Goal: Task Accomplishment & Management: Manage account settings

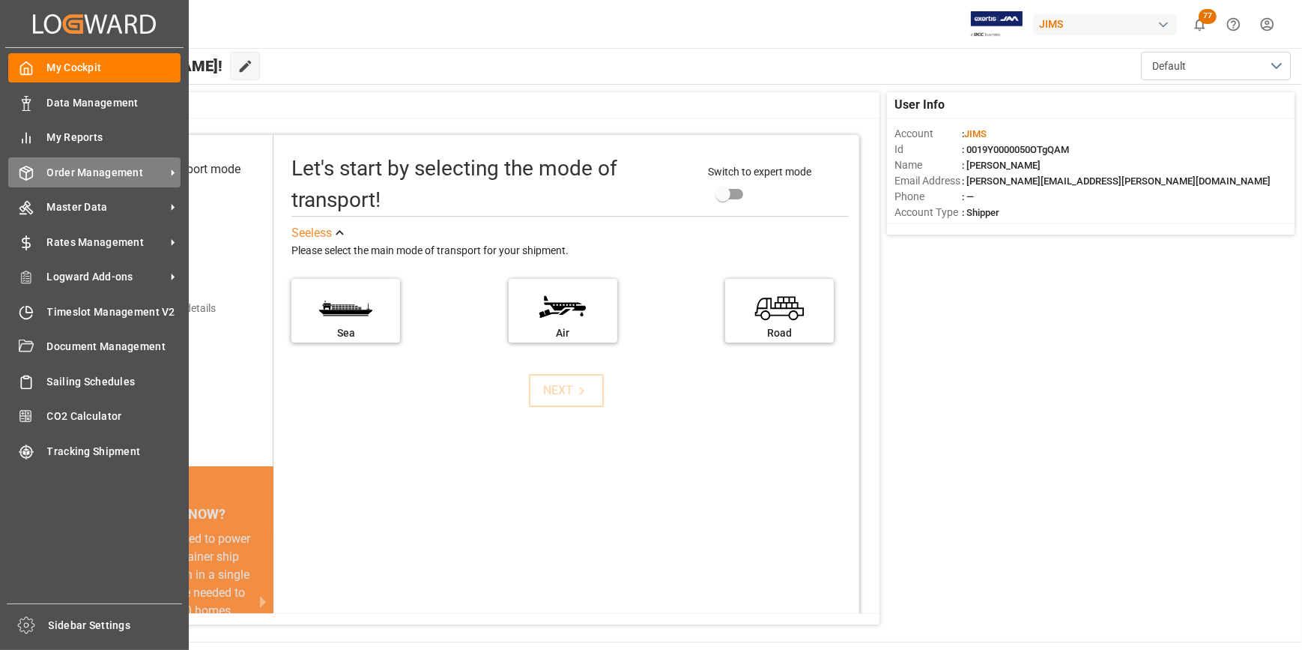
click at [65, 179] on span "Order Management" at bounding box center [106, 173] width 118 height 16
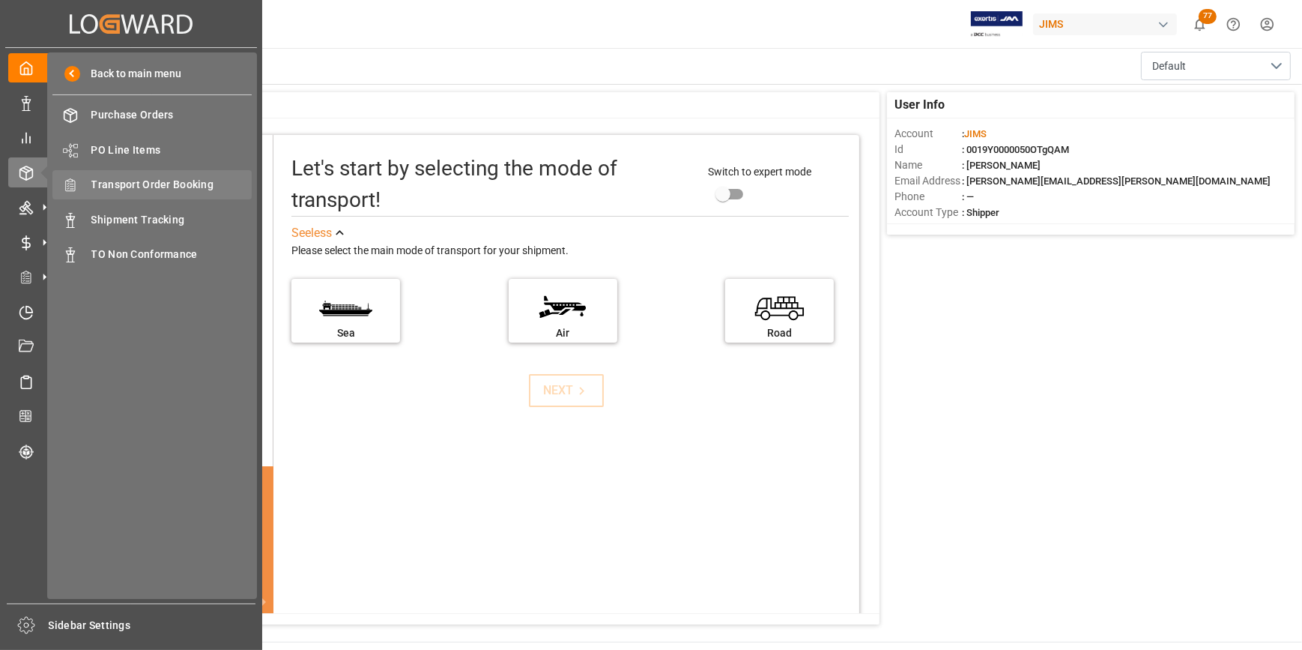
click at [175, 188] on span "Transport Order Booking" at bounding box center [171, 185] width 161 height 16
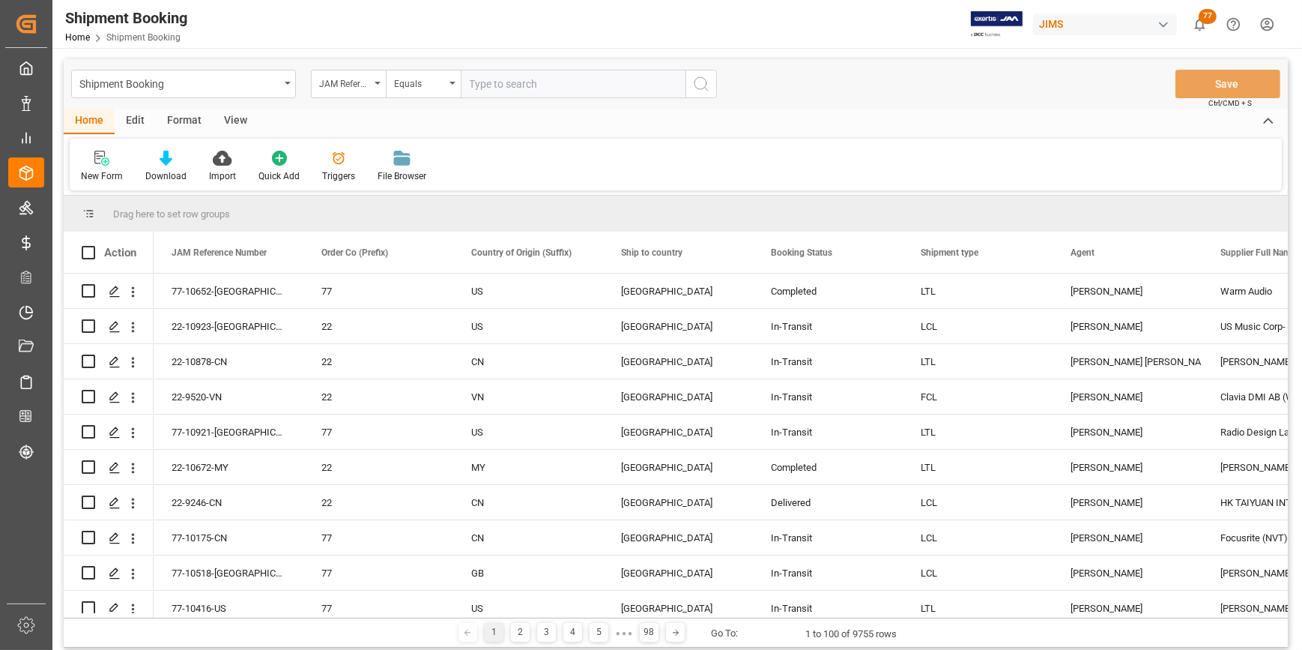
click at [479, 82] on input "text" at bounding box center [573, 84] width 225 height 28
type input "22-100058-CN"
click at [704, 89] on icon "search button" at bounding box center [701, 84] width 18 height 18
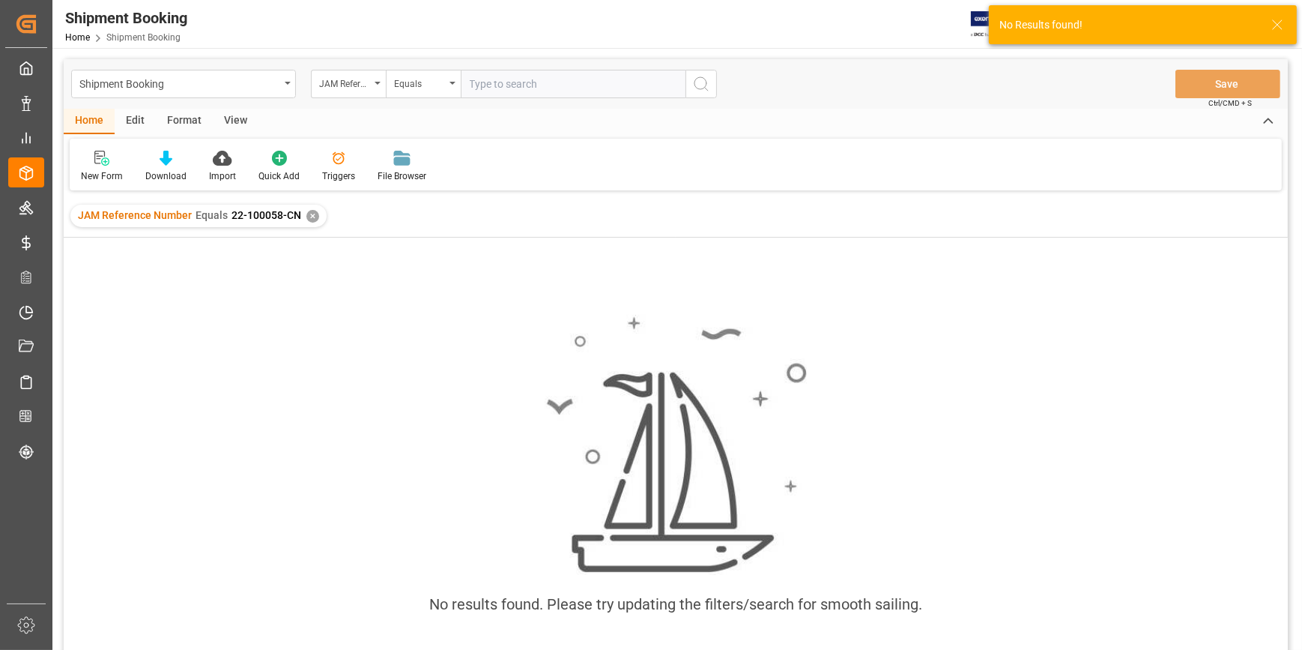
click at [306, 220] on div "✕" at bounding box center [312, 216] width 13 height 13
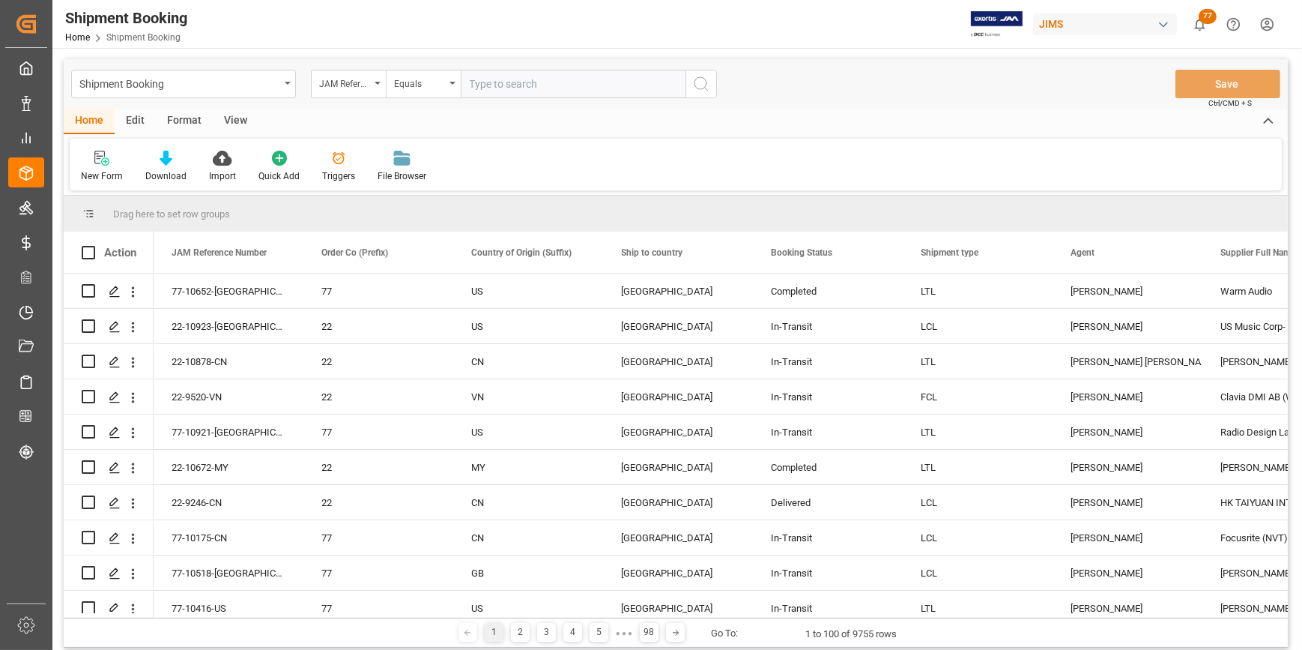
click at [516, 82] on input "text" at bounding box center [573, 84] width 225 height 28
type input "22-10038-CN"
click at [697, 81] on icon "search button" at bounding box center [701, 84] width 18 height 18
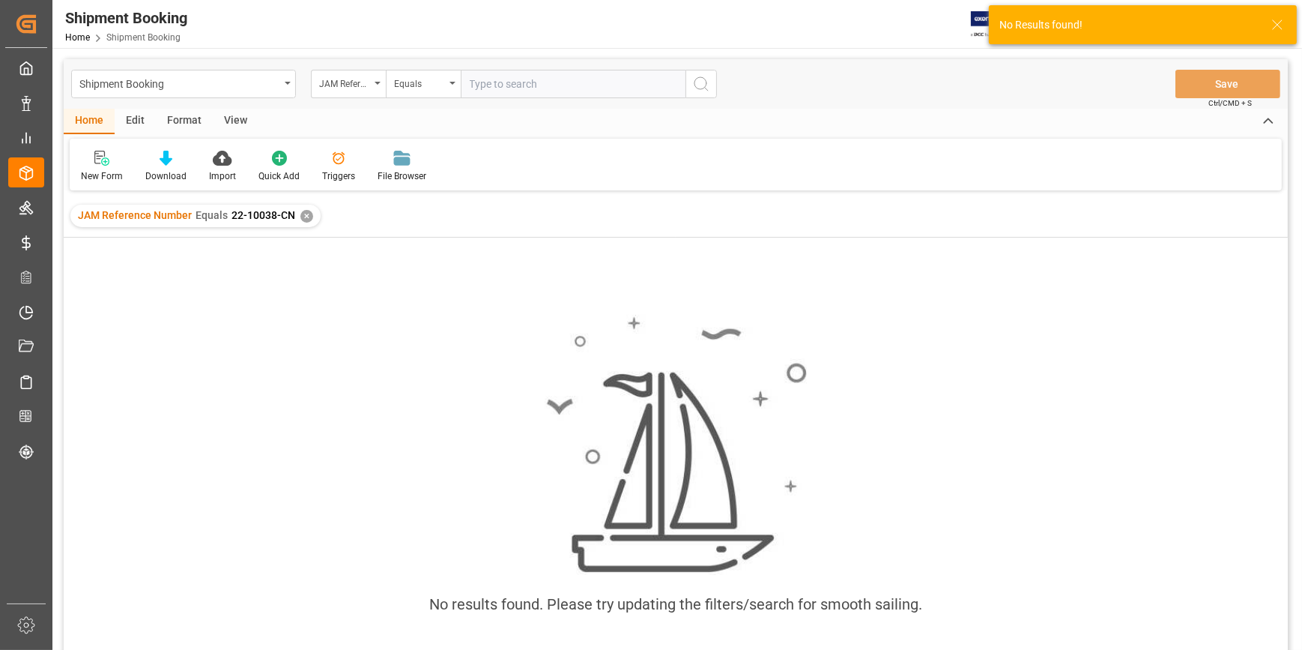
click at [263, 216] on span "22-10038-CN" at bounding box center [264, 215] width 64 height 12
click at [303, 209] on div "JAM Reference Number Equals 22-10038-CN ✕" at bounding box center [195, 216] width 250 height 22
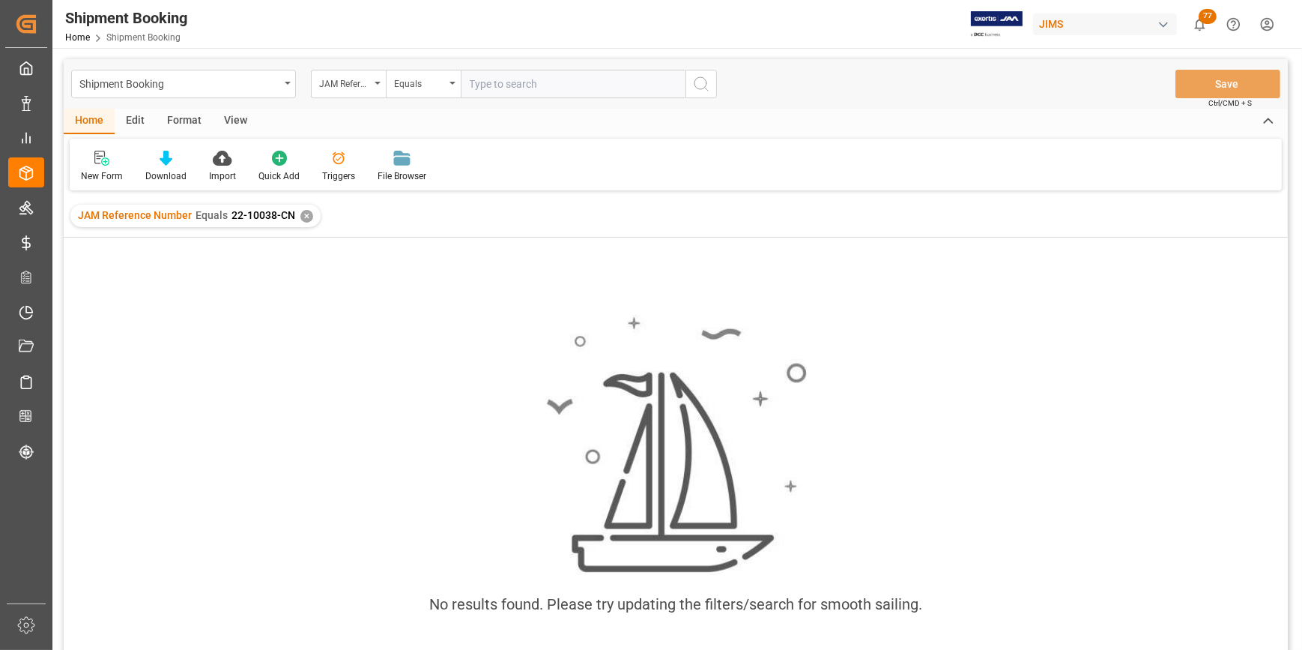
click at [305, 211] on div "✕" at bounding box center [306, 216] width 13 height 13
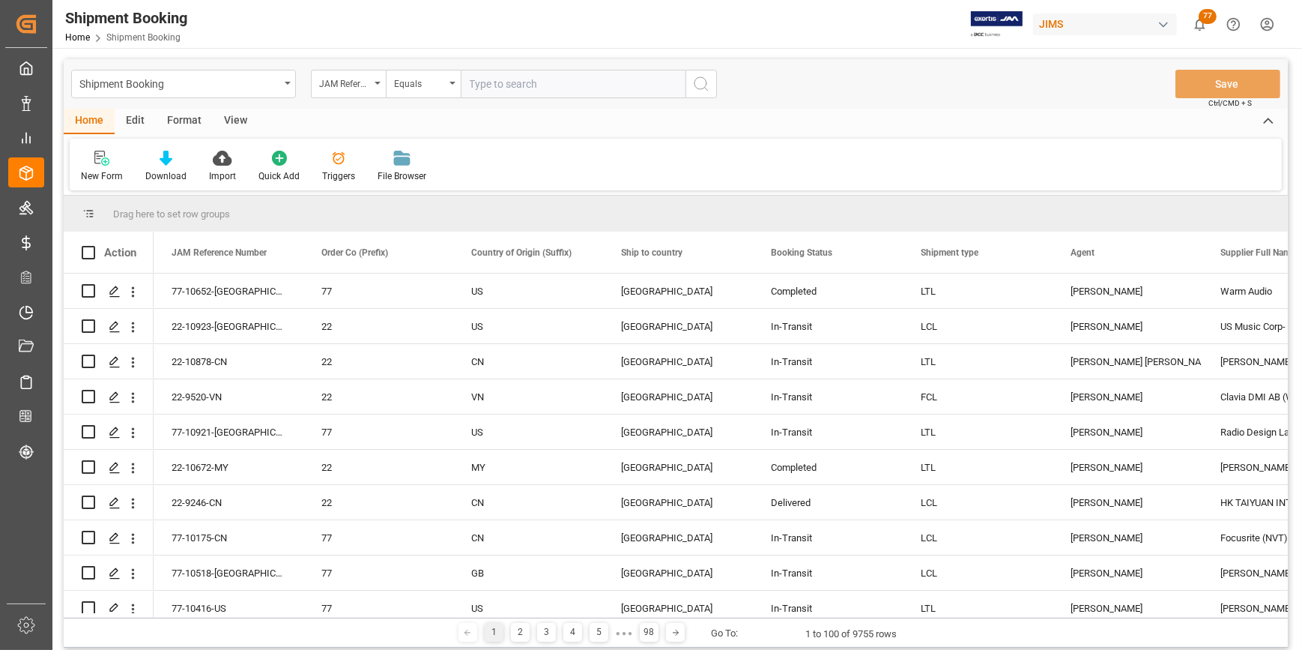
click at [490, 89] on input "text" at bounding box center [573, 84] width 225 height 28
type input "22-10058-CN"
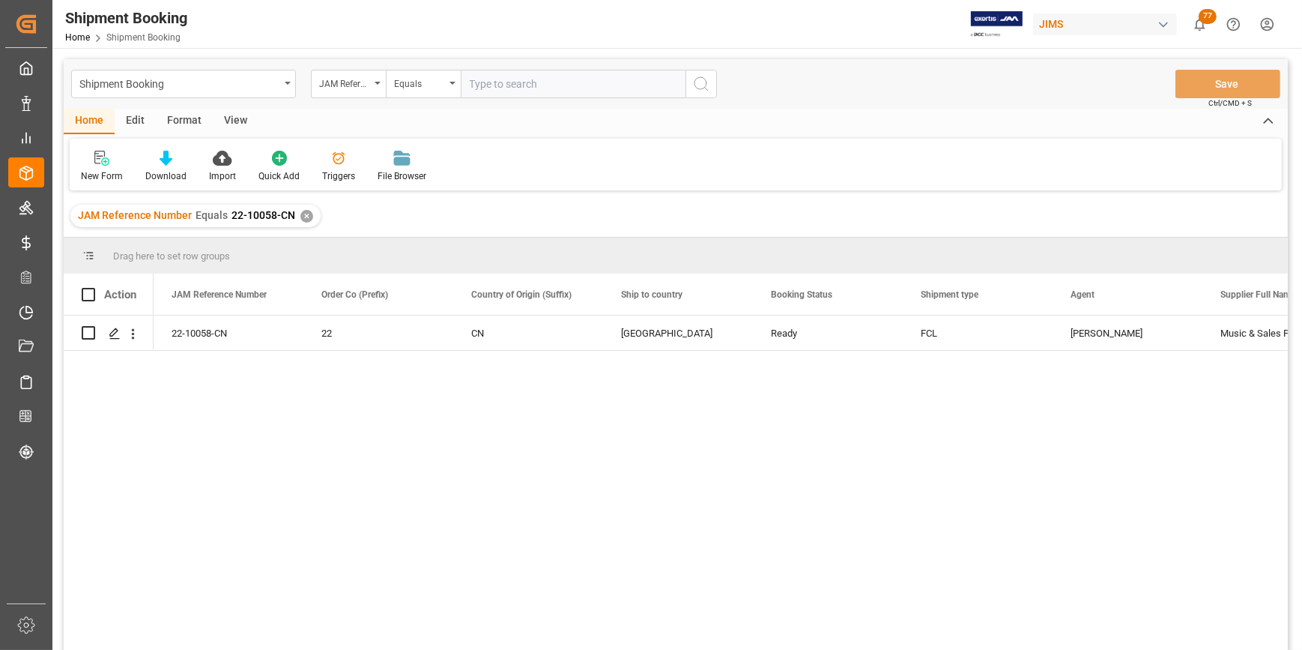
click at [613, 475] on div "22-10058-CN 22 CN United States Ready FCL Catherine Heng Music & Sales Pro Equi…" at bounding box center [721, 487] width 1134 height 344
click at [109, 332] on icon "Press SPACE to select this row." at bounding box center [115, 333] width 12 height 12
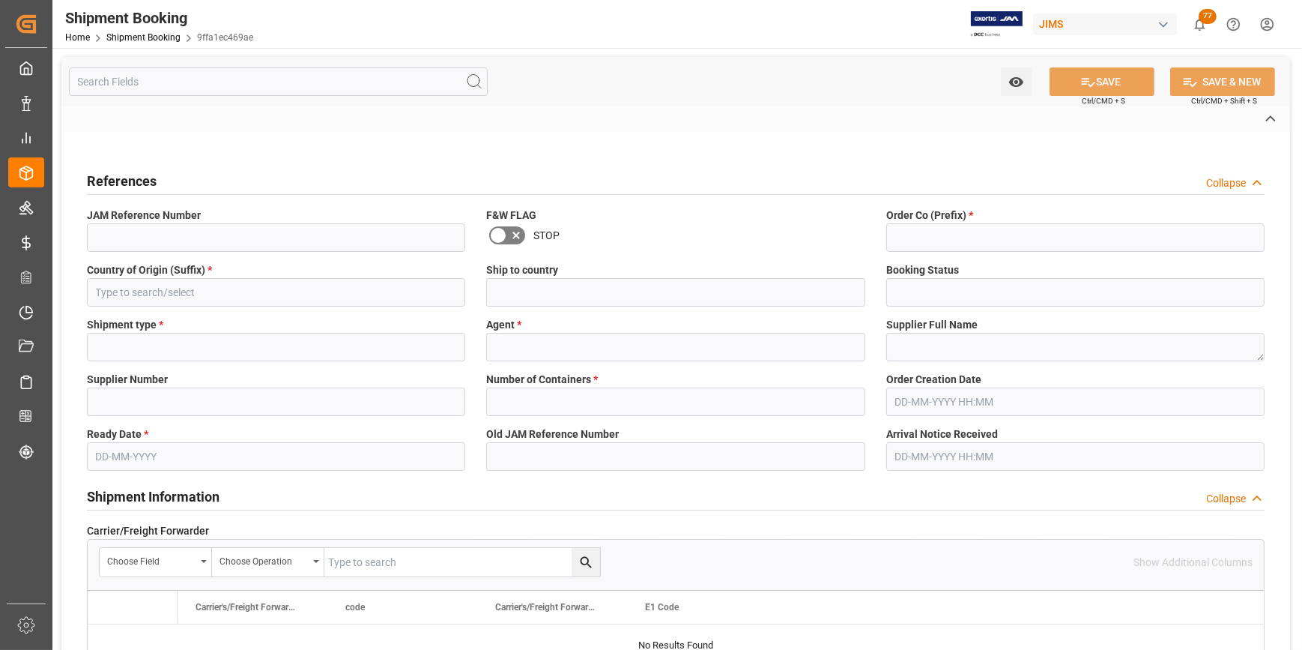
type input "H"
type input "EVERGREEN"
type input "FOB Zhejiang CN"
type input "AS"
type input "HS"
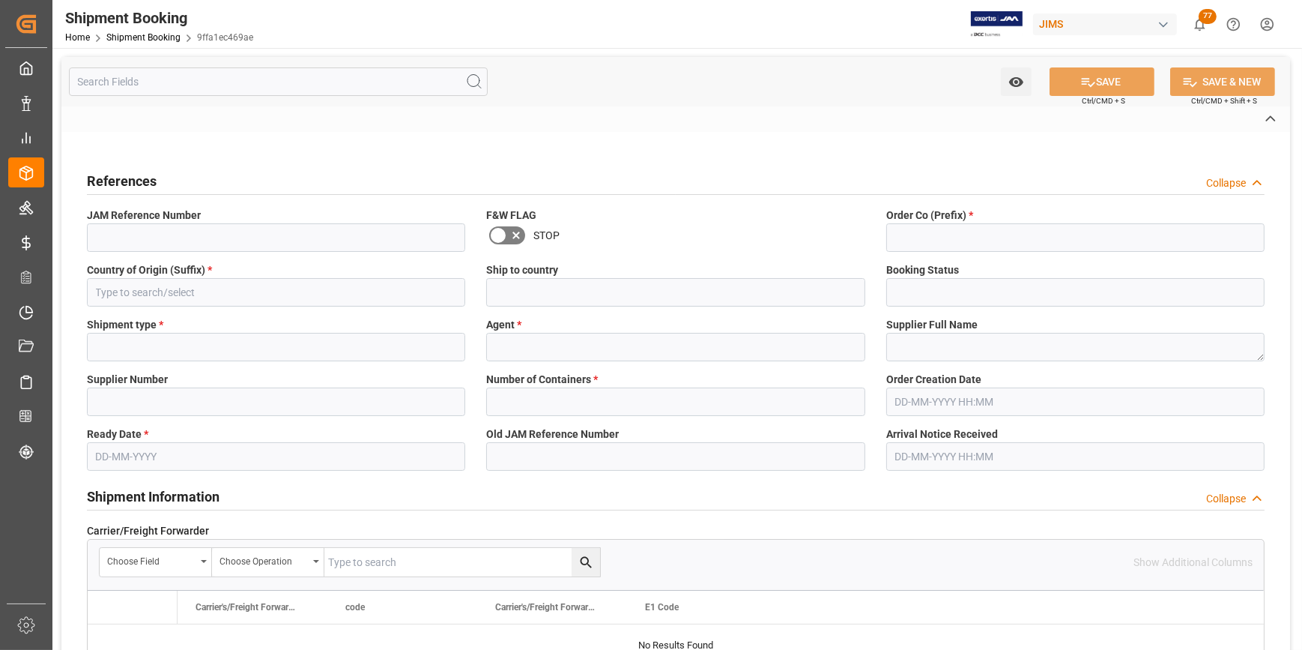
type input "AS-NC"
type input "138"
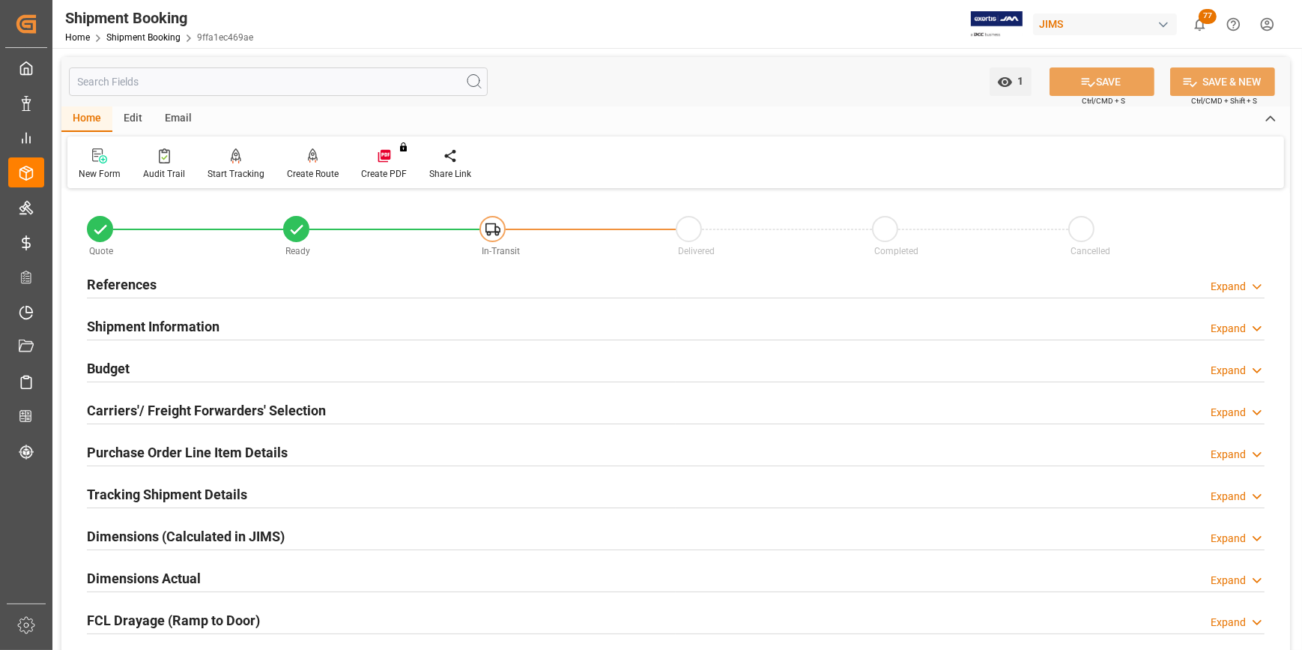
scroll to position [67, 0]
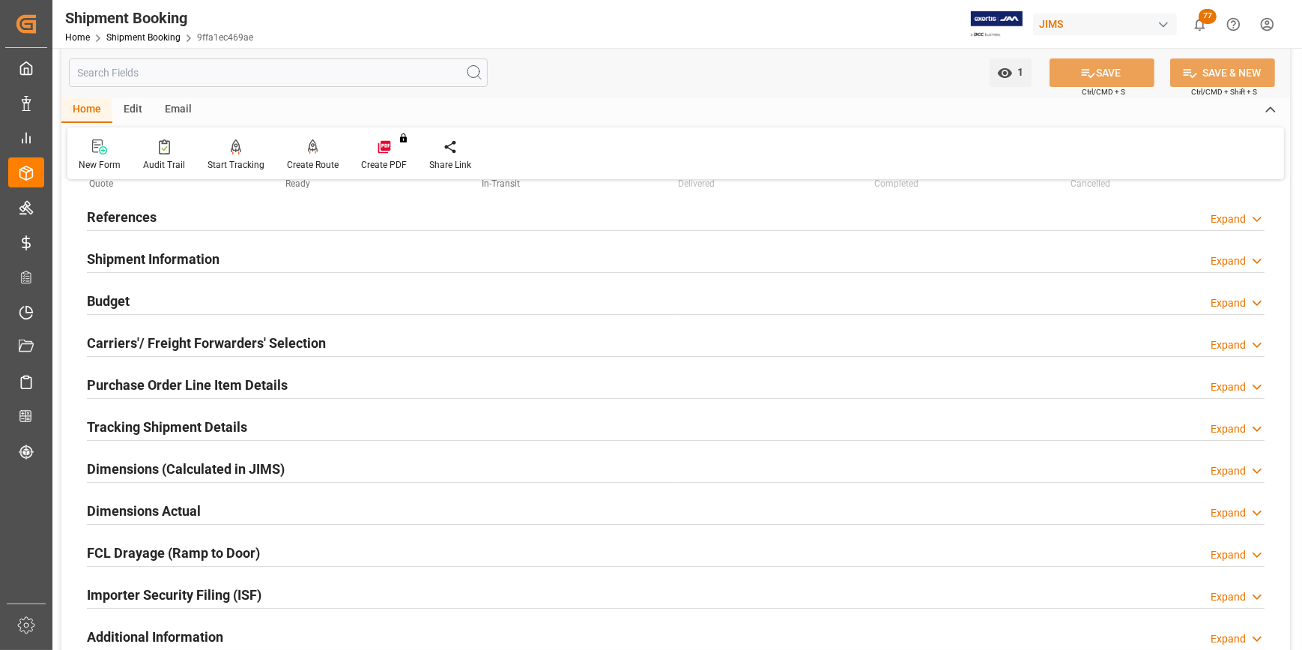
click at [162, 263] on h2 "Shipment Information" at bounding box center [153, 259] width 133 height 20
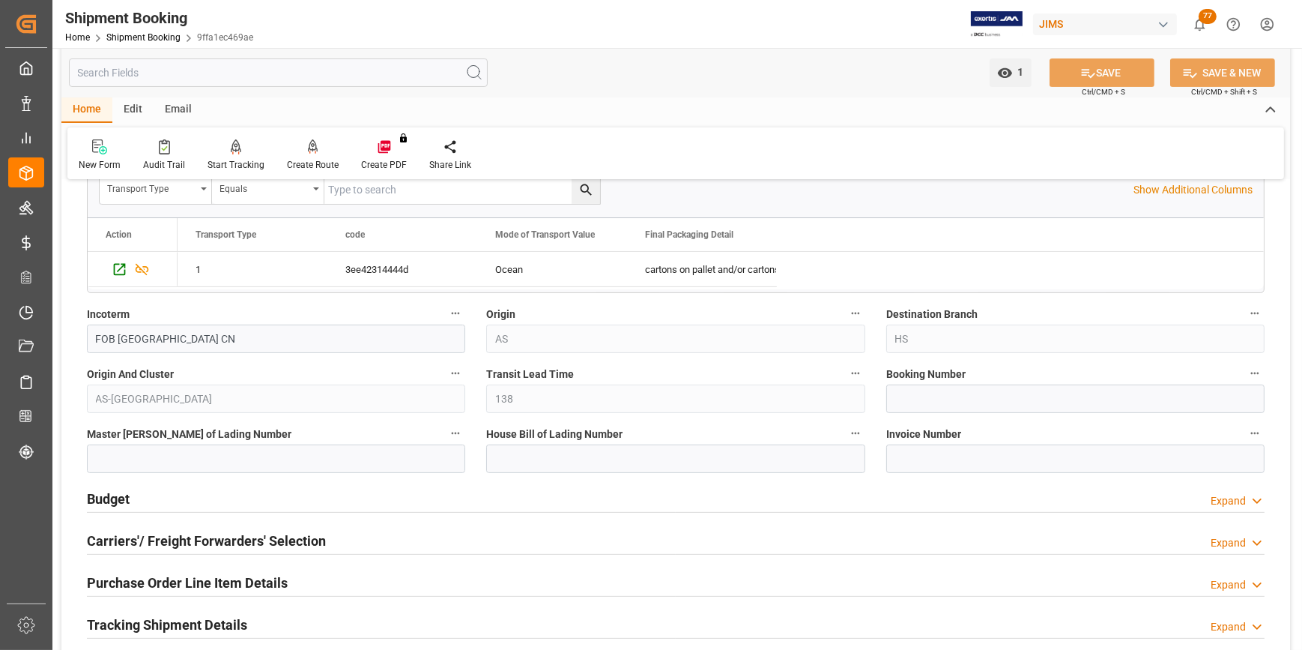
scroll to position [477, 0]
click at [94, 496] on h2 "Budget" at bounding box center [108, 497] width 43 height 20
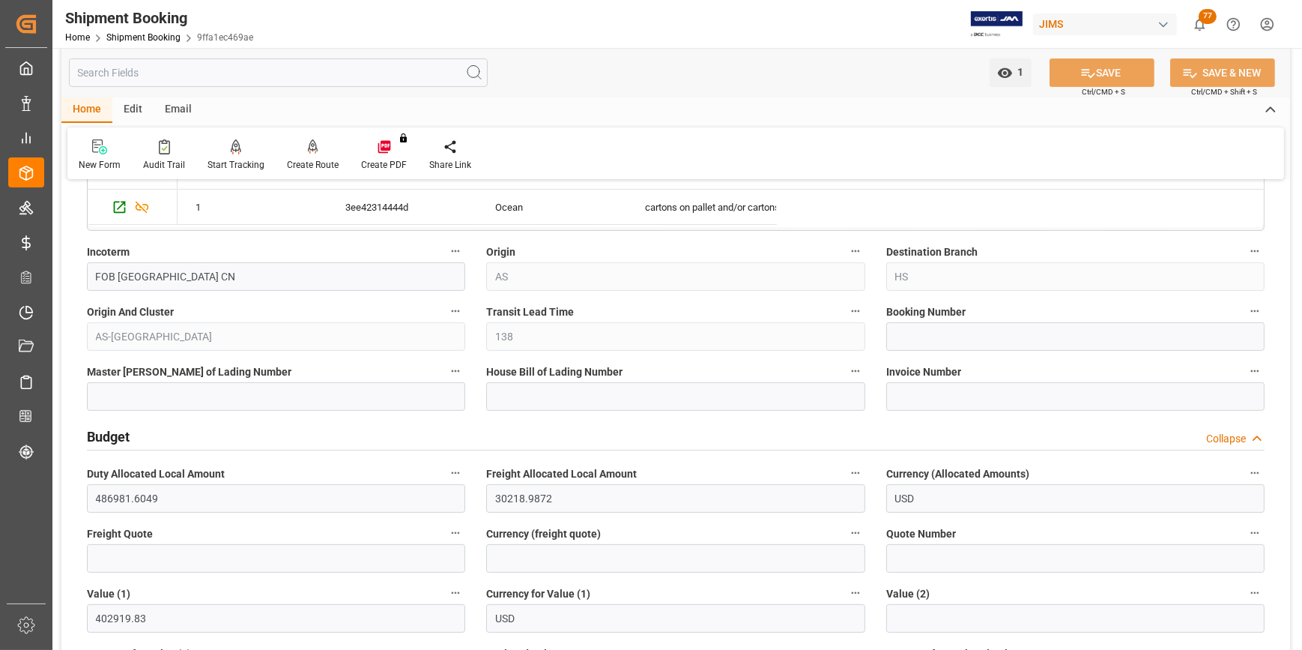
scroll to position [613, 0]
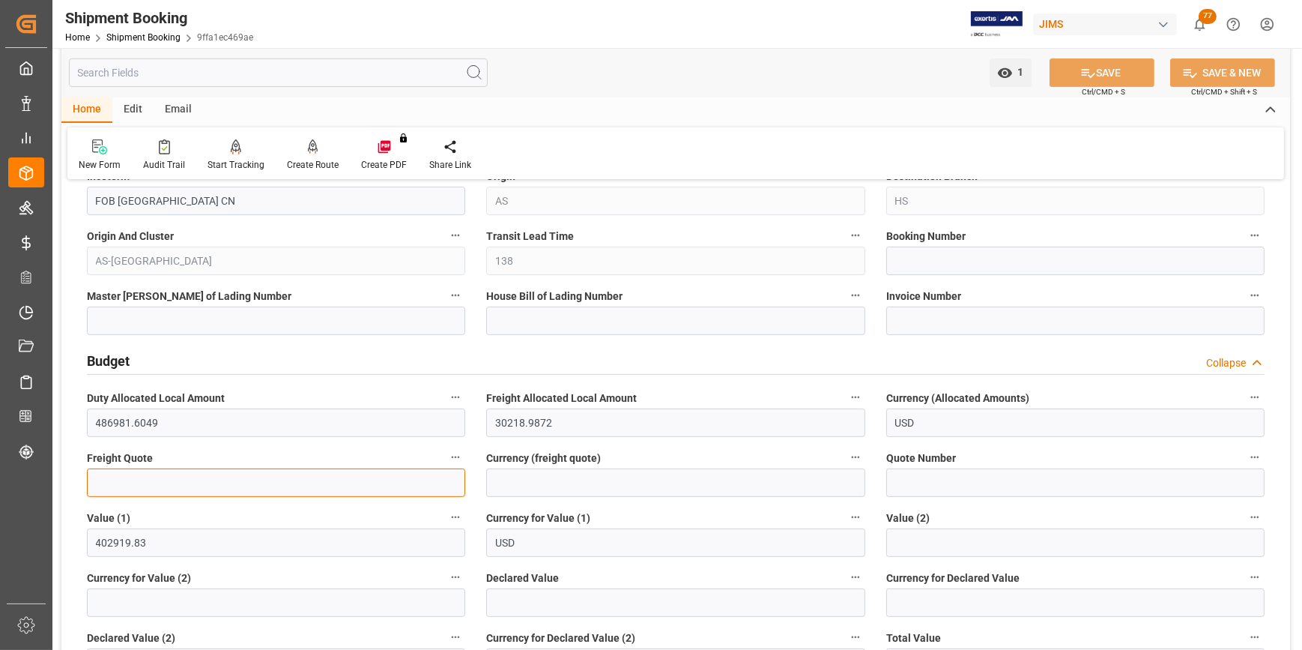
click at [104, 480] on input "text" at bounding box center [276, 482] width 378 height 28
type input "22000"
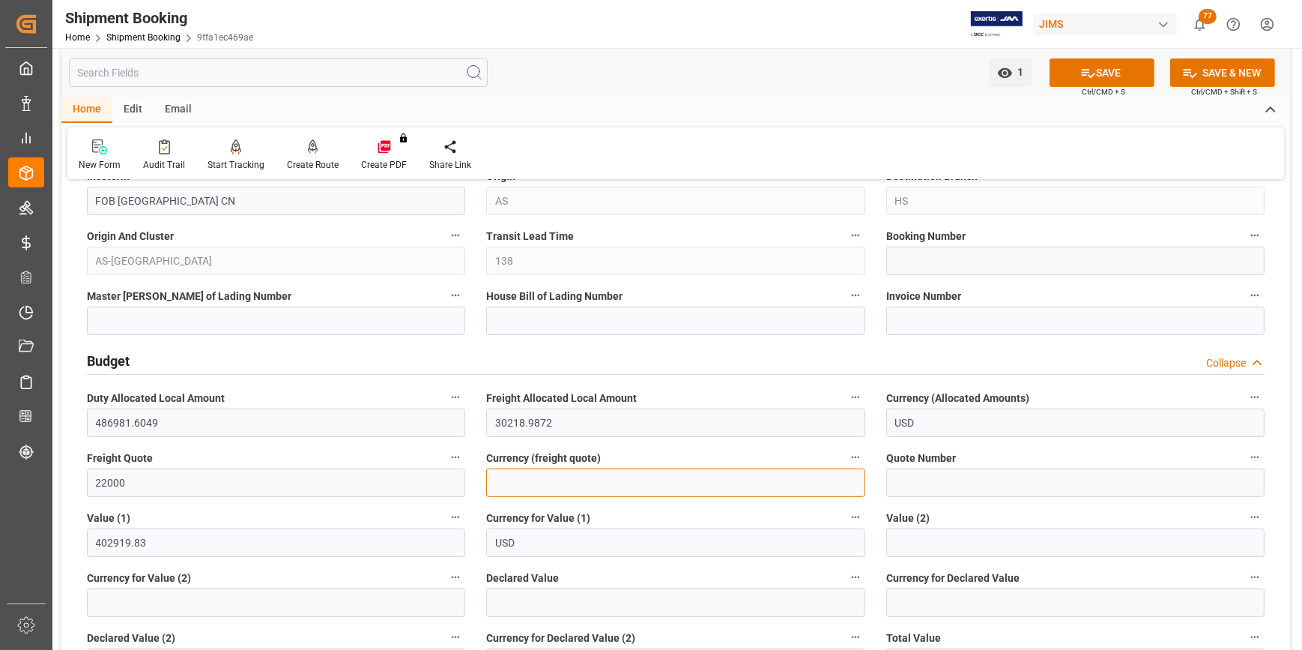
click at [568, 480] on input at bounding box center [675, 482] width 378 height 28
type input "USD"
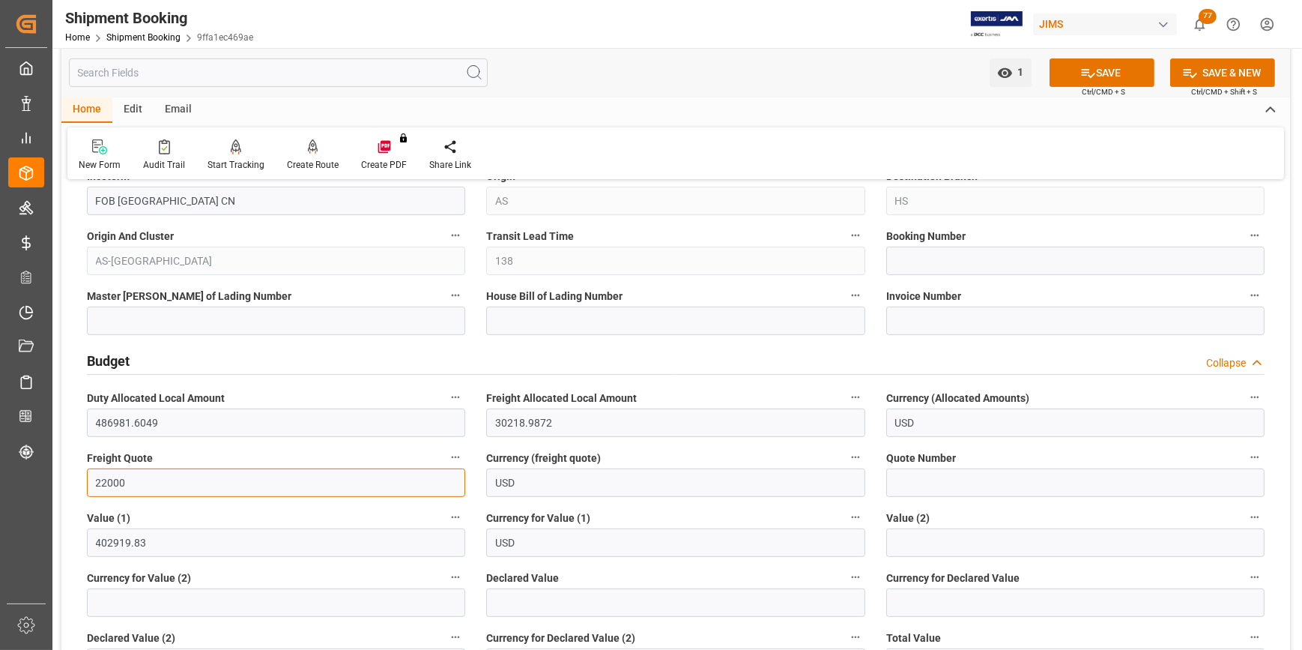
click at [106, 484] on input "22000" at bounding box center [276, 482] width 378 height 28
type input "24000"
click at [1097, 65] on button "SAVE" at bounding box center [1102, 72] width 105 height 28
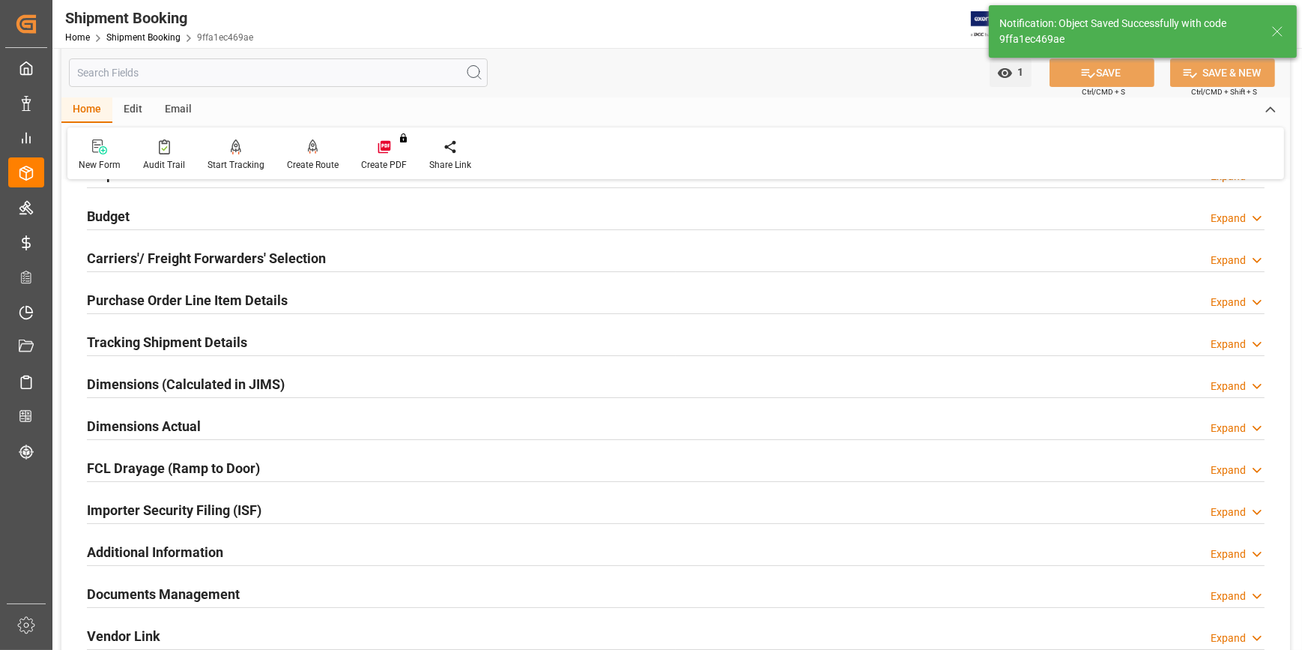
scroll to position [76, 0]
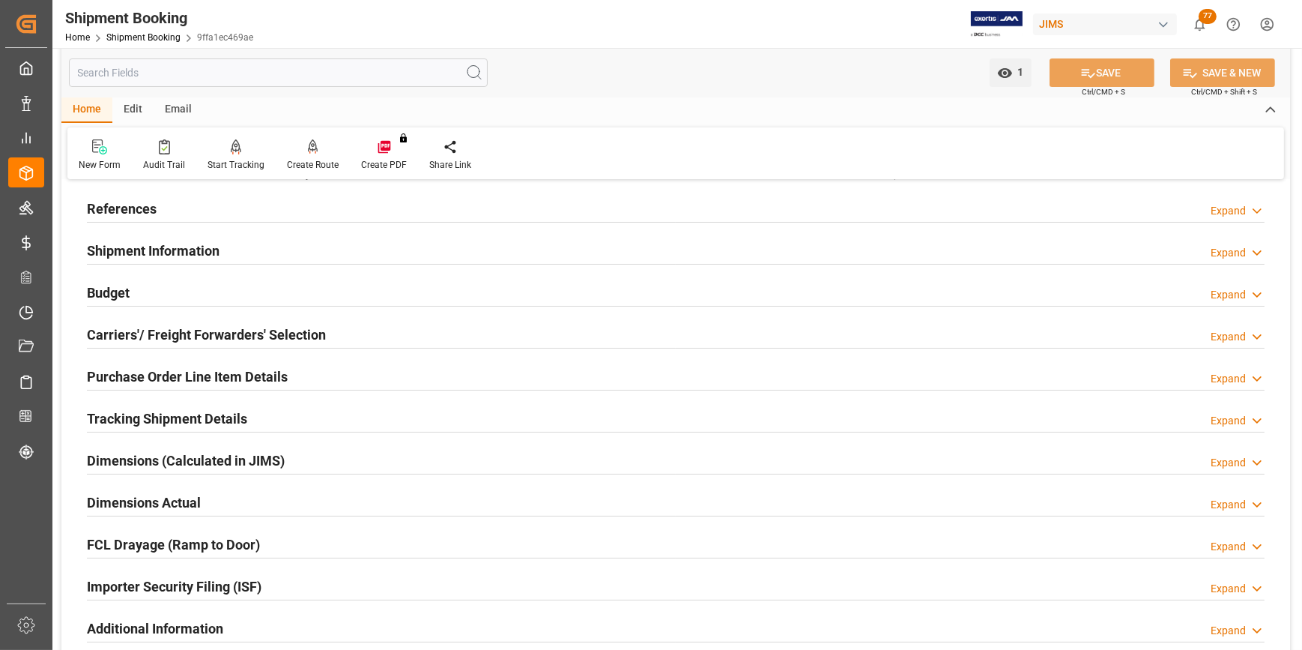
click at [190, 375] on h2 "Purchase Order Line Item Details" at bounding box center [187, 376] width 201 height 20
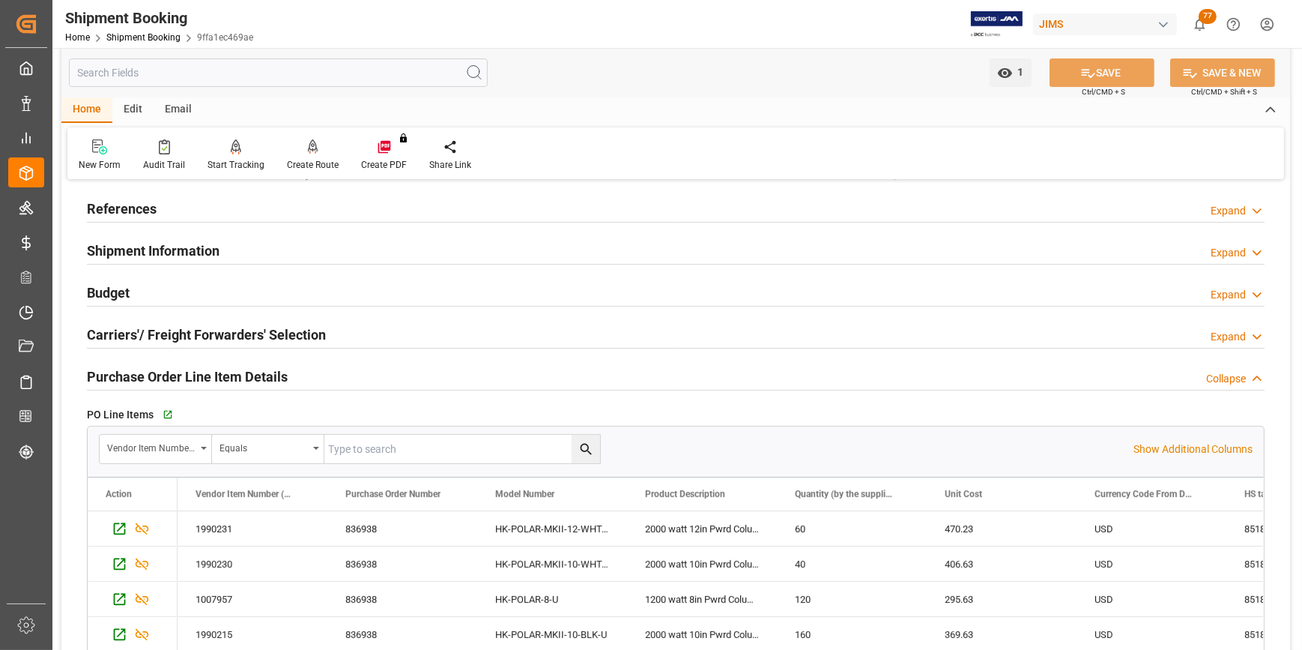
click at [201, 333] on h2 "Carriers'/ Freight Forwarders' Selection" at bounding box center [206, 334] width 239 height 20
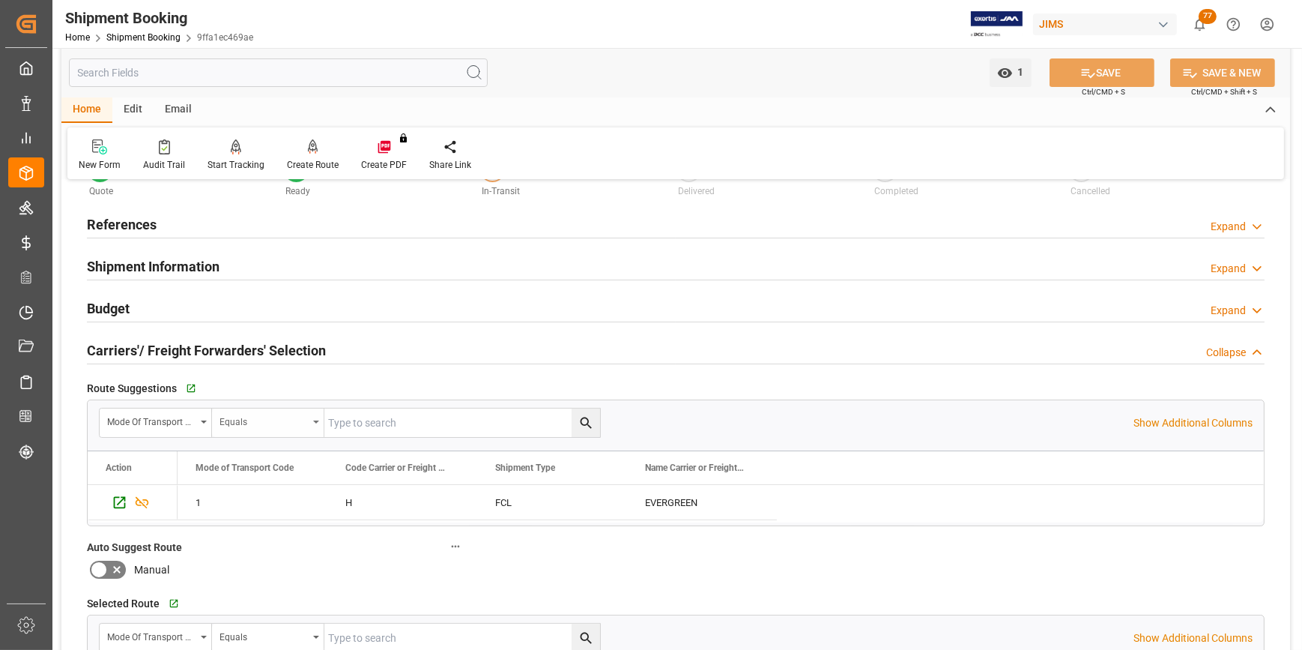
scroll to position [0, 0]
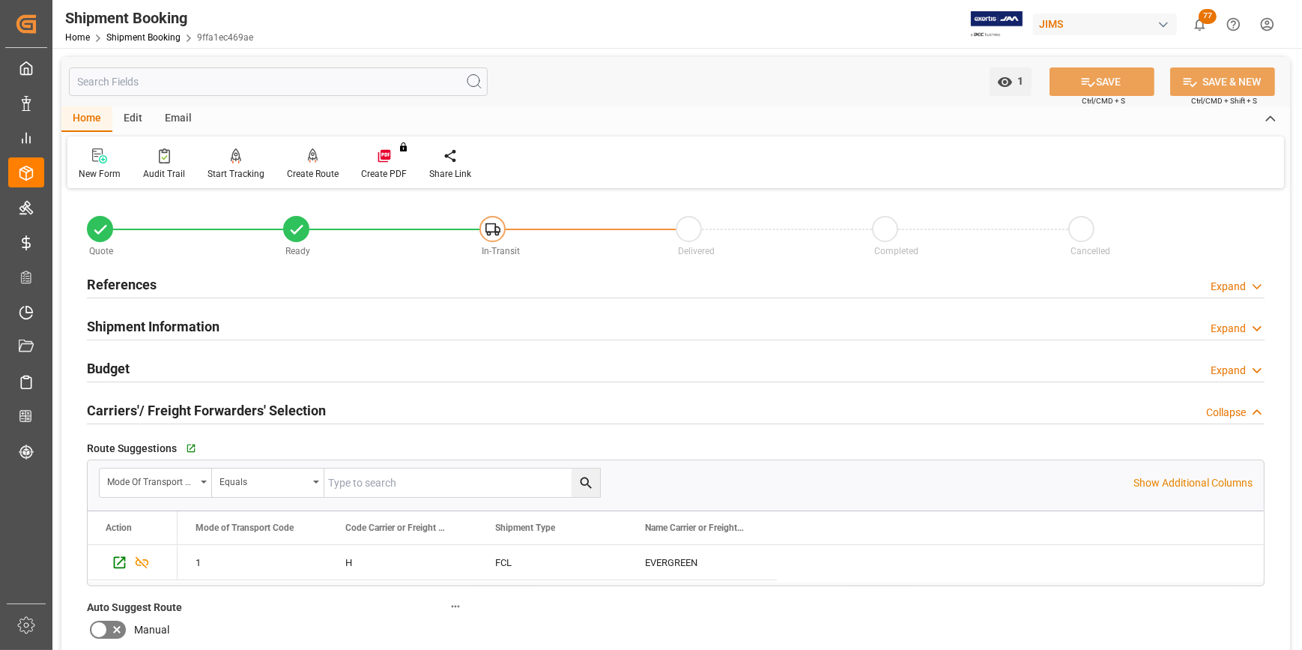
click at [137, 327] on h2 "Shipment Information" at bounding box center [153, 326] width 133 height 20
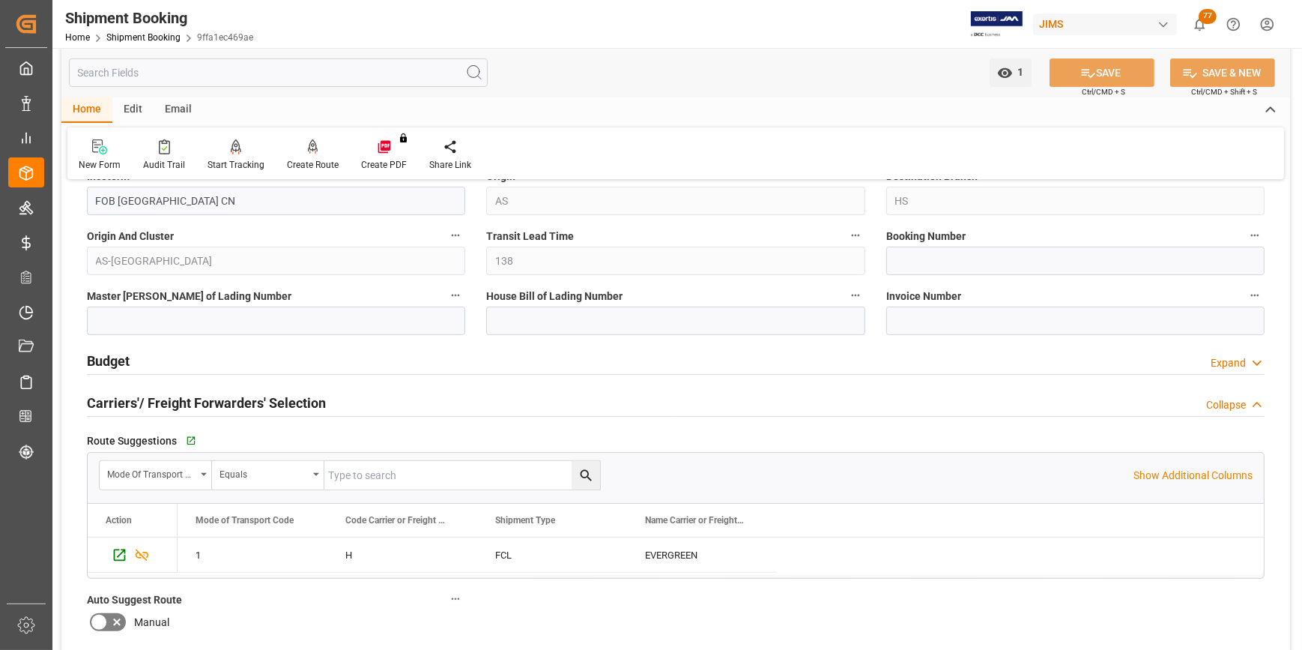
scroll to position [545, 0]
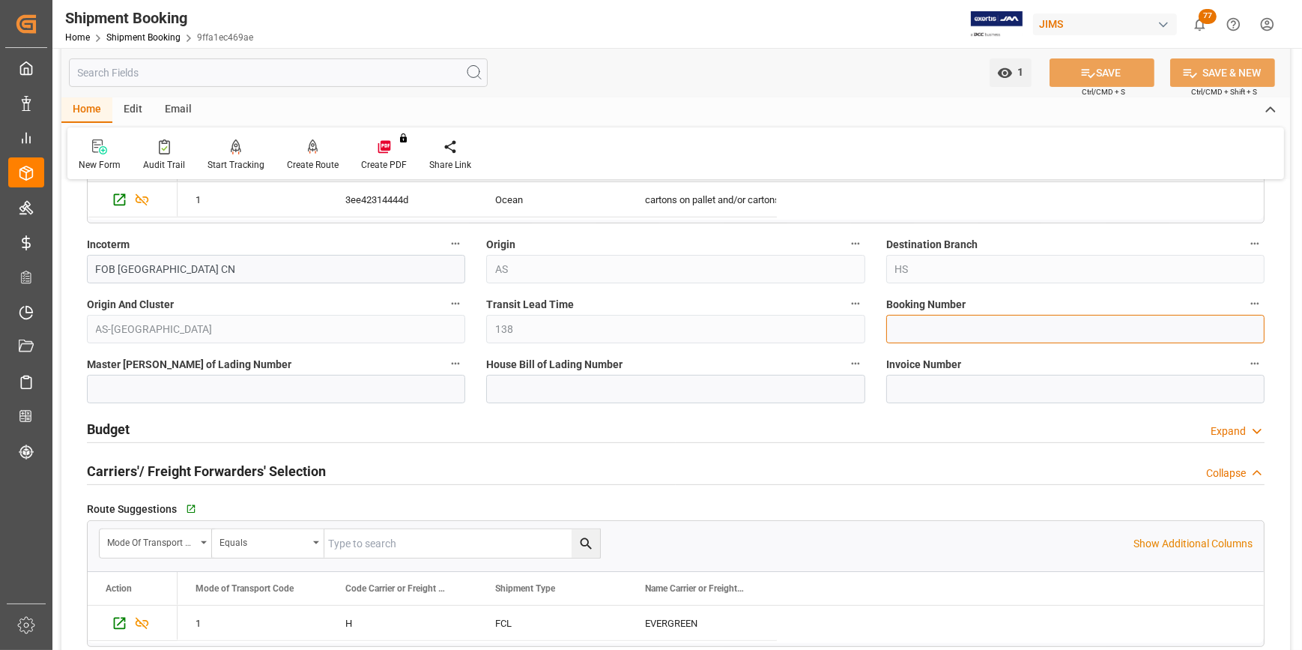
click at [893, 333] on input at bounding box center [1075, 329] width 378 height 28
paste input "143556177747"
type input "143556177747"
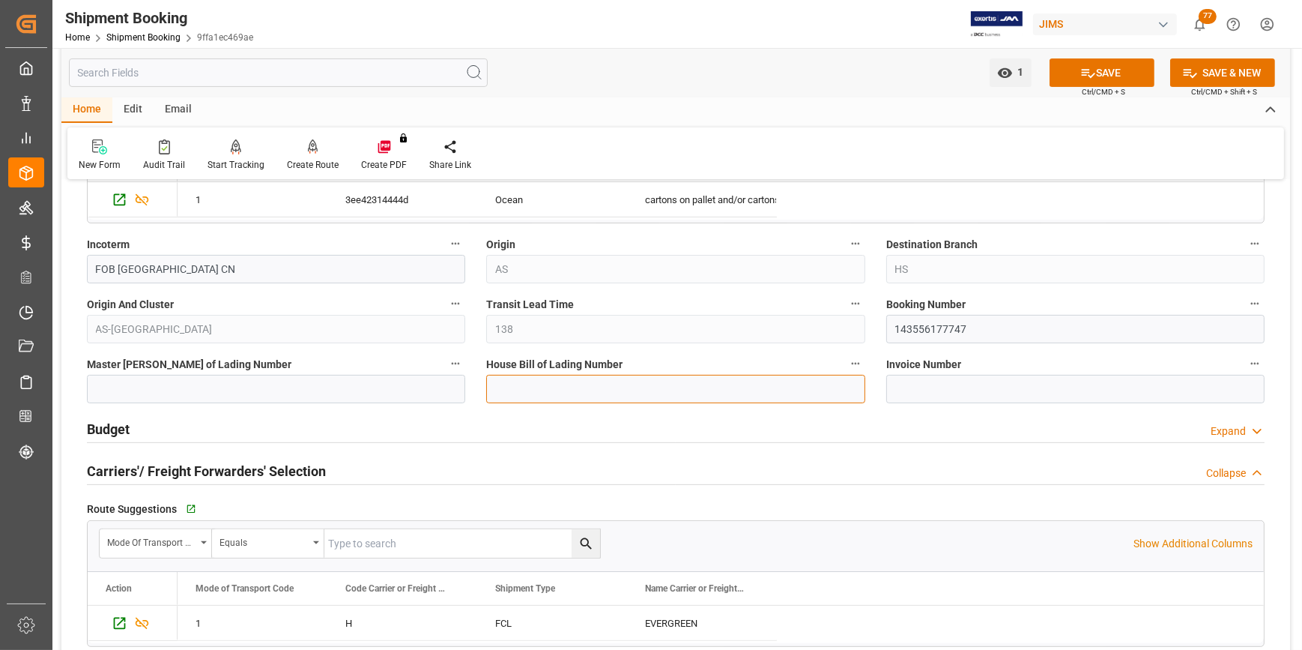
click at [491, 393] on input at bounding box center [675, 389] width 378 height 28
paste input "143556177747"
type input "EGLV143556177747"
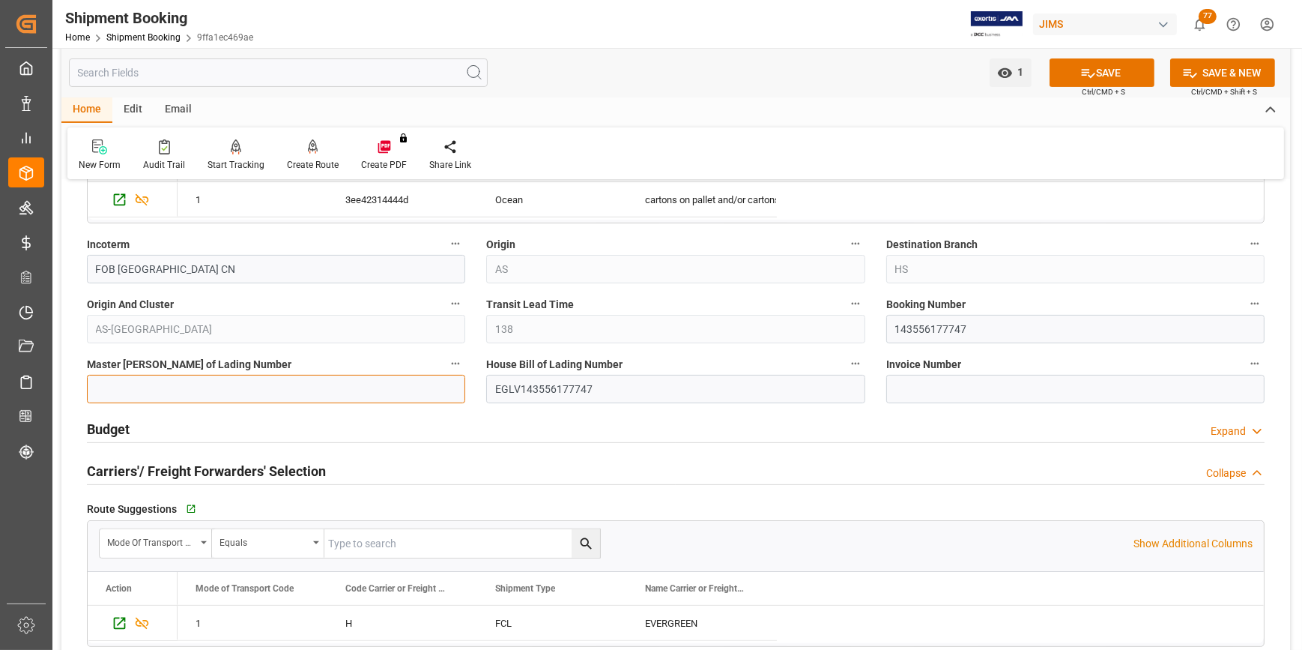
click at [226, 391] on input at bounding box center [276, 389] width 378 height 28
paste input "143556177747"
type input "143556177747"
click at [1100, 67] on button "SAVE" at bounding box center [1102, 72] width 105 height 28
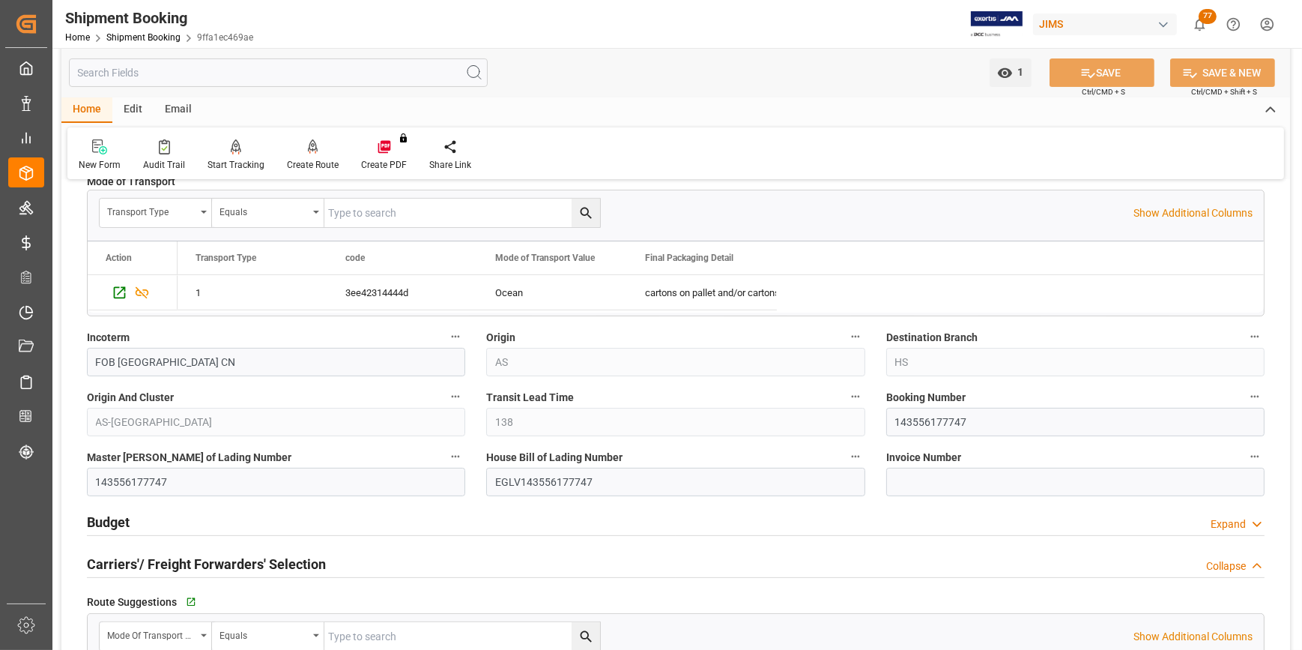
scroll to position [272, 0]
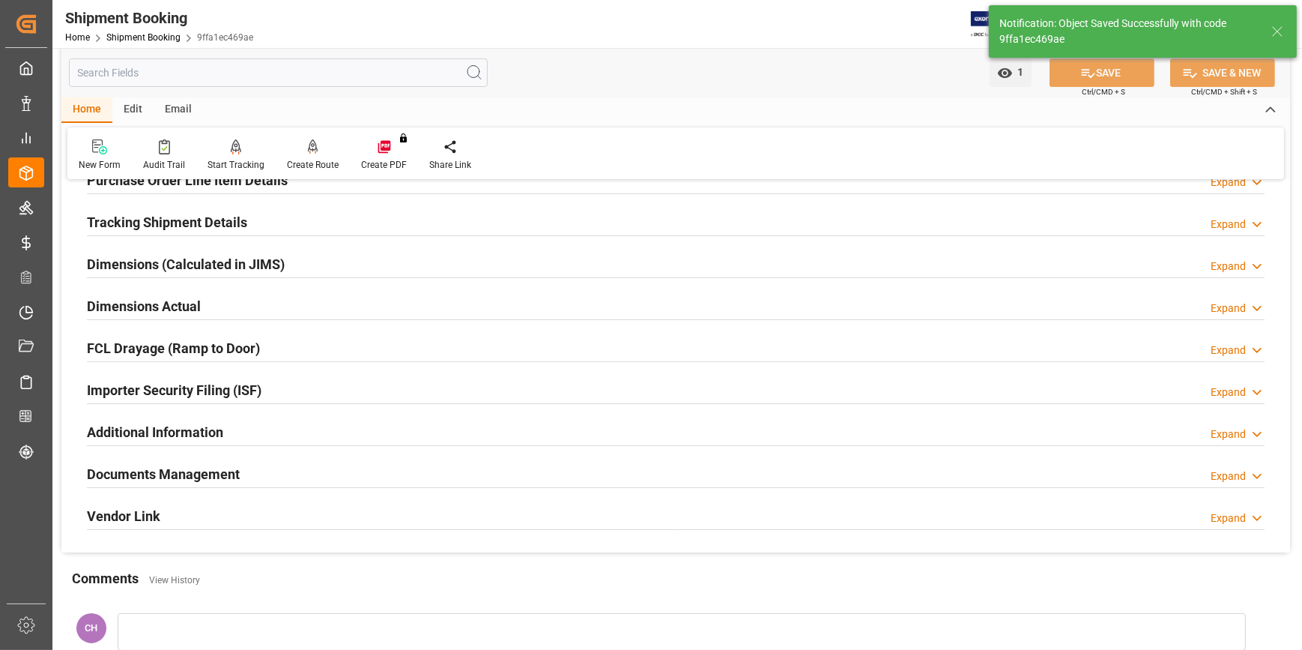
click at [196, 468] on h2 "Documents Management" at bounding box center [163, 474] width 153 height 20
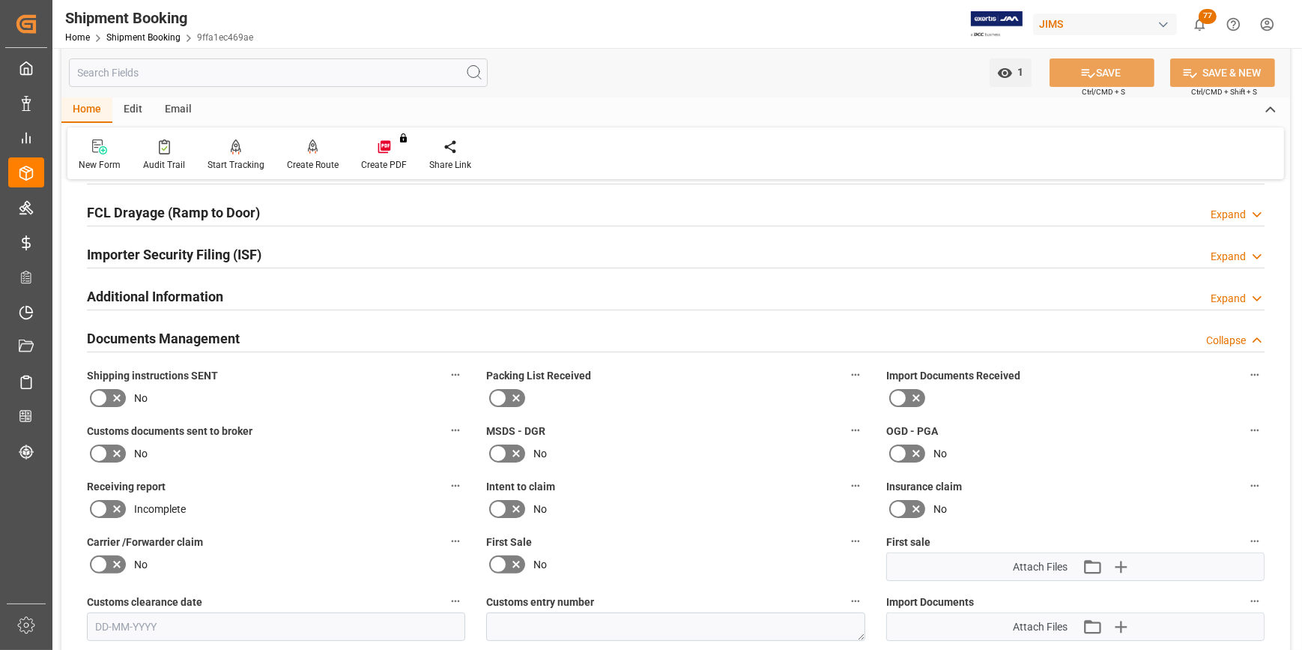
scroll to position [408, 0]
click at [96, 398] on icon at bounding box center [99, 397] width 18 height 18
click at [0, 0] on input "checkbox" at bounding box center [0, 0] width 0 height 0
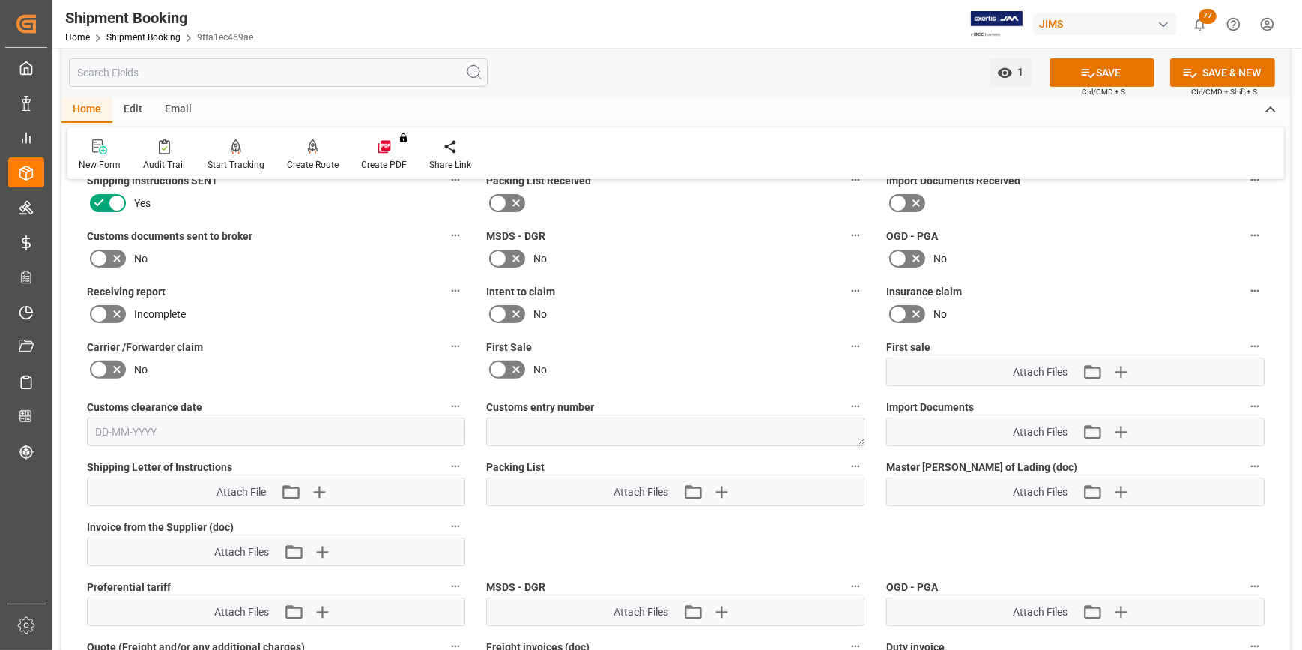
scroll to position [613, 0]
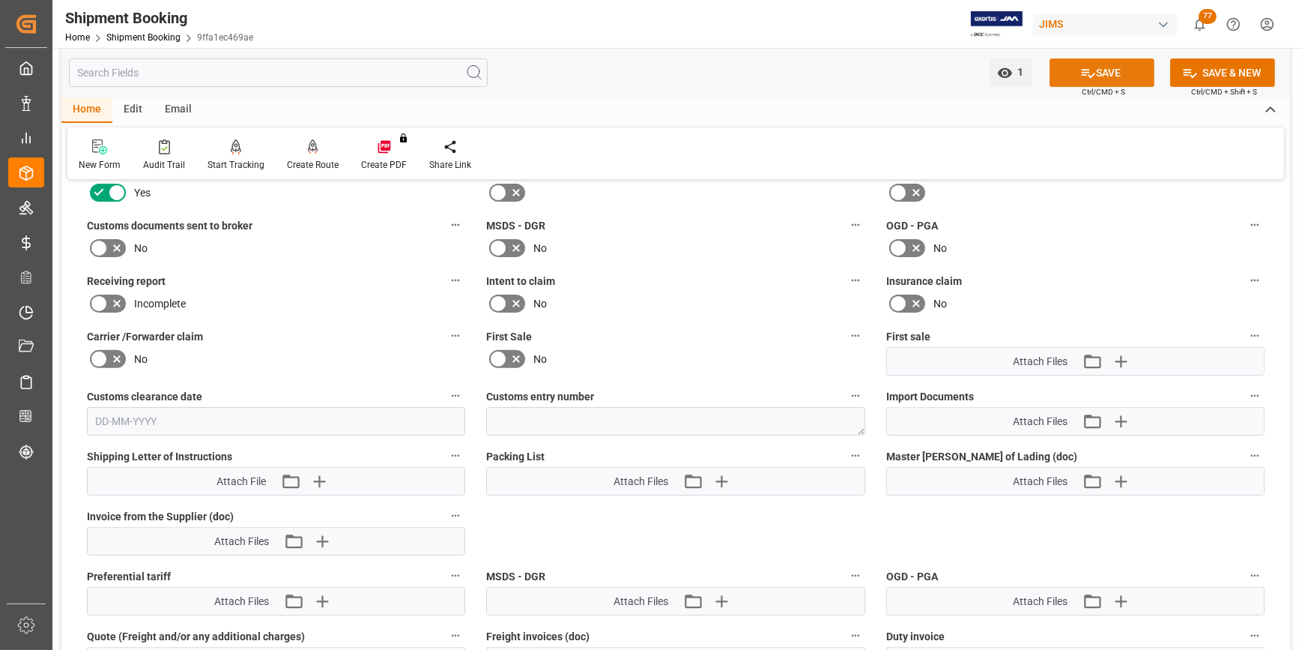
click at [1086, 70] on icon at bounding box center [1088, 73] width 16 height 16
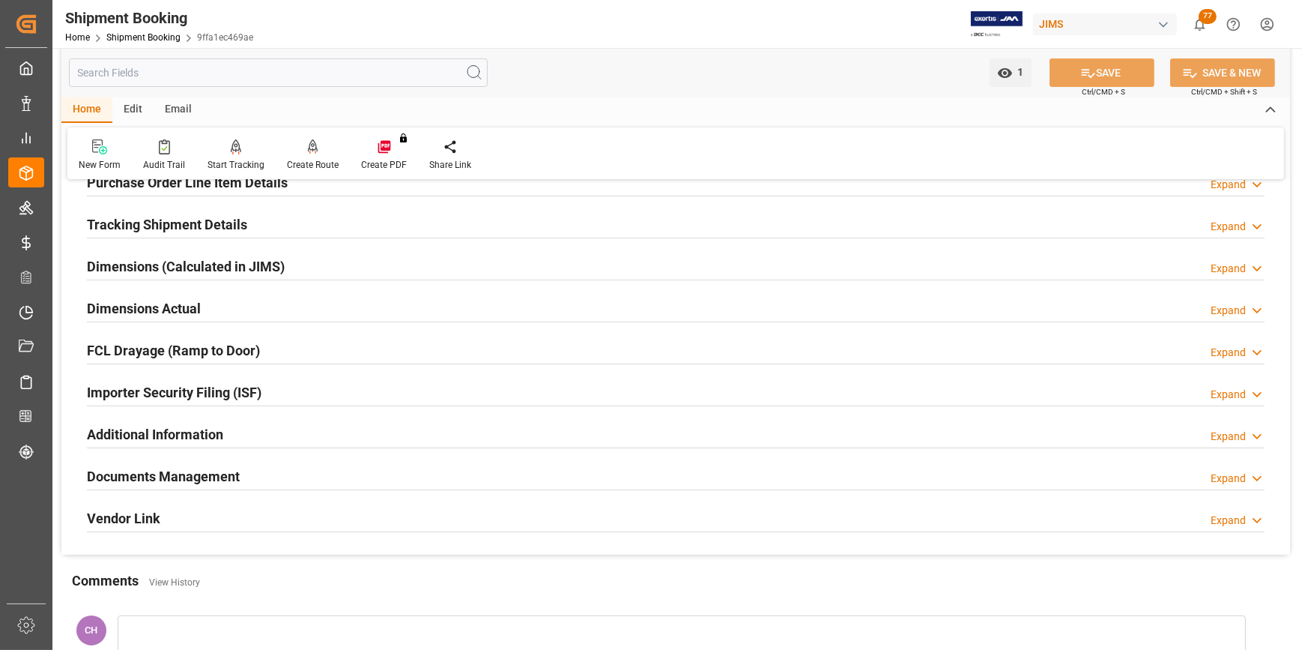
scroll to position [202, 0]
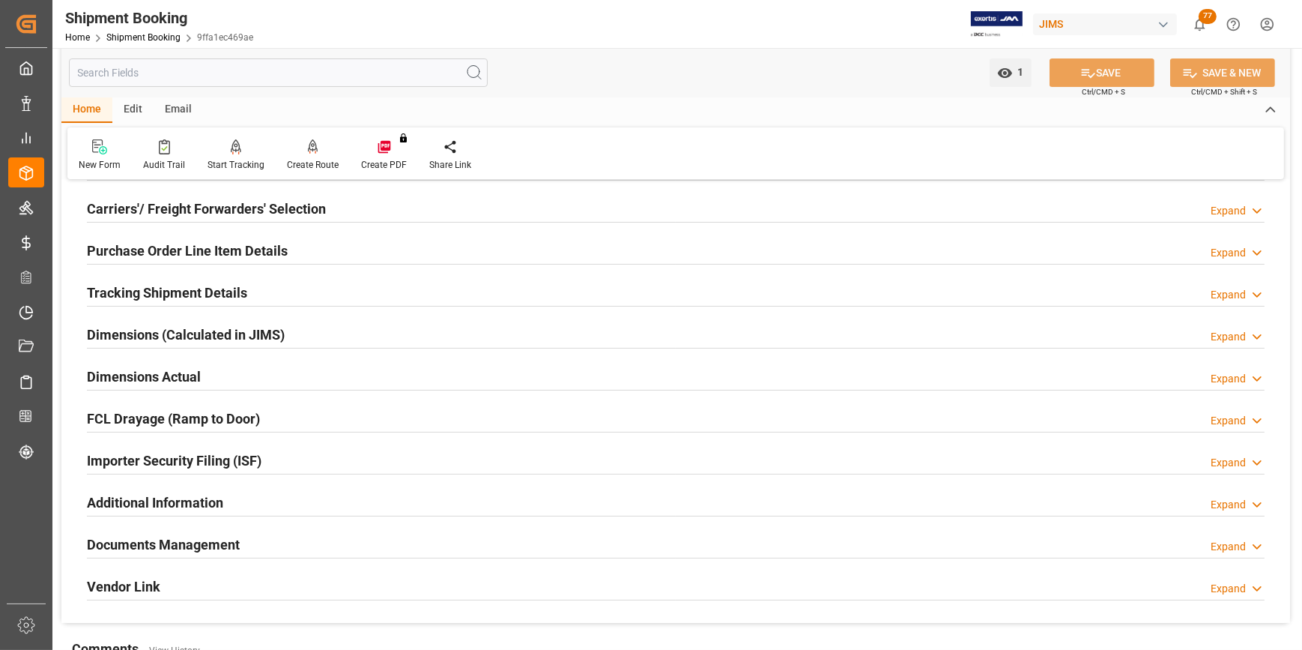
click at [205, 542] on h2 "Documents Management" at bounding box center [163, 544] width 153 height 20
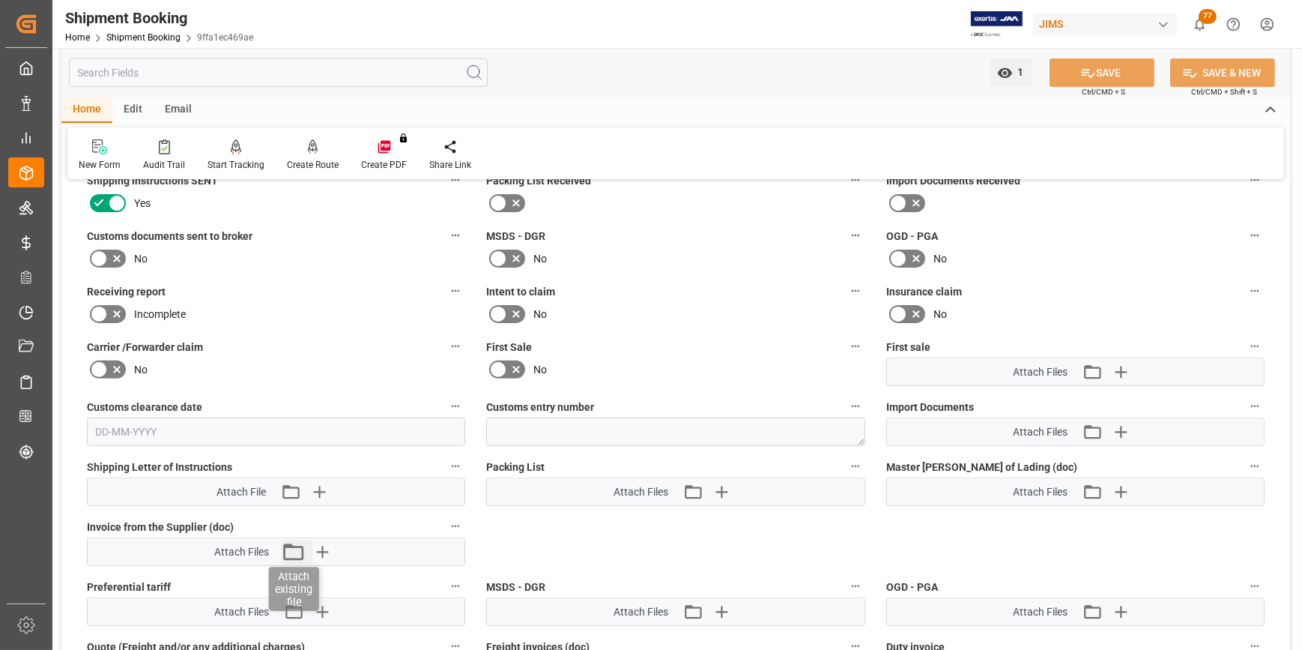
scroll to position [610, 0]
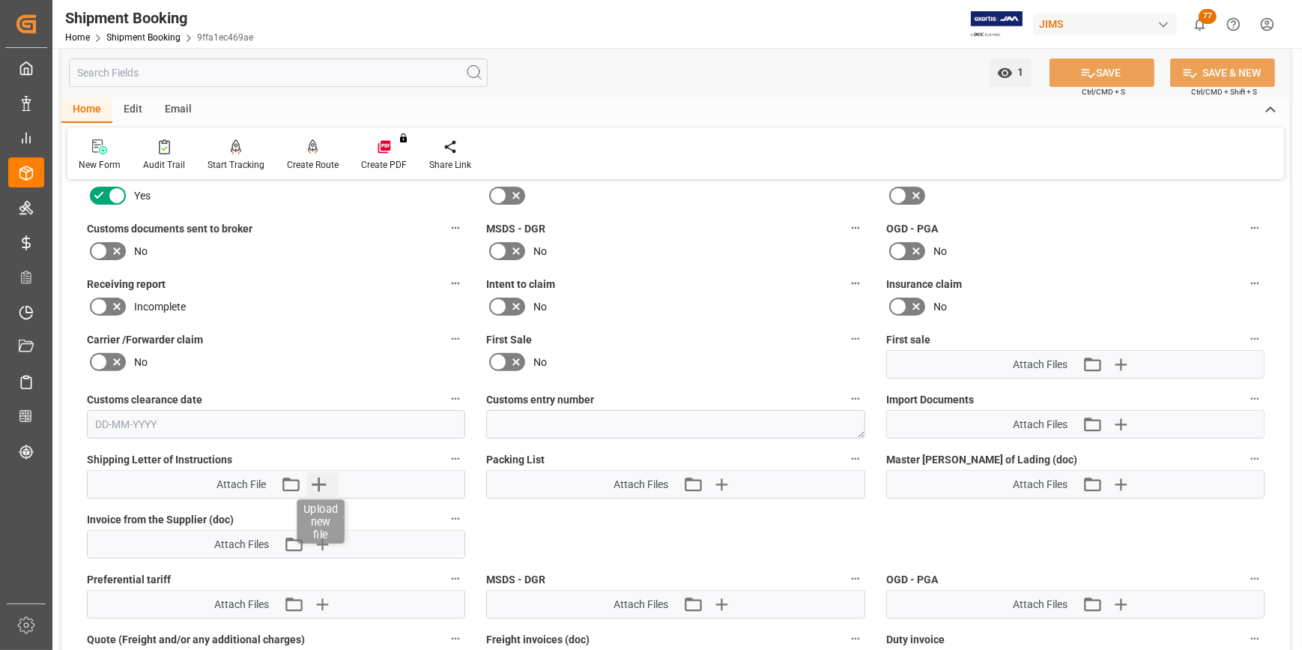
click at [320, 487] on icon "button" at bounding box center [319, 484] width 14 height 14
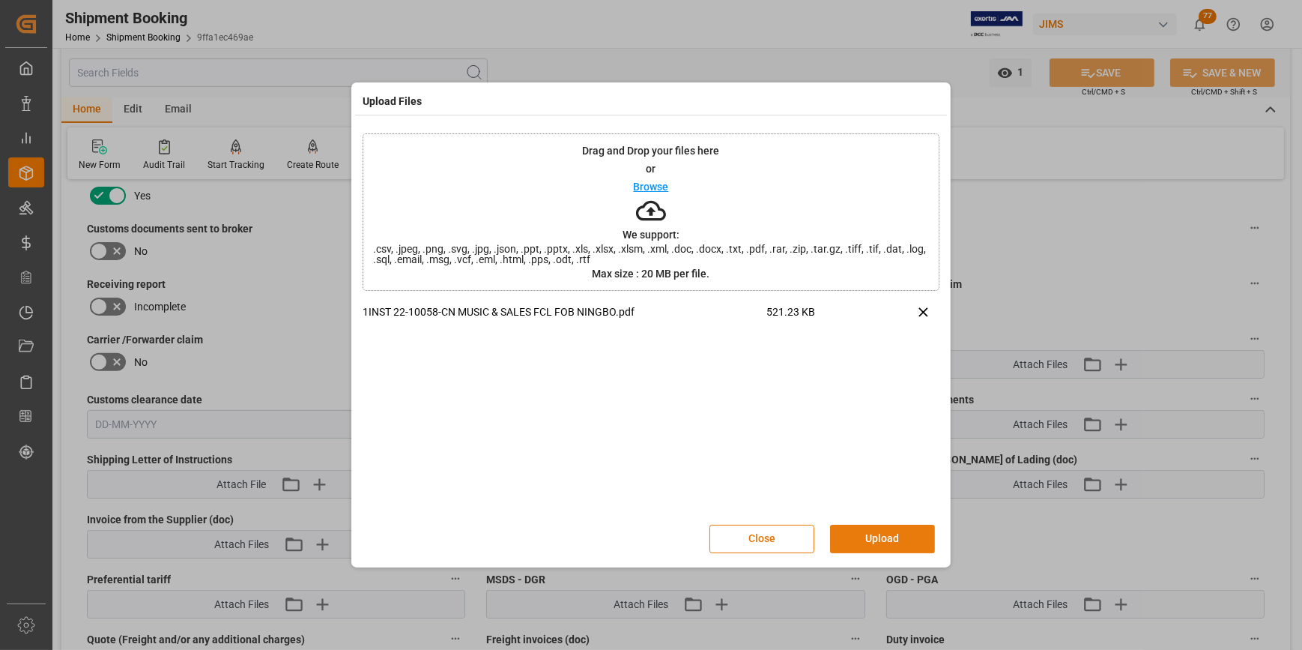
click at [908, 532] on button "Upload" at bounding box center [882, 538] width 105 height 28
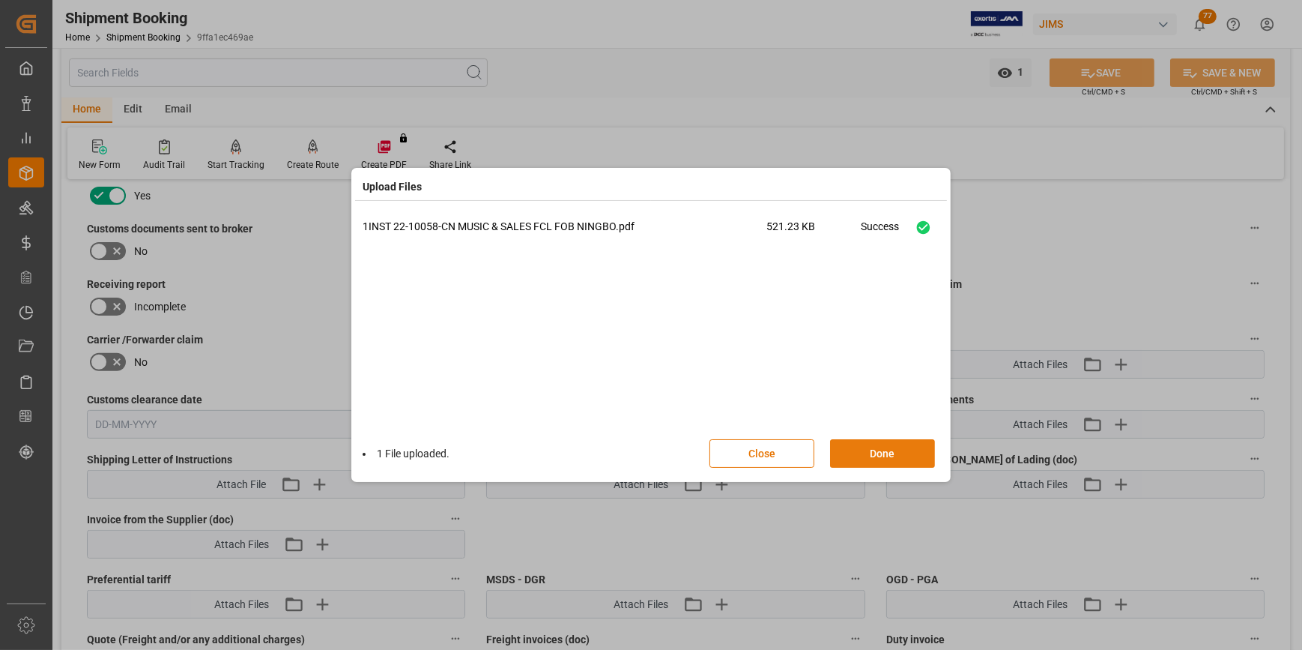
click at [862, 449] on button "Done" at bounding box center [882, 453] width 105 height 28
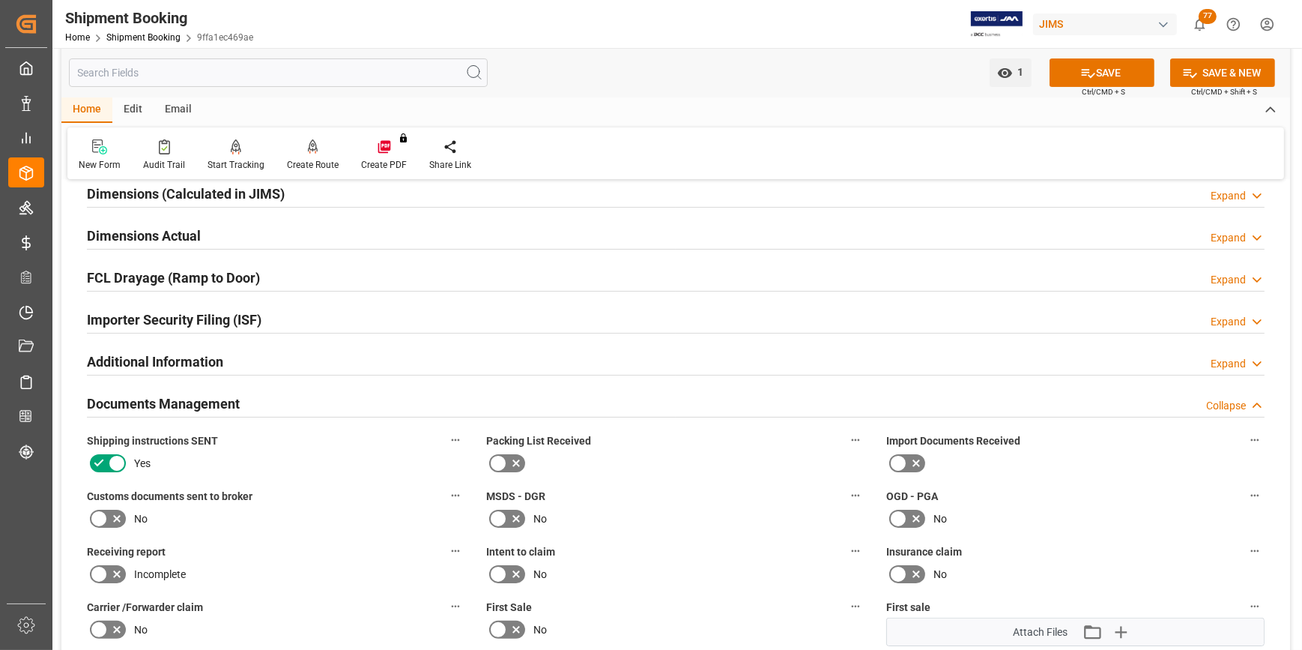
scroll to position [337, 0]
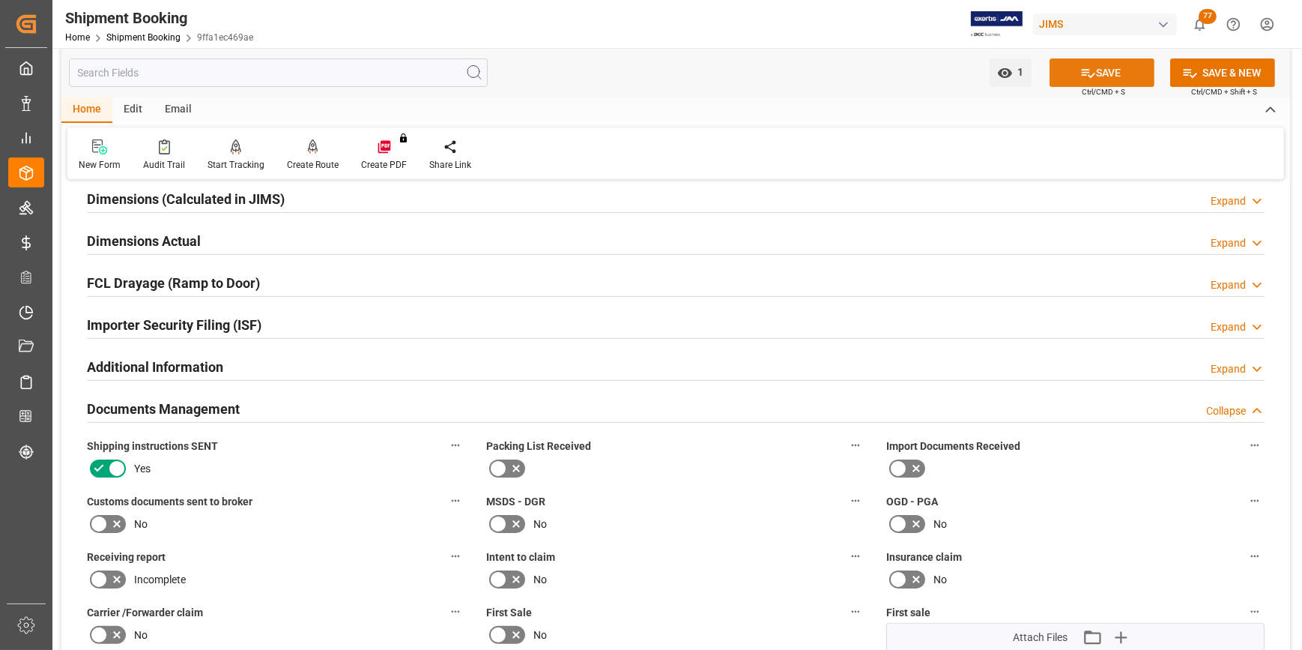
click at [1102, 71] on button "SAVE" at bounding box center [1102, 72] width 105 height 28
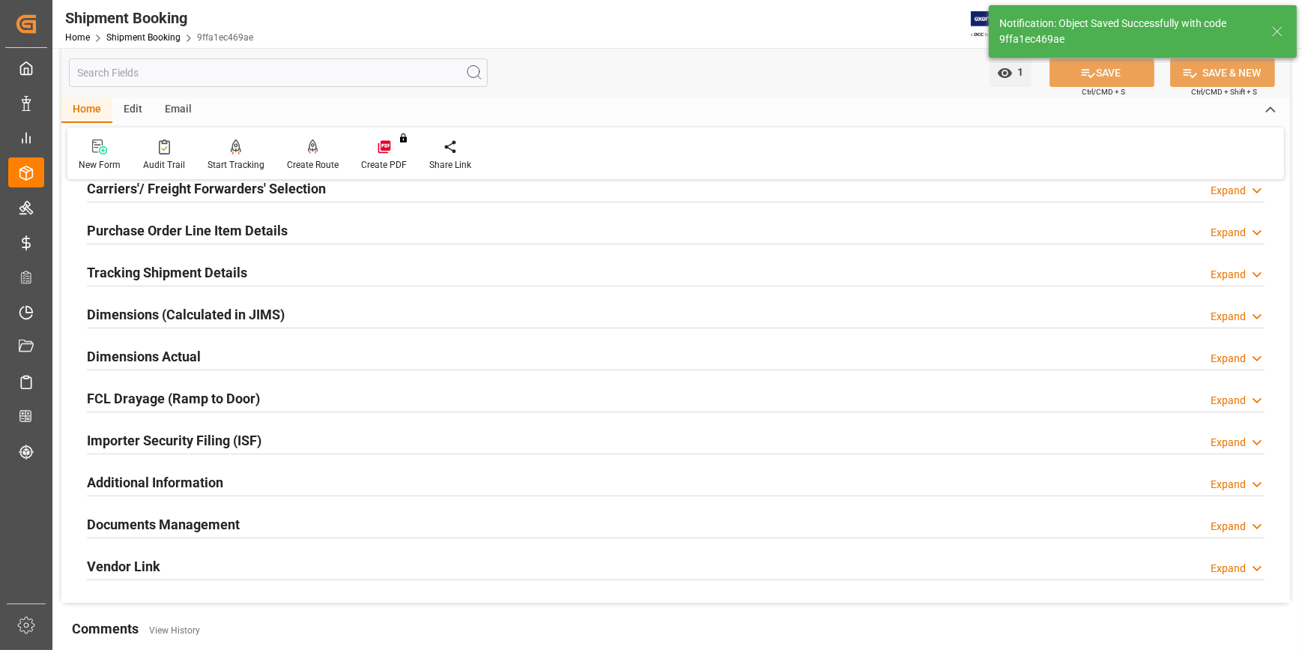
scroll to position [202, 0]
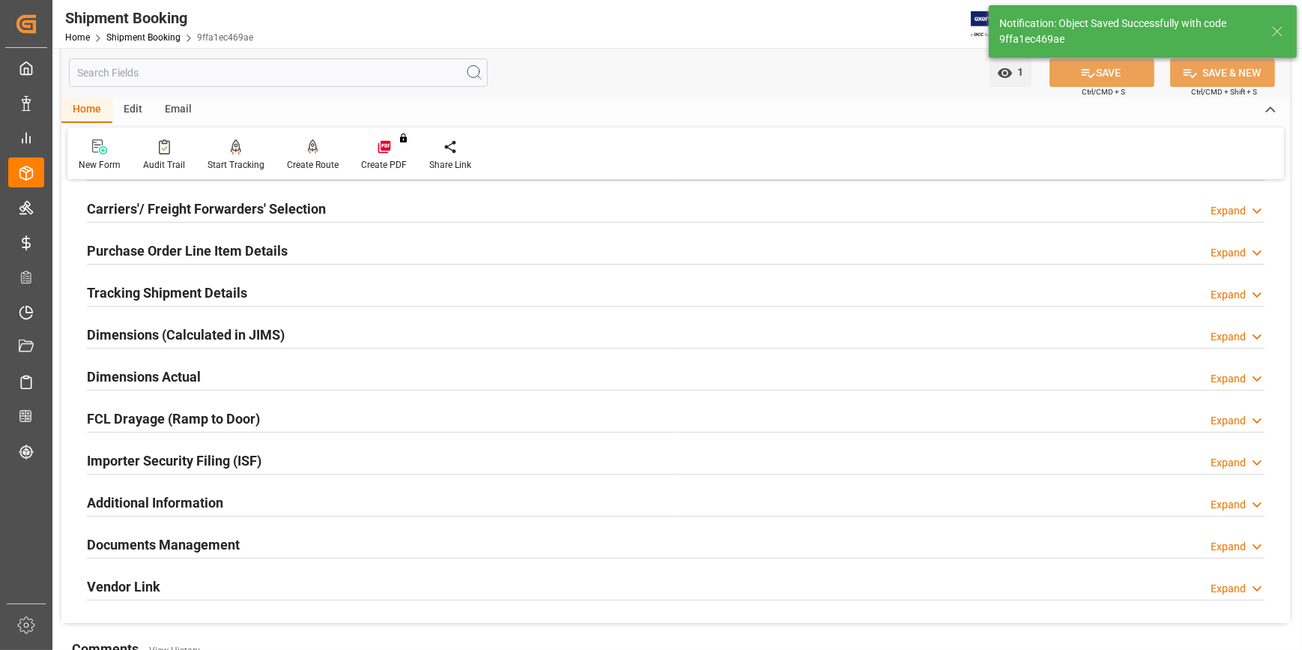
click at [172, 534] on h2 "Documents Management" at bounding box center [163, 544] width 153 height 20
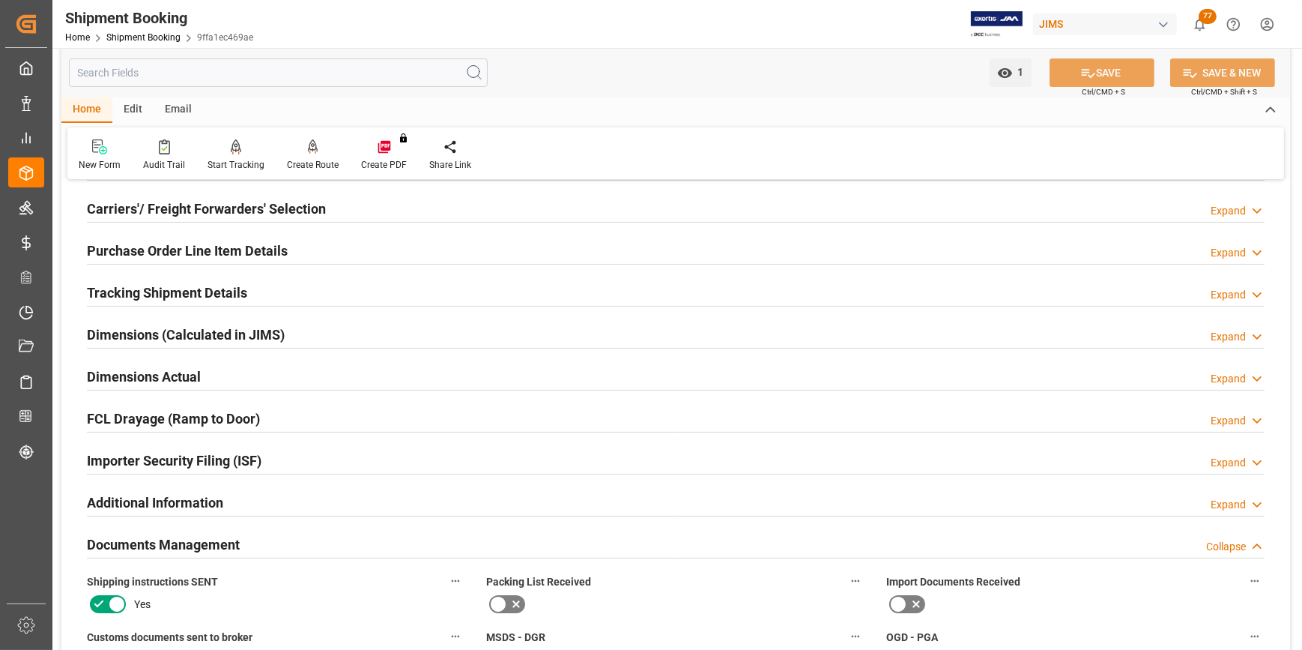
click at [172, 534] on h2 "Documents Management" at bounding box center [163, 544] width 153 height 20
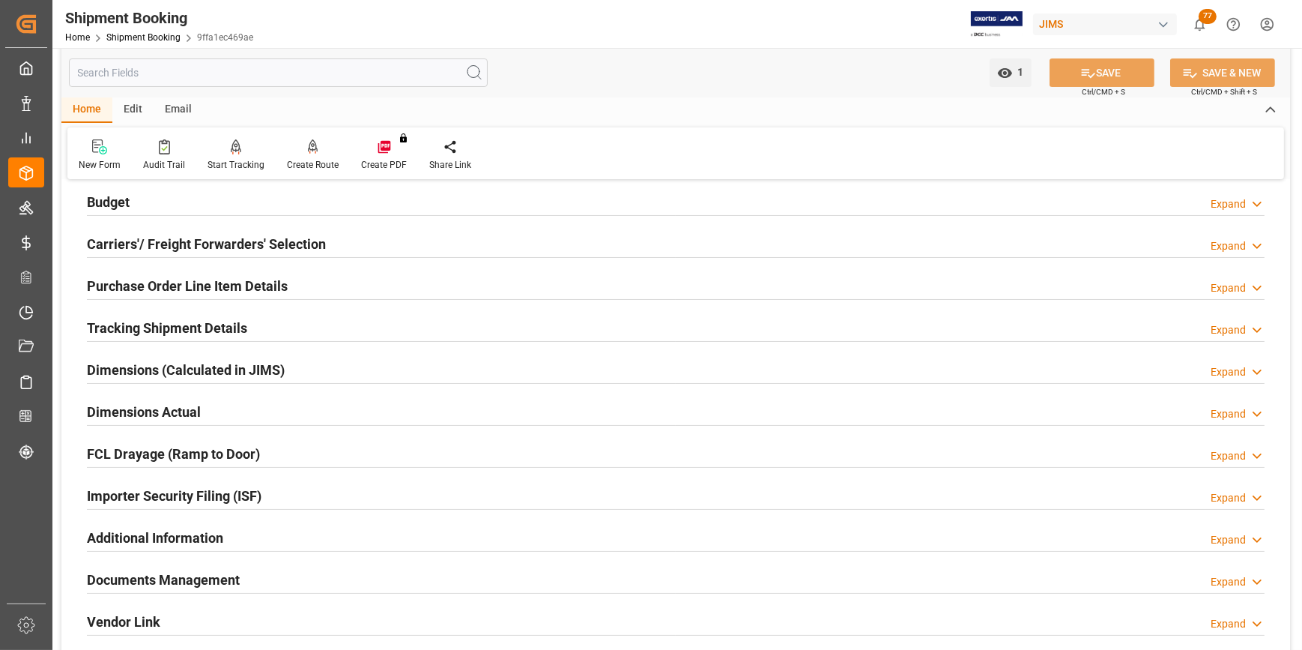
scroll to position [65, 0]
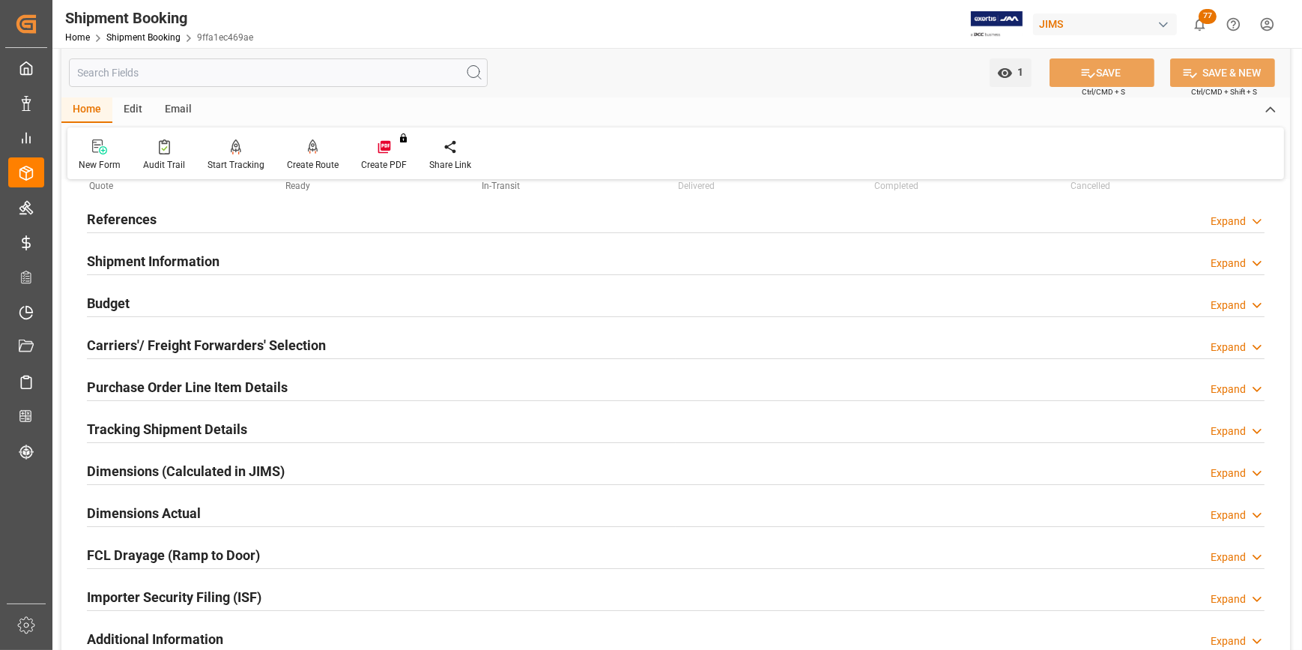
click at [175, 426] on h2 "Tracking Shipment Details" at bounding box center [167, 429] width 160 height 20
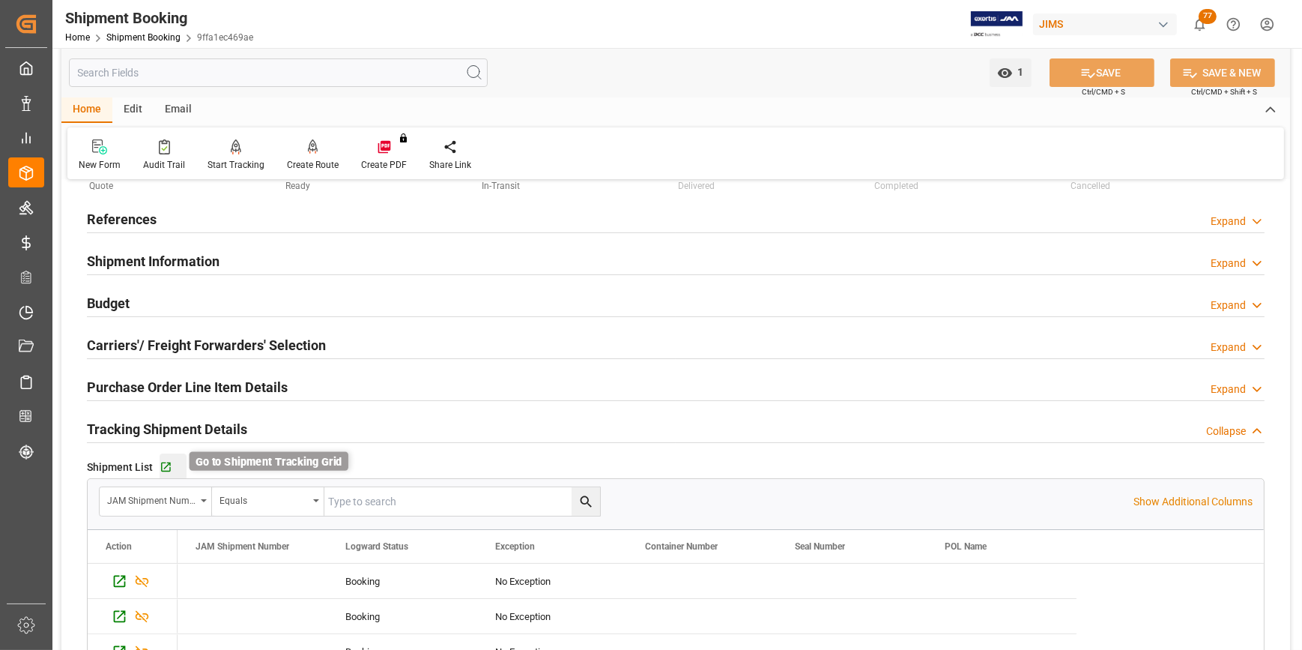
click at [164, 465] on icon "button" at bounding box center [166, 467] width 13 height 13
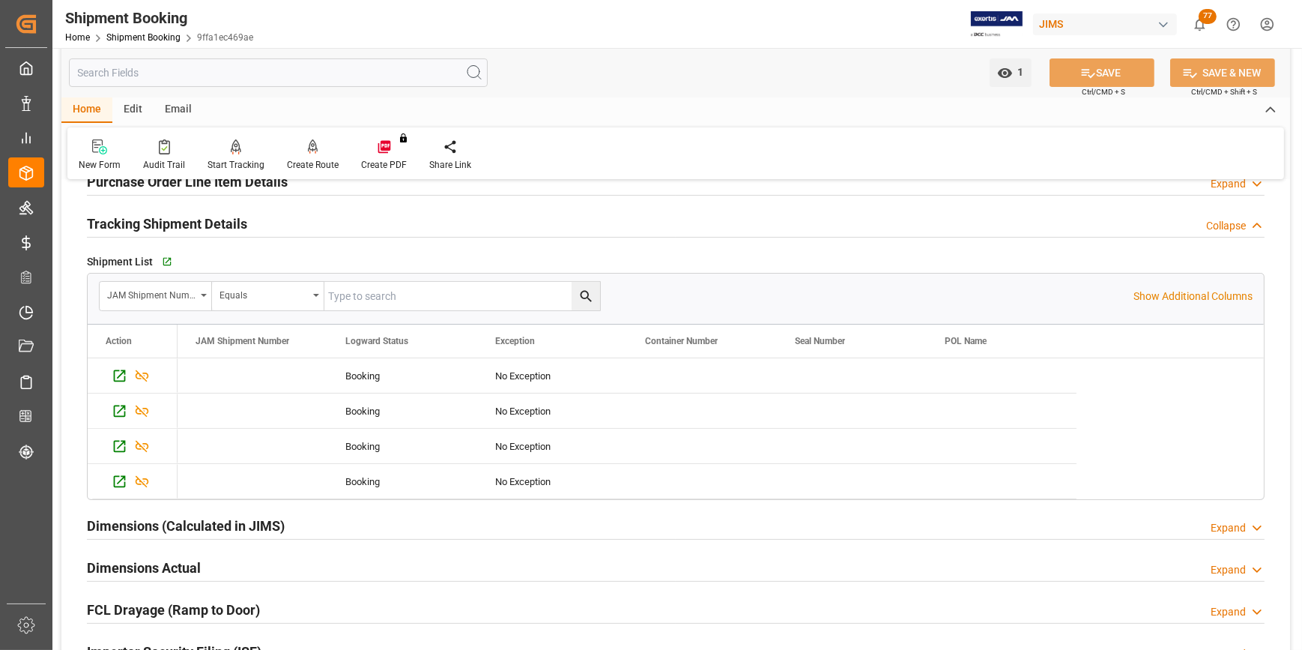
scroll to position [272, 0]
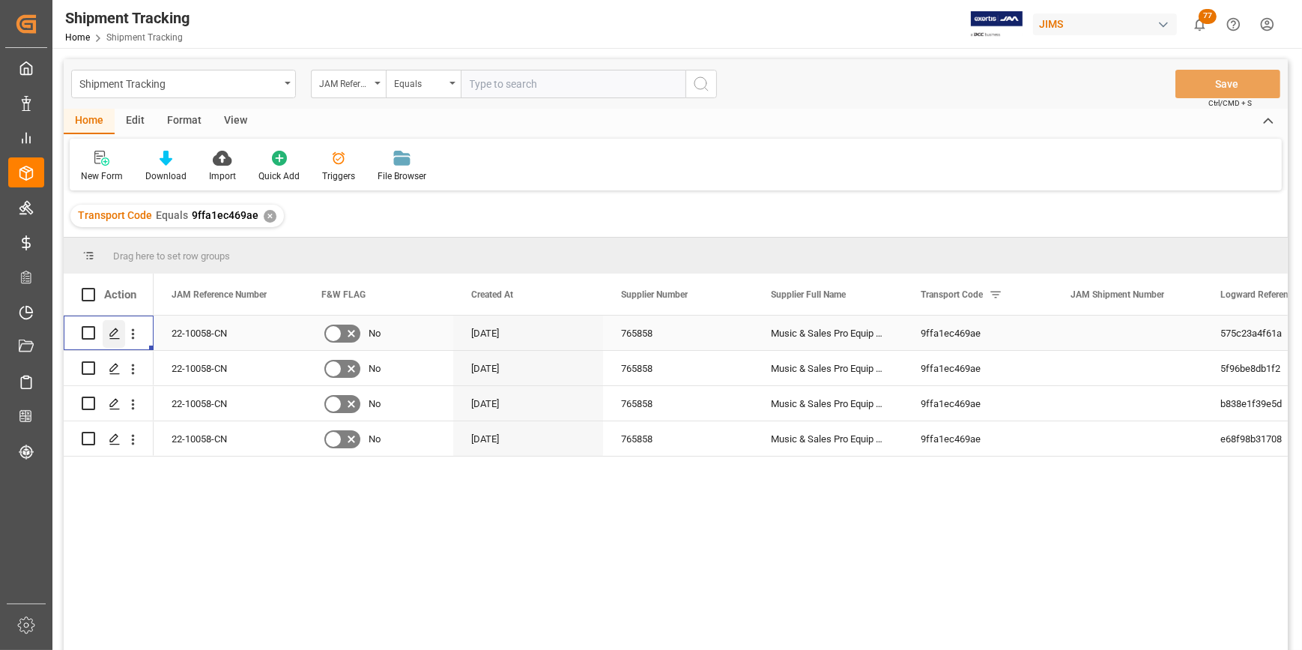
click at [113, 332] on icon "Press SPACE to select this row." at bounding box center [115, 333] width 12 height 12
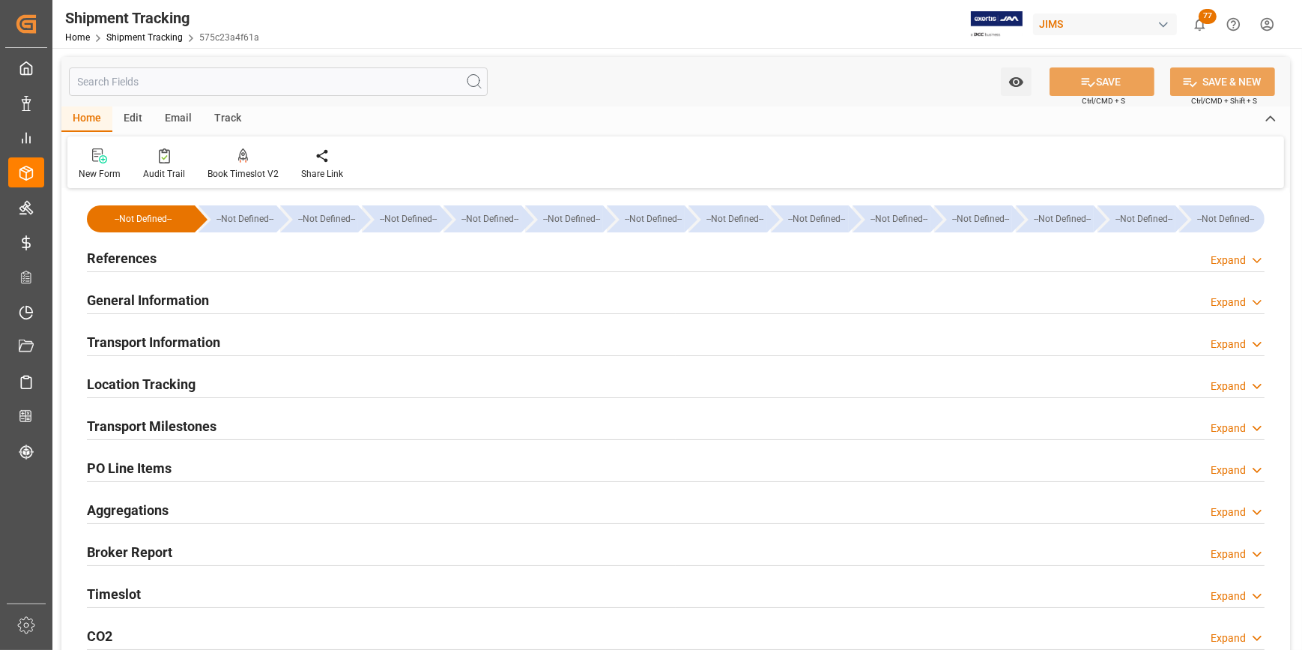
click at [154, 429] on h2 "Transport Milestones" at bounding box center [152, 426] width 130 height 20
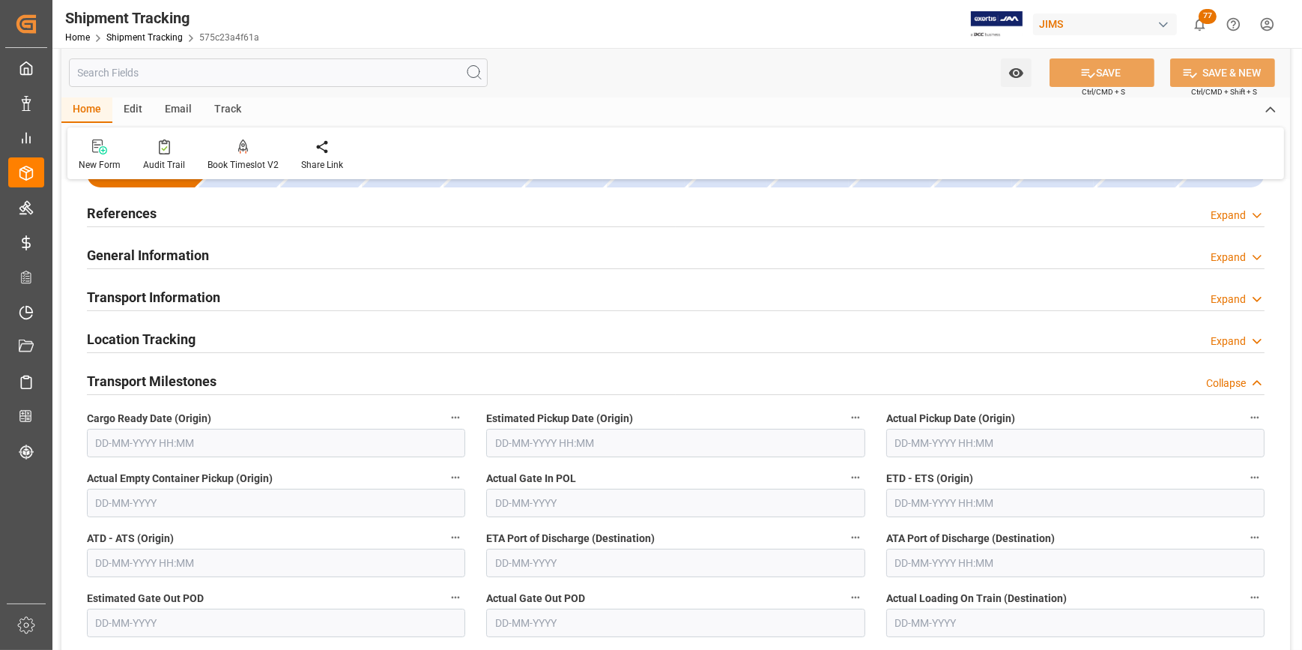
scroll to position [67, 0]
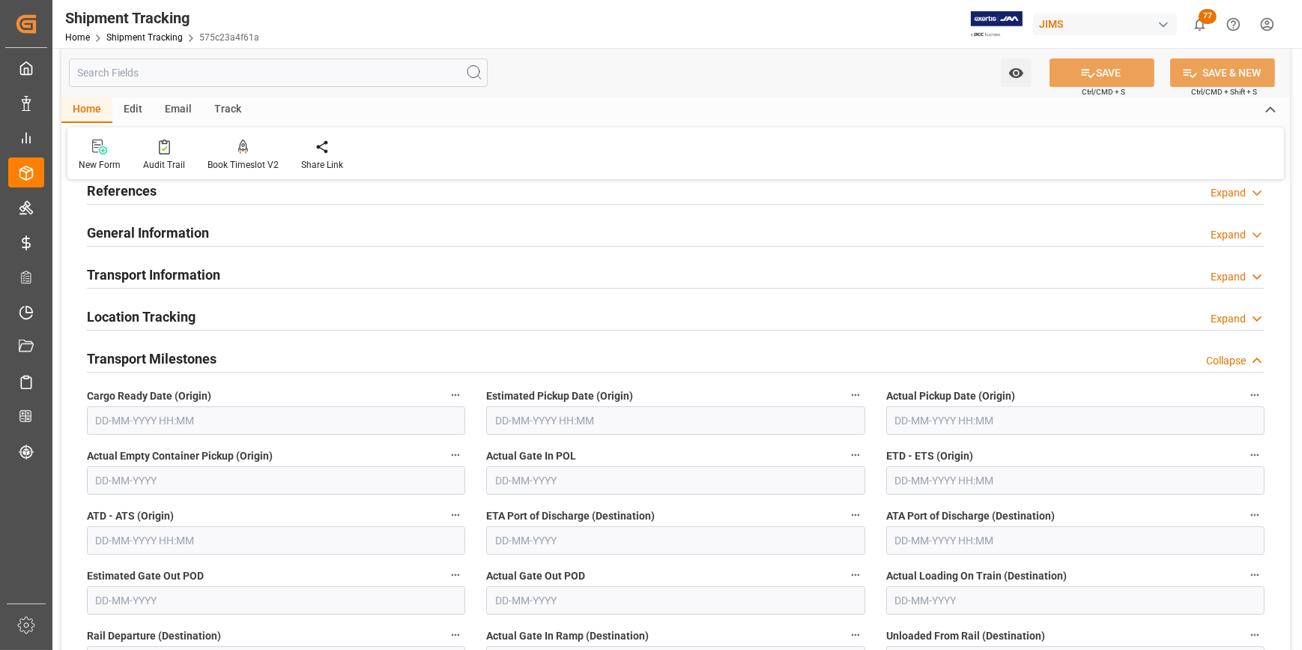
click at [503, 420] on input "text" at bounding box center [675, 420] width 378 height 28
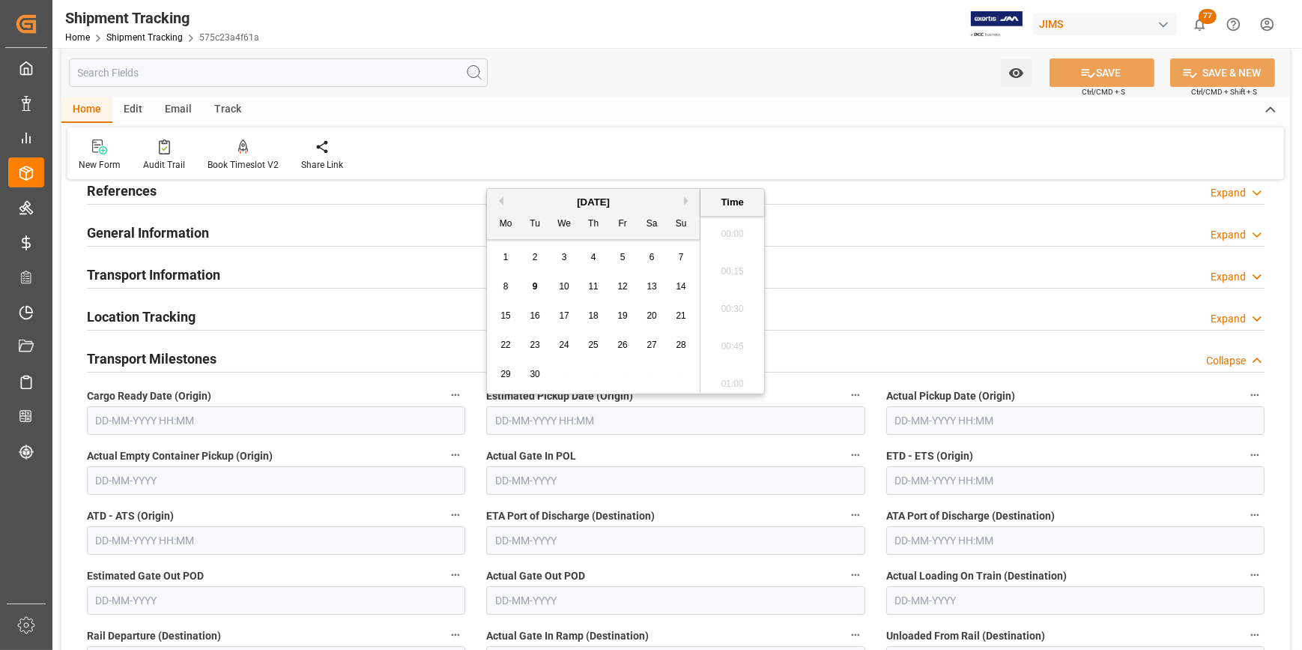
scroll to position [1278, 0]
click at [532, 321] on span "16" at bounding box center [535, 315] width 10 height 10
type input "16-09-2025 00:00"
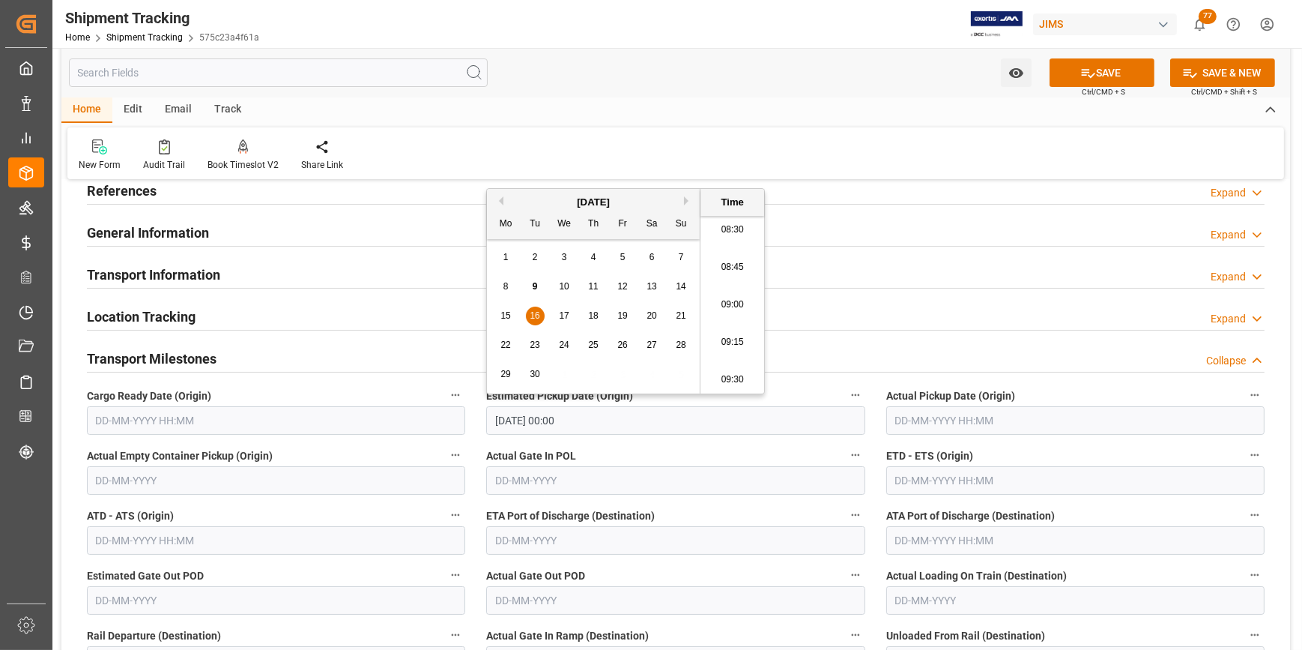
click at [235, 420] on input "text" at bounding box center [276, 420] width 378 height 28
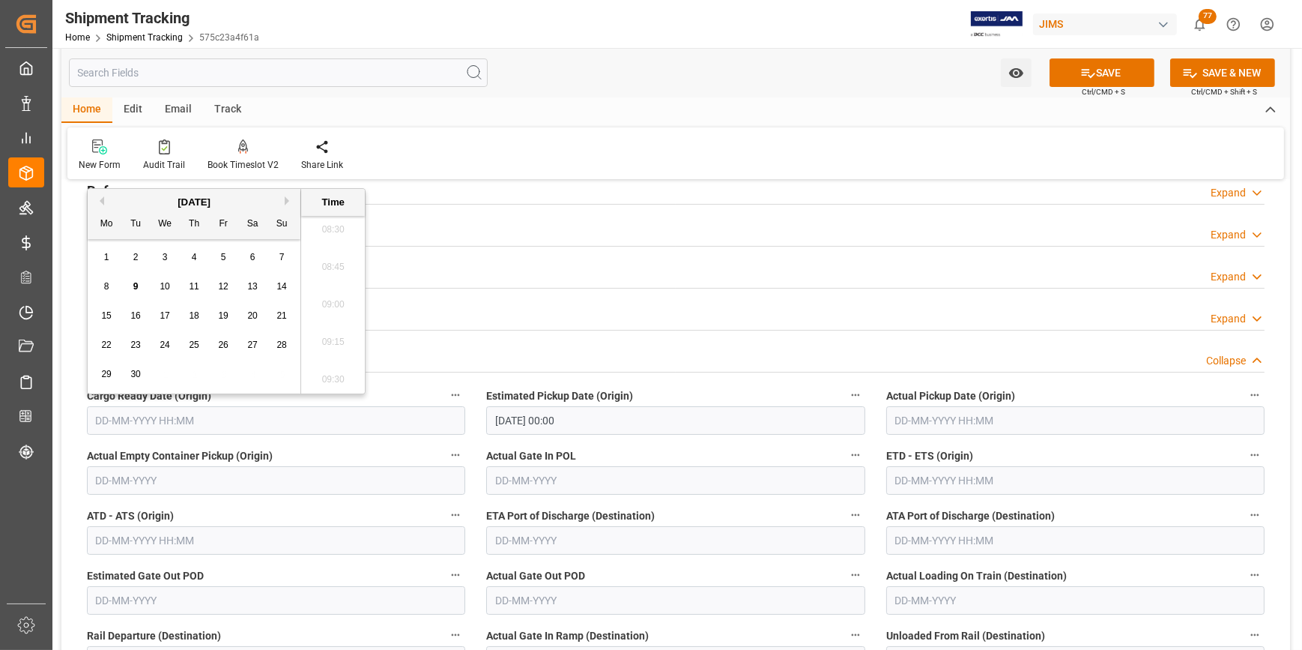
click at [107, 291] on span "8" at bounding box center [106, 286] width 5 height 10
type input "08-09-2025 00:00"
click at [187, 480] on input "text" at bounding box center [276, 480] width 378 height 28
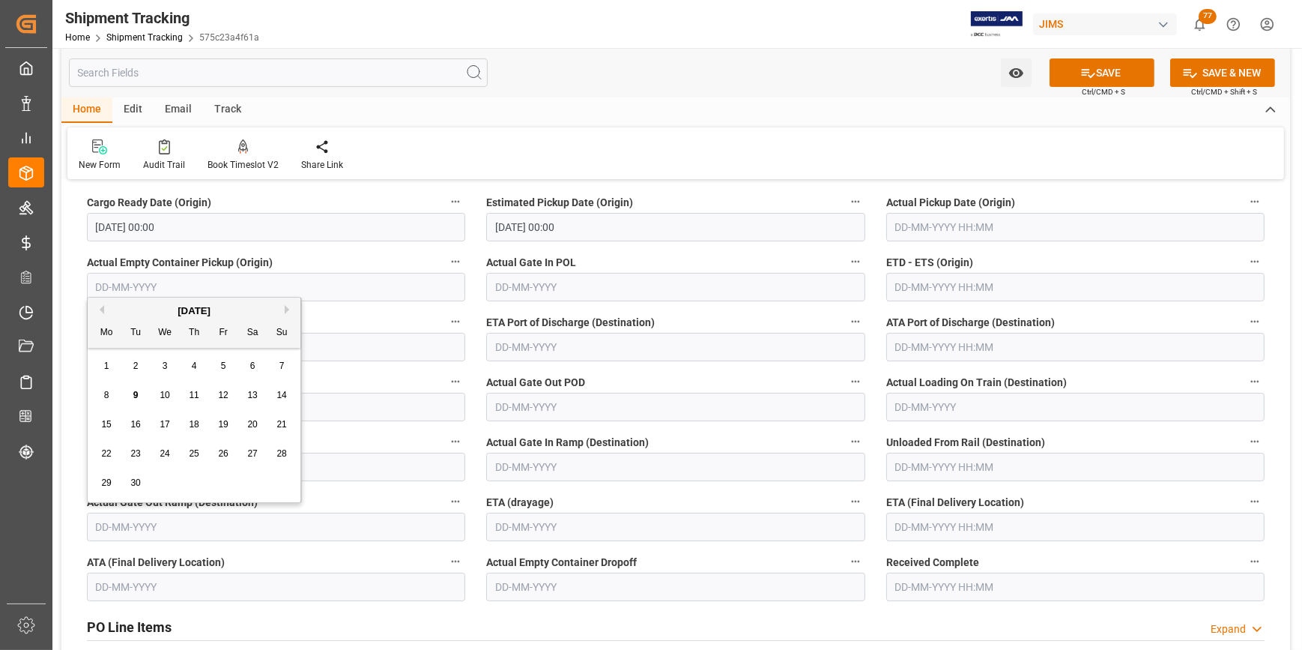
scroll to position [272, 0]
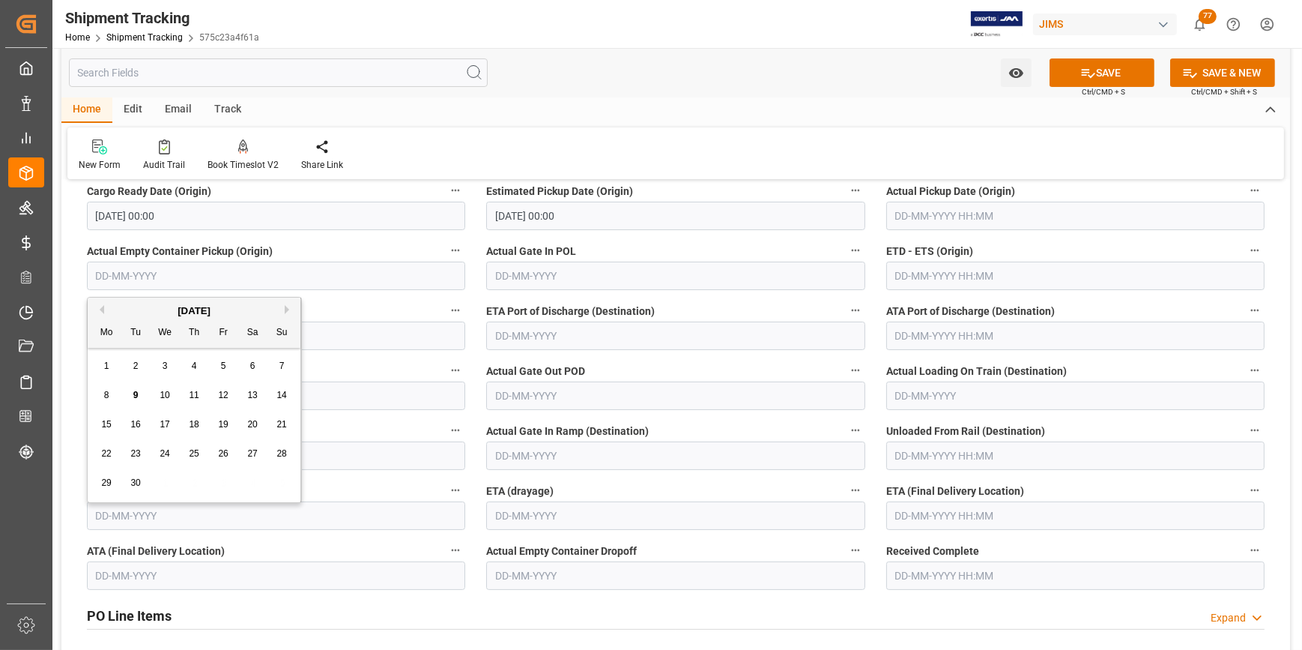
drag, startPoint x: 910, startPoint y: 513, endPoint x: 981, endPoint y: 512, distance: 71.9
click at [910, 513] on input "text" at bounding box center [1075, 515] width 378 height 28
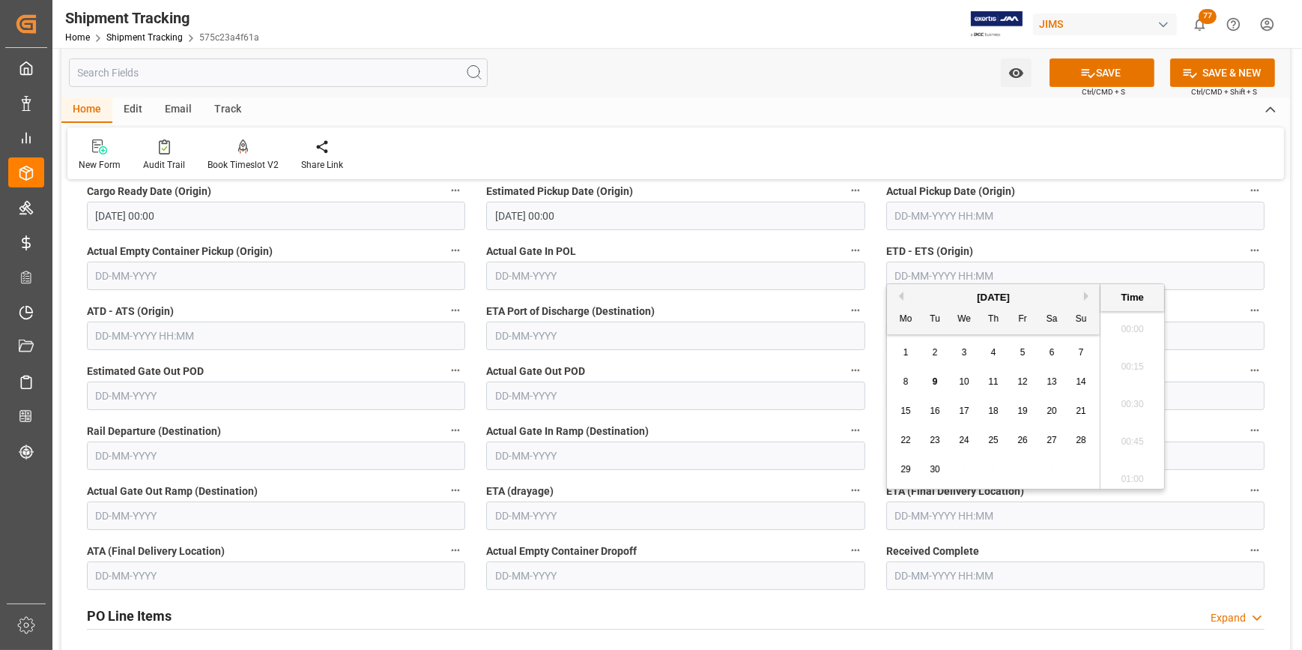
scroll to position [1278, 0]
click at [1087, 294] on button "Next Month" at bounding box center [1088, 295] width 9 height 9
click at [938, 464] on span "28" at bounding box center [935, 469] width 10 height 10
type input "28-10-2025 00:00"
click at [1098, 71] on button "SAVE" at bounding box center [1102, 72] width 105 height 28
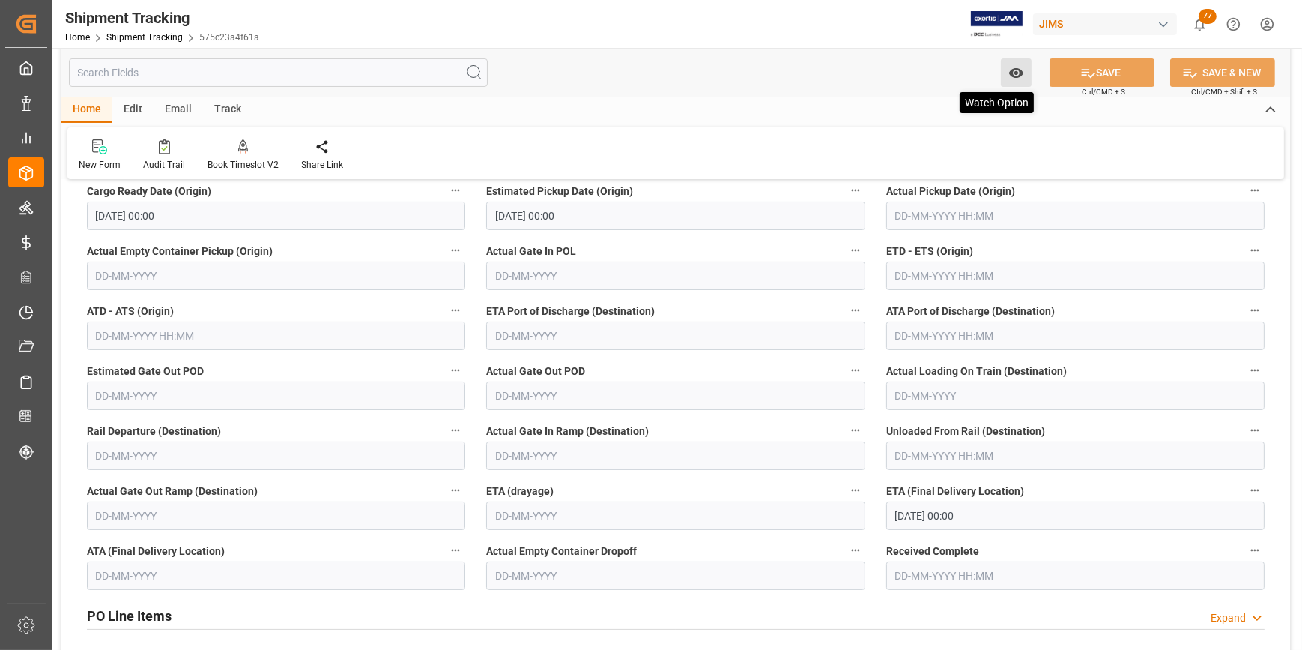
click at [1014, 73] on icon "open menu" at bounding box center [1015, 73] width 14 height 10
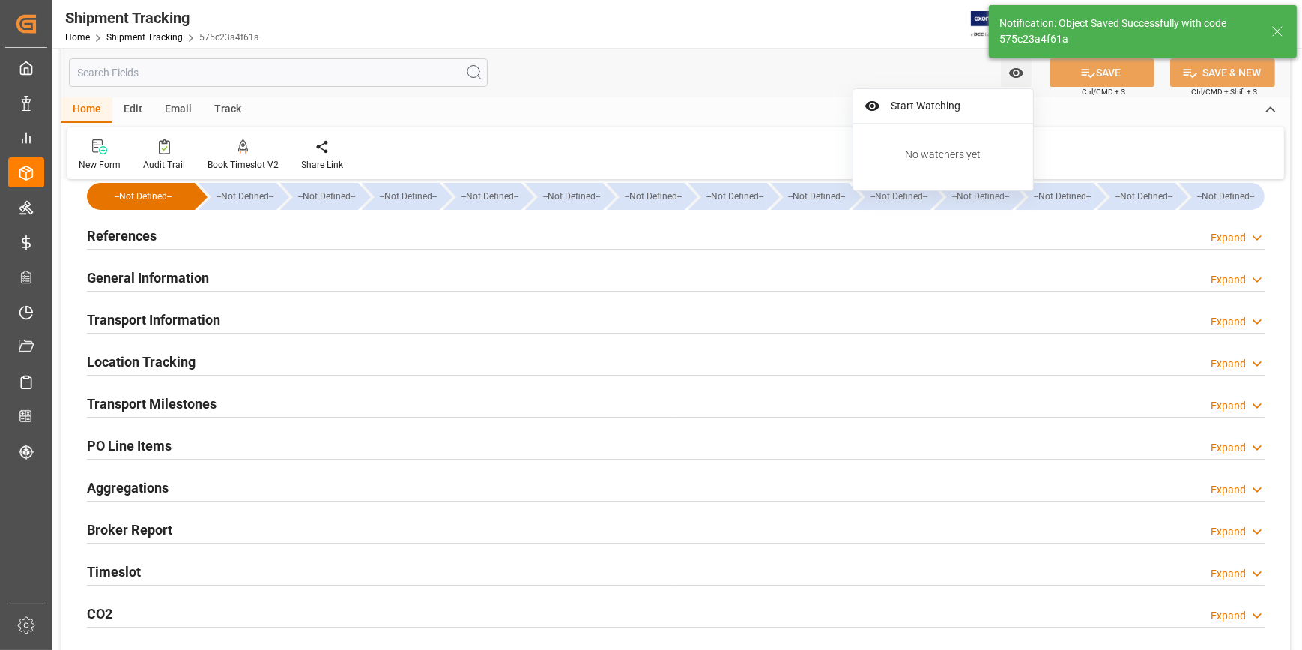
scroll to position [0, 0]
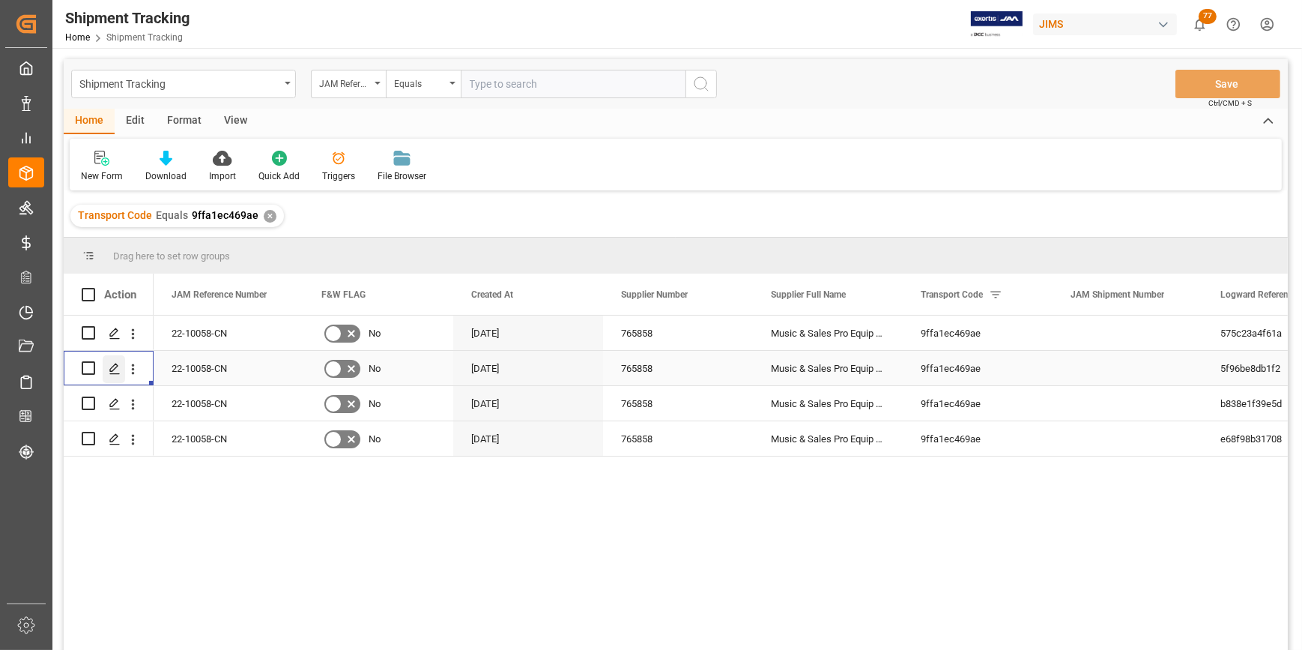
click at [113, 367] on icon "Press SPACE to select this row." at bounding box center [115, 369] width 12 height 12
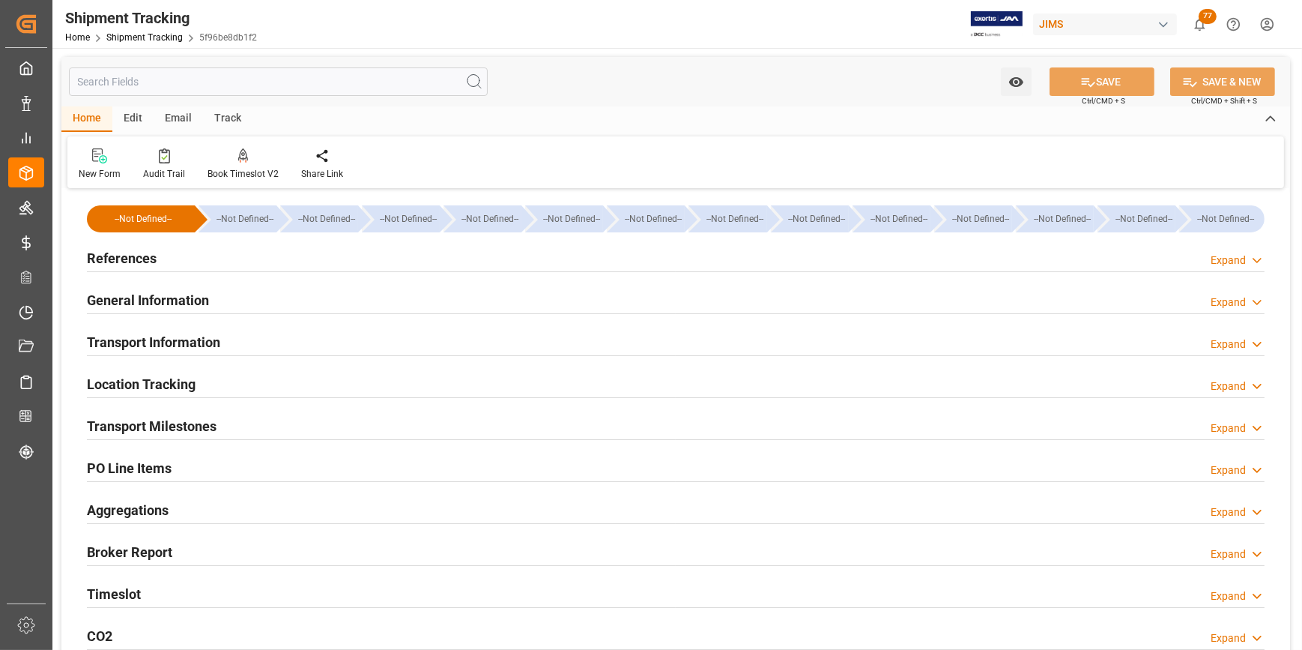
click at [173, 414] on div "Transport Milestones" at bounding box center [152, 425] width 130 height 28
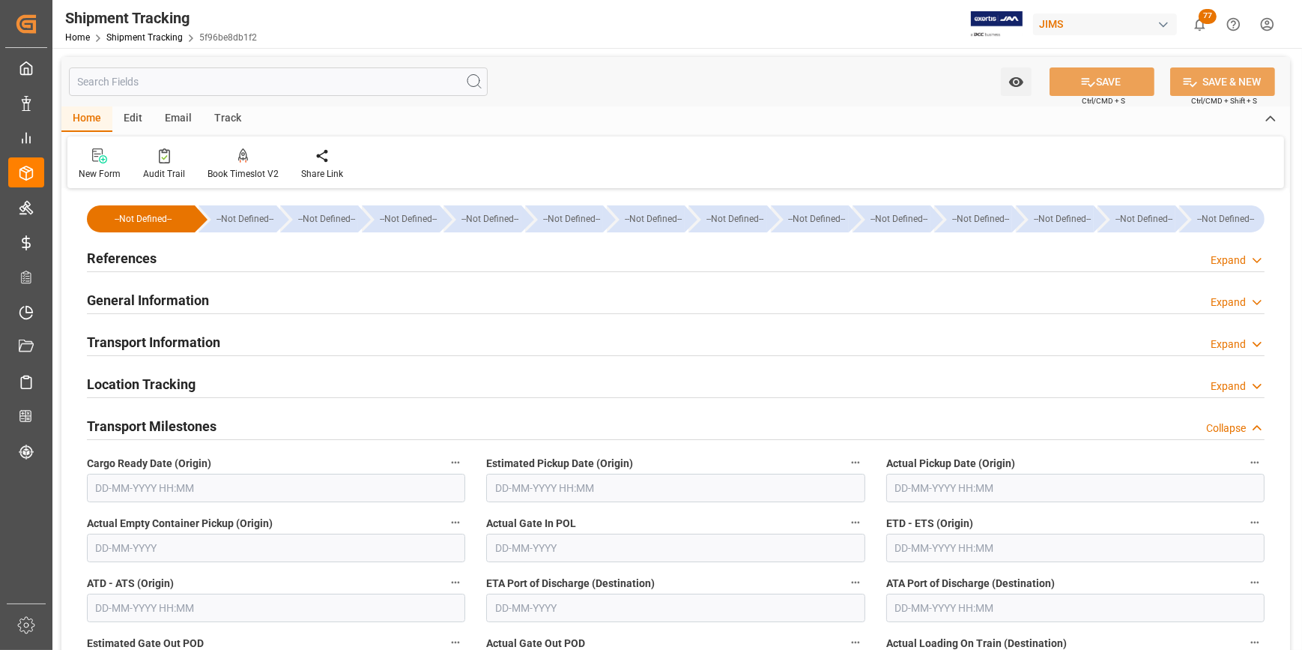
click at [554, 490] on input "text" at bounding box center [675, 488] width 378 height 28
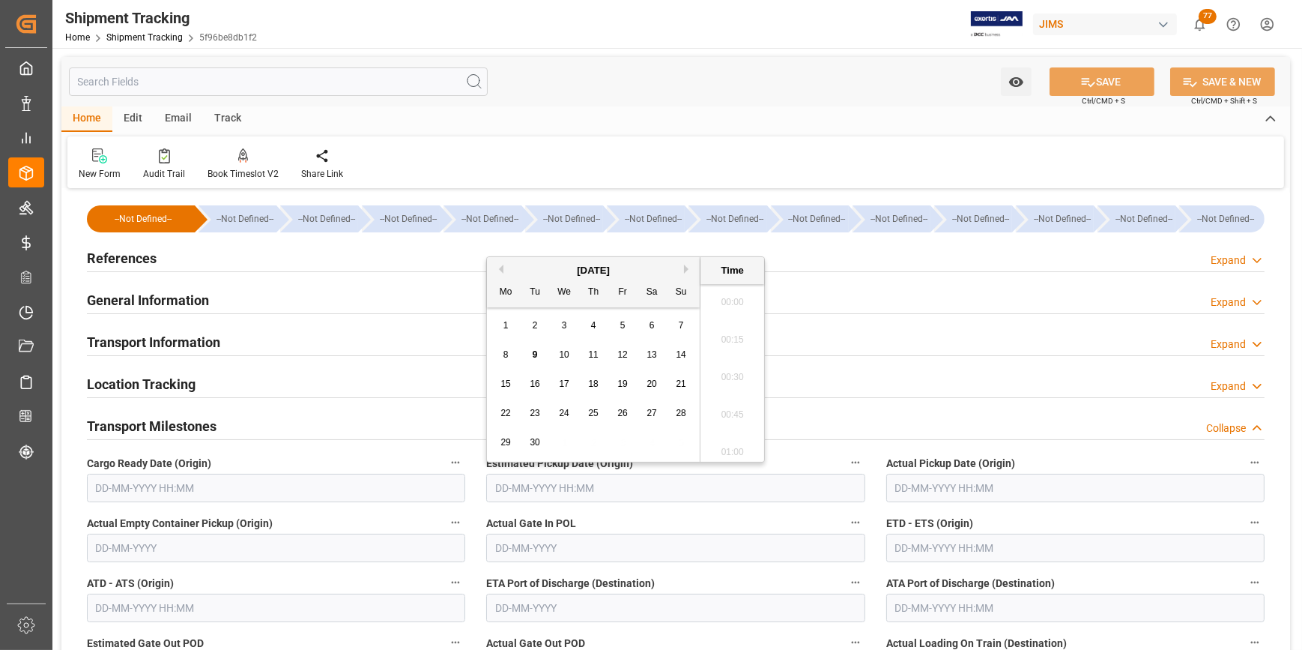
scroll to position [1278, 0]
drag, startPoint x: 684, startPoint y: 269, endPoint x: 671, endPoint y: 278, distance: 15.6
click at [683, 269] on div "Previous Month Next Month September 2025 Mo Tu We Th Fr Sa Su 1 2 3 4 5 6 7 8 9…" at bounding box center [625, 359] width 279 height 206
click at [537, 390] on div "16" at bounding box center [535, 384] width 19 height 18
type input "16-09-2025 00:00"
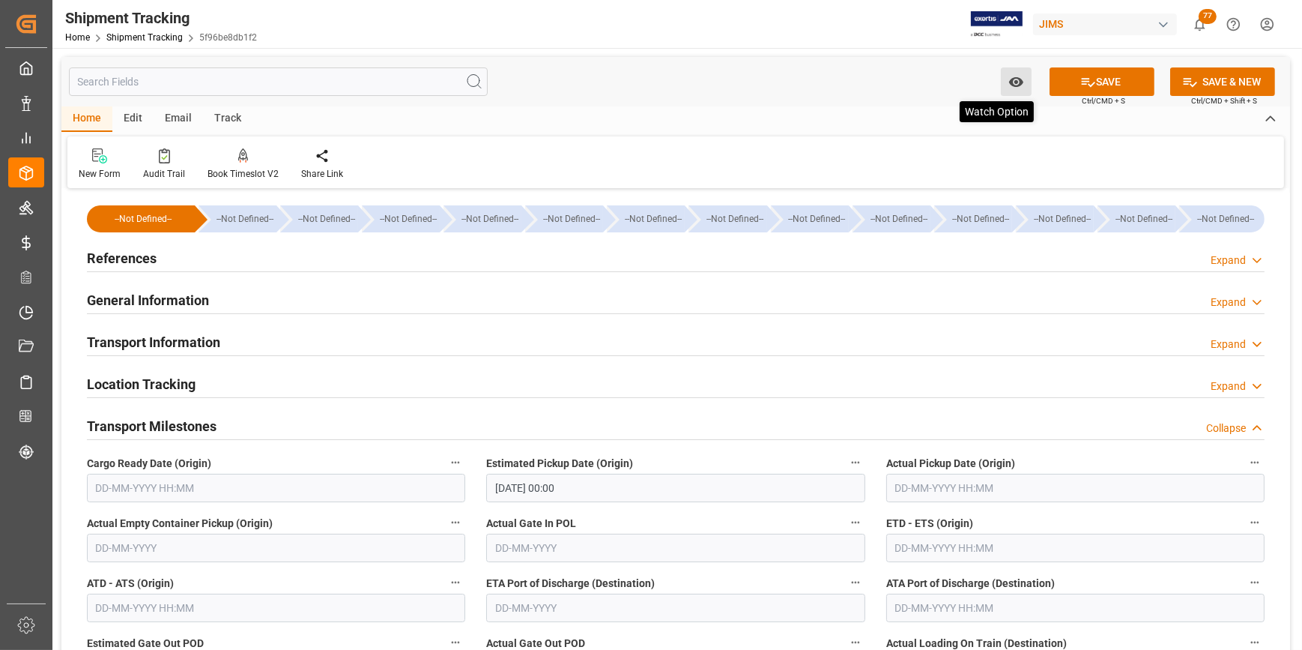
click at [1008, 84] on icon "open menu" at bounding box center [1016, 82] width 16 height 16
click at [933, 118] on span "Start Watching" at bounding box center [954, 115] width 136 height 16
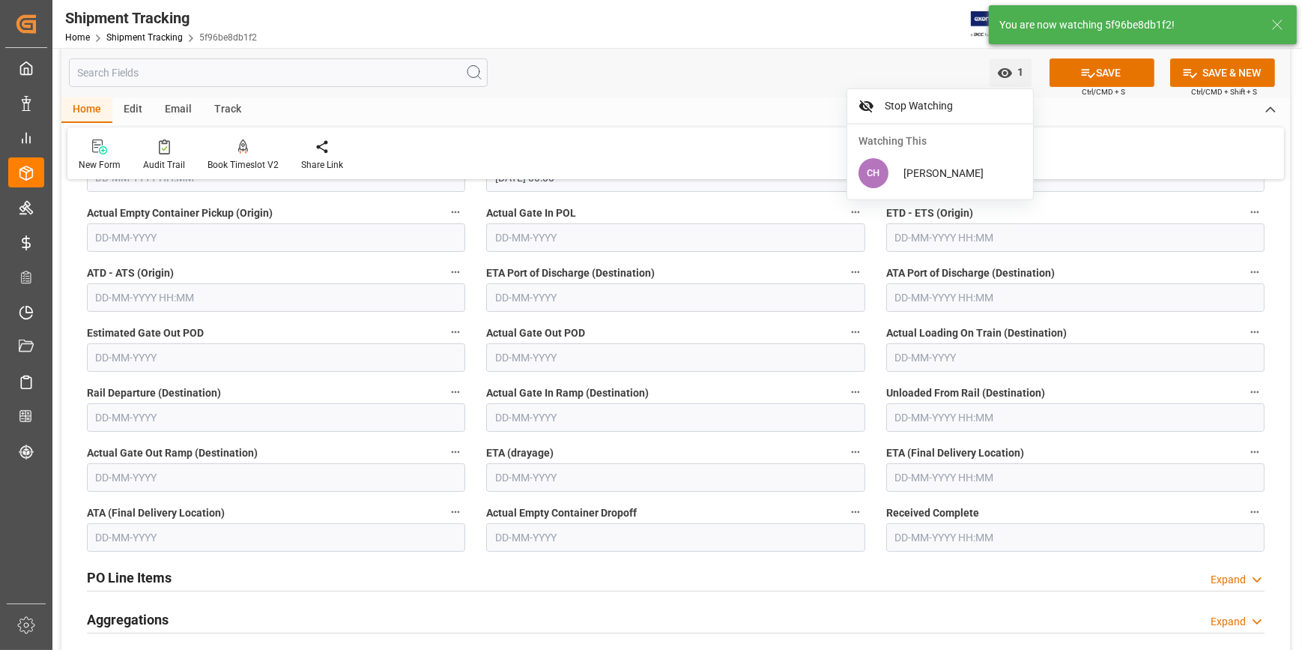
scroll to position [340, 0]
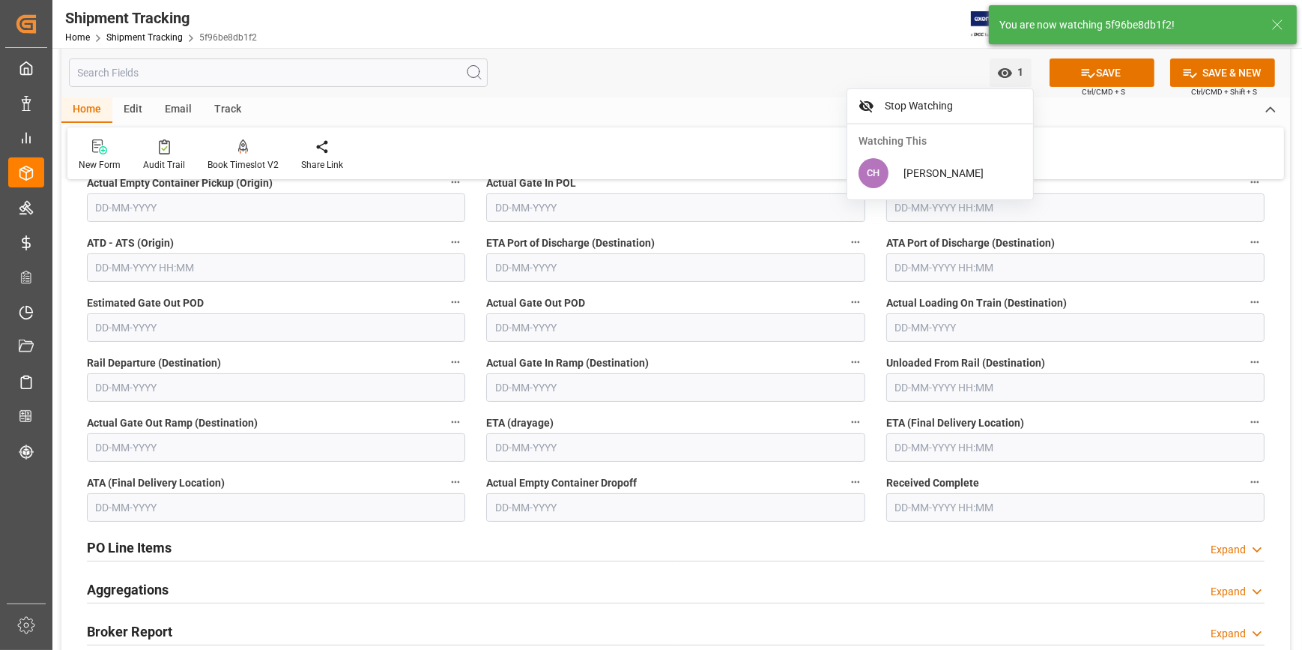
click at [904, 447] on input "text" at bounding box center [1075, 447] width 378 height 28
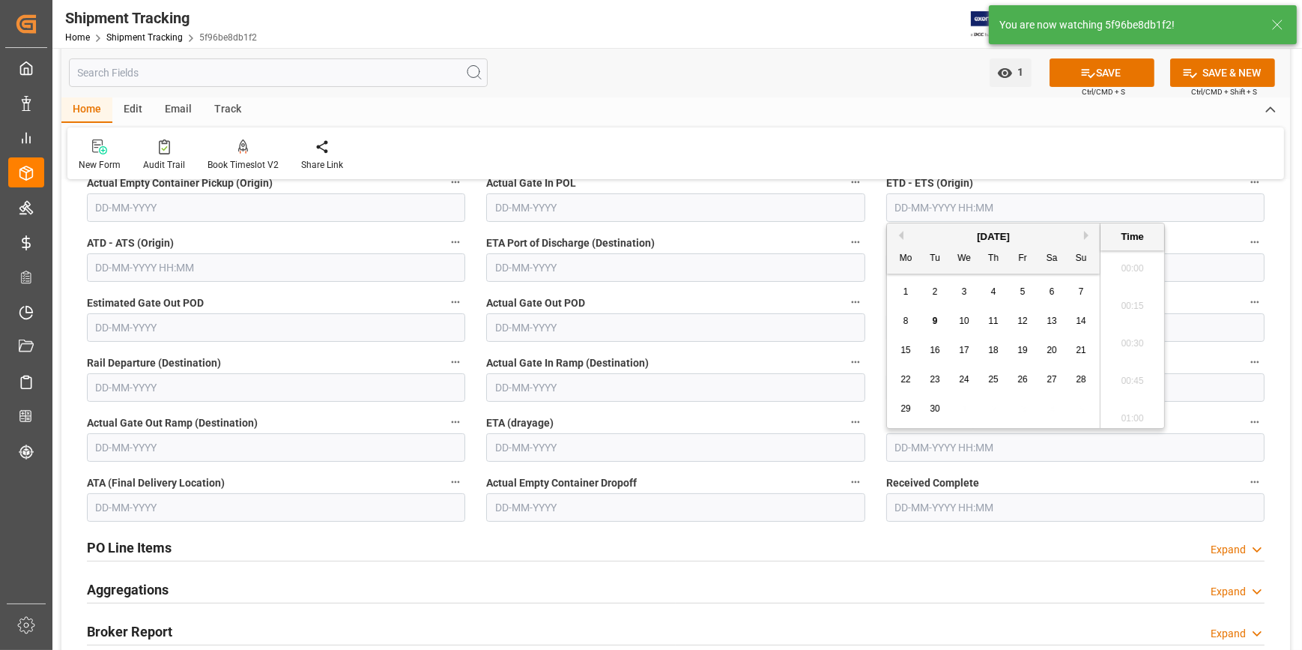
scroll to position [1278, 0]
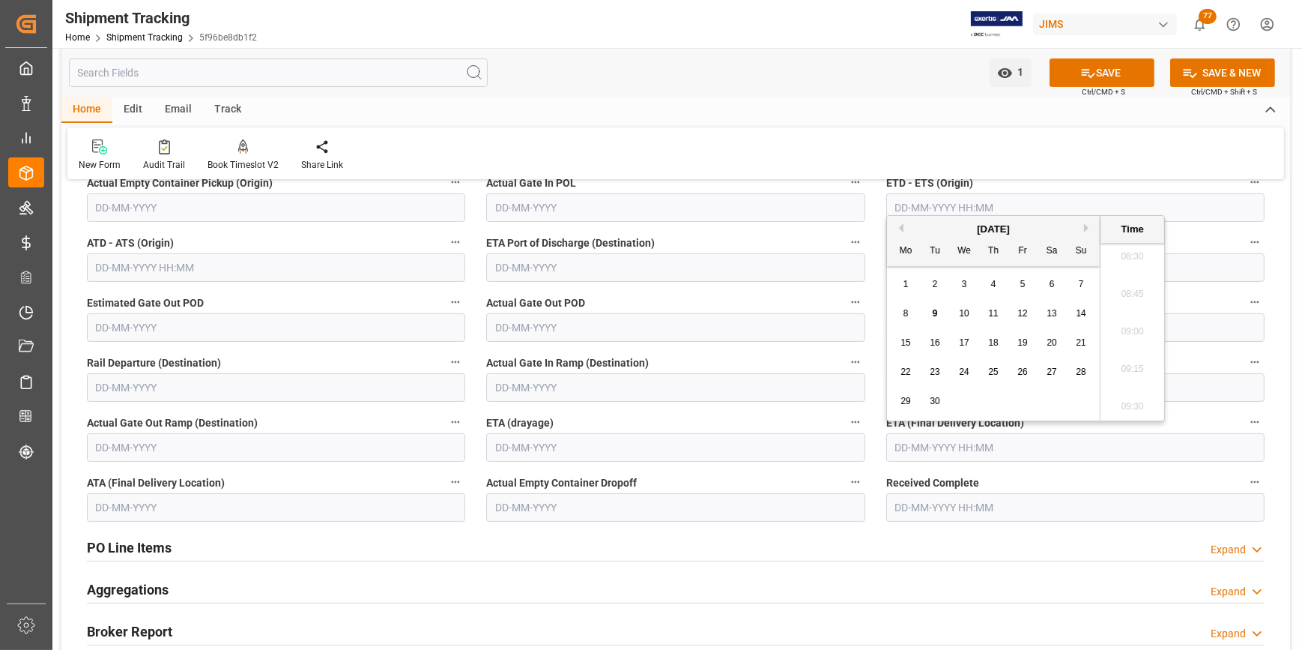
click at [1087, 227] on button "Next Month" at bounding box center [1088, 227] width 9 height 9
click at [937, 403] on span "28" at bounding box center [935, 401] width 10 height 10
type input "28-10-2025 00:00"
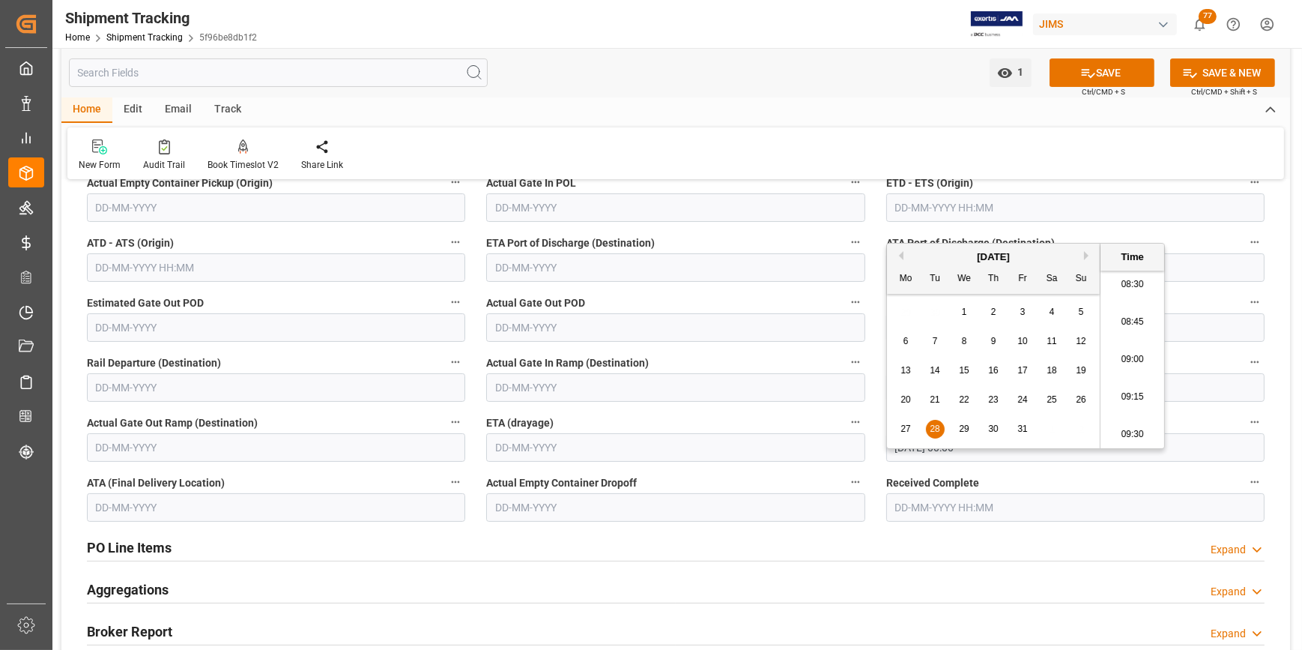
scroll to position [204, 0]
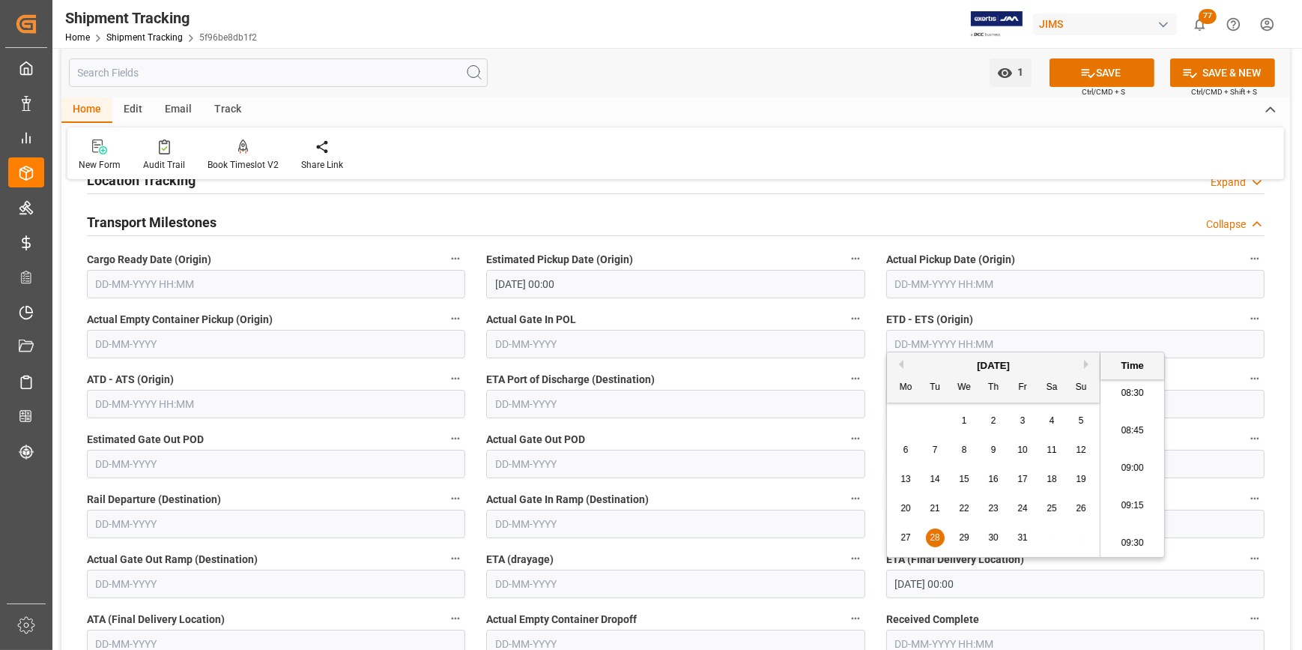
click at [94, 277] on input "text" at bounding box center [276, 284] width 378 height 28
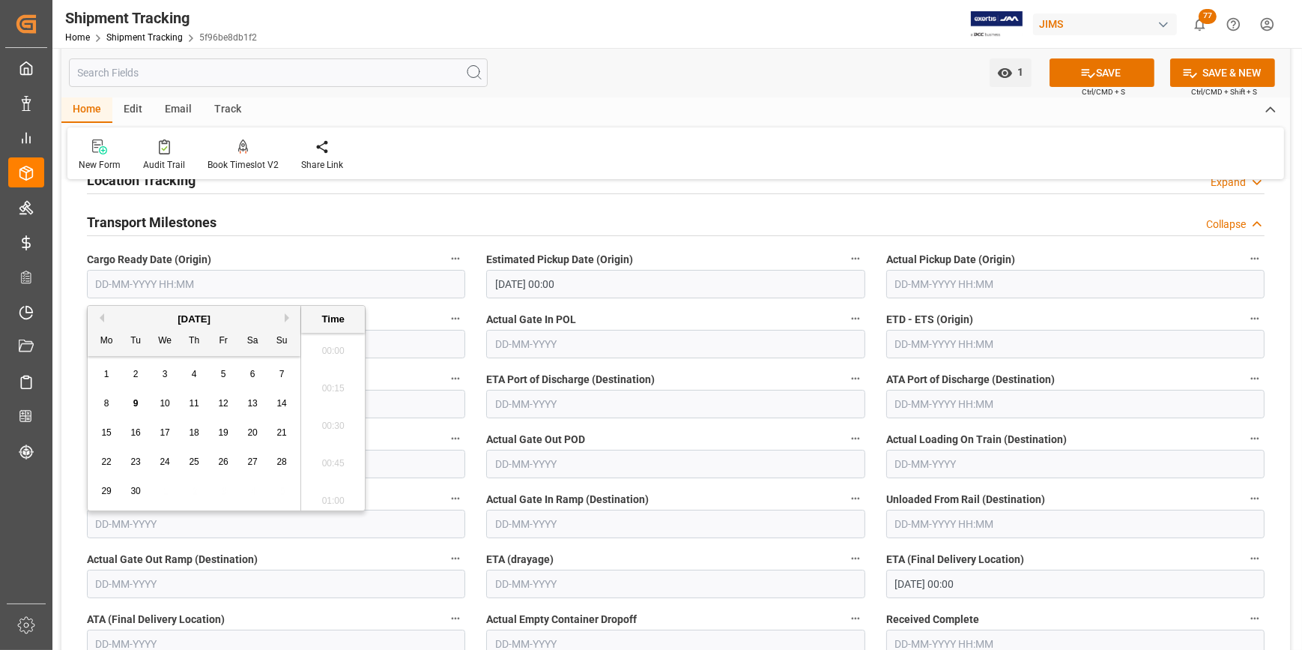
scroll to position [1278, 0]
click at [109, 397] on div "8" at bounding box center [106, 404] width 19 height 18
type input "08-09-2025 00:00"
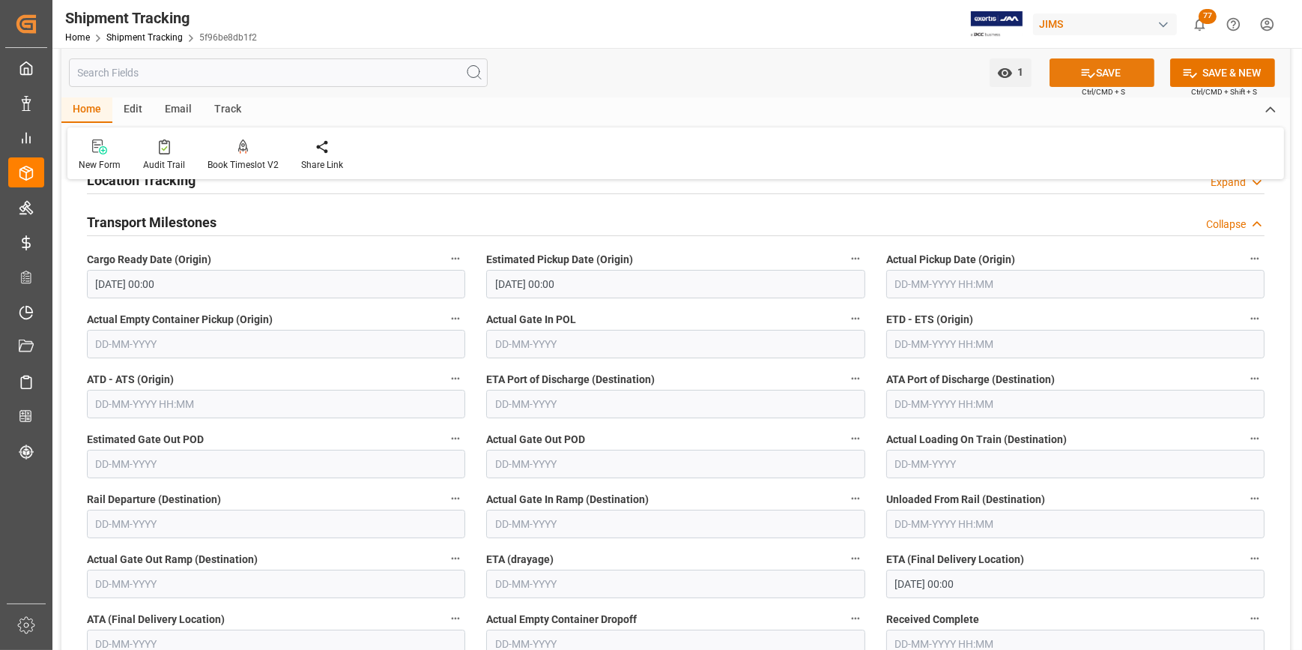
click at [1088, 64] on button "SAVE" at bounding box center [1102, 72] width 105 height 28
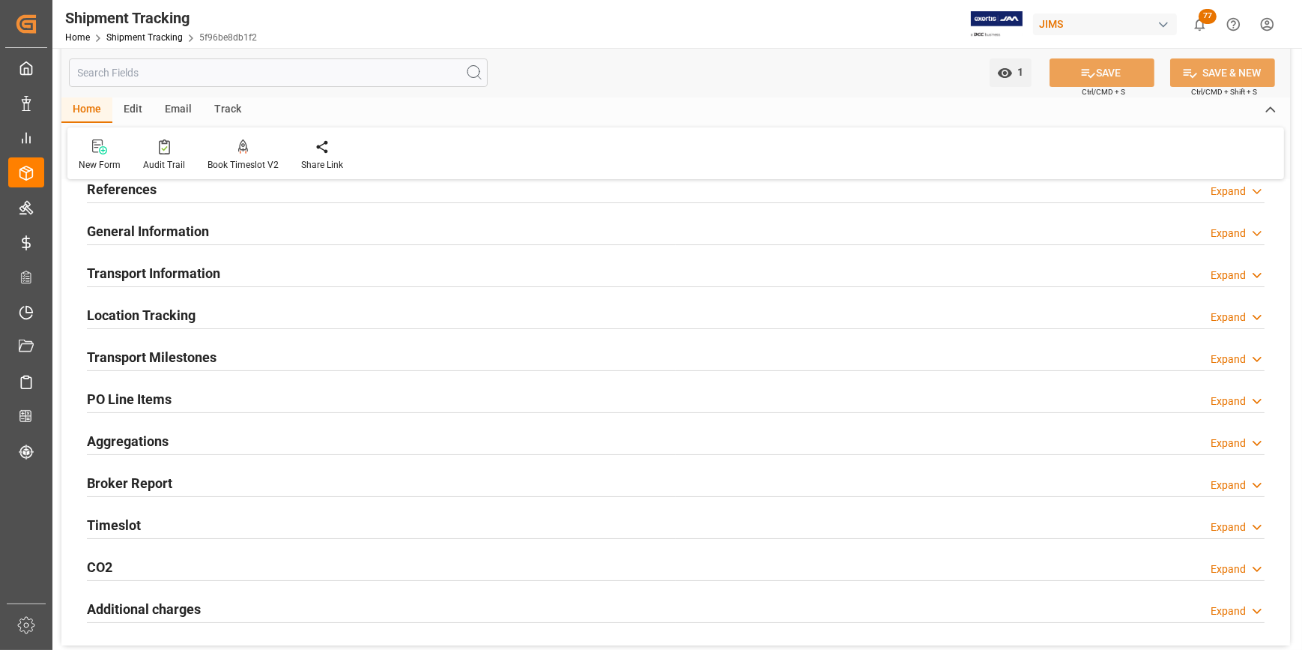
scroll to position [67, 0]
click at [163, 353] on h2 "Transport Milestones" at bounding box center [152, 358] width 130 height 20
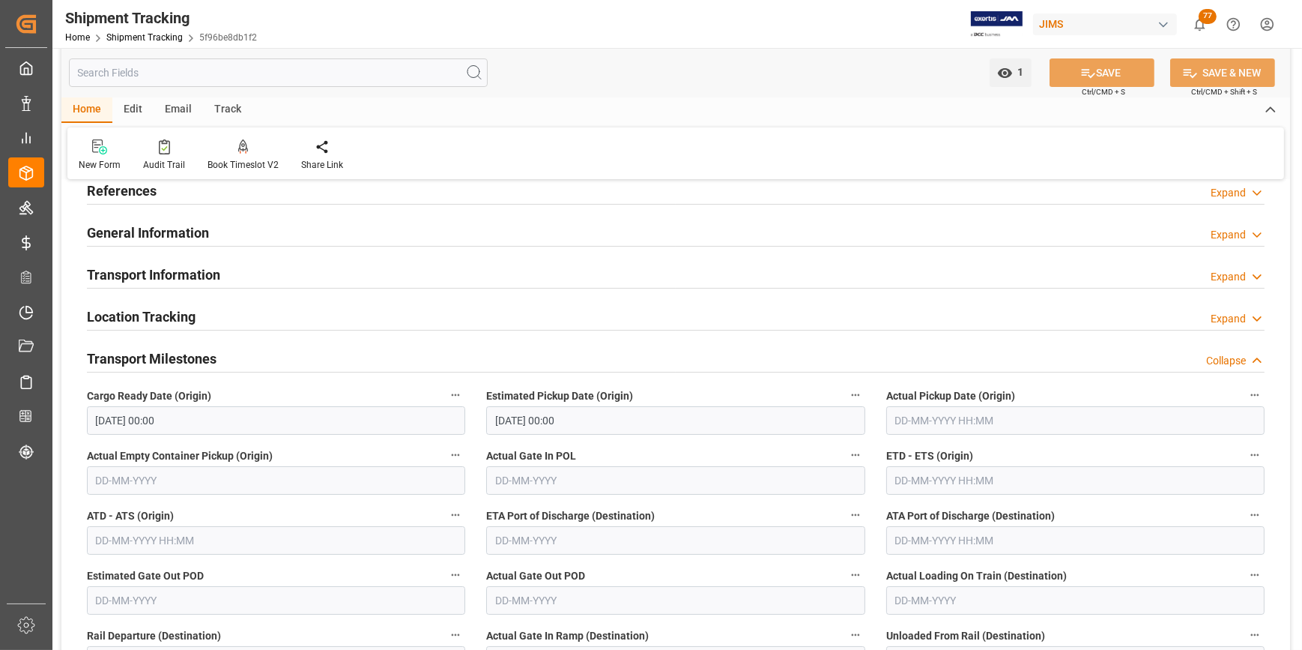
click at [912, 422] on input "text" at bounding box center [1075, 420] width 378 height 28
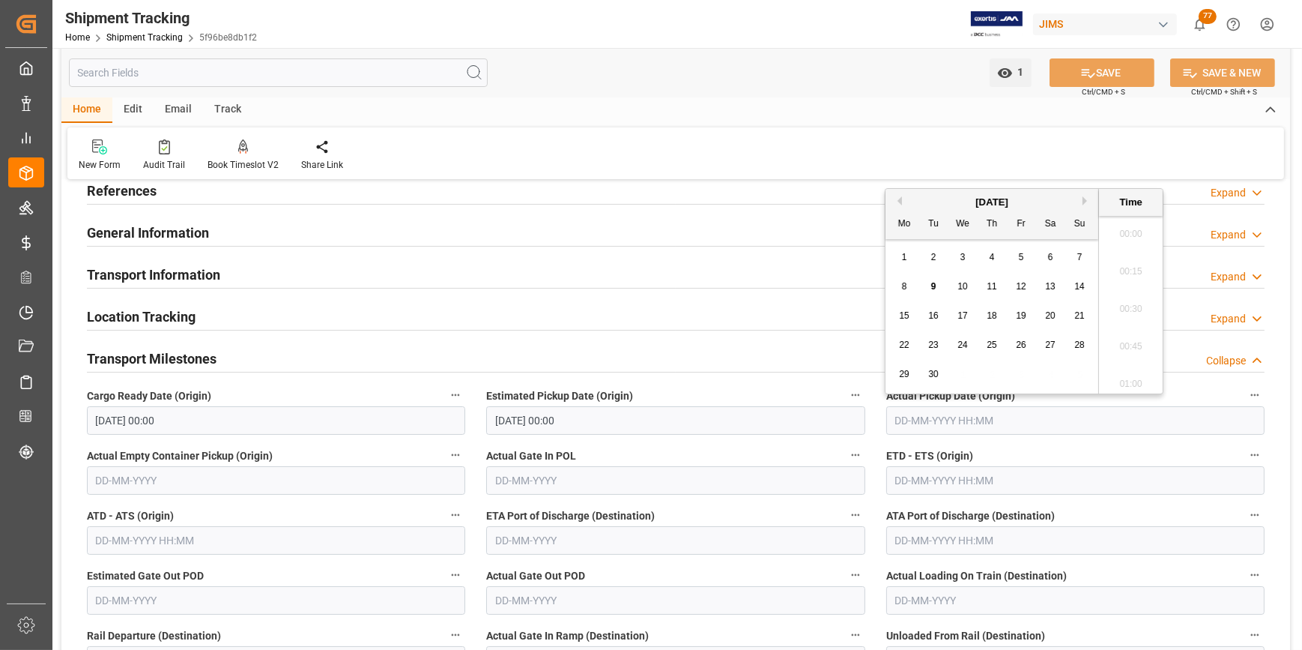
click at [912, 422] on input "text" at bounding box center [1075, 420] width 378 height 28
click at [895, 481] on input "text" at bounding box center [1075, 480] width 378 height 28
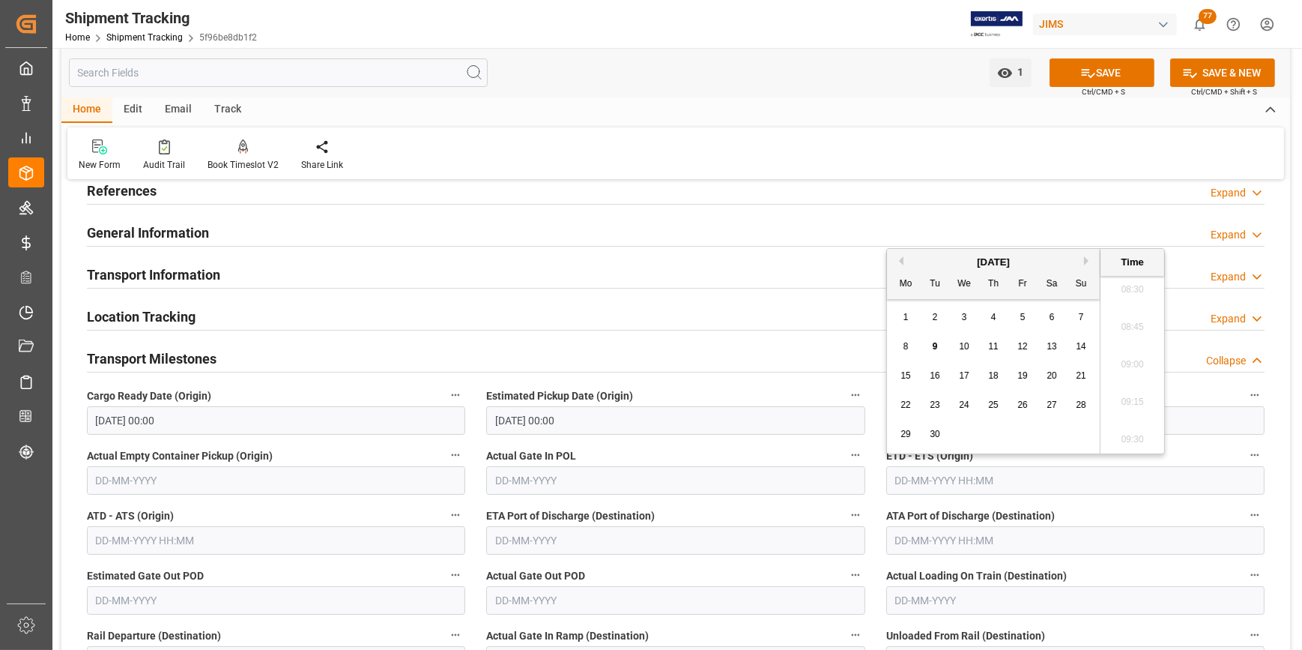
click at [936, 376] on span "16" at bounding box center [935, 375] width 10 height 10
type input "16-09-2025 00:00"
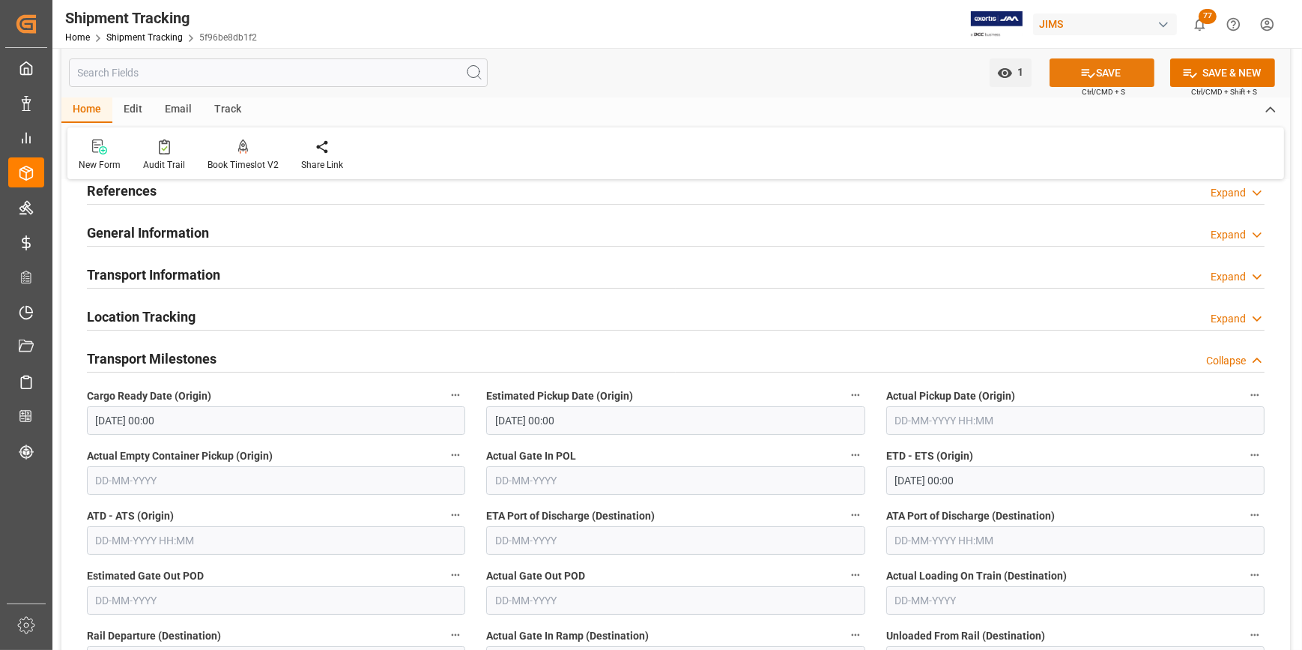
click at [1080, 70] on icon at bounding box center [1088, 73] width 16 height 16
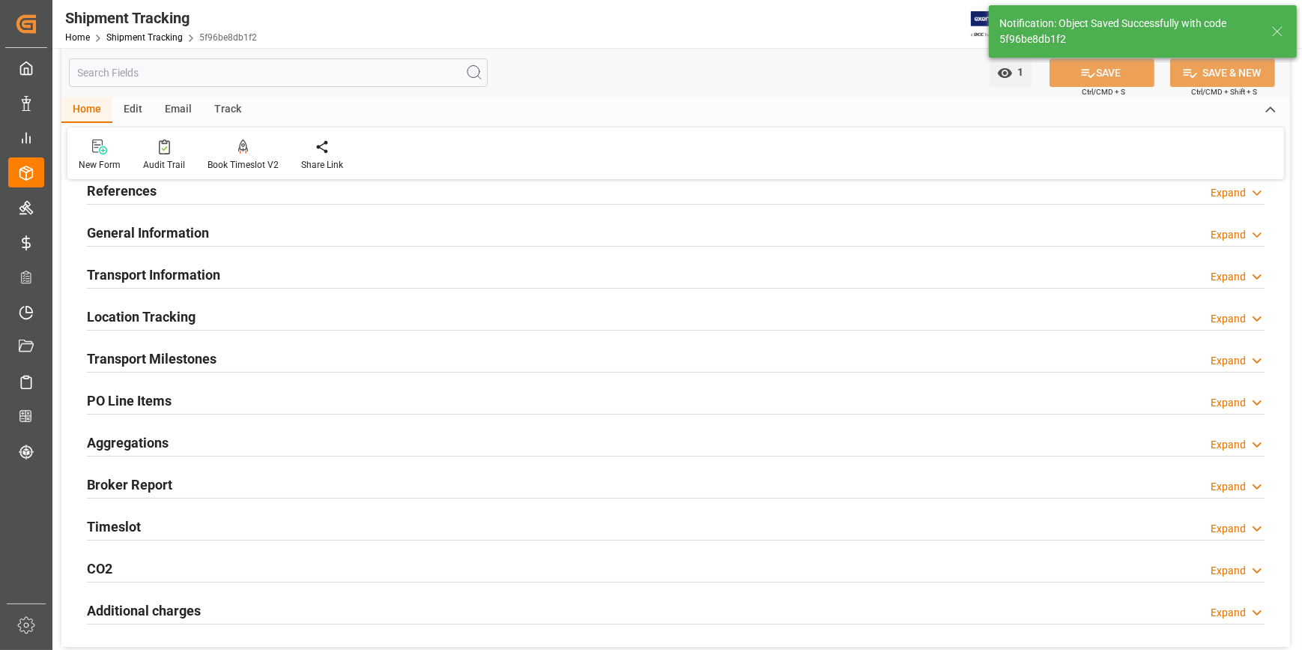
scroll to position [0, 0]
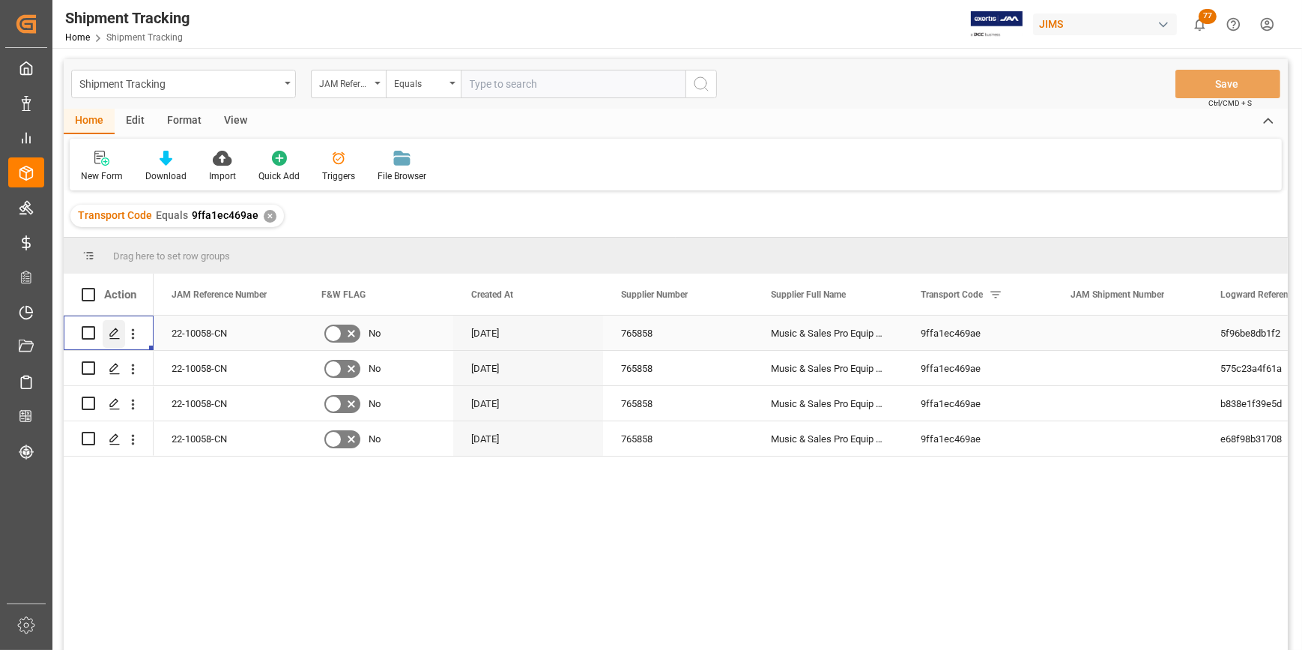
click at [106, 333] on div "Press SPACE to select this row." at bounding box center [114, 334] width 22 height 28
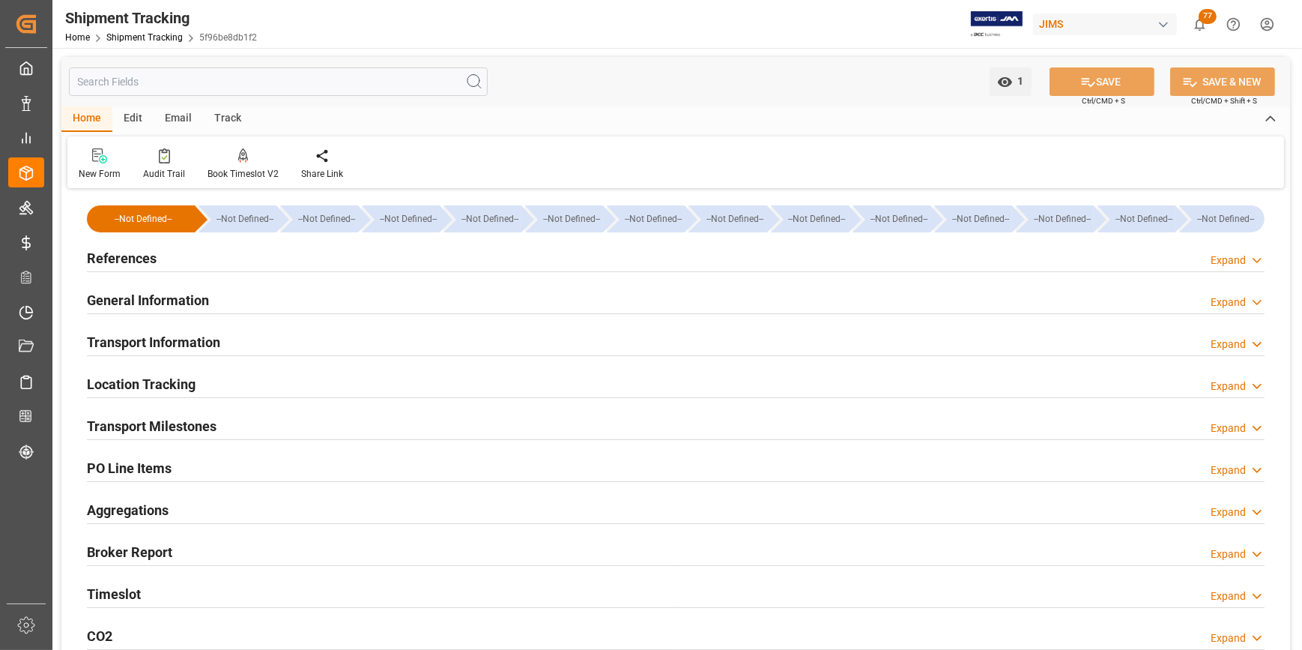
click at [166, 432] on h2 "Transport Milestones" at bounding box center [152, 426] width 130 height 20
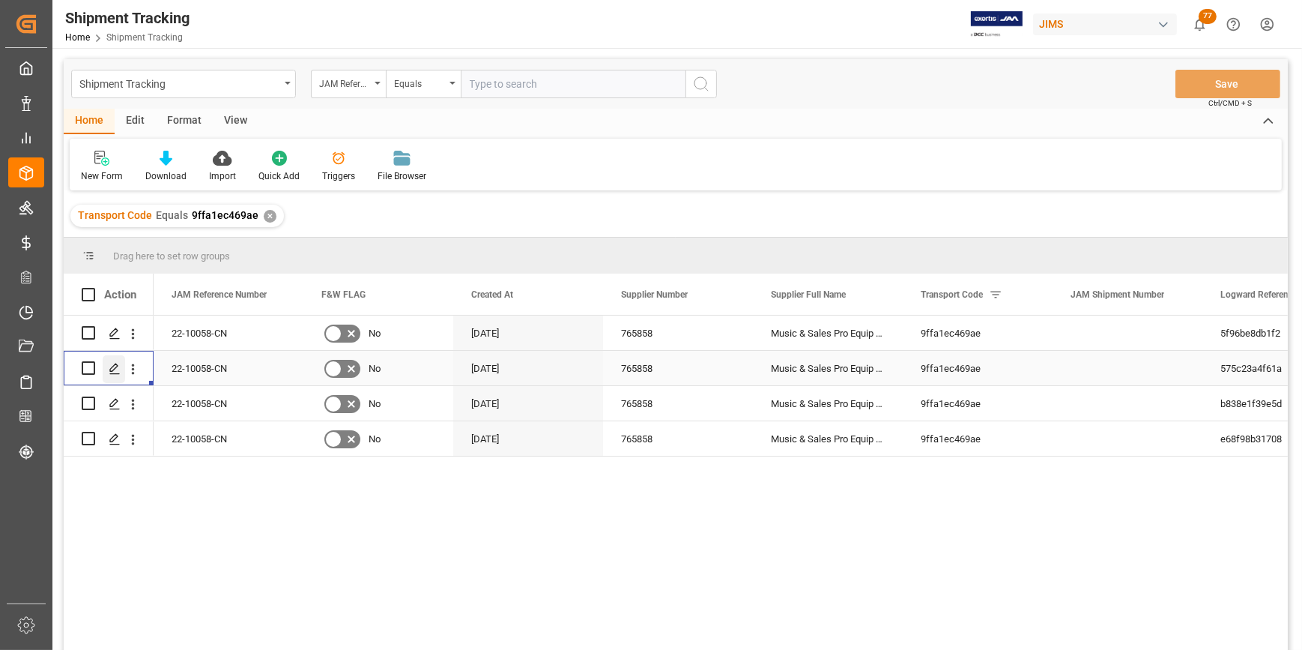
click at [110, 369] on polygon "Press SPACE to select this row." at bounding box center [113, 366] width 7 height 7
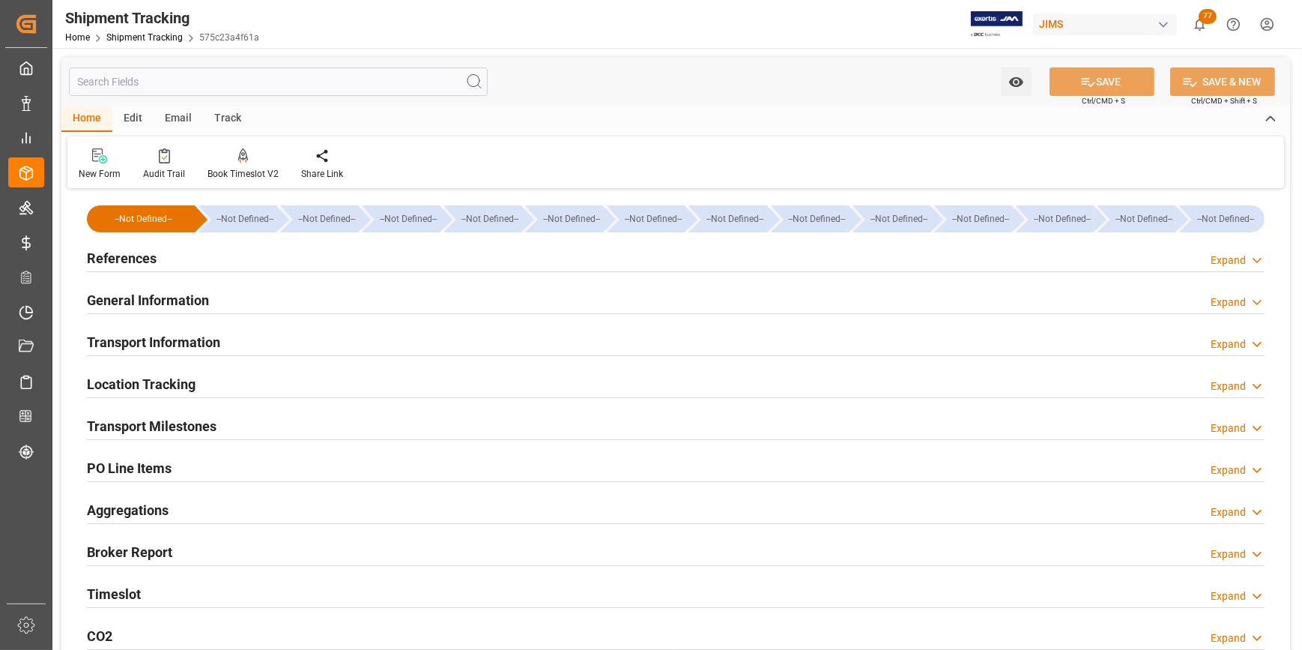
type input "08-09-2025 00:00"
type input "16-09-2025 00:00"
type input "28-10-2025 00:00"
click at [150, 429] on h2 "Transport Milestones" at bounding box center [152, 426] width 130 height 20
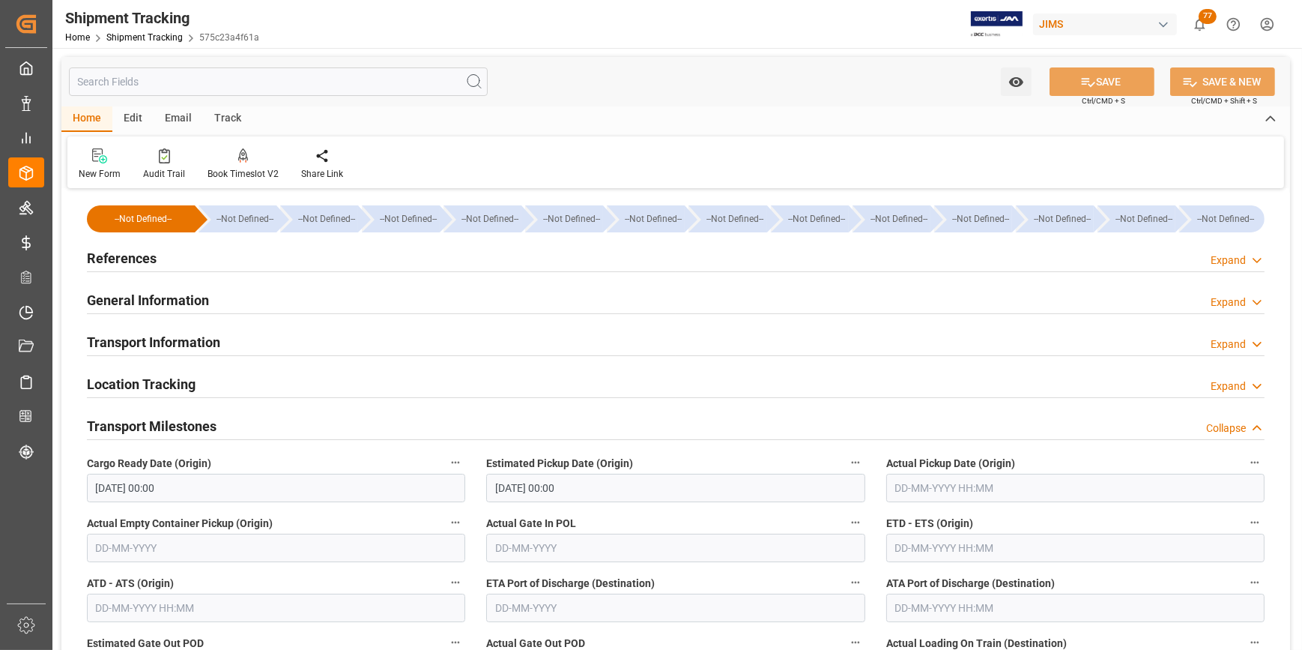
click at [892, 482] on input "text" at bounding box center [1075, 488] width 378 height 28
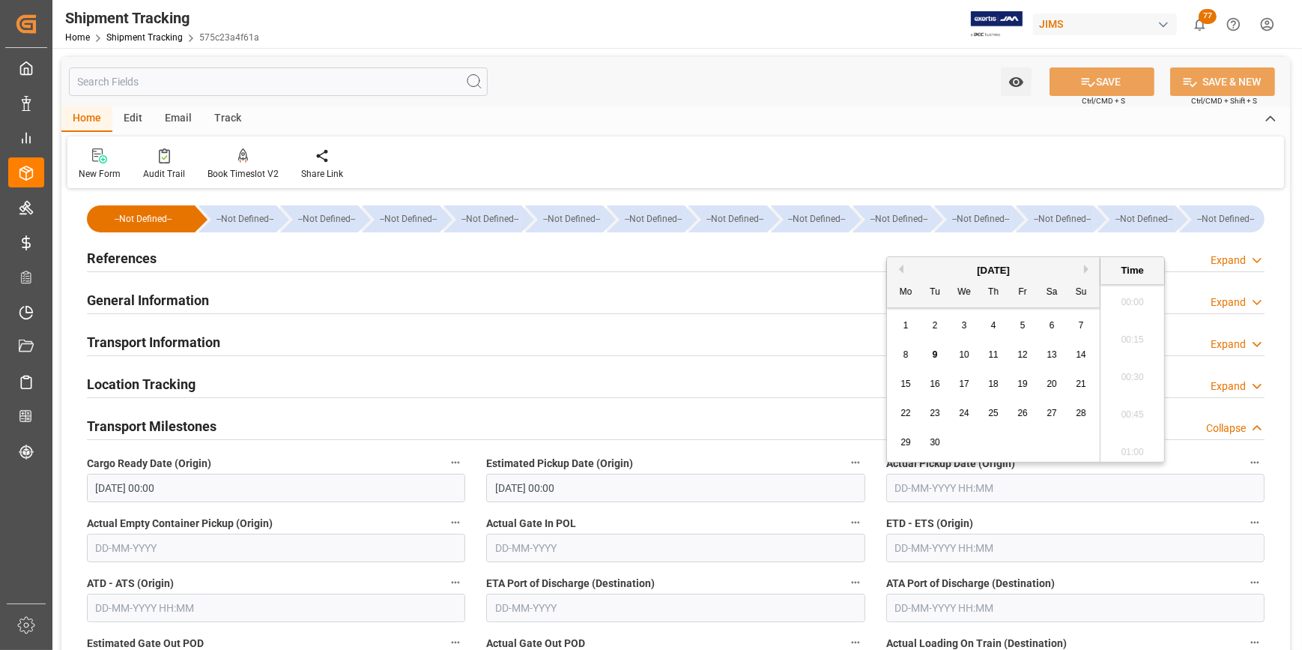
scroll to position [1278, 0]
click at [928, 556] on input "text" at bounding box center [1075, 547] width 378 height 28
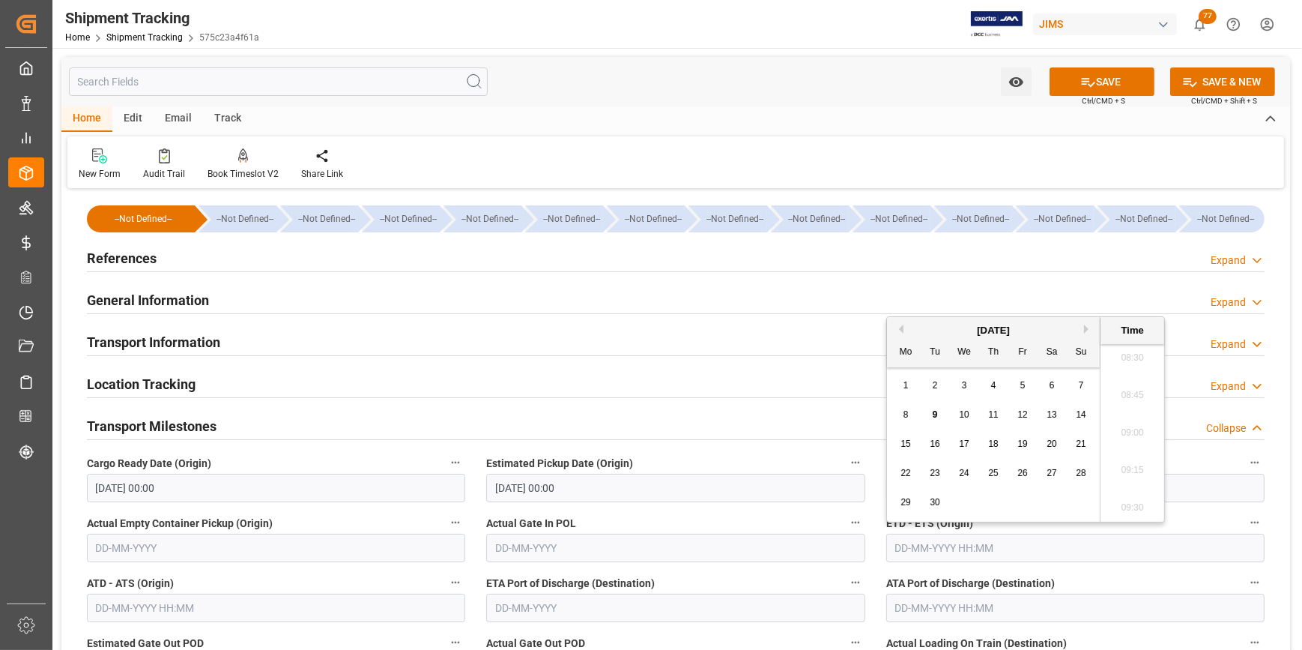
click at [934, 448] on span "16" at bounding box center [935, 443] width 10 height 10
type input "16-09-2025 00:00"
click at [1011, 86] on icon "open menu" at bounding box center [1016, 82] width 16 height 16
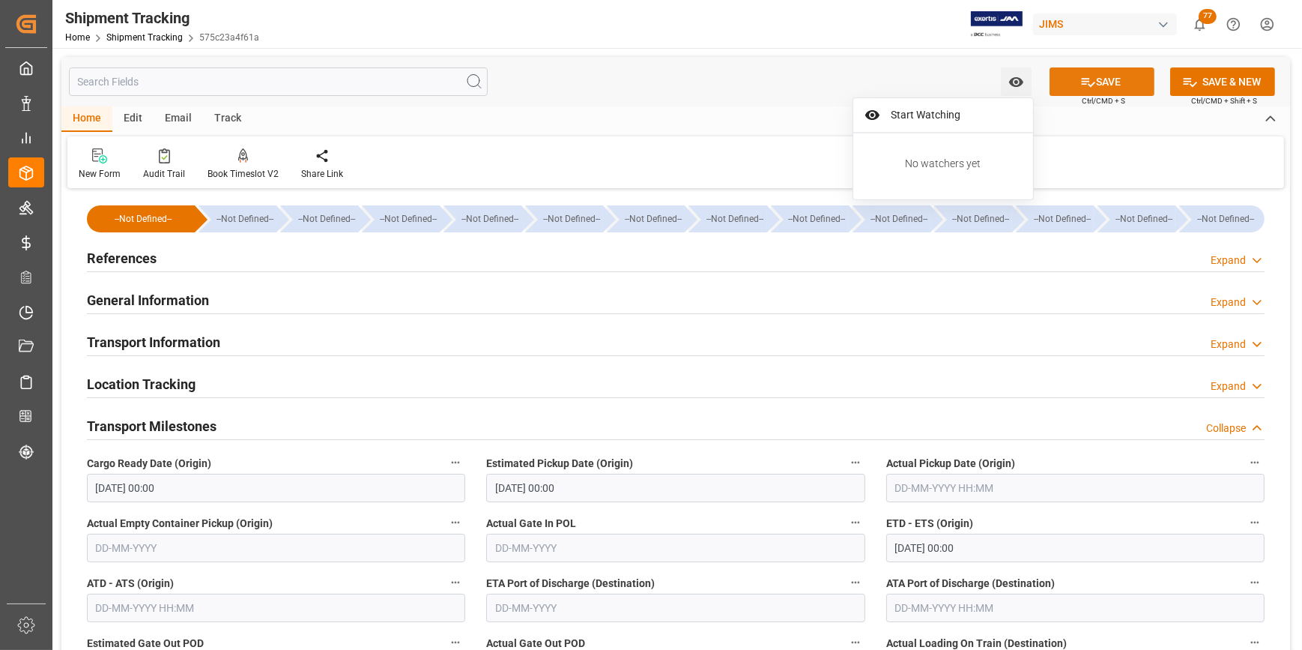
click at [1116, 83] on button "SAVE" at bounding box center [1102, 81] width 105 height 28
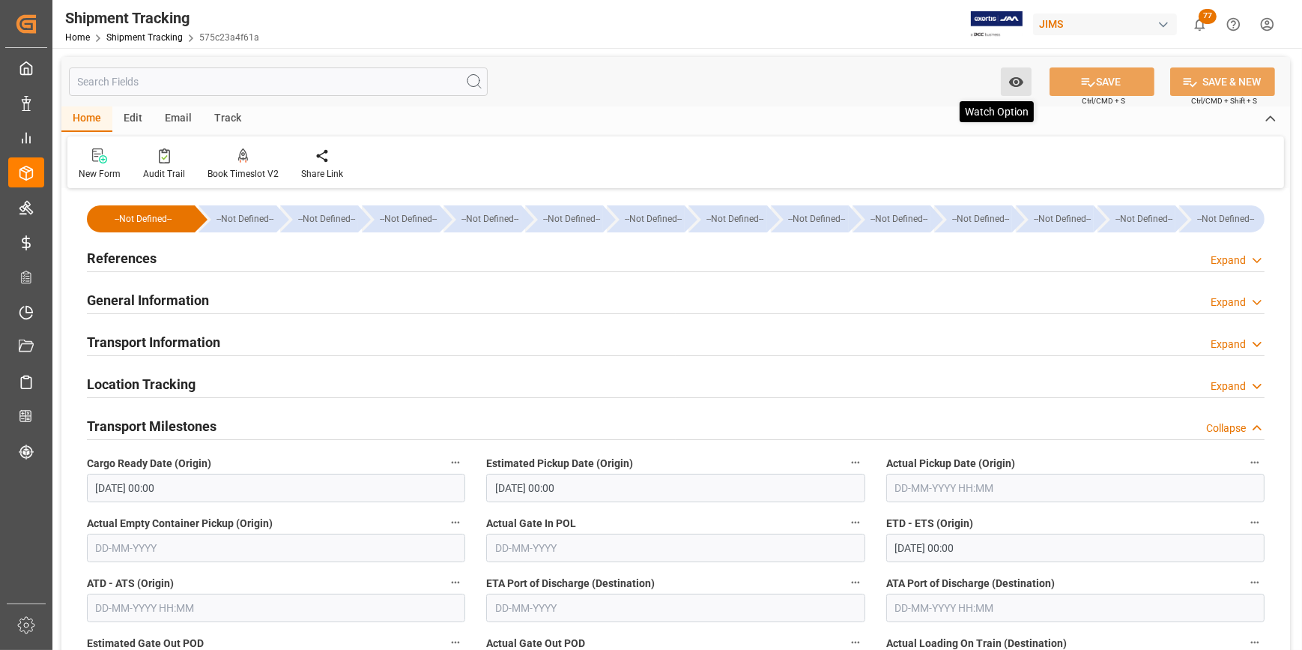
click at [1017, 79] on icon "open menu" at bounding box center [1015, 82] width 14 height 10
click at [943, 113] on span "Start Watching" at bounding box center [954, 115] width 136 height 16
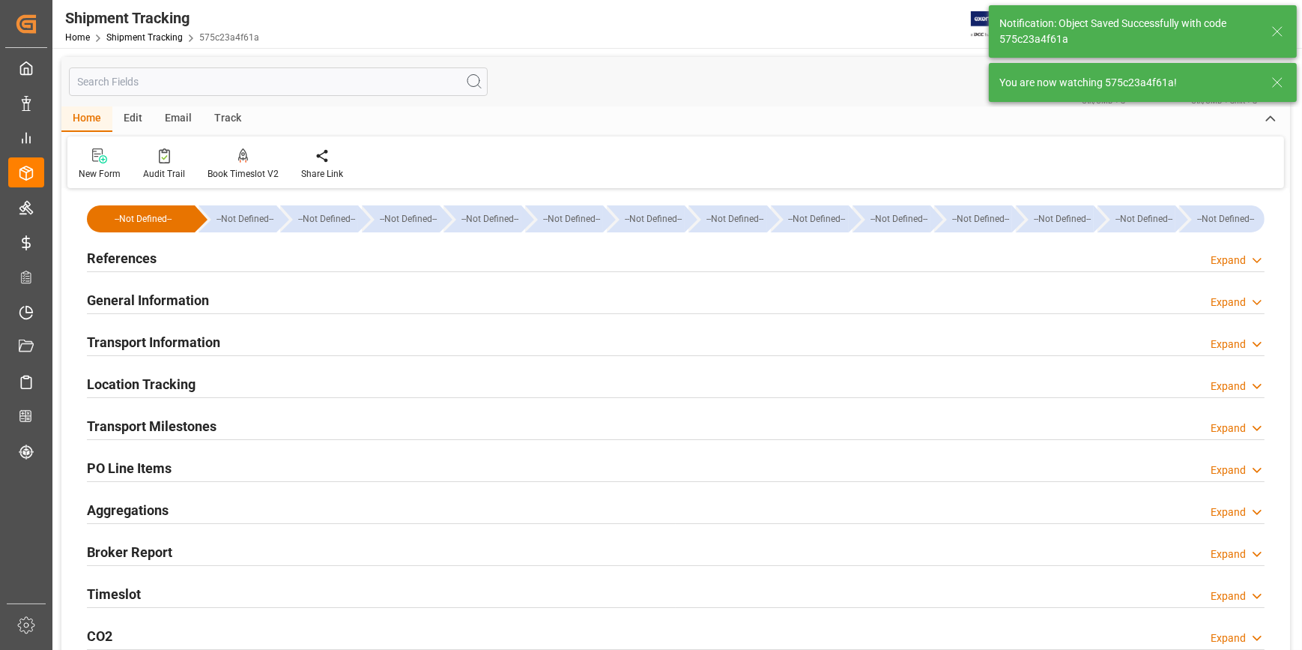
click at [889, 112] on div "Home Edit Email Track" at bounding box center [675, 118] width 1229 height 25
click at [199, 427] on h2 "Transport Milestones" at bounding box center [152, 426] width 130 height 20
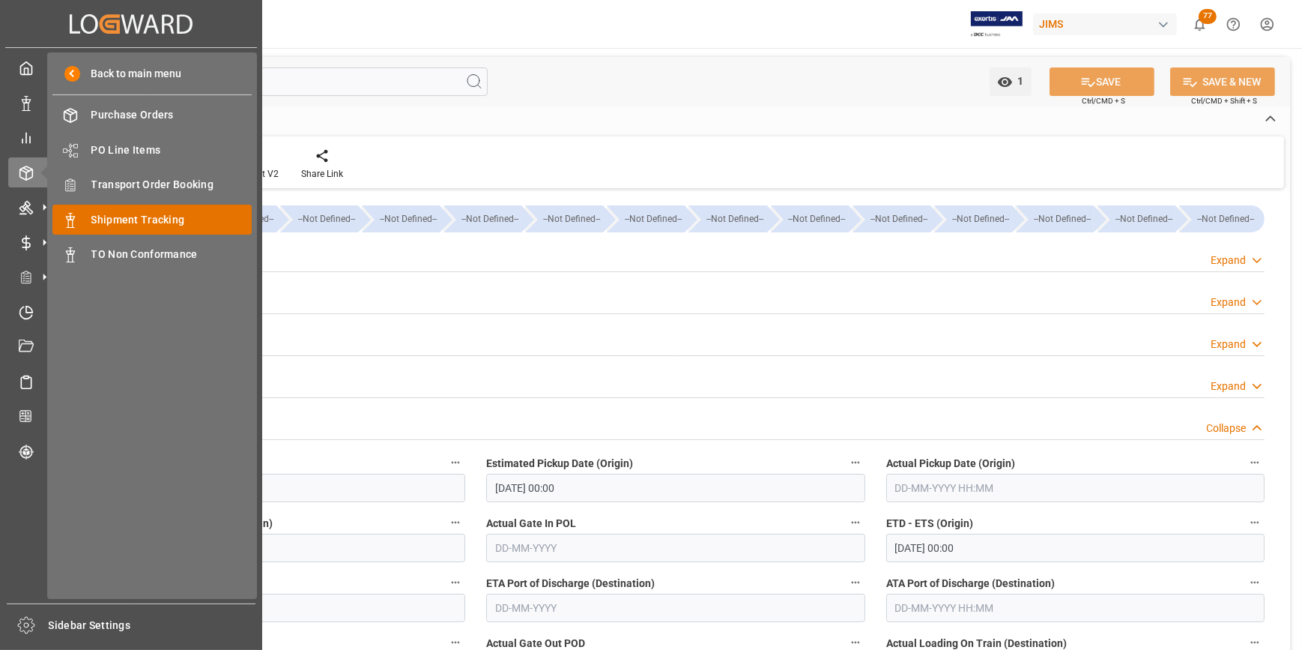
click at [140, 216] on span "Shipment Tracking" at bounding box center [171, 220] width 161 height 16
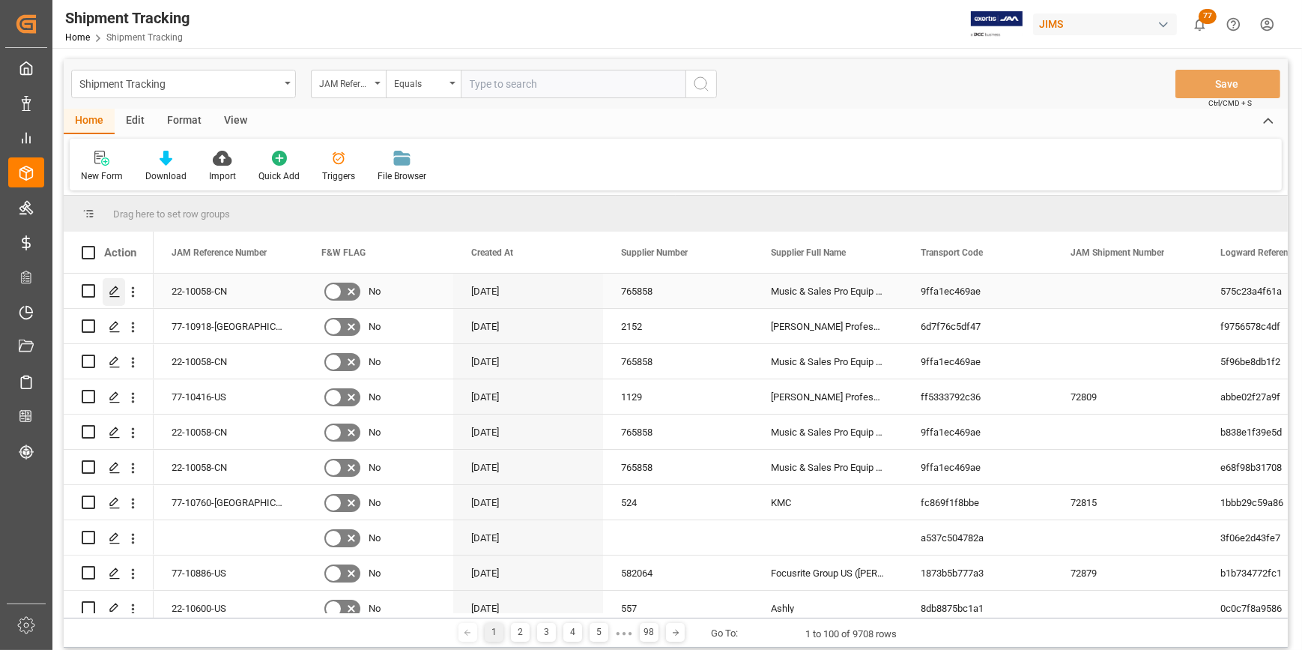
click at [109, 292] on icon "Press SPACE to select this row." at bounding box center [115, 291] width 12 height 12
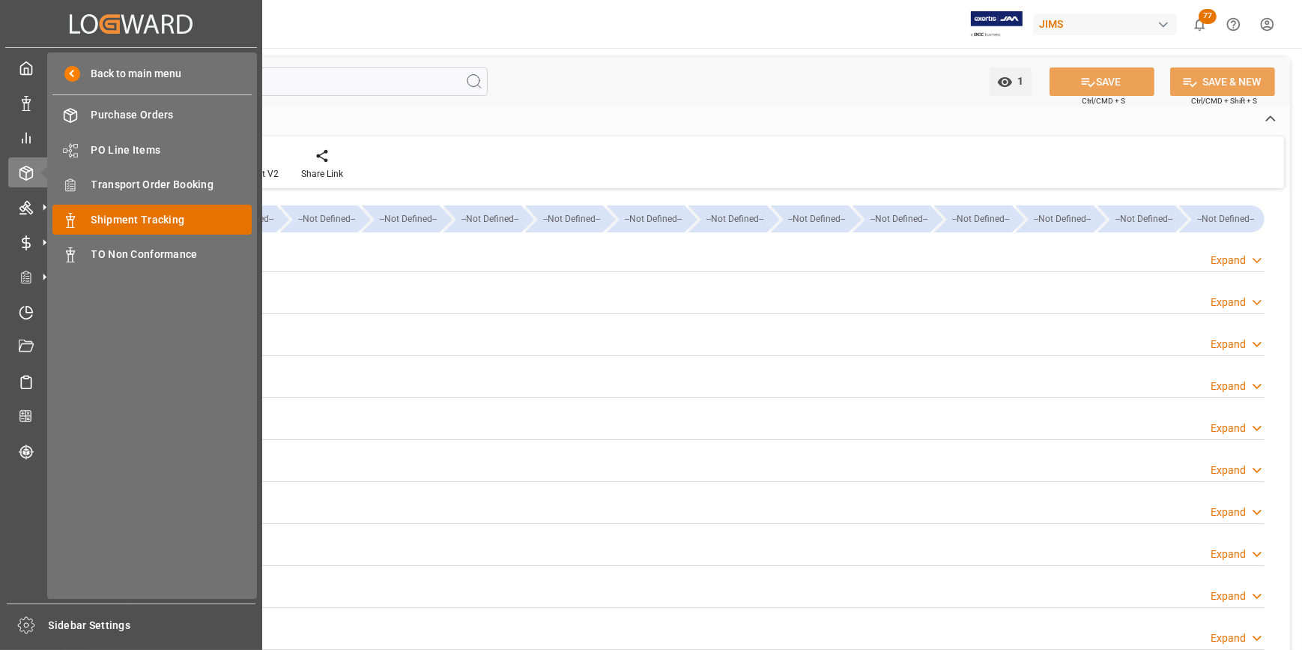
click at [127, 219] on span "Shipment Tracking" at bounding box center [171, 220] width 161 height 16
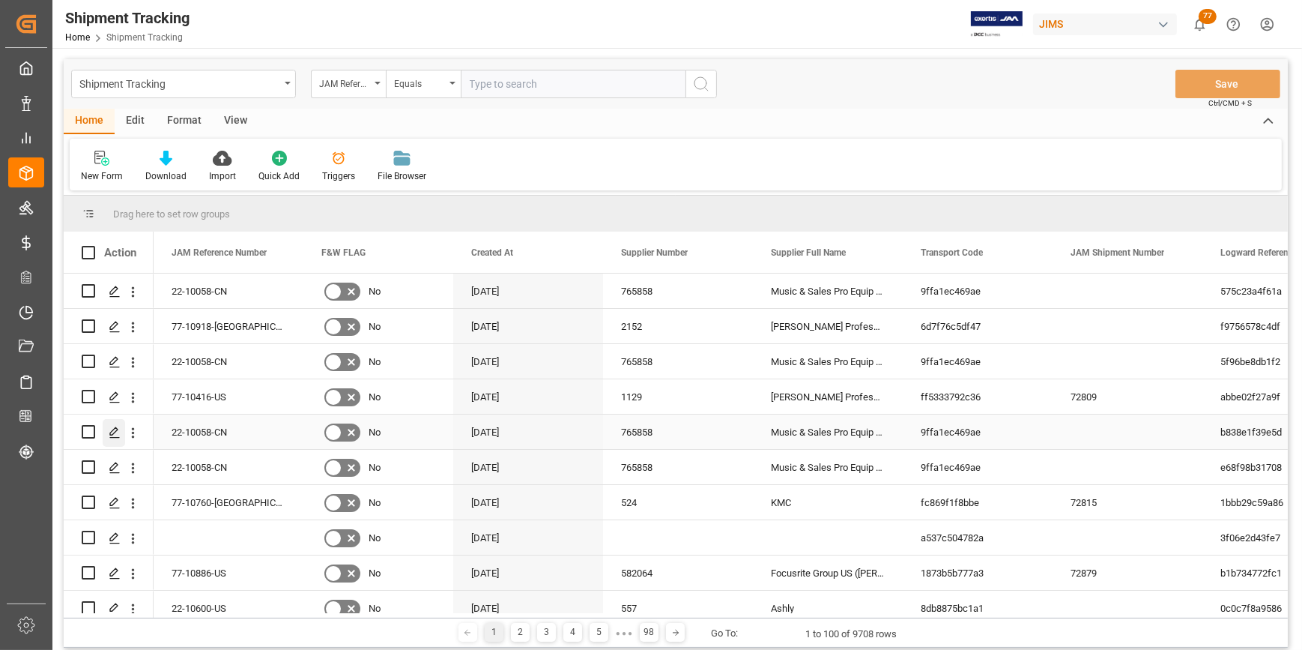
click at [112, 435] on icon "Press SPACE to select this row." at bounding box center [115, 432] width 12 height 12
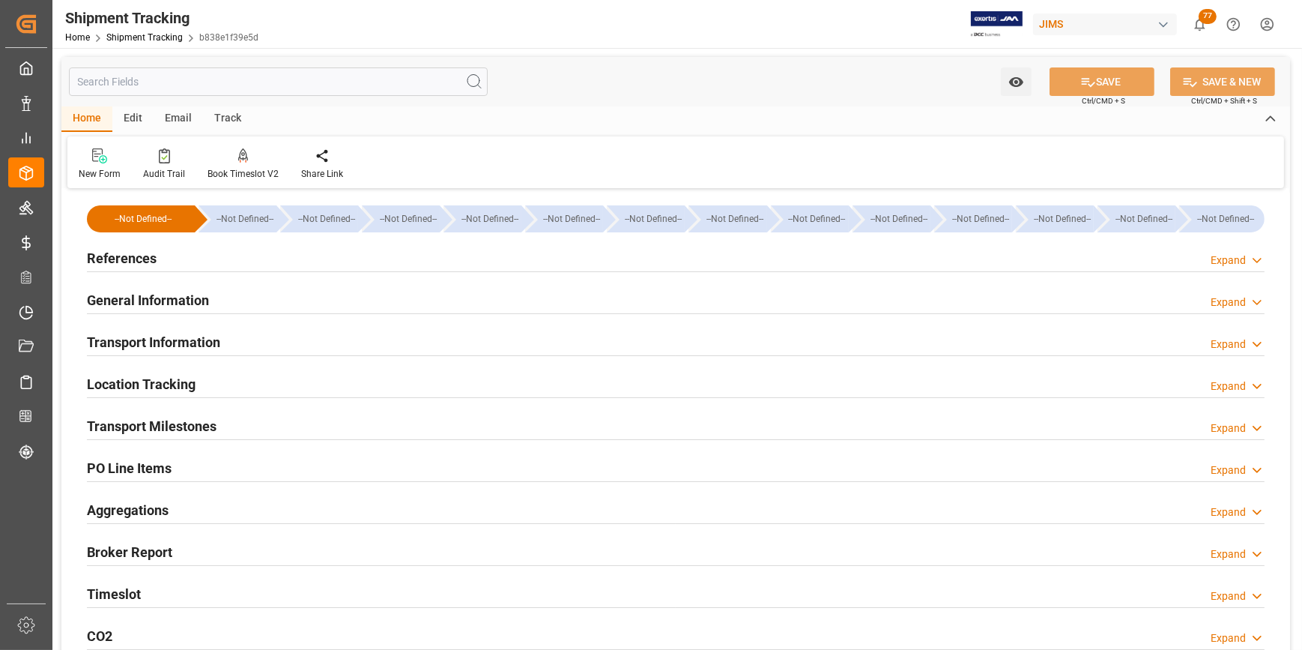
click at [166, 432] on h2 "Transport Milestones" at bounding box center [152, 426] width 130 height 20
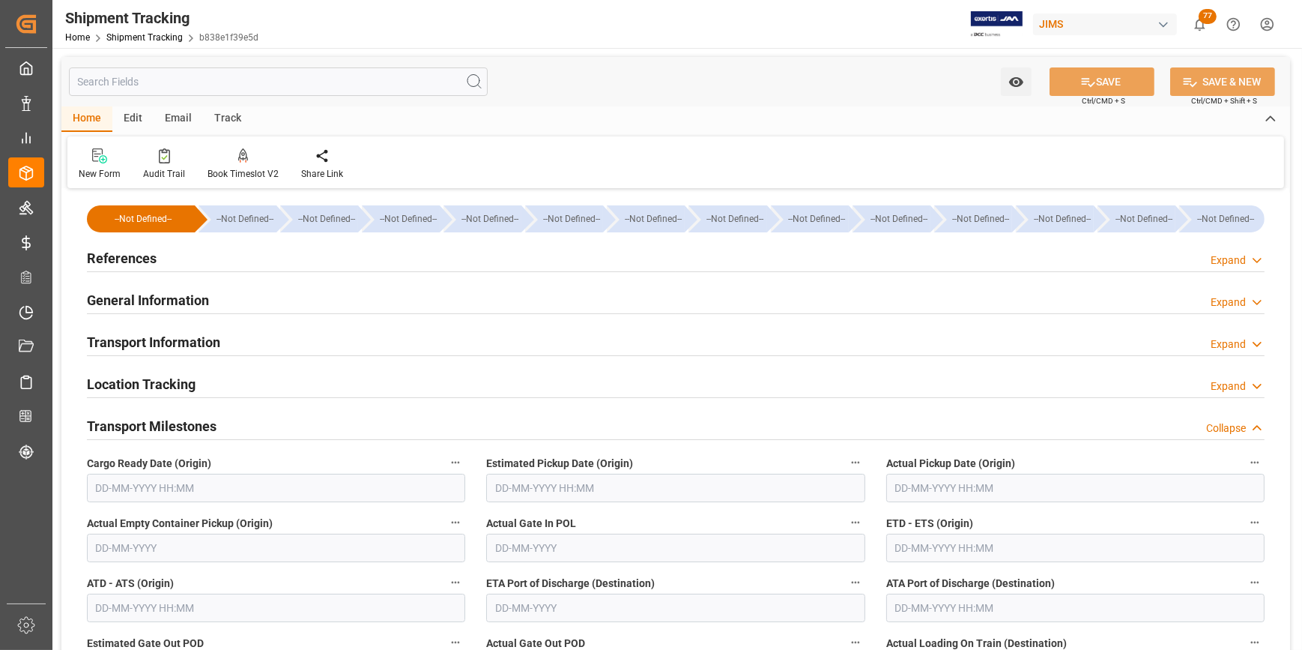
click at [940, 554] on input "text" at bounding box center [1075, 547] width 378 height 28
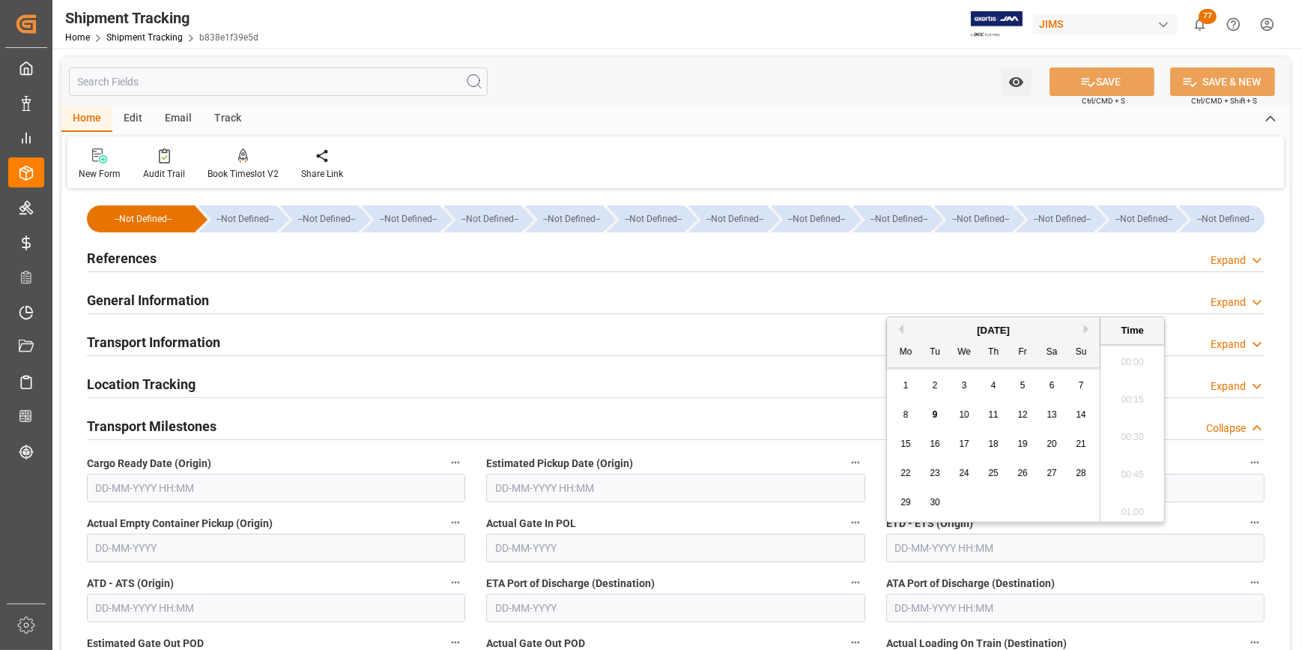
scroll to position [1278, 0]
click at [1088, 331] on button "Next Month" at bounding box center [1088, 328] width 9 height 9
click at [898, 329] on button "Previous Month" at bounding box center [899, 328] width 9 height 9
click at [927, 452] on div "16" at bounding box center [935, 444] width 19 height 18
type input "16-09-2025 00:00"
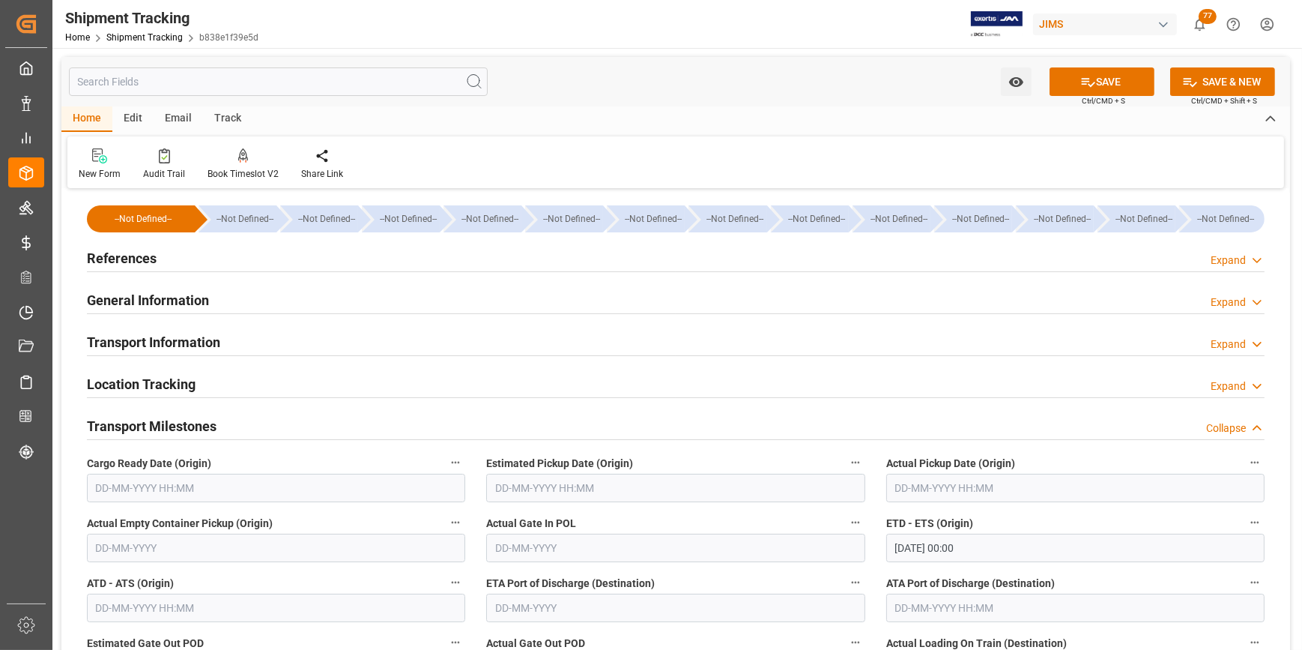
click at [784, 413] on div "Transport Milestones Collapse" at bounding box center [676, 425] width 1178 height 28
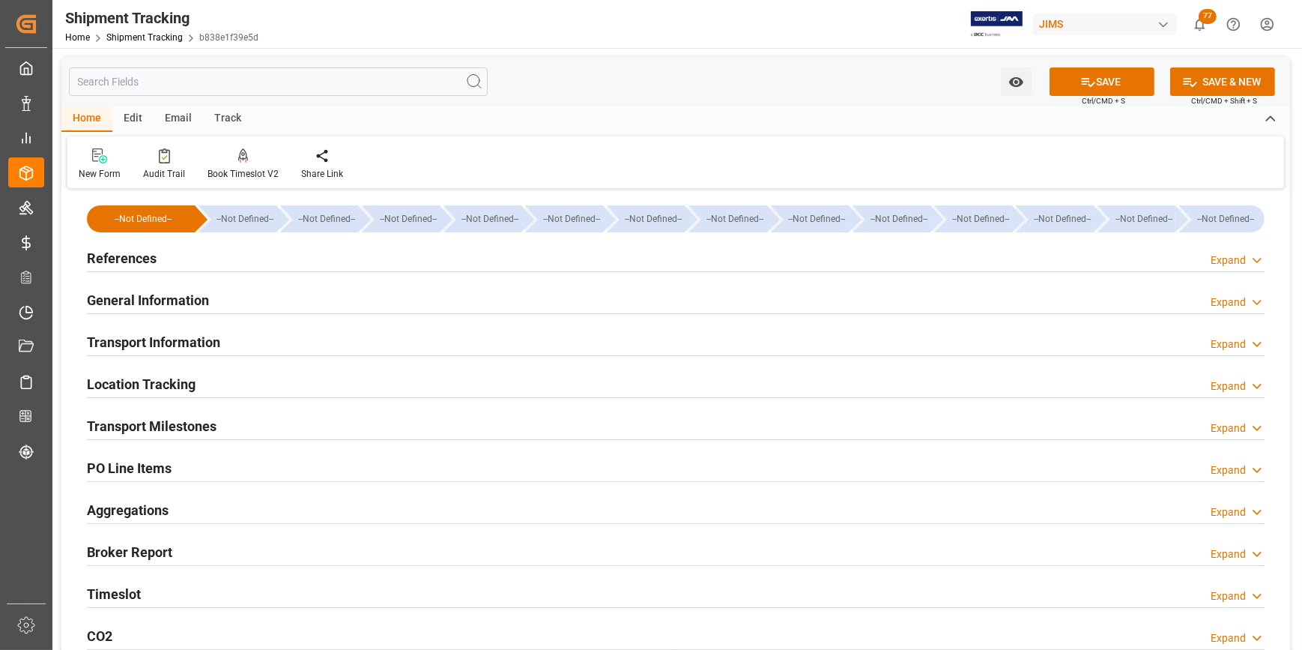
click at [211, 423] on h2 "Transport Milestones" at bounding box center [152, 426] width 130 height 20
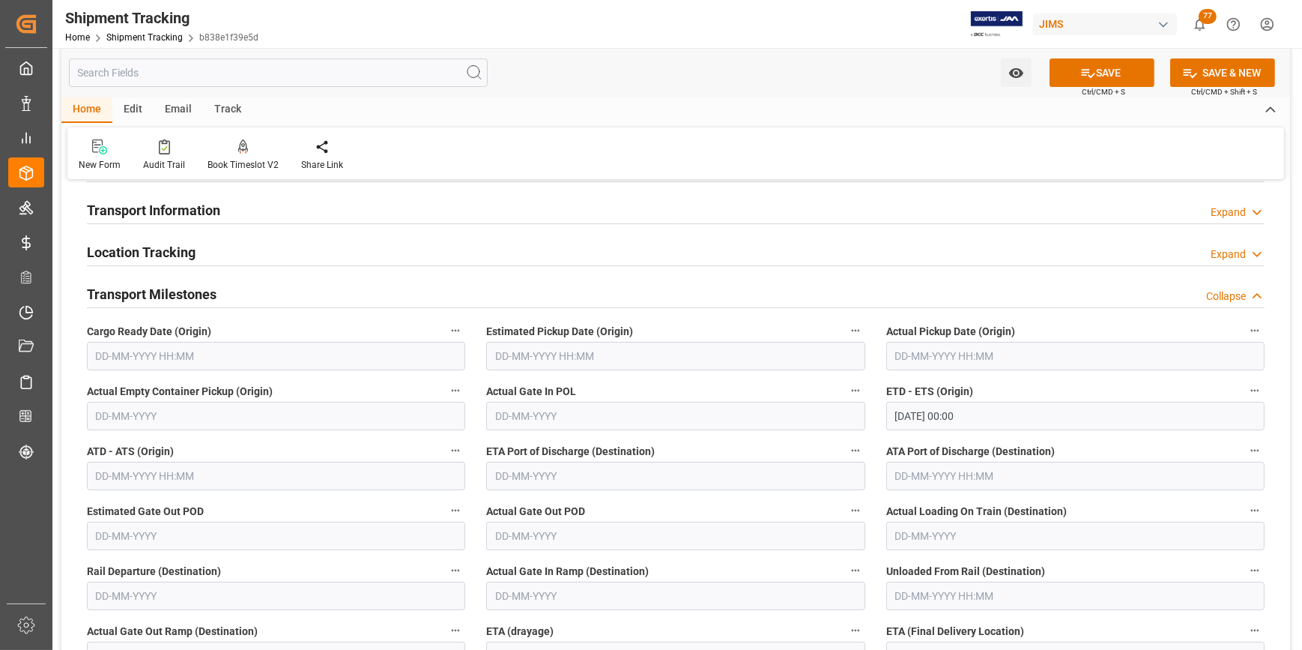
scroll to position [272, 0]
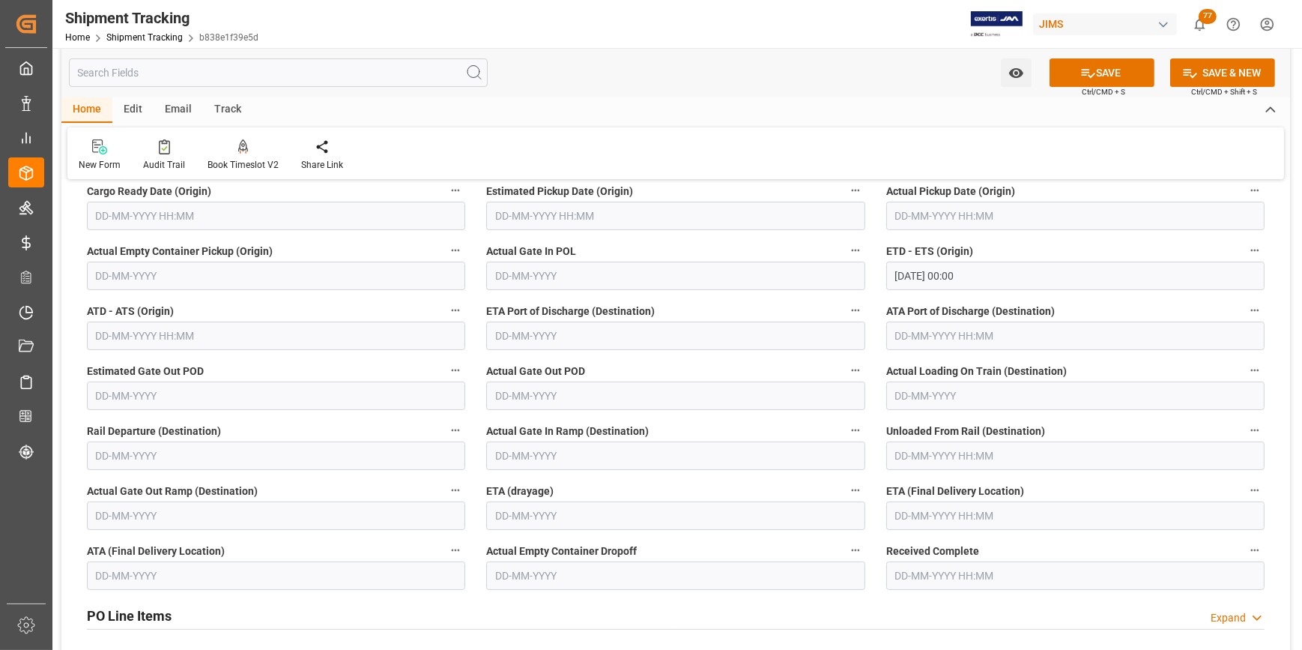
click at [901, 515] on input "text" at bounding box center [1075, 515] width 378 height 28
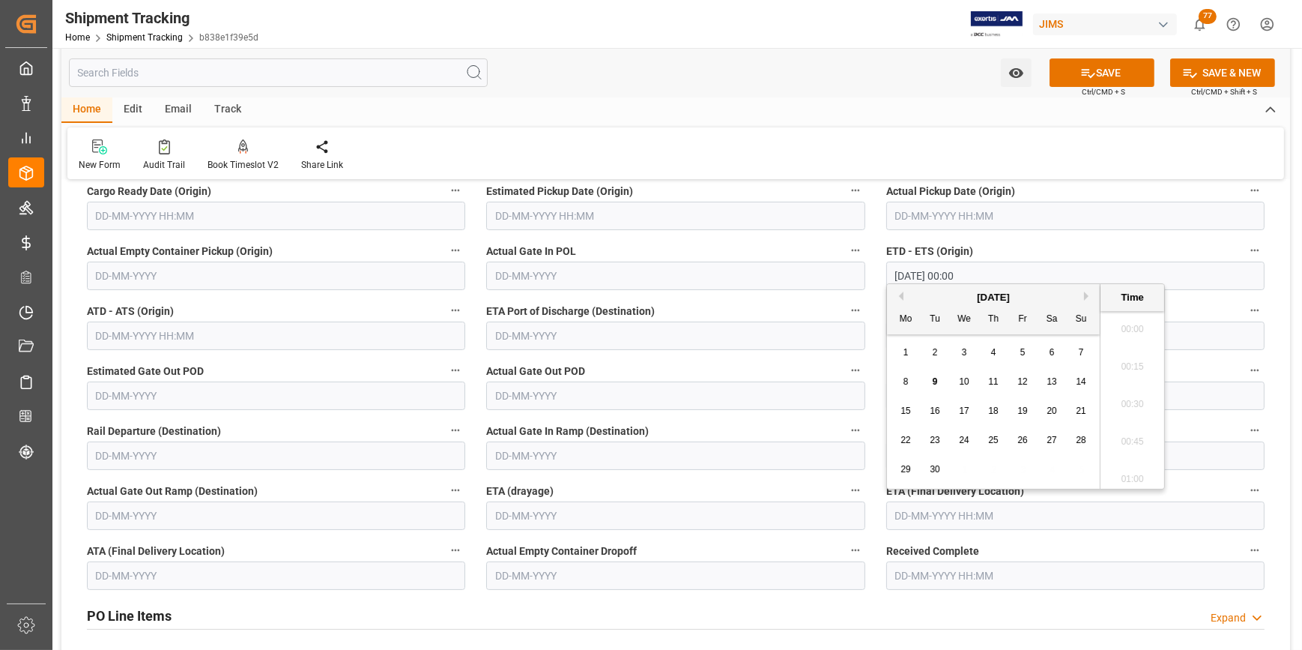
scroll to position [1278, 0]
click at [1083, 294] on div "September 2025" at bounding box center [993, 297] width 213 height 15
click at [1083, 297] on div "September 2025" at bounding box center [993, 297] width 213 height 15
click at [1089, 294] on button "Next Month" at bounding box center [1088, 295] width 9 height 9
click at [935, 466] on span "28" at bounding box center [935, 469] width 10 height 10
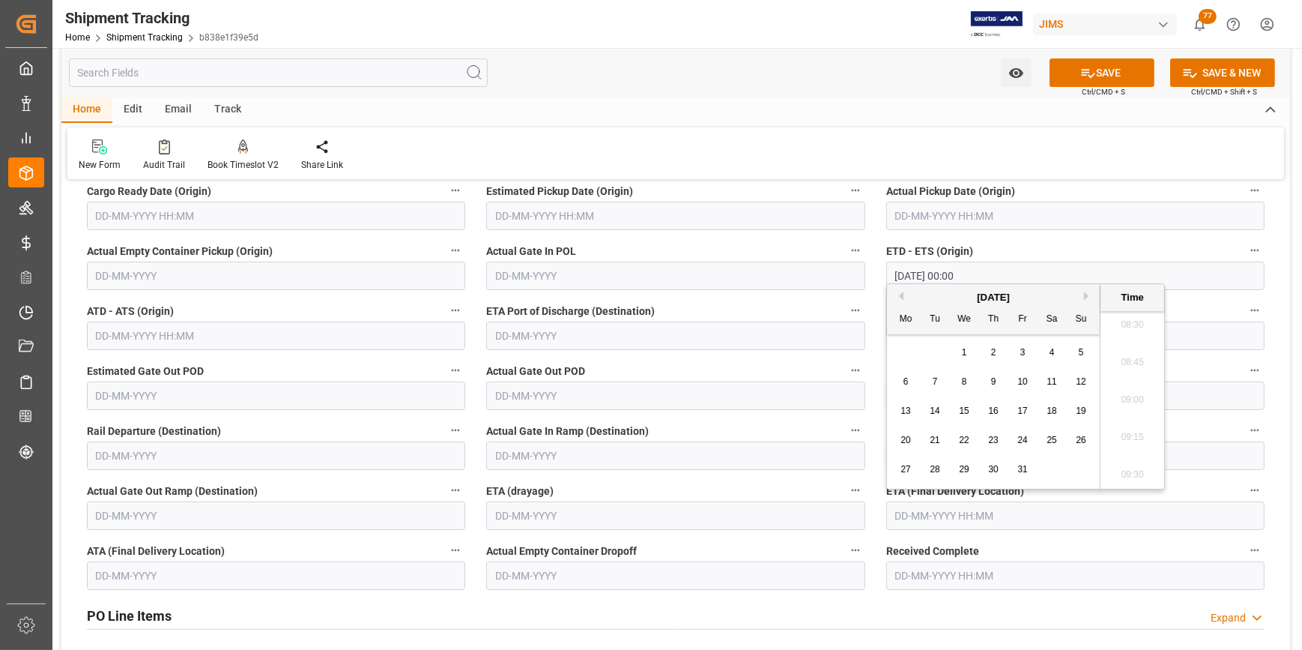
type input "28-10-2025 00:00"
click at [1007, 70] on button "Watch Option" at bounding box center [1016, 72] width 31 height 28
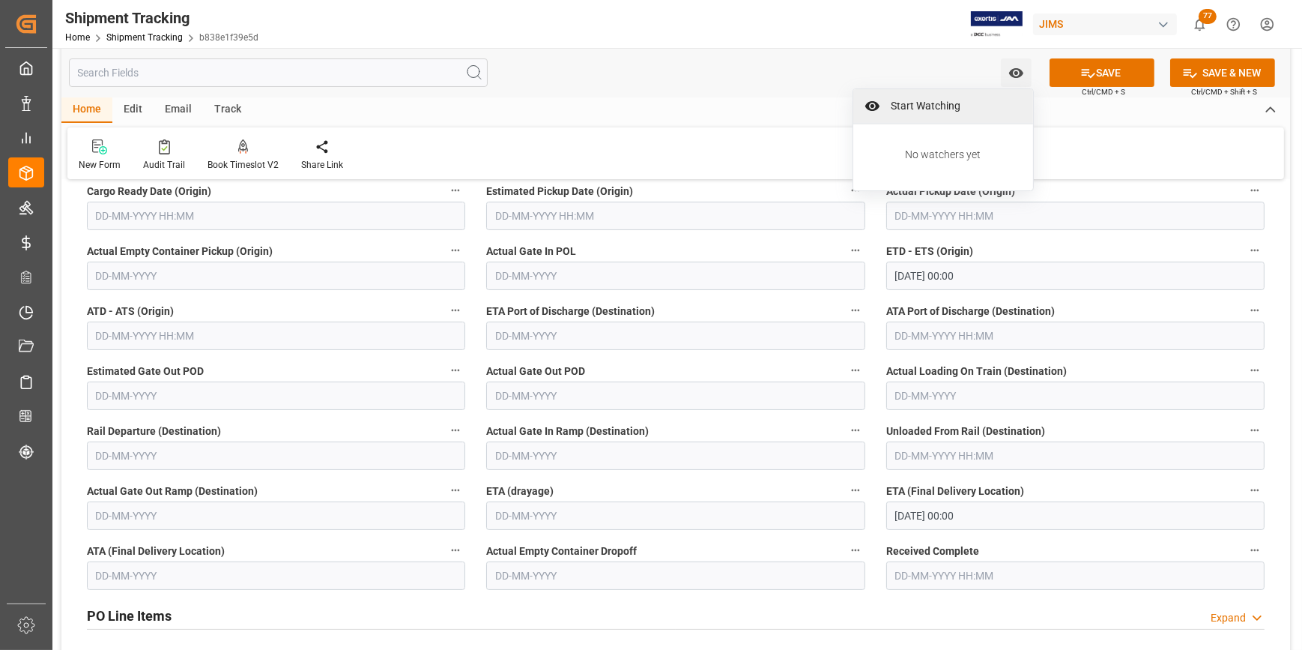
click at [952, 99] on span "Start Watching" at bounding box center [954, 106] width 136 height 16
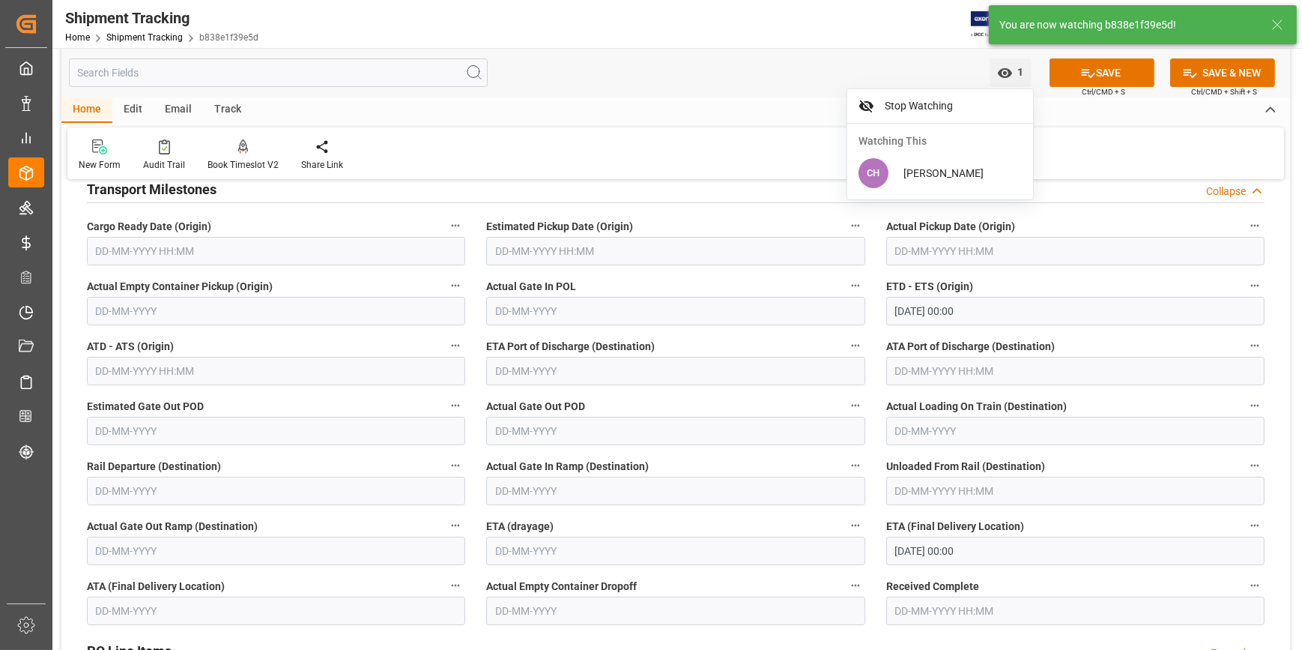
scroll to position [204, 0]
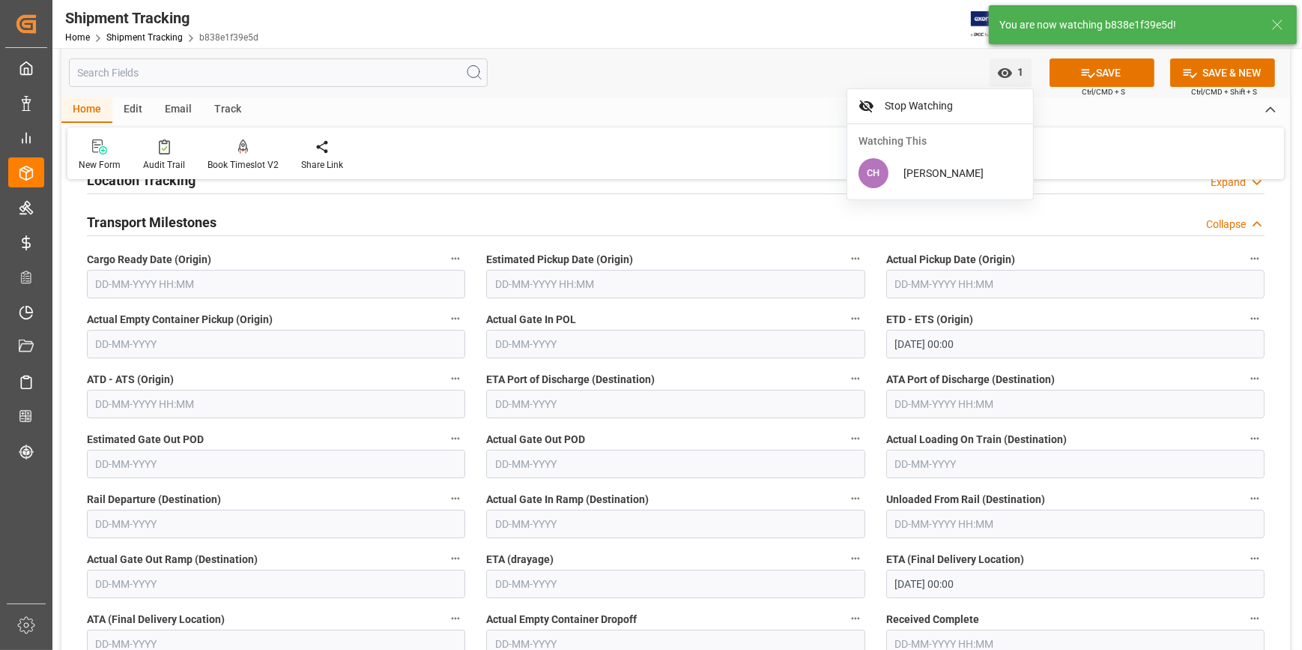
click at [121, 279] on input "text" at bounding box center [276, 284] width 378 height 28
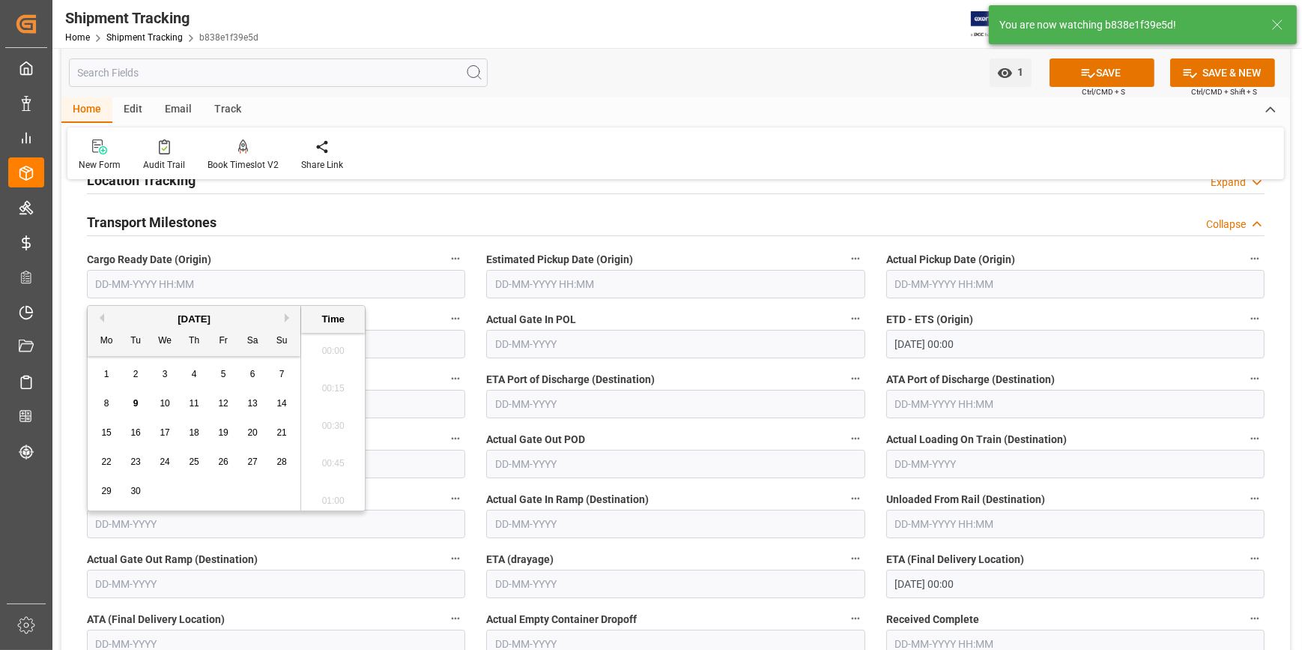
scroll to position [1278, 0]
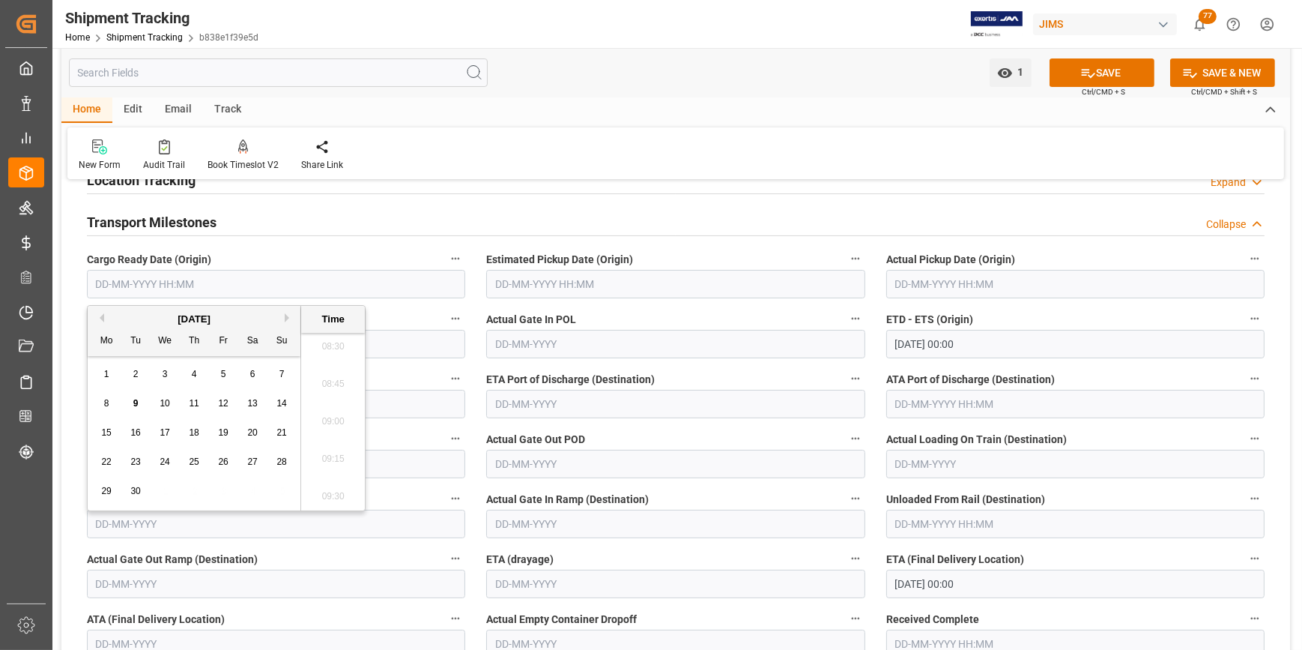
click at [103, 409] on div "8" at bounding box center [106, 404] width 19 height 18
type input "08-09-2025 00:00"
click at [1084, 82] on button "SAVE" at bounding box center [1102, 72] width 105 height 28
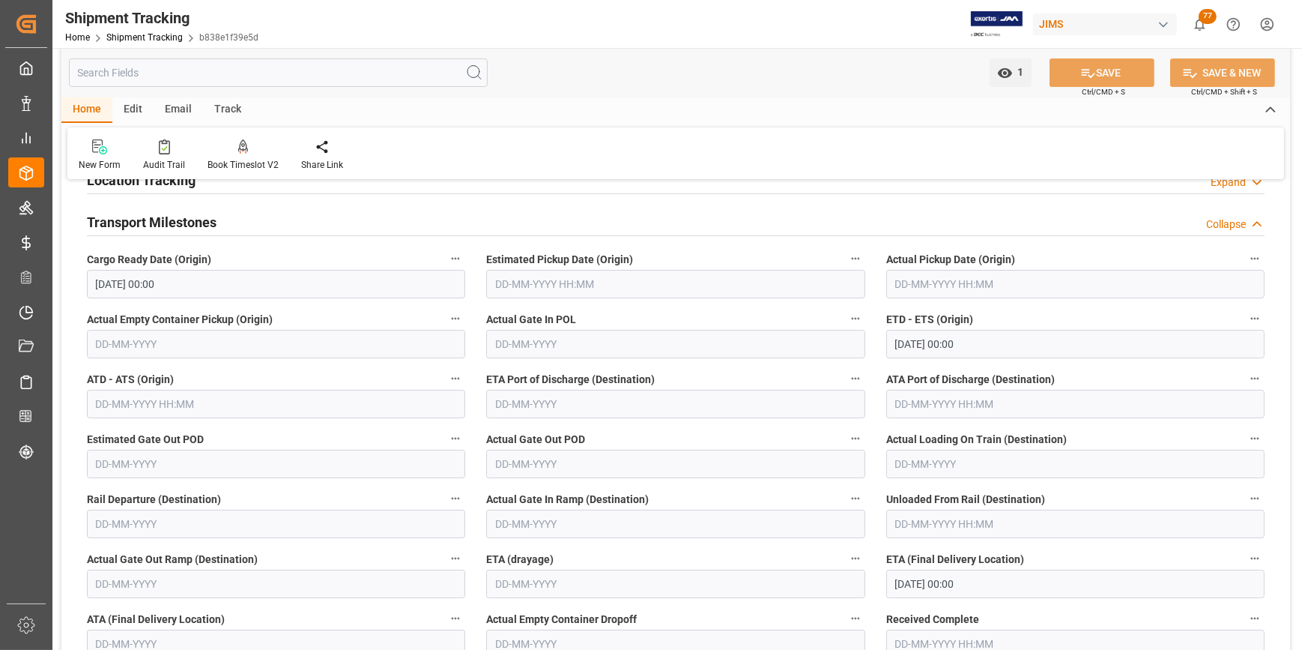
scroll to position [67, 0]
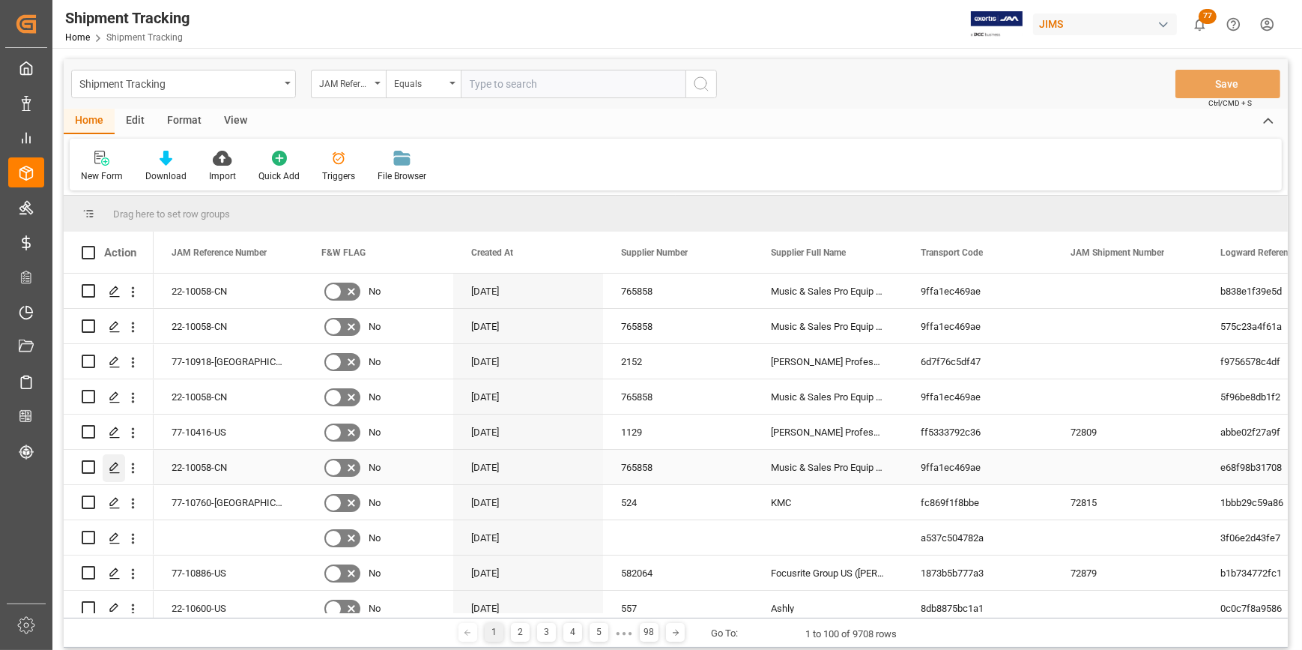
click at [110, 470] on polygon "Press SPACE to select this row." at bounding box center [113, 465] width 7 height 7
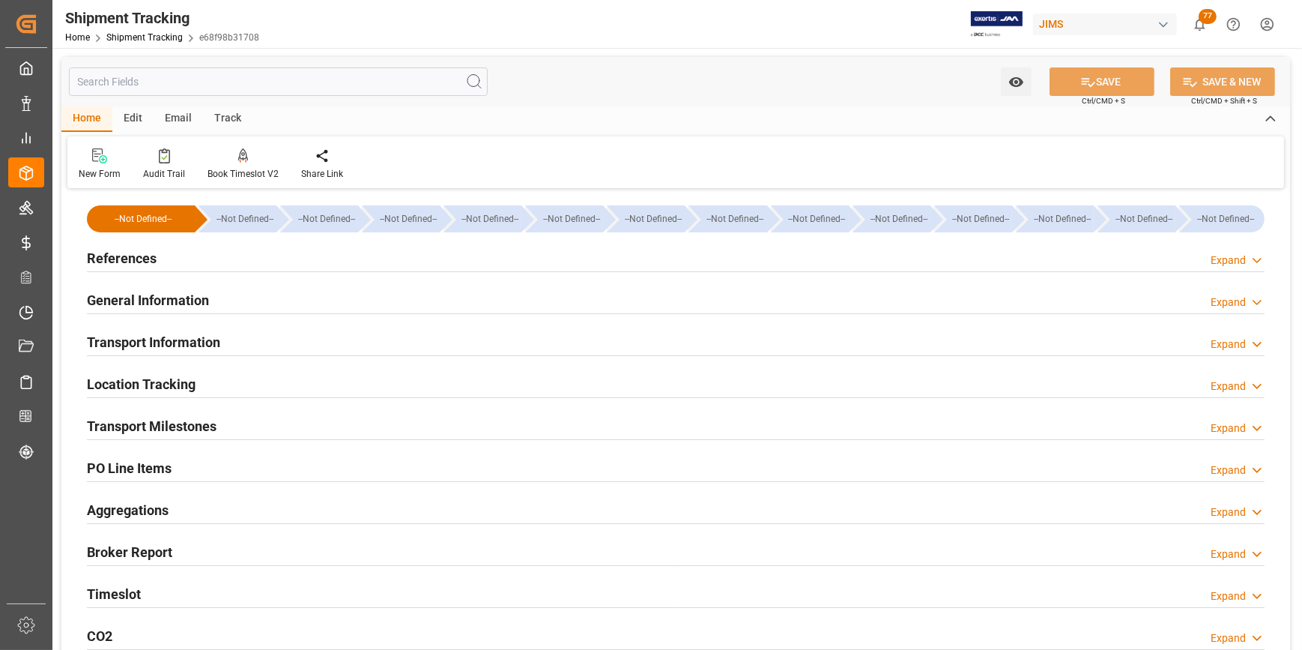
click at [168, 420] on h2 "Transport Milestones" at bounding box center [152, 426] width 130 height 20
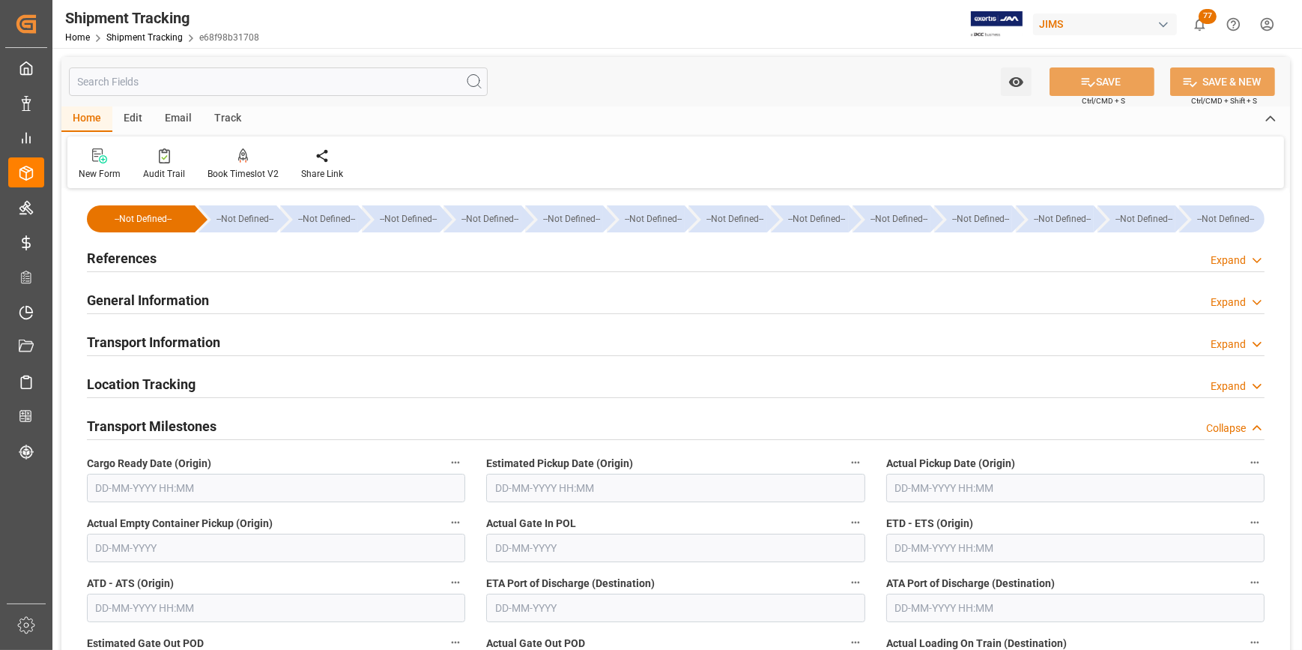
click at [198, 493] on input "text" at bounding box center [276, 488] width 378 height 28
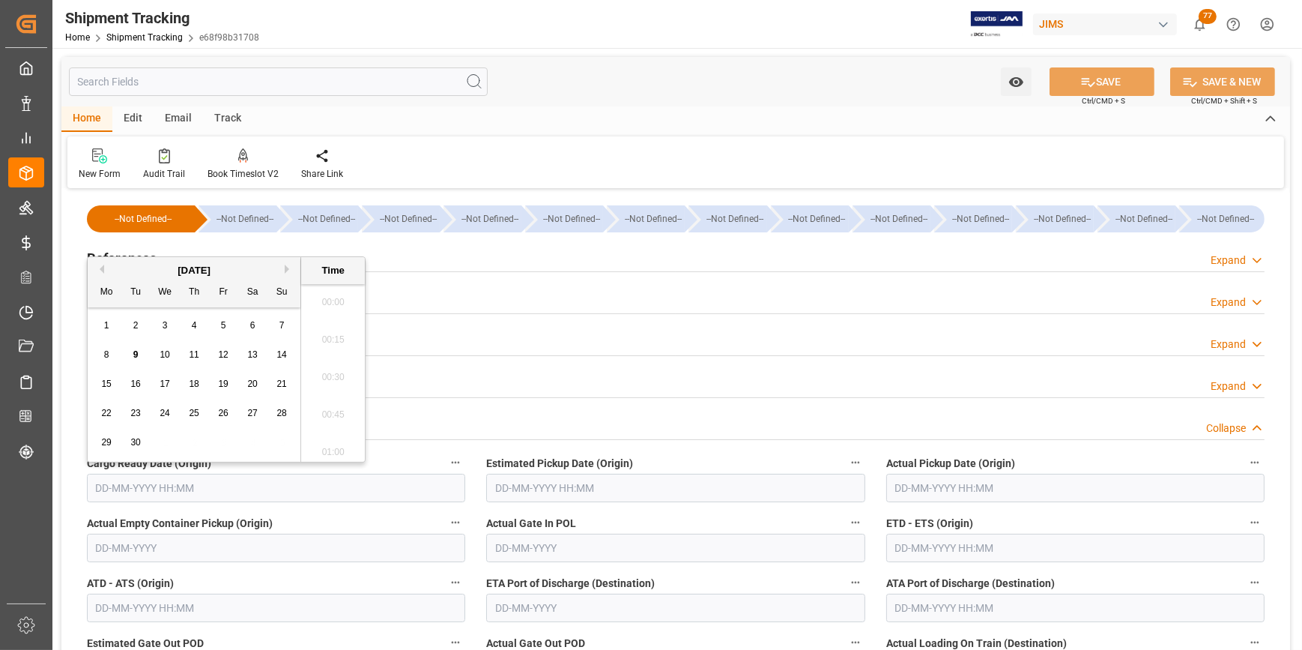
scroll to position [1278, 0]
click at [285, 269] on button "Next Month" at bounding box center [289, 268] width 9 height 9
click at [100, 263] on div "October 2025" at bounding box center [194, 270] width 213 height 15
click at [103, 264] on button "Previous Month" at bounding box center [99, 268] width 9 height 9
click at [106, 351] on span "8" at bounding box center [106, 354] width 5 height 10
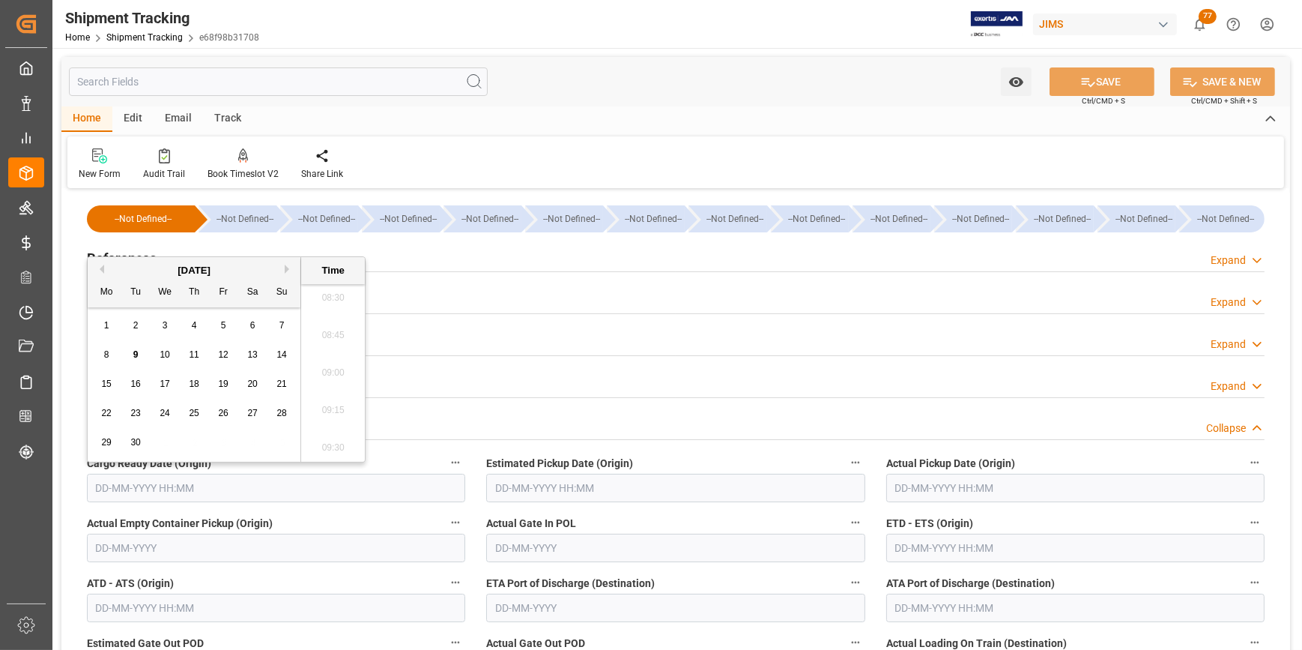
type input "08-09-2025 00:00"
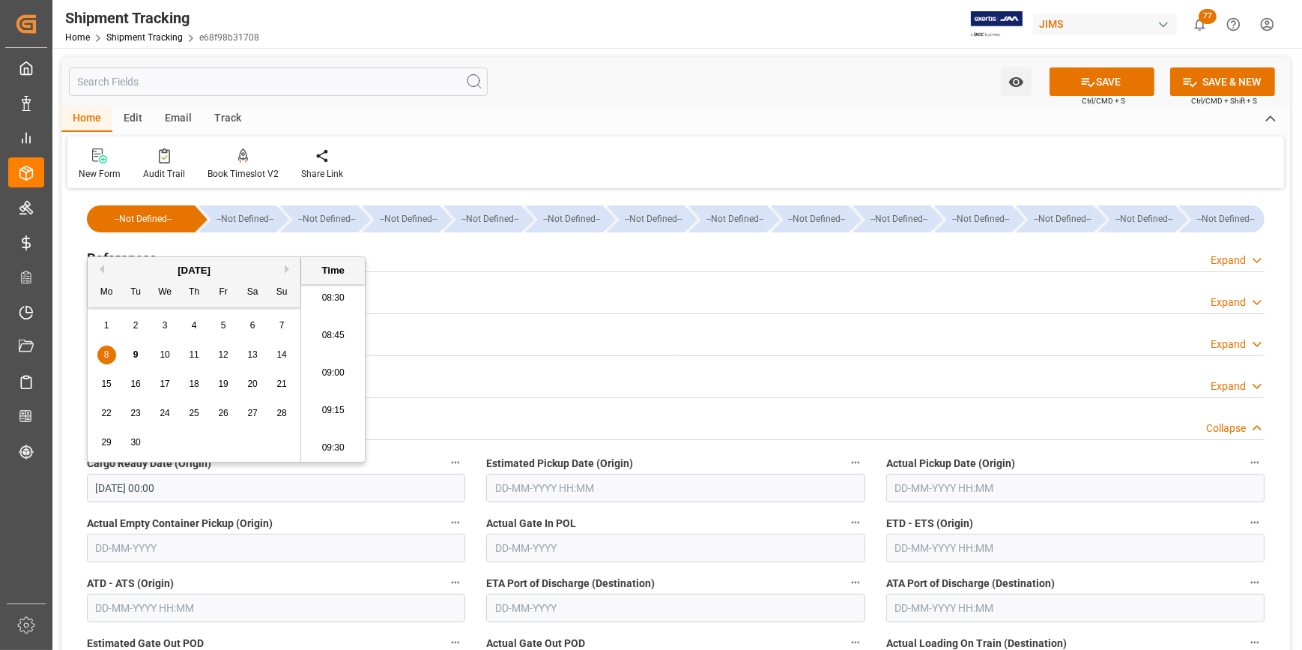
click at [916, 539] on input "text" at bounding box center [1075, 547] width 378 height 28
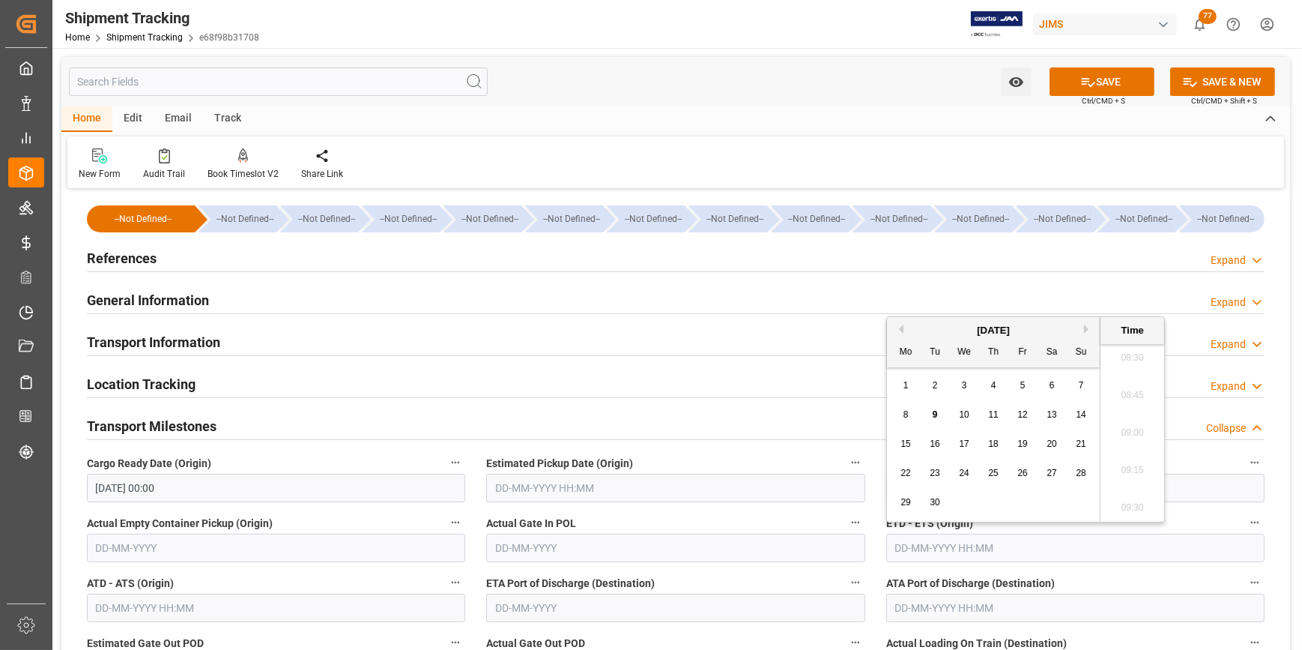
click at [937, 444] on span "16" at bounding box center [935, 443] width 10 height 10
type input "16-09-2025 00:00"
click at [576, 490] on input "text" at bounding box center [675, 488] width 378 height 28
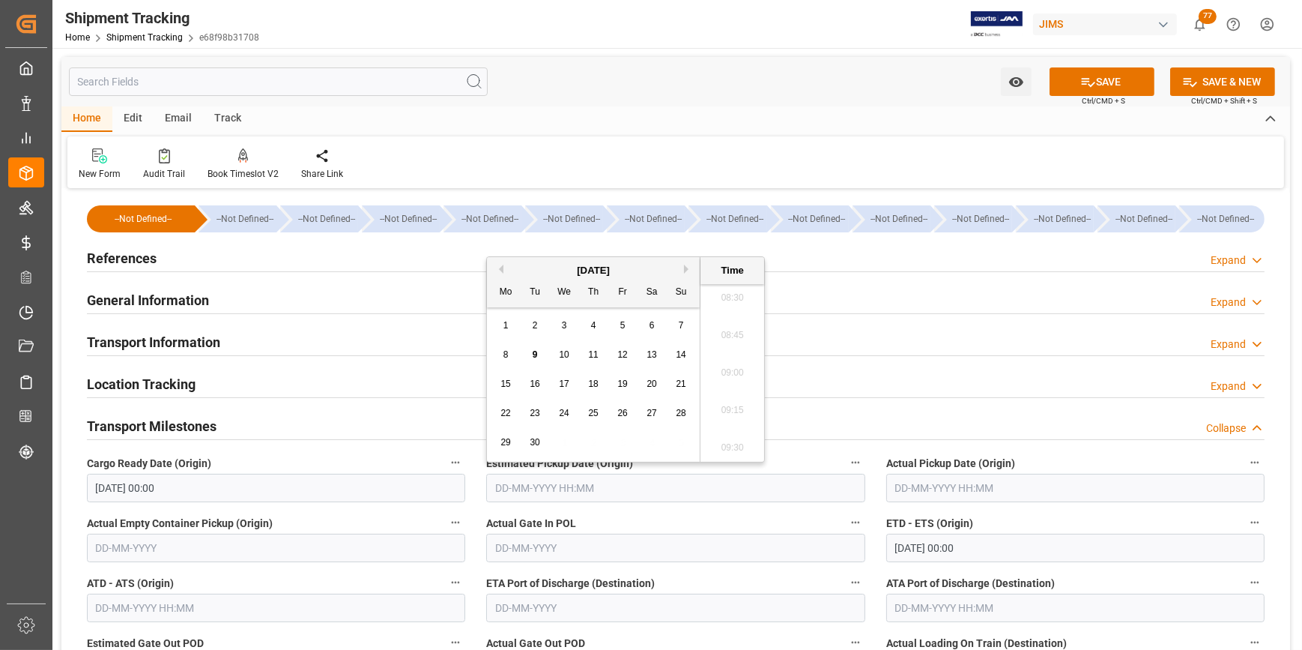
click at [530, 390] on div "16" at bounding box center [535, 384] width 19 height 18
type input "16-09-2025 00:00"
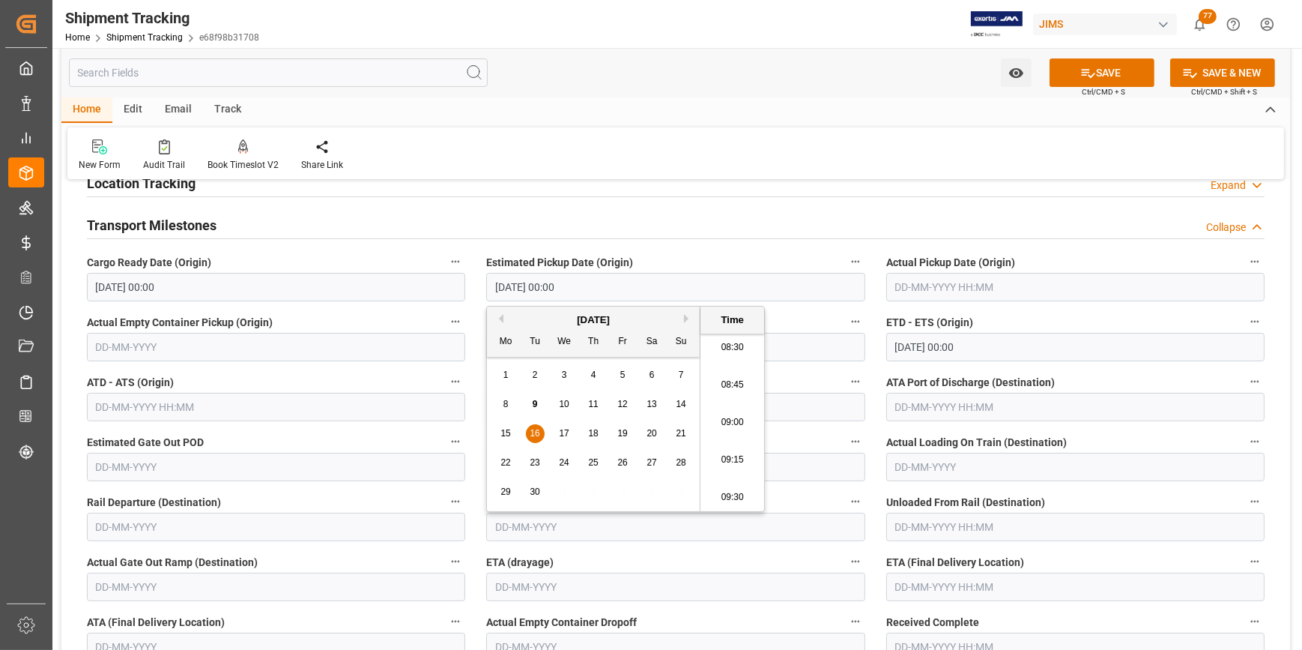
scroll to position [204, 0]
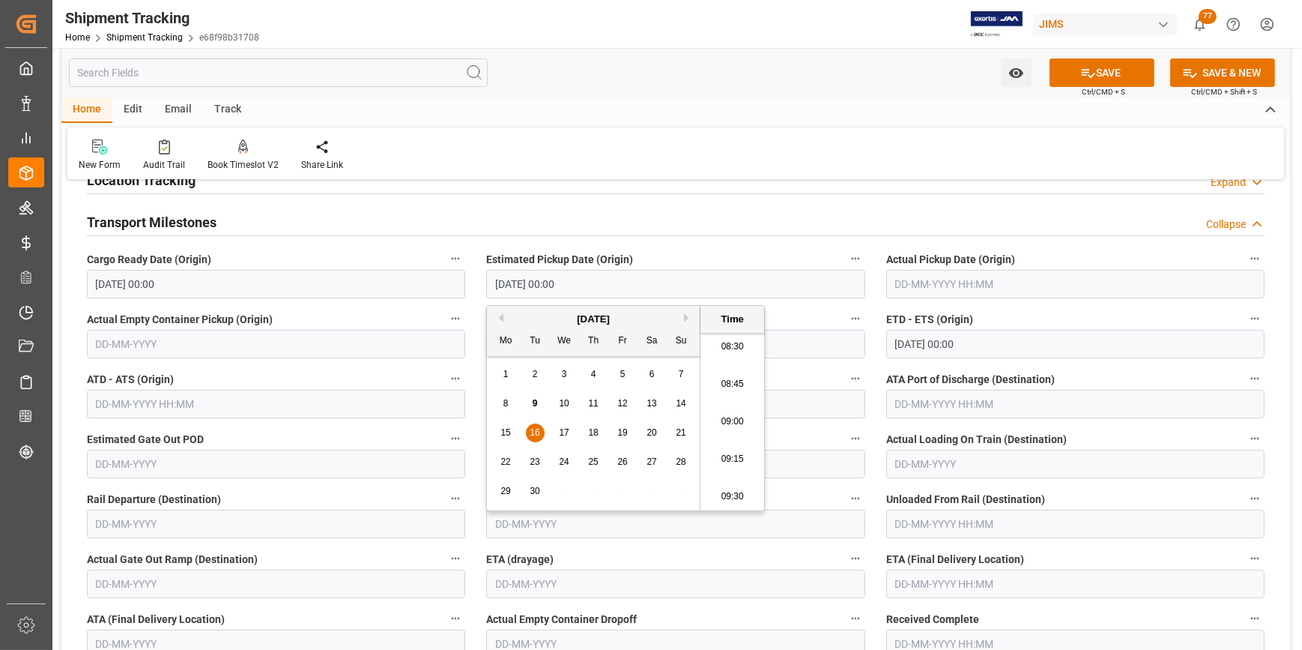
click at [907, 581] on input "text" at bounding box center [1075, 583] width 378 height 28
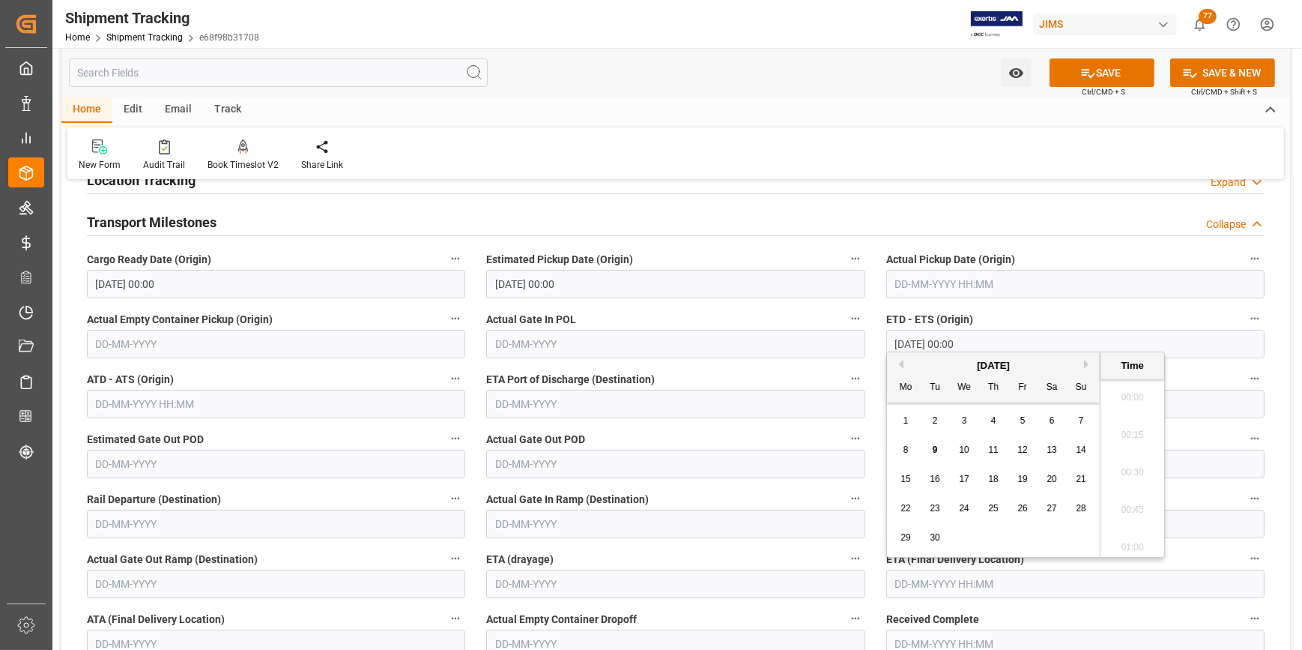
scroll to position [1278, 0]
click at [1088, 363] on button "Next Month" at bounding box center [1088, 364] width 9 height 9
click at [999, 486] on div "16" at bounding box center [993, 480] width 19 height 18
type input "16-10-2025 00:00"
click at [1066, 315] on label "ETD - ETS (Origin)" at bounding box center [1075, 319] width 378 height 21
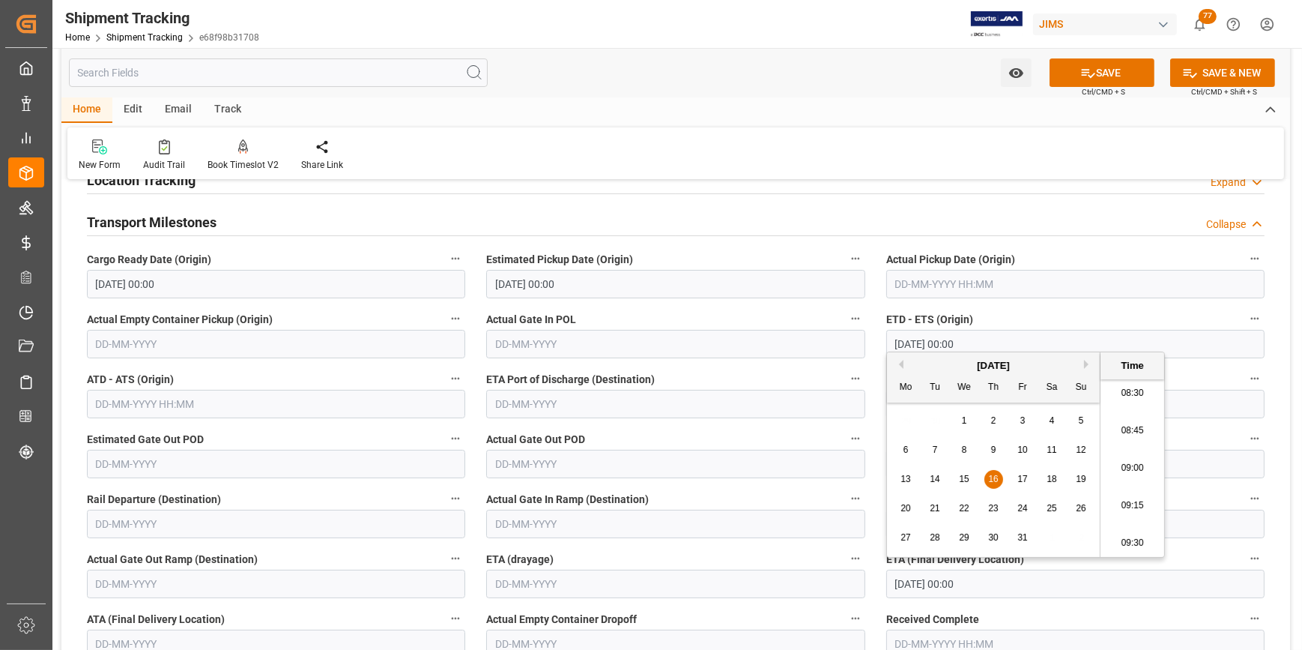
click at [1245, 315] on button "ETD - ETS (Origin)" at bounding box center [1254, 318] width 19 height 19
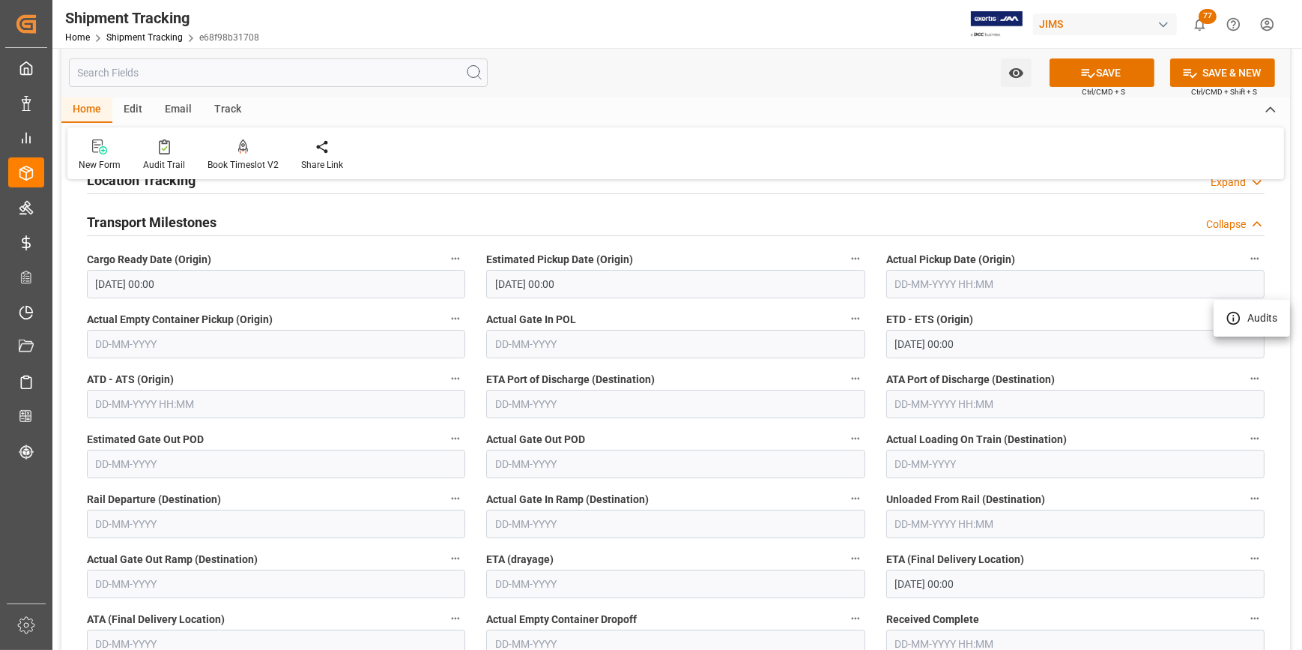
click at [1101, 75] on div at bounding box center [651, 325] width 1302 height 650
click at [1016, 72] on icon "open menu" at bounding box center [1015, 73] width 14 height 10
click at [953, 109] on span "Start Watching" at bounding box center [954, 106] width 136 height 16
click at [1065, 492] on label "Unloaded From Rail (Destination)" at bounding box center [1075, 498] width 378 height 21
click at [1245, 492] on button "Unloaded From Rail (Destination)" at bounding box center [1254, 497] width 19 height 19
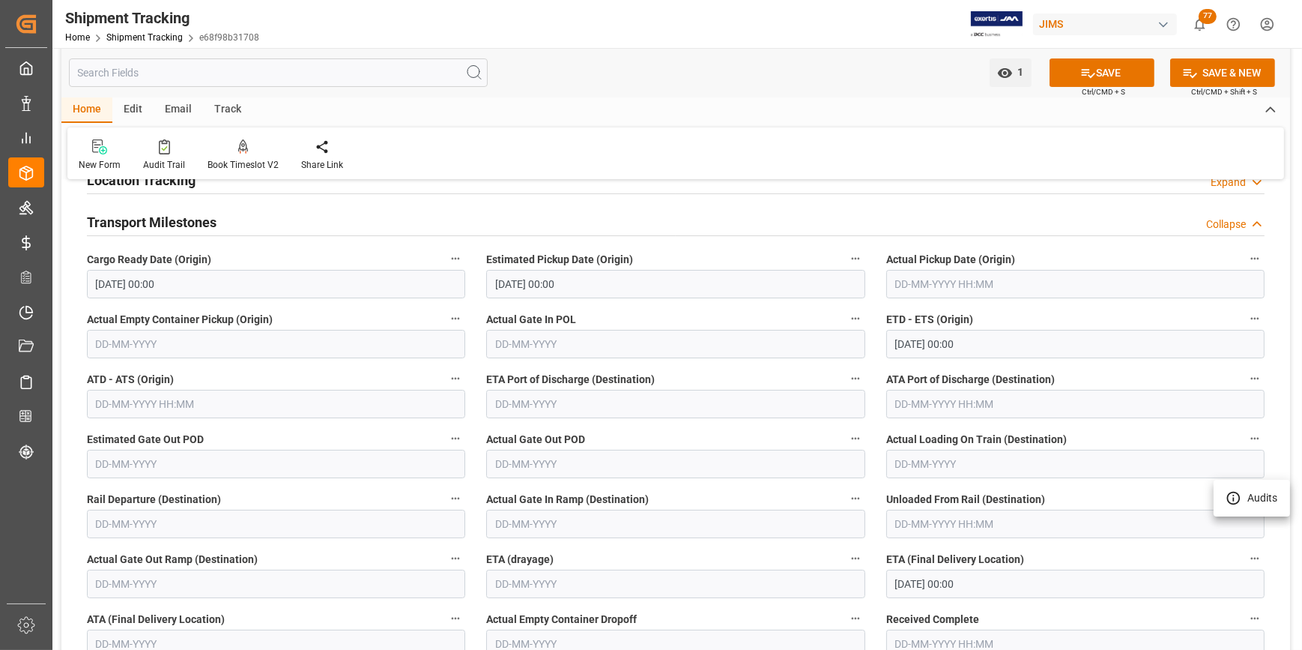
click at [1116, 77] on div at bounding box center [651, 325] width 1302 height 650
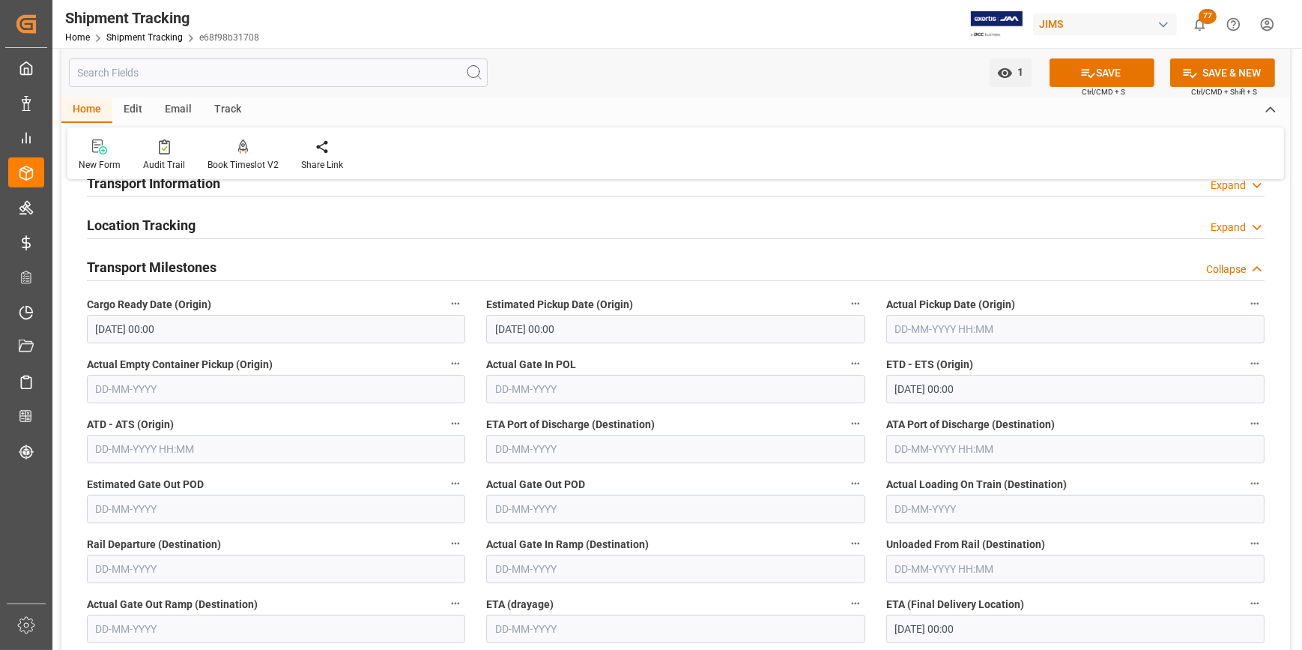
scroll to position [136, 0]
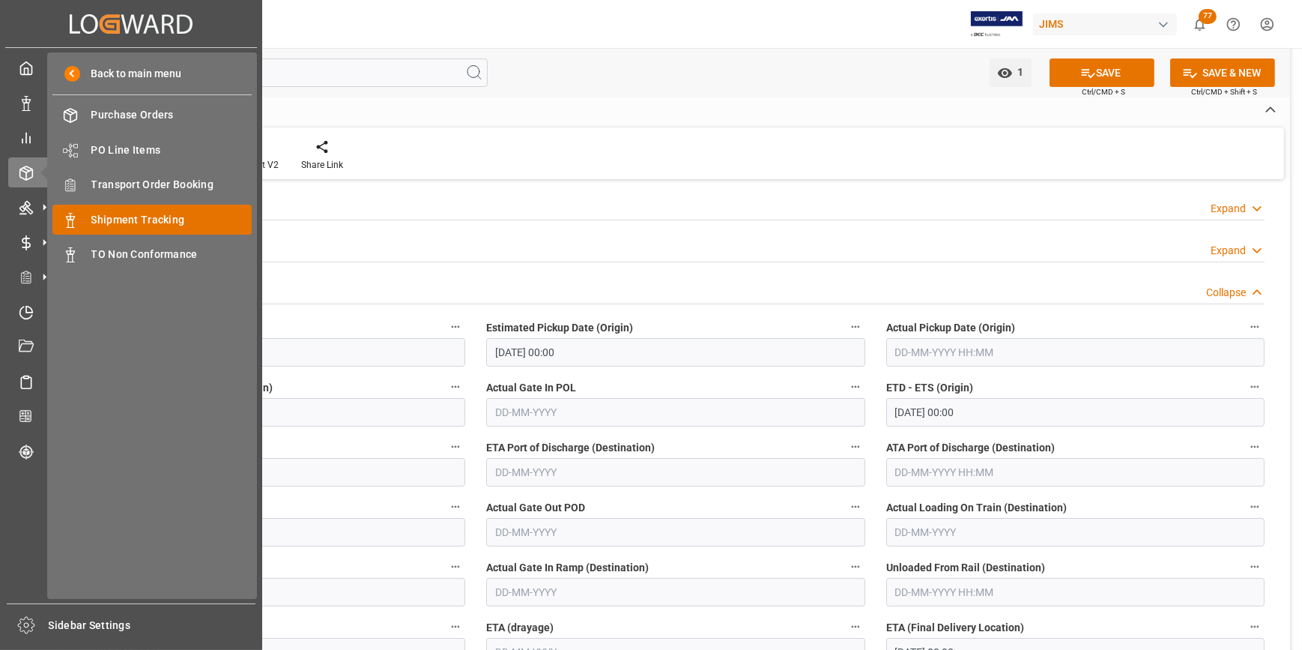
click at [166, 216] on span "Shipment Tracking" at bounding box center [171, 220] width 161 height 16
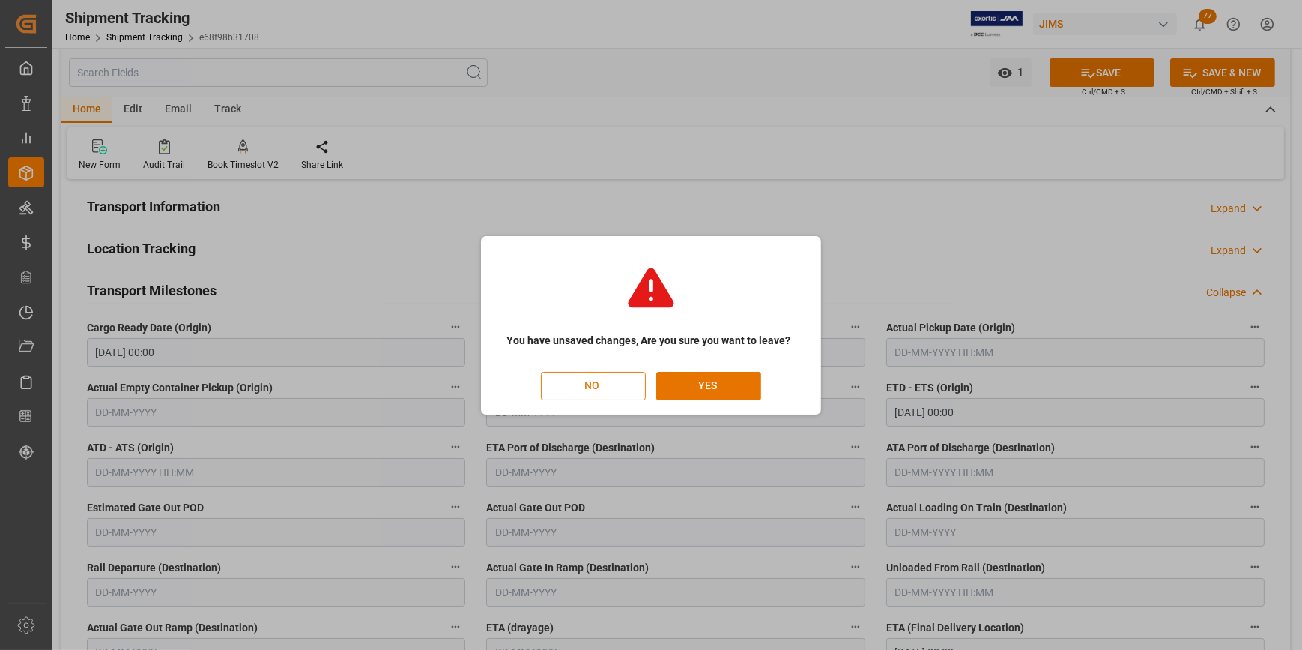
click at [607, 389] on button "NO" at bounding box center [593, 386] width 105 height 28
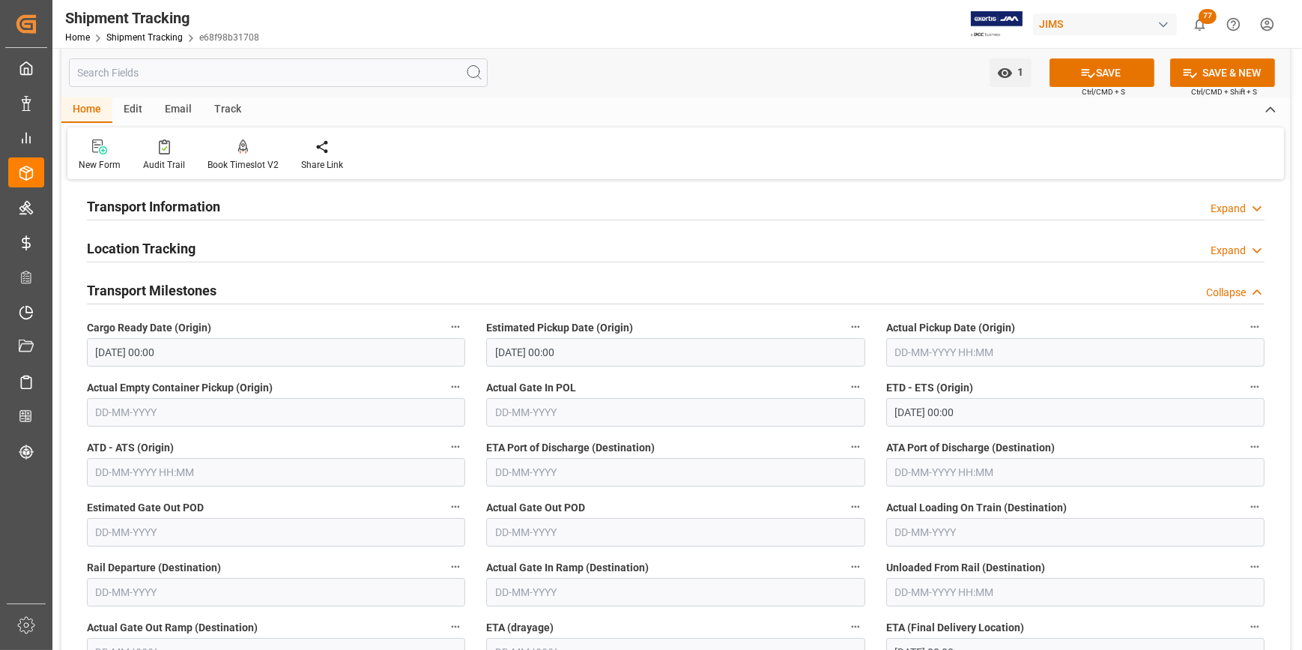
scroll to position [0, 42]
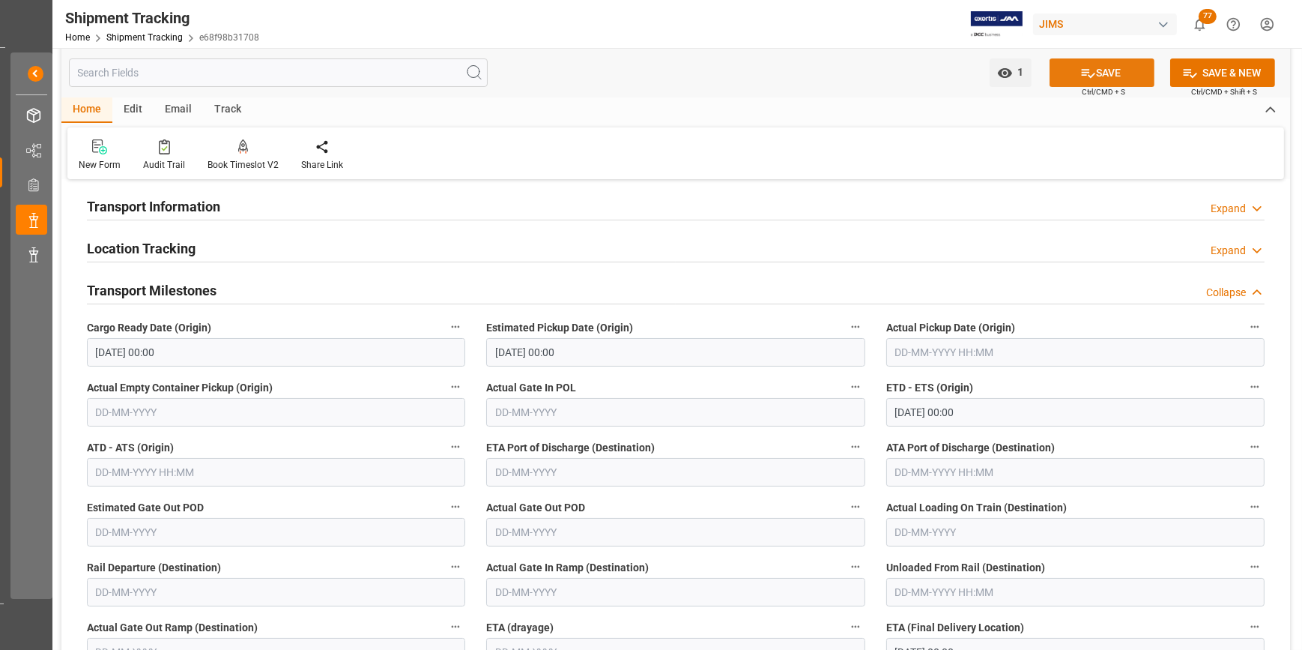
click at [1097, 68] on button "SAVE" at bounding box center [1102, 72] width 105 height 28
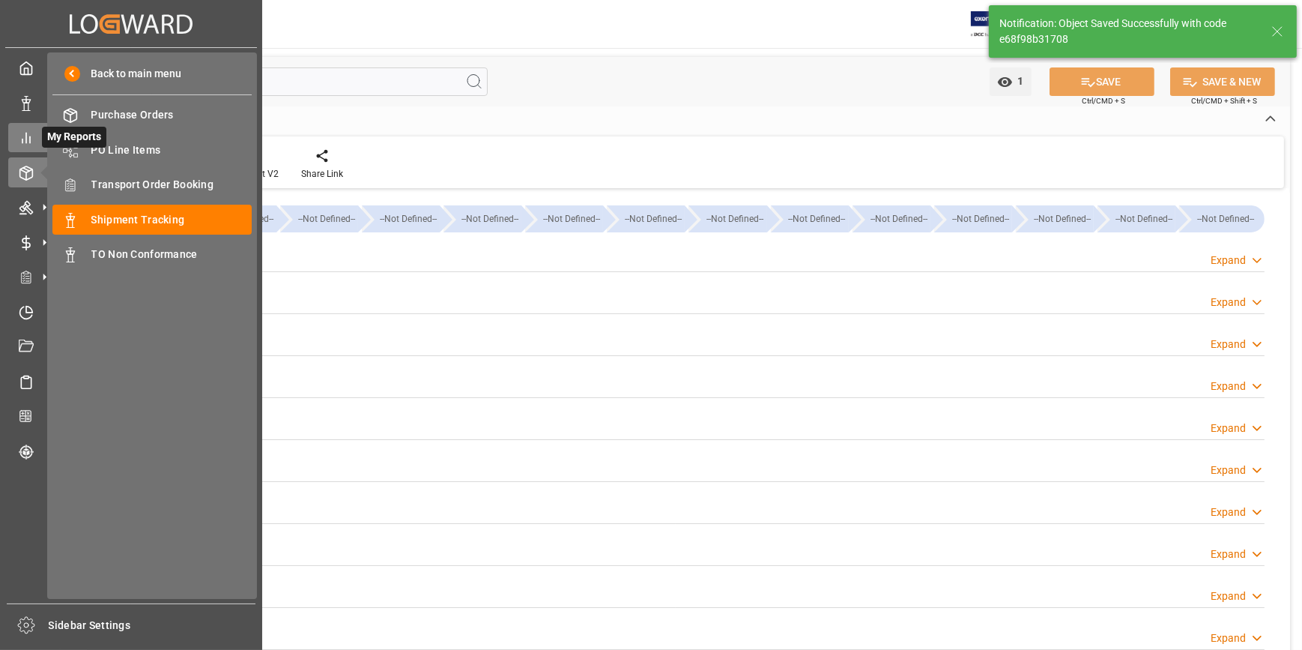
scroll to position [0, 0]
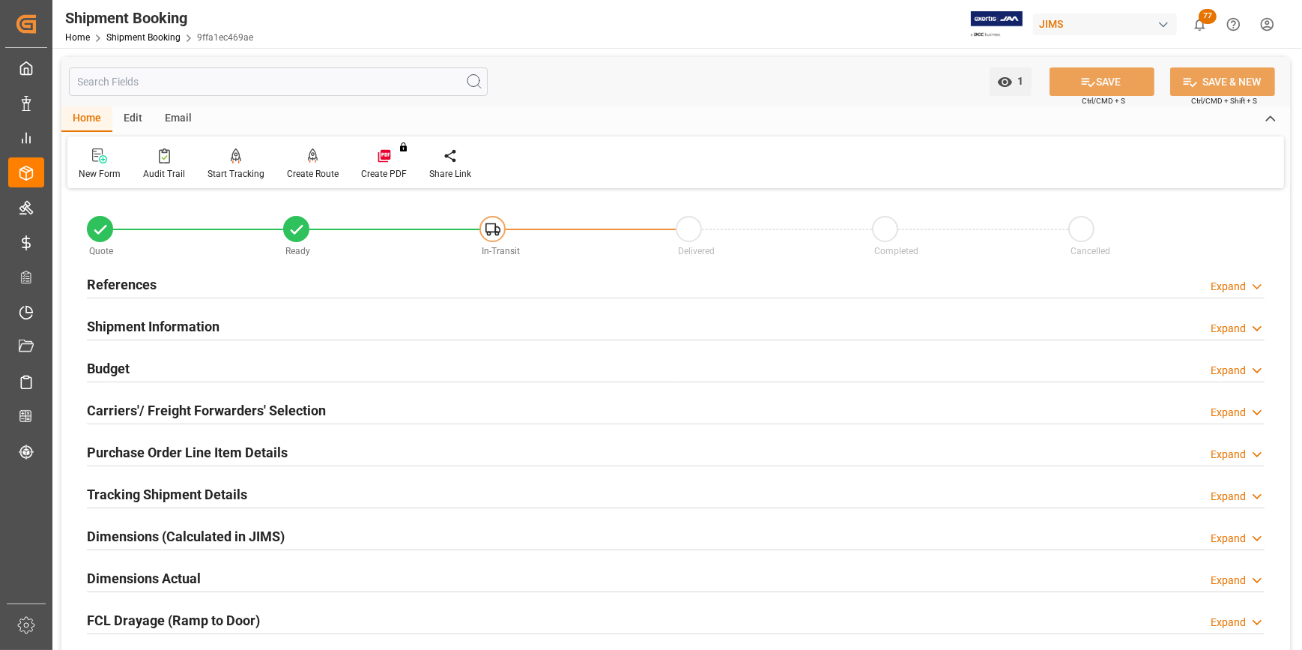
drag, startPoint x: 166, startPoint y: 494, endPoint x: 234, endPoint y: 477, distance: 70.1
click at [166, 494] on h2 "Tracking Shipment Details" at bounding box center [167, 494] width 160 height 20
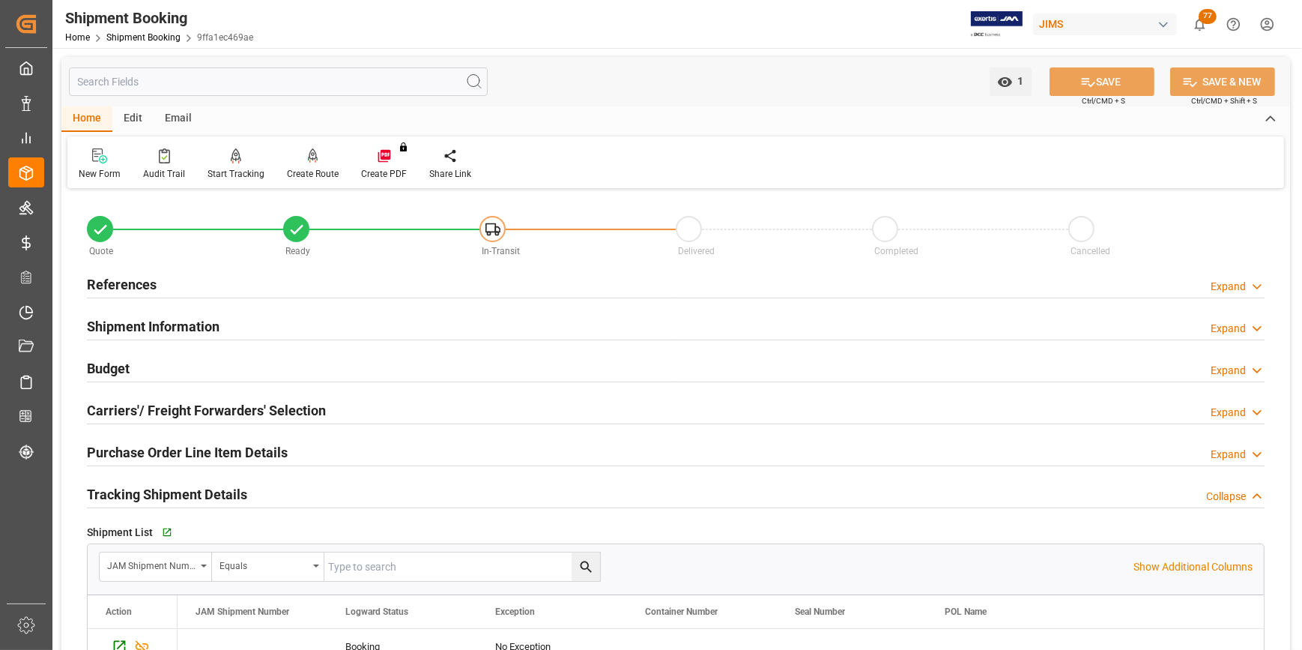
click at [223, 453] on h2 "Purchase Order Line Item Details" at bounding box center [187, 452] width 201 height 20
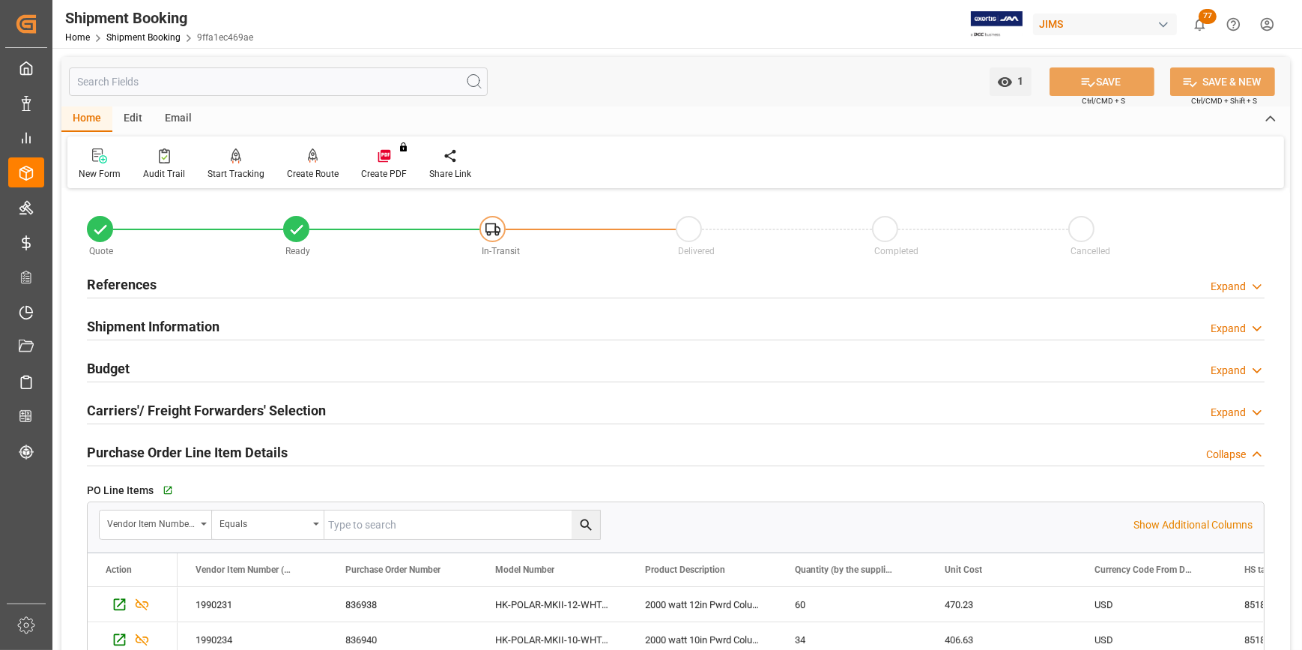
click at [173, 413] on h2 "Carriers'/ Freight Forwarders' Selection" at bounding box center [206, 410] width 239 height 20
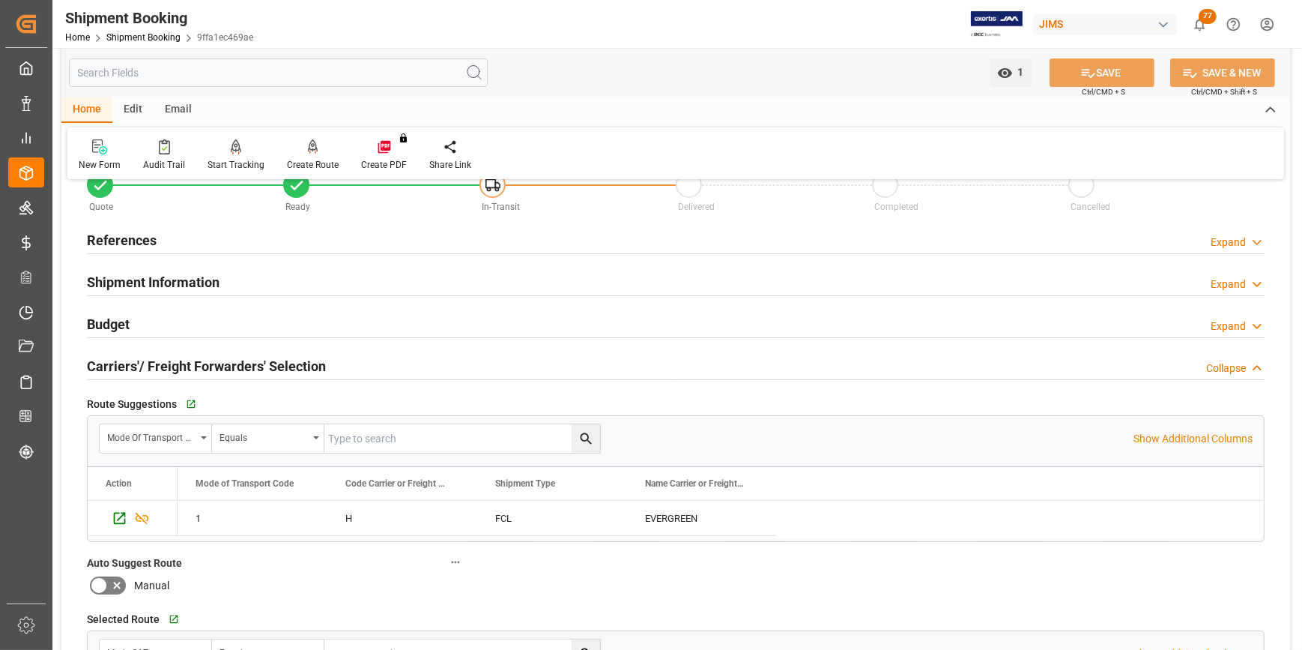
scroll to position [67, 0]
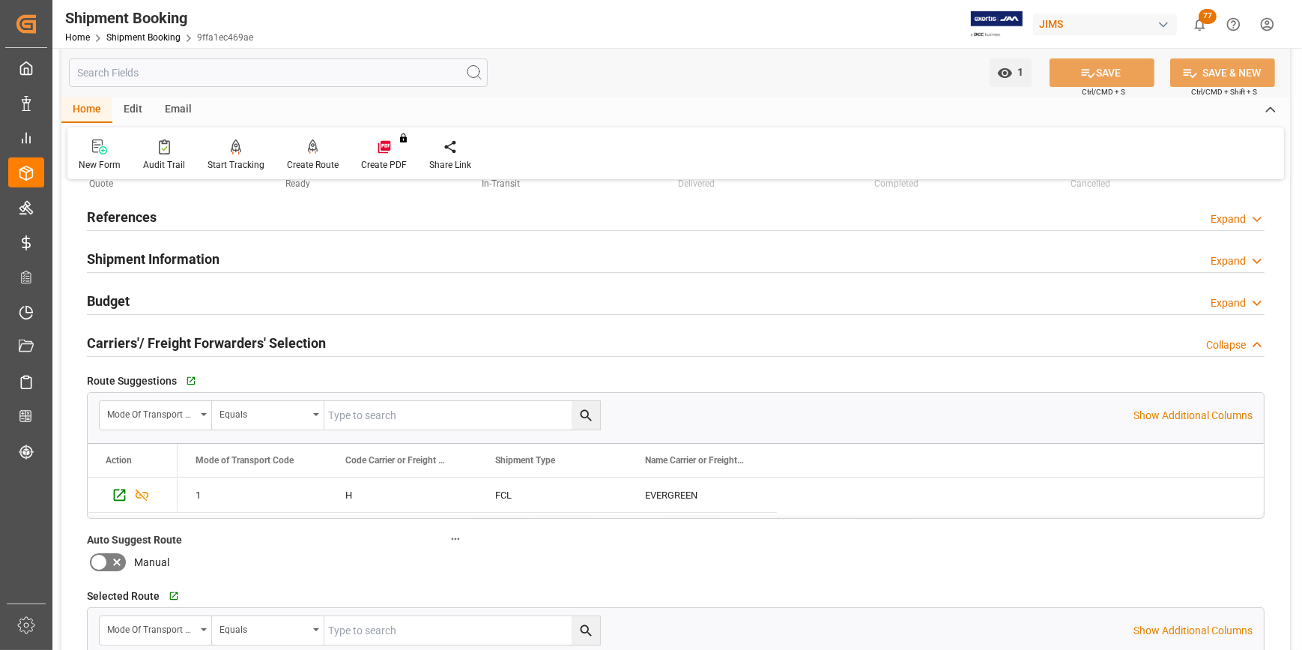
click at [110, 294] on h2 "Budget" at bounding box center [108, 301] width 43 height 20
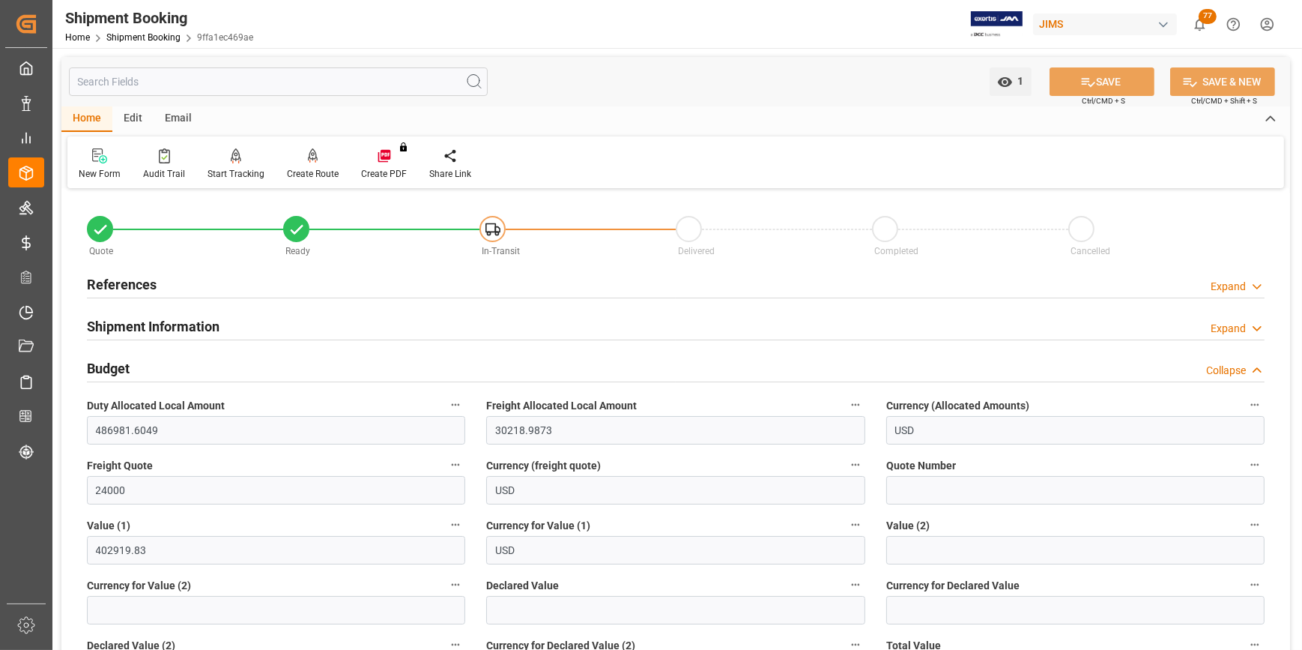
scroll to position [0, 0]
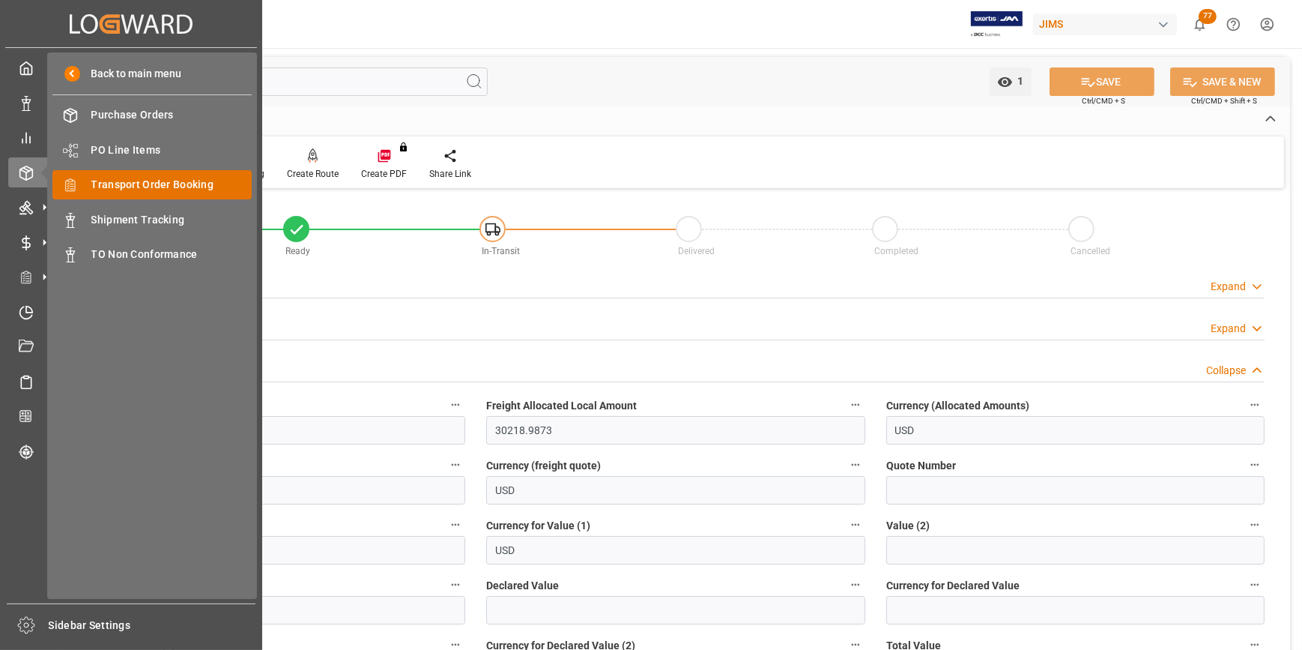
click at [155, 195] on div "Transport Order Booking Transport Order Booking" at bounding box center [151, 184] width 199 height 29
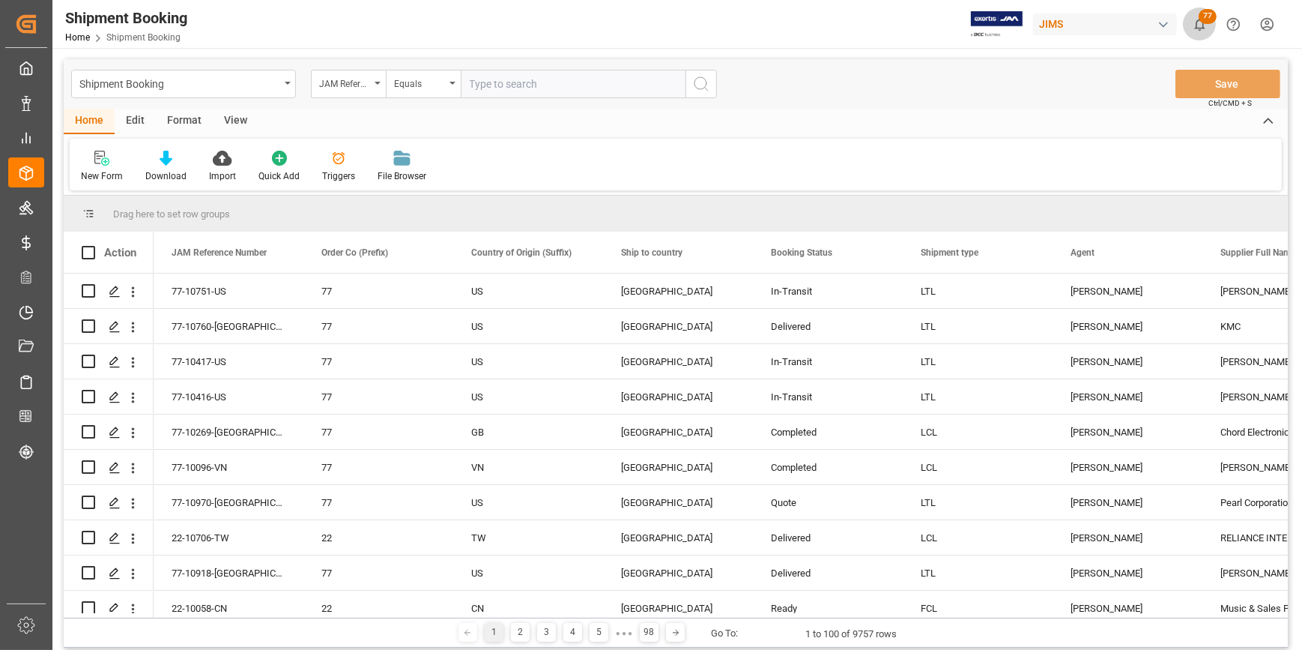
click at [1199, 19] on span "77" at bounding box center [1208, 16] width 18 height 15
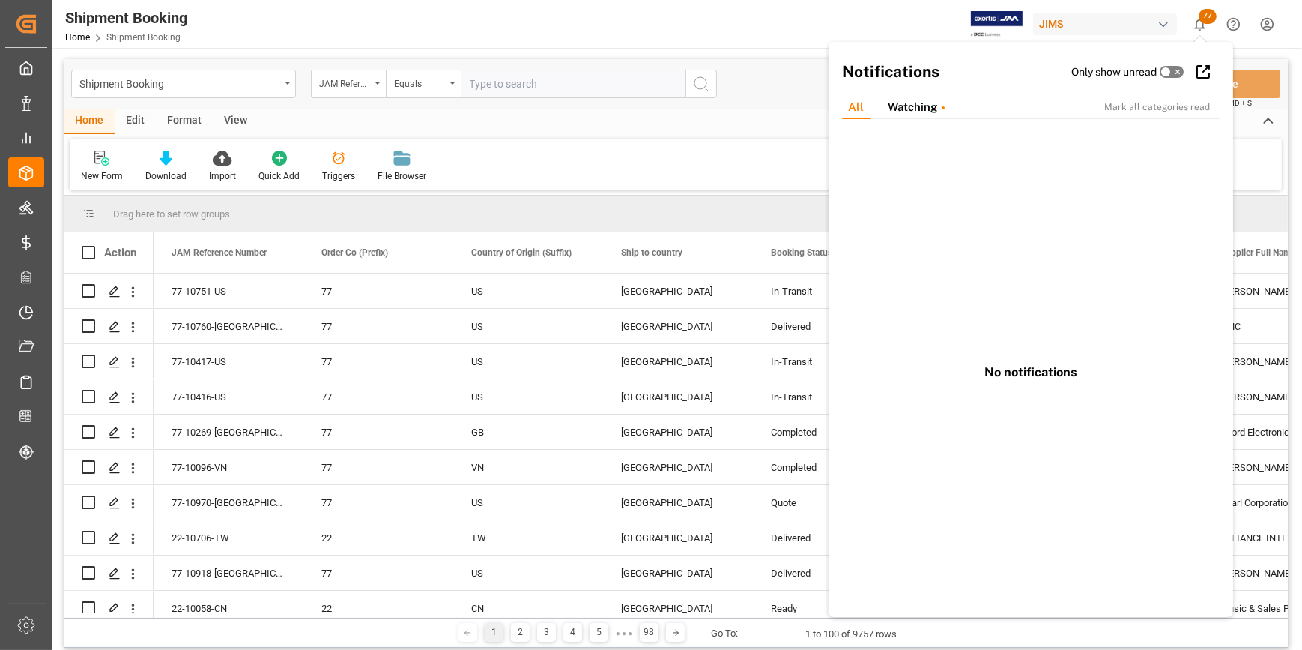
click at [1204, 23] on icon "show 77 new notifications" at bounding box center [1200, 24] width 16 height 16
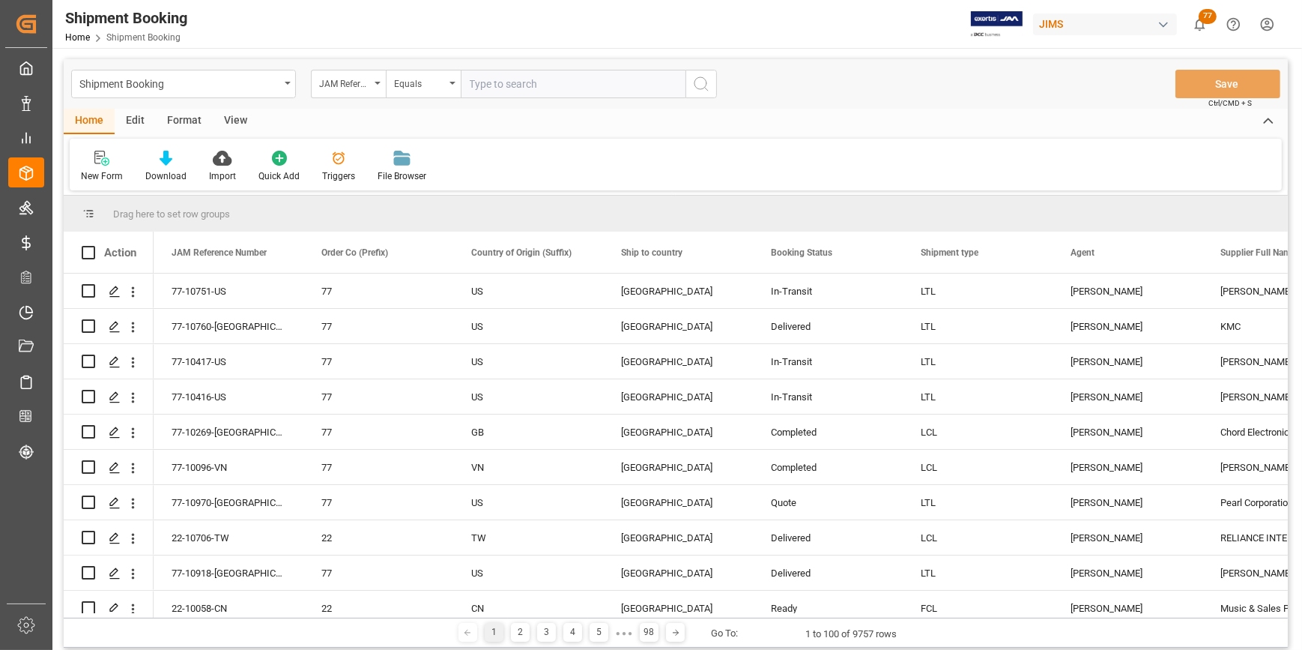
click at [1204, 22] on span "77" at bounding box center [1208, 16] width 18 height 15
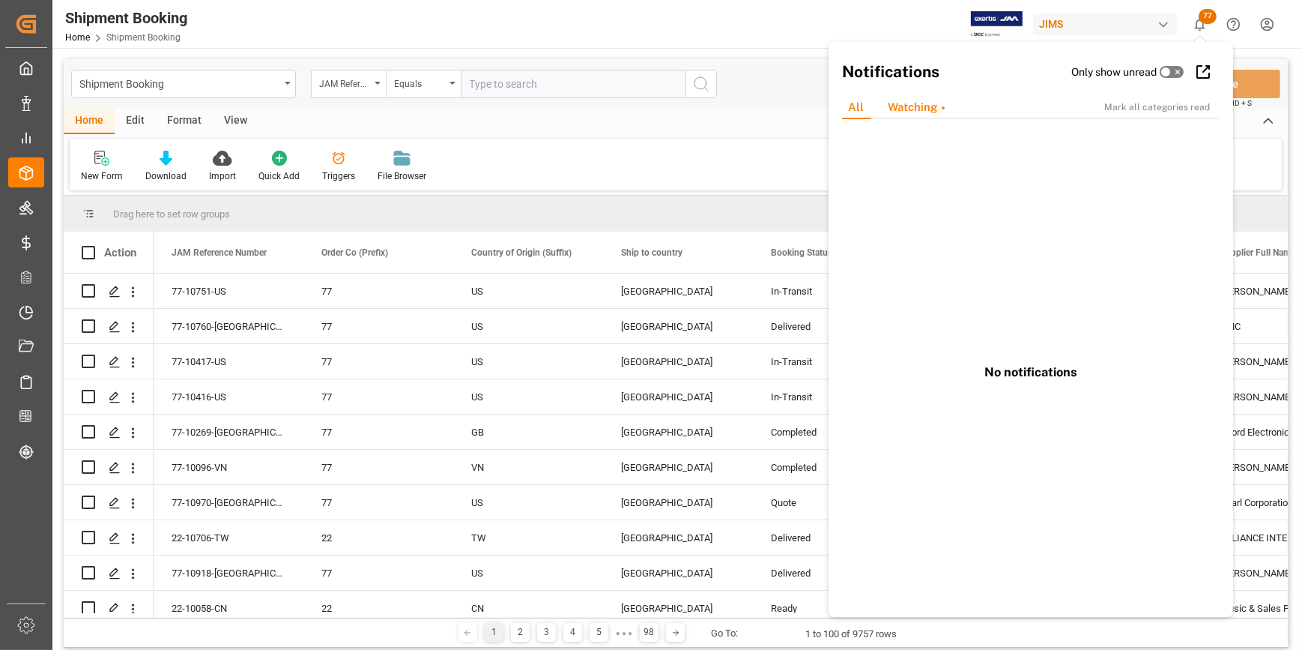
click at [932, 107] on div "Watching" at bounding box center [916, 107] width 81 height 23
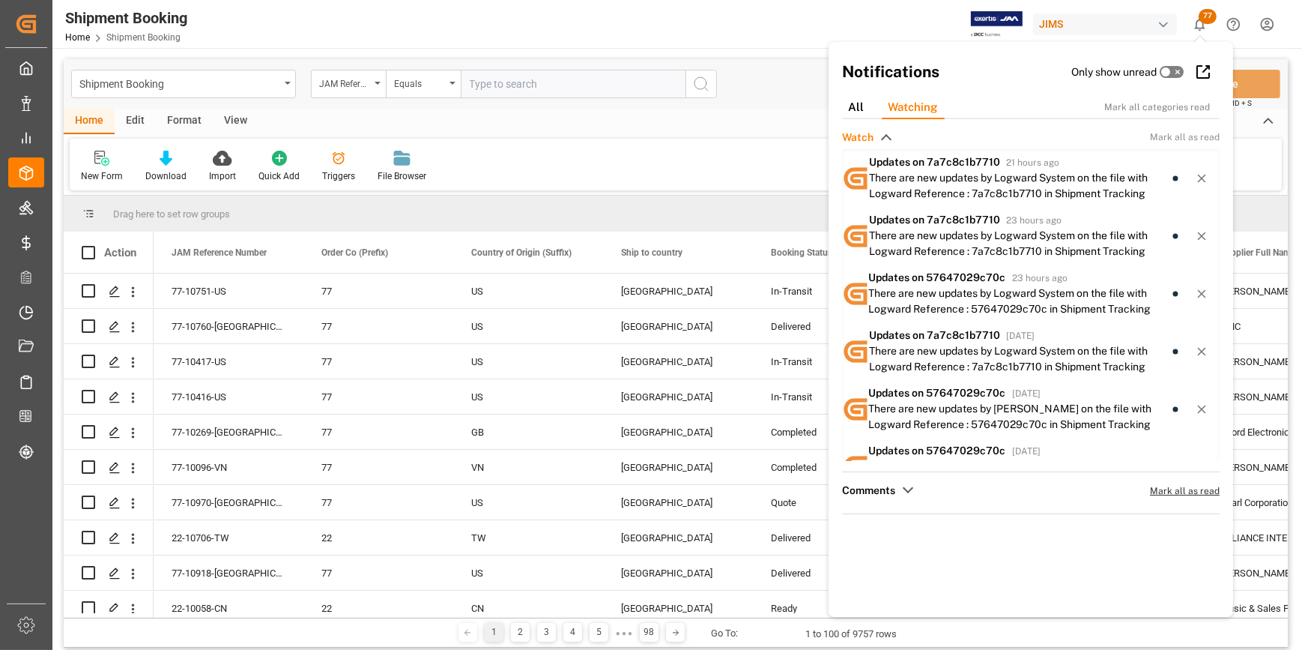
click at [1167, 496] on span "Mark all as read" at bounding box center [1185, 490] width 70 height 13
click at [857, 111] on div "All" at bounding box center [856, 107] width 40 height 23
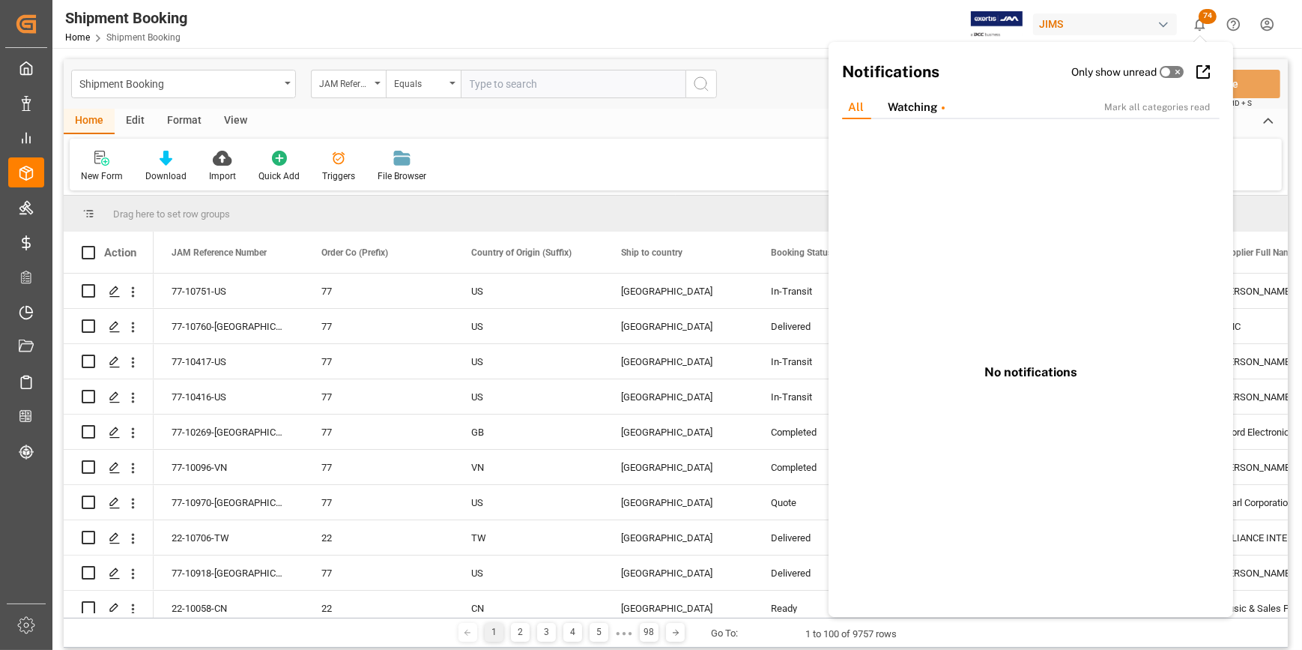
click at [1202, 22] on span "74" at bounding box center [1208, 16] width 18 height 15
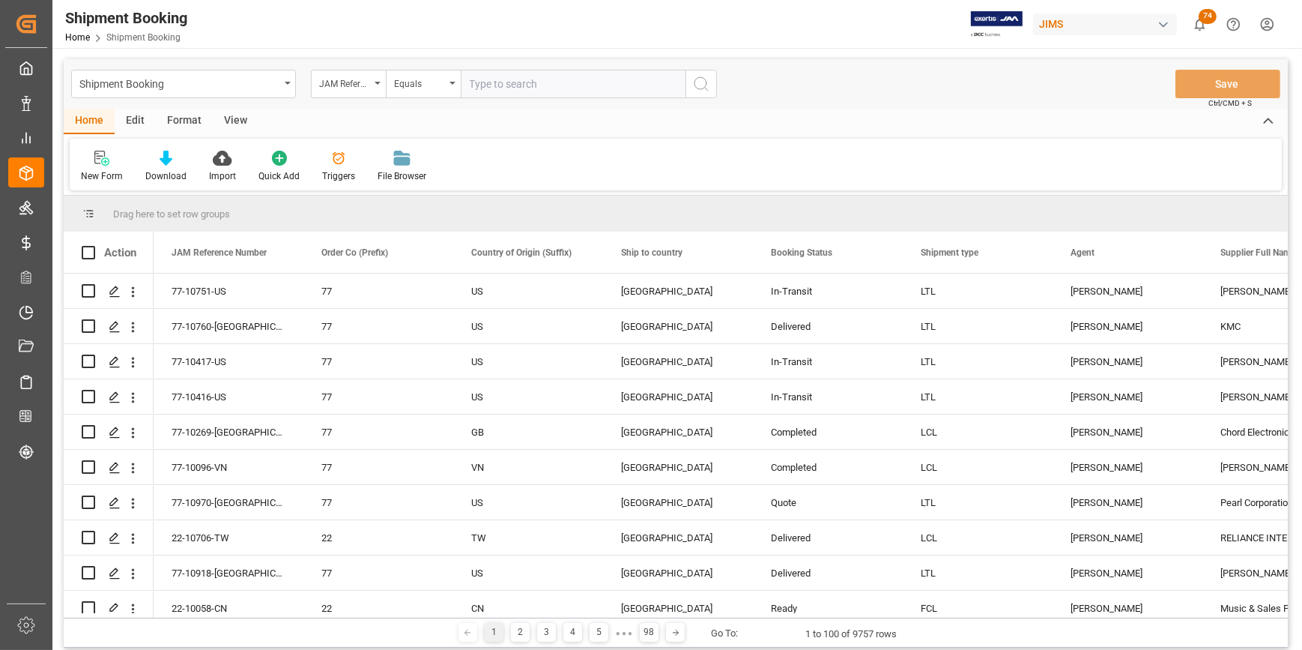
drag, startPoint x: 1202, startPoint y: 19, endPoint x: 959, endPoint y: 91, distance: 253.0
click at [959, 91] on div "Shipment Booking JAM Reference Number Equals Save Ctrl/CMD + S" at bounding box center [676, 83] width 1224 height 49
click at [1202, 22] on span "74" at bounding box center [1208, 16] width 18 height 15
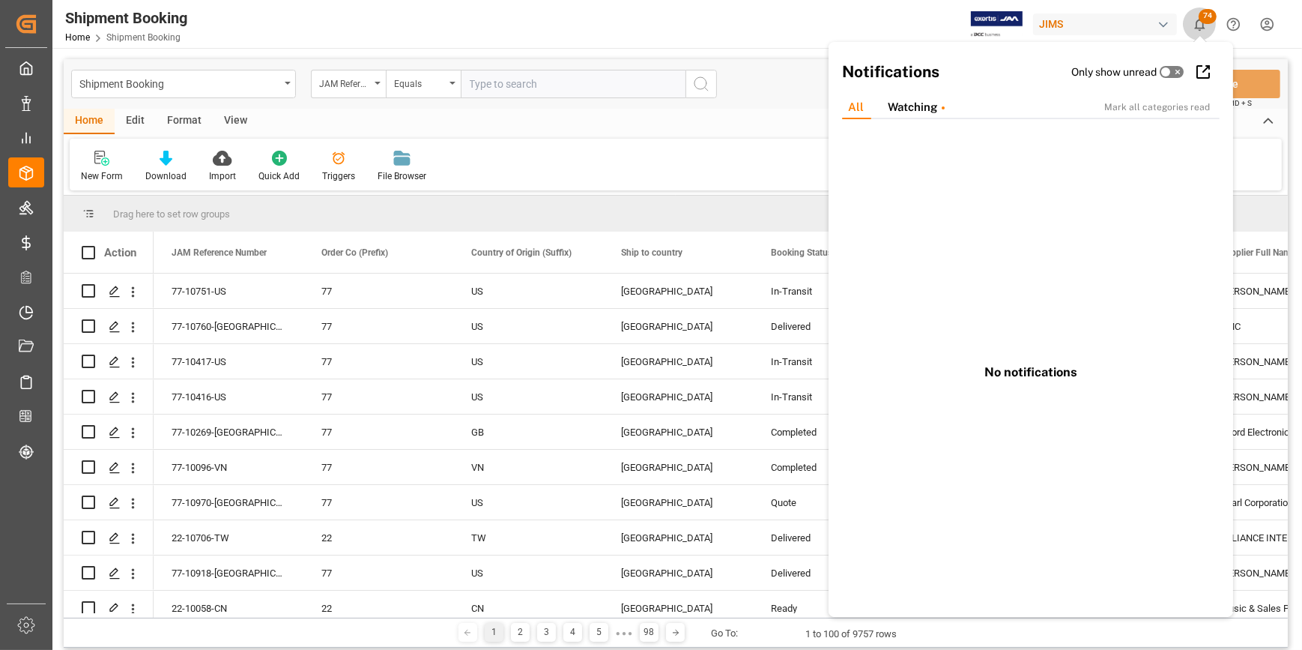
click at [1202, 22] on span "74" at bounding box center [1208, 16] width 18 height 15
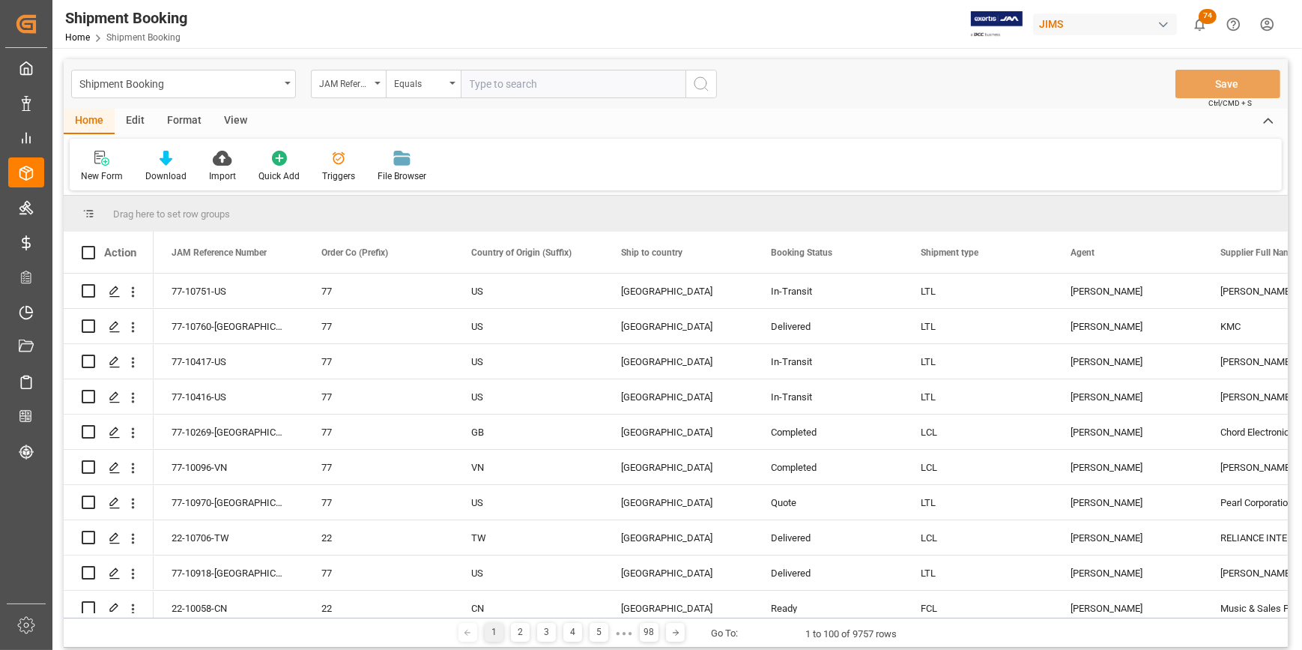
click at [1202, 22] on span "74" at bounding box center [1208, 16] width 18 height 15
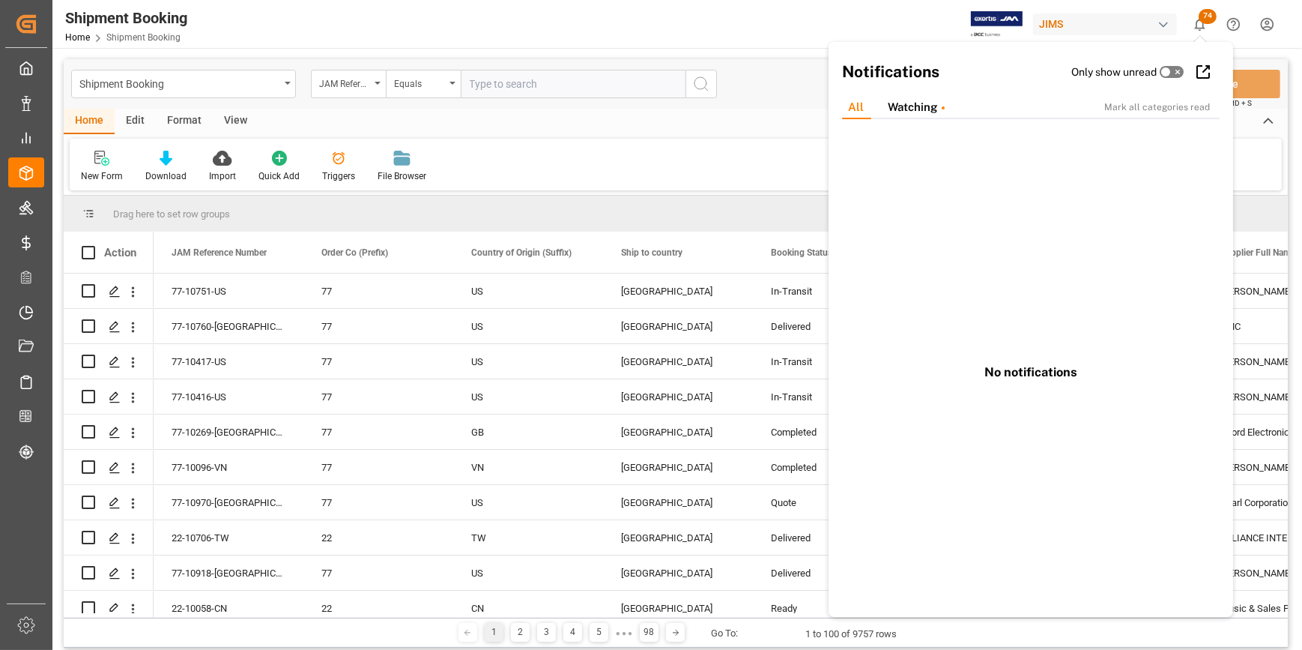
click at [1202, 22] on span "74" at bounding box center [1208, 16] width 18 height 15
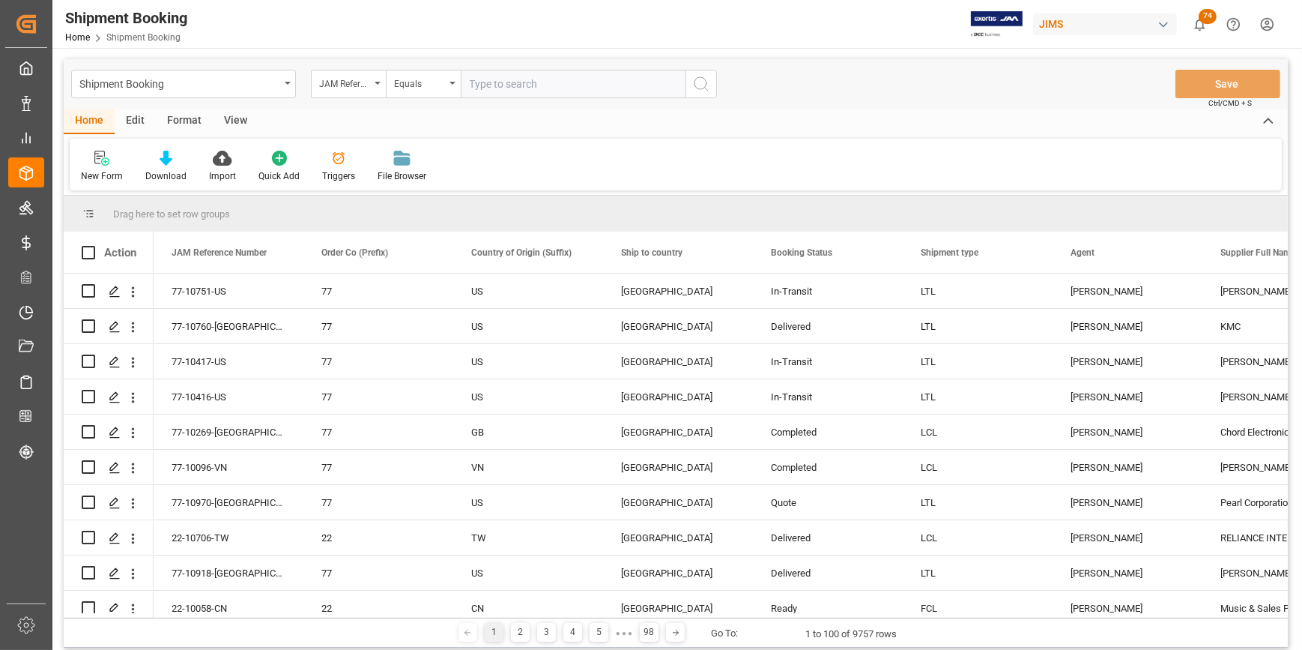
click at [1202, 22] on span "74" at bounding box center [1208, 16] width 18 height 15
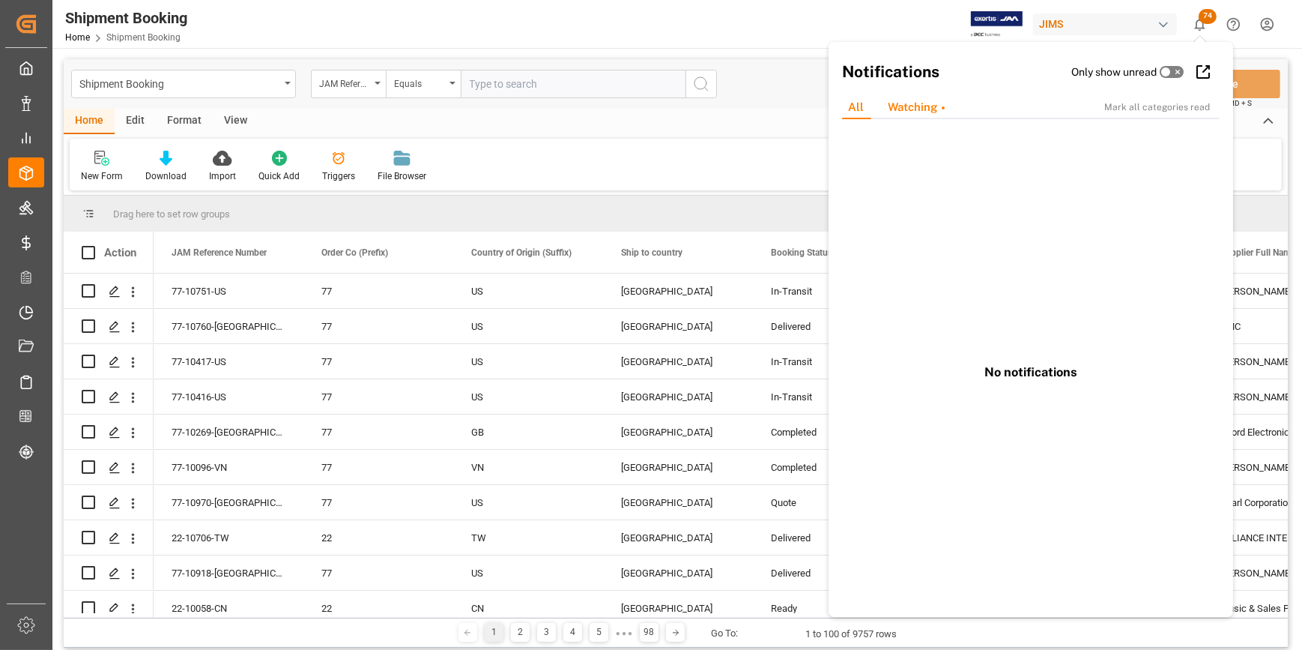
click at [914, 112] on div "Watching" at bounding box center [916, 107] width 81 height 23
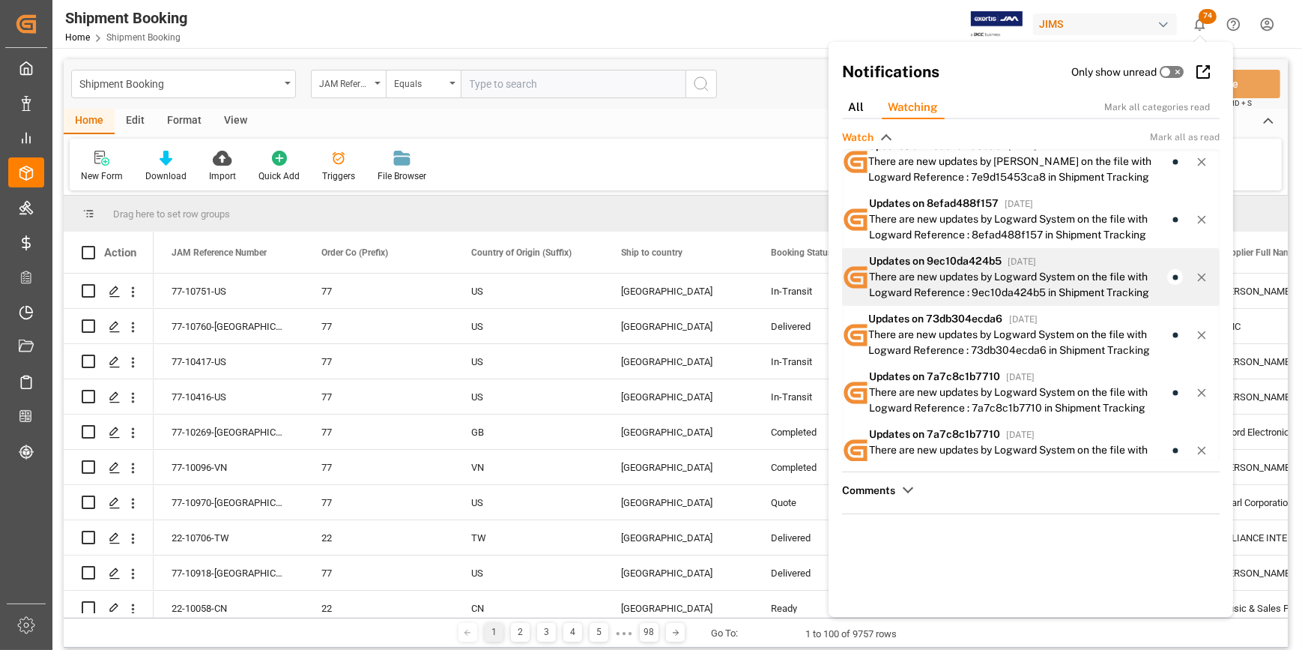
scroll to position [365, 0]
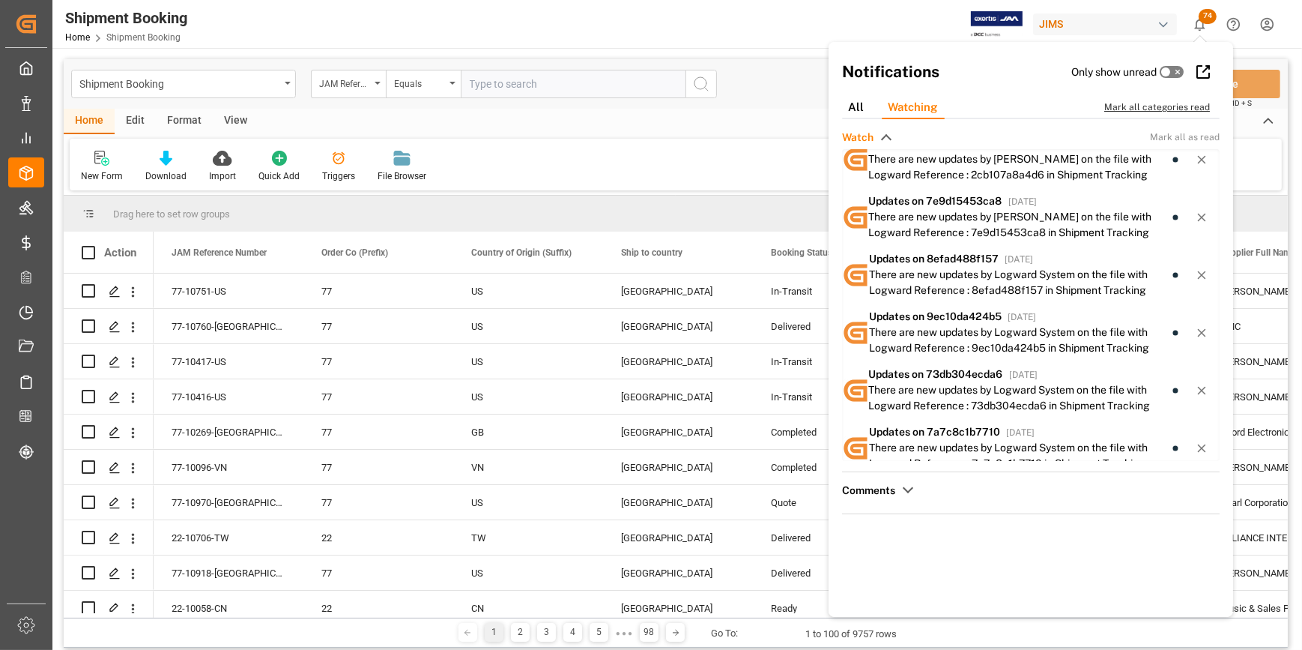
click at [1136, 109] on div "Mark all categories read" at bounding box center [1164, 106] width 121 height 13
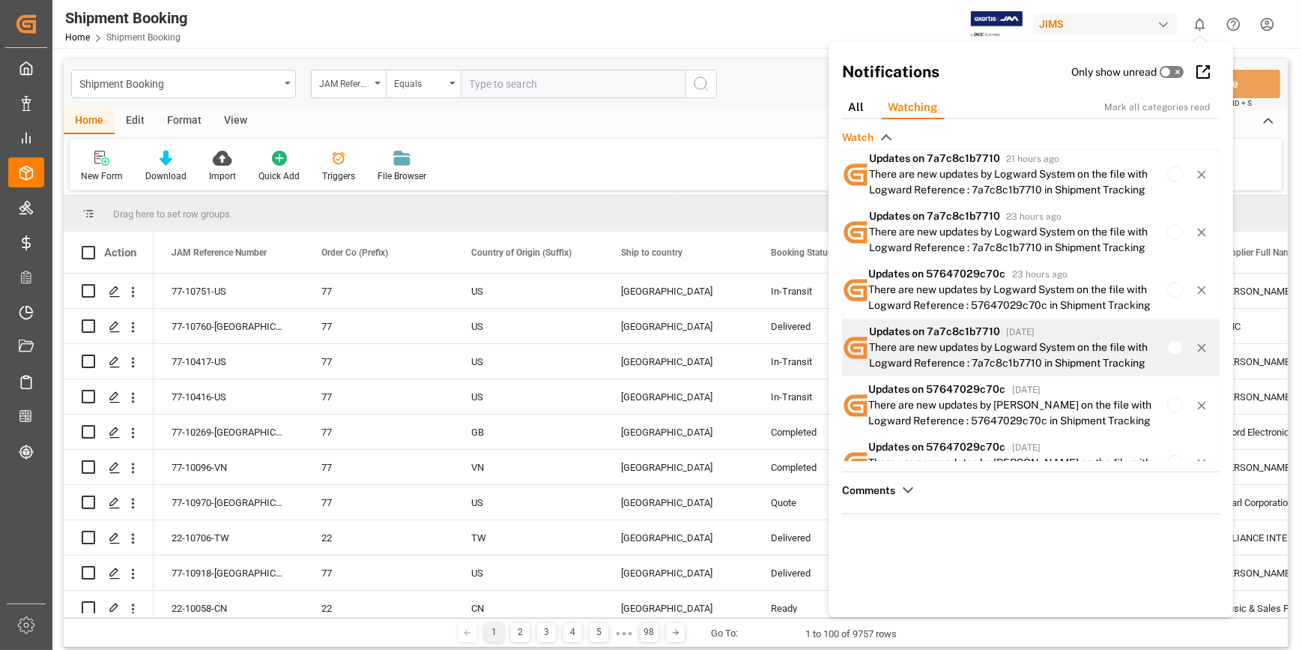
scroll to position [0, 0]
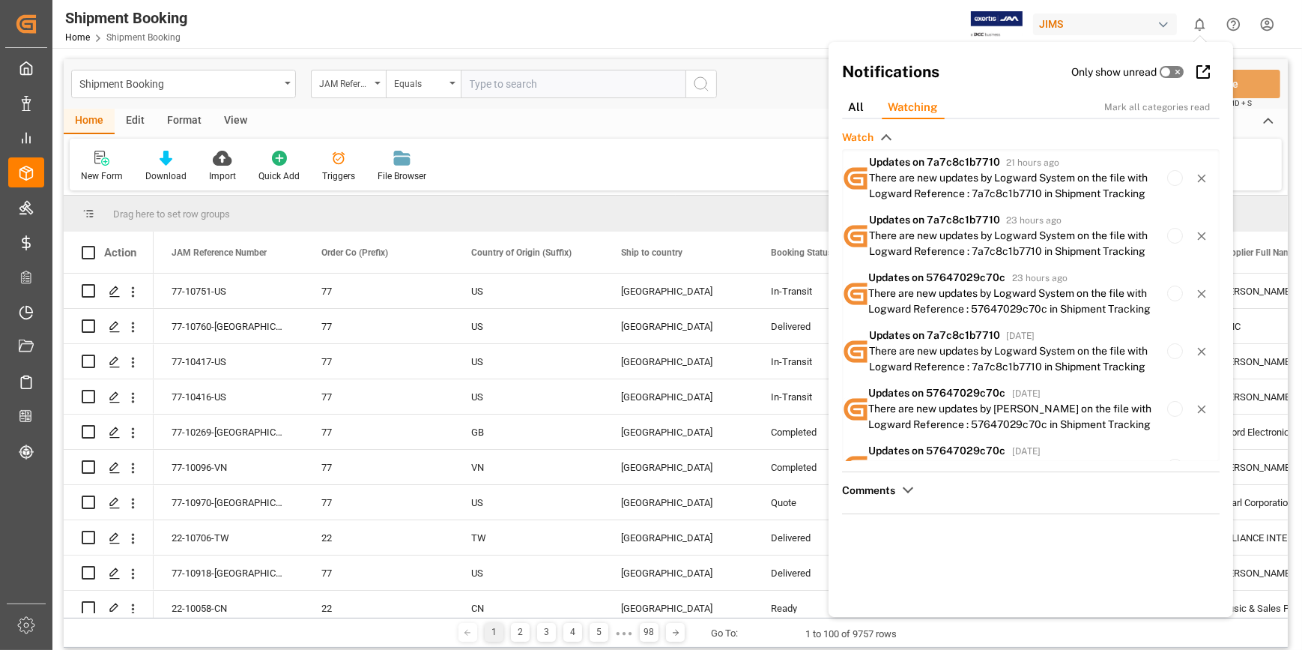
click at [972, 571] on div "Watch Updates on 7a7c8c1b7710 21 hours ago There are new updates by Logward Sys…" at bounding box center [1031, 383] width 378 height 506
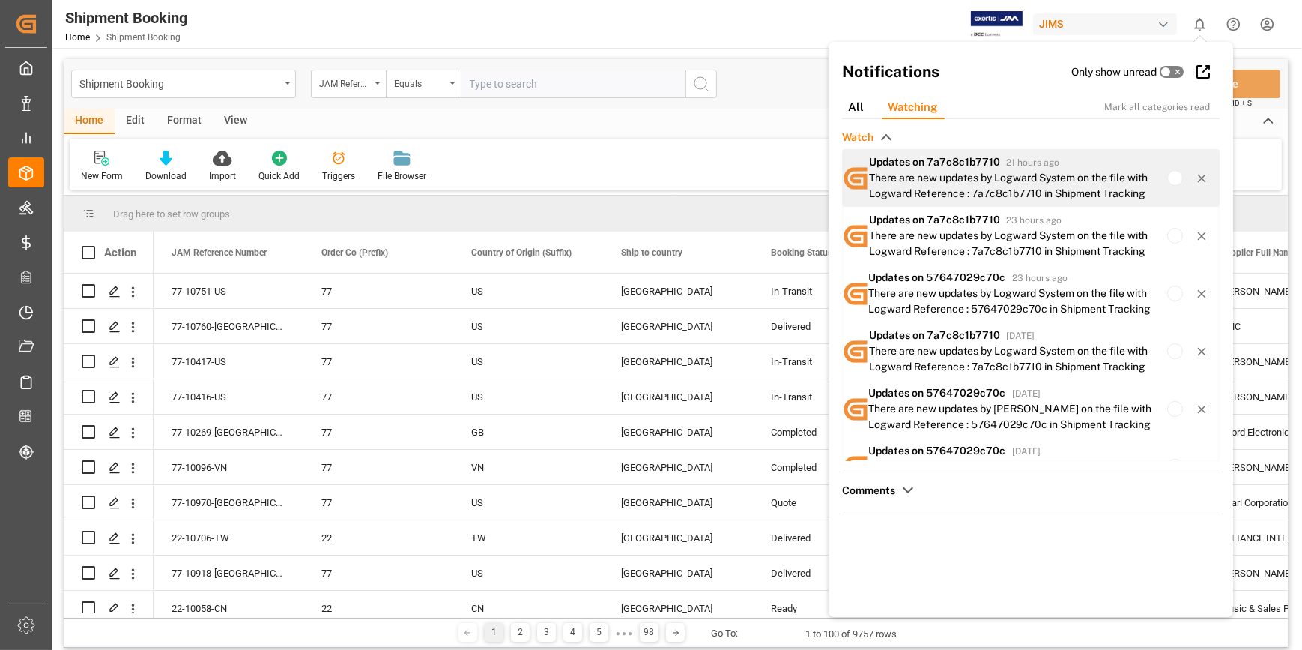
click at [913, 175] on div "There are new updates by Logward System on the file with Logward Reference : 7a…" at bounding box center [1018, 185] width 298 height 31
click at [952, 187] on div "There are new updates by Logward System on the file with Logward Reference : 7a…" at bounding box center [1018, 185] width 298 height 31
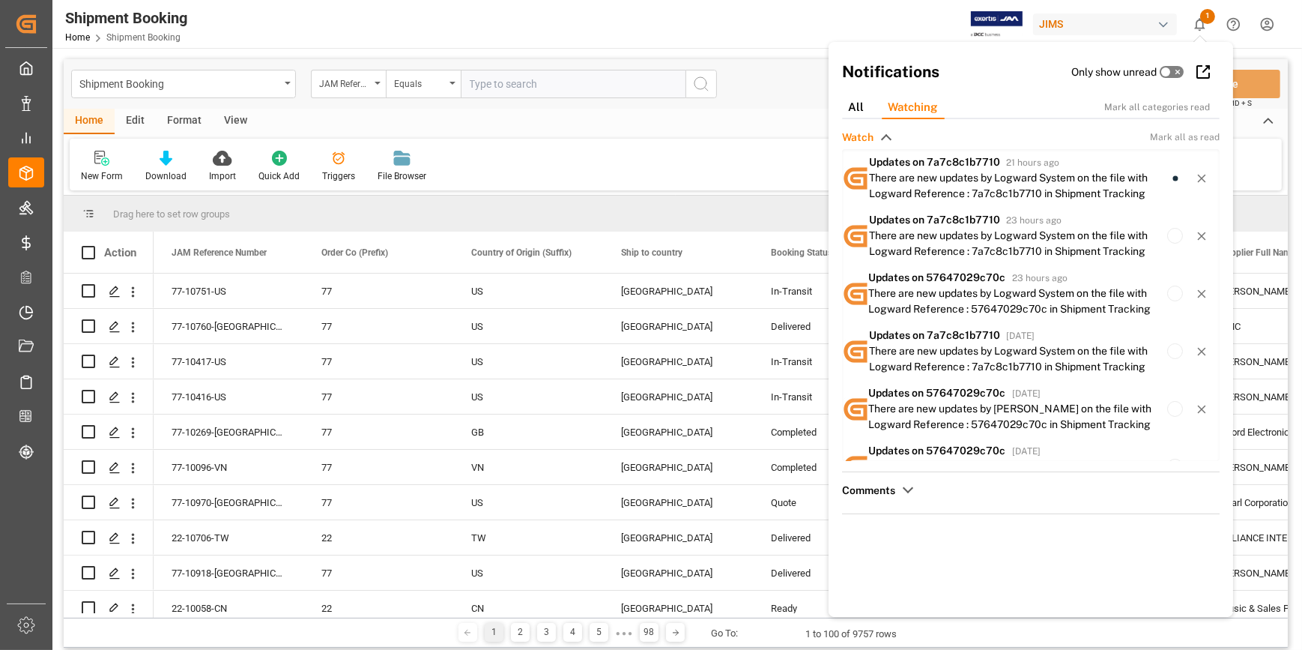
click at [1202, 28] on icon "show 1 new notifications" at bounding box center [1200, 24] width 10 height 13
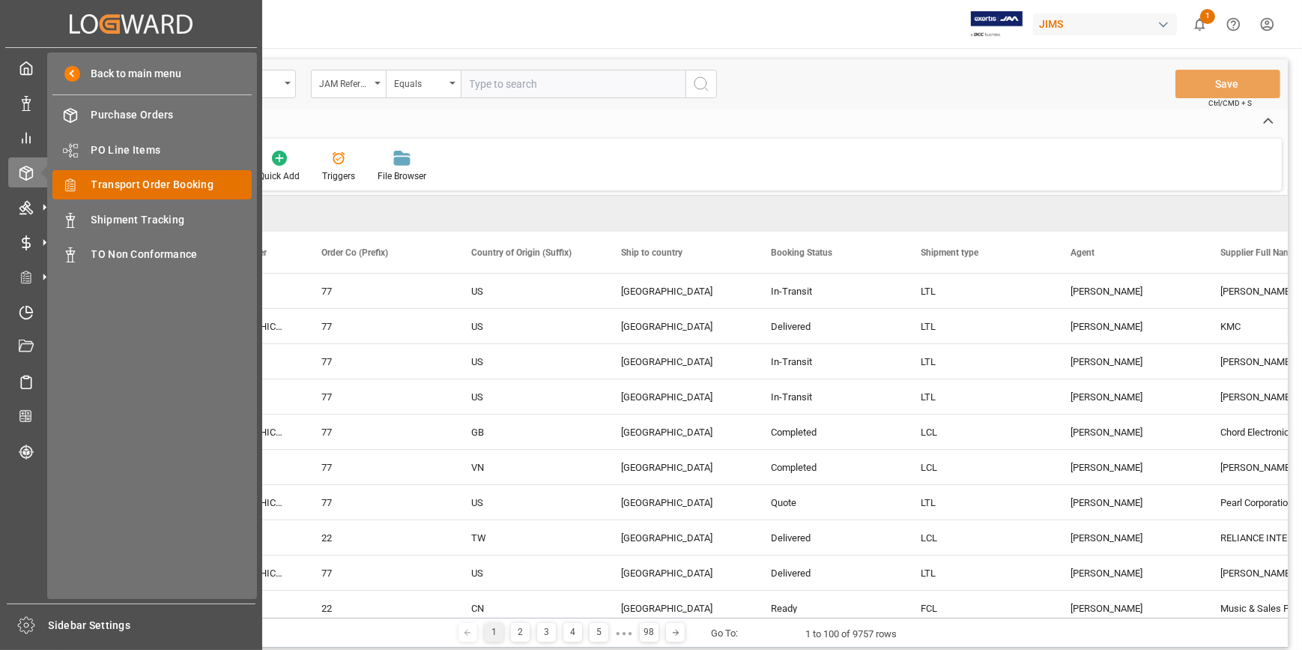
click at [160, 184] on span "Transport Order Booking" at bounding box center [171, 185] width 161 height 16
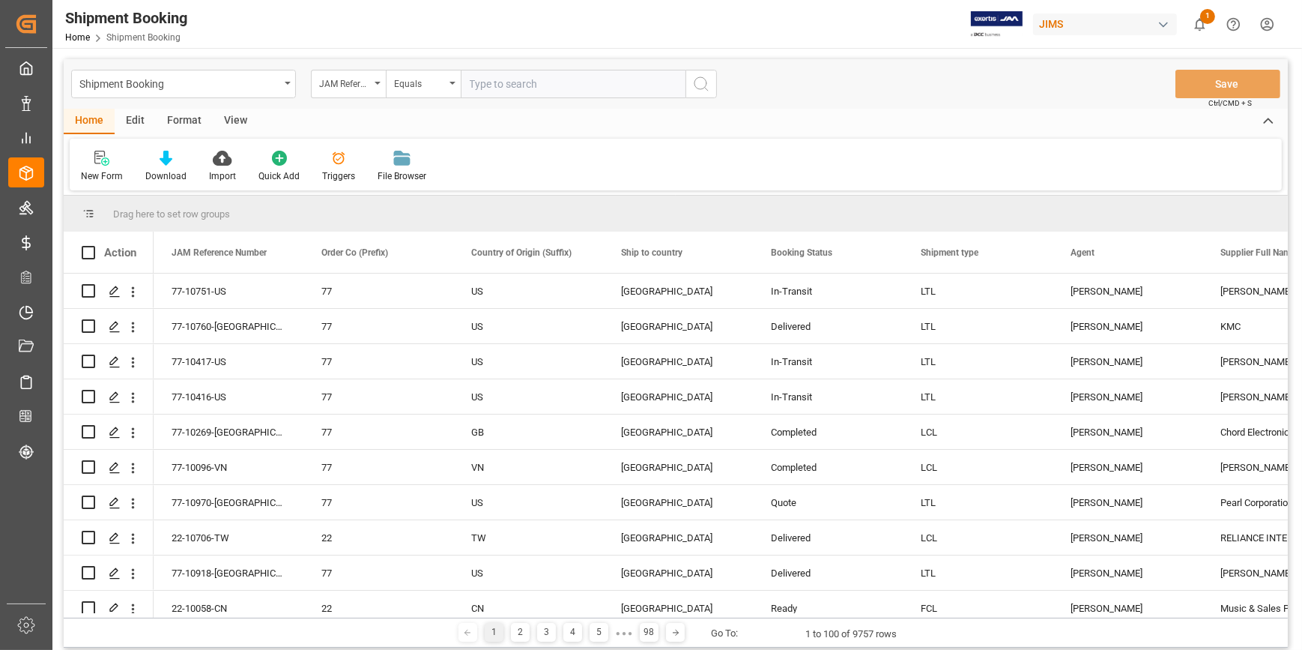
click at [490, 84] on input "text" at bounding box center [573, 84] width 225 height 28
type input "22-10752-cn"
click at [710, 82] on icon "search button" at bounding box center [701, 84] width 18 height 18
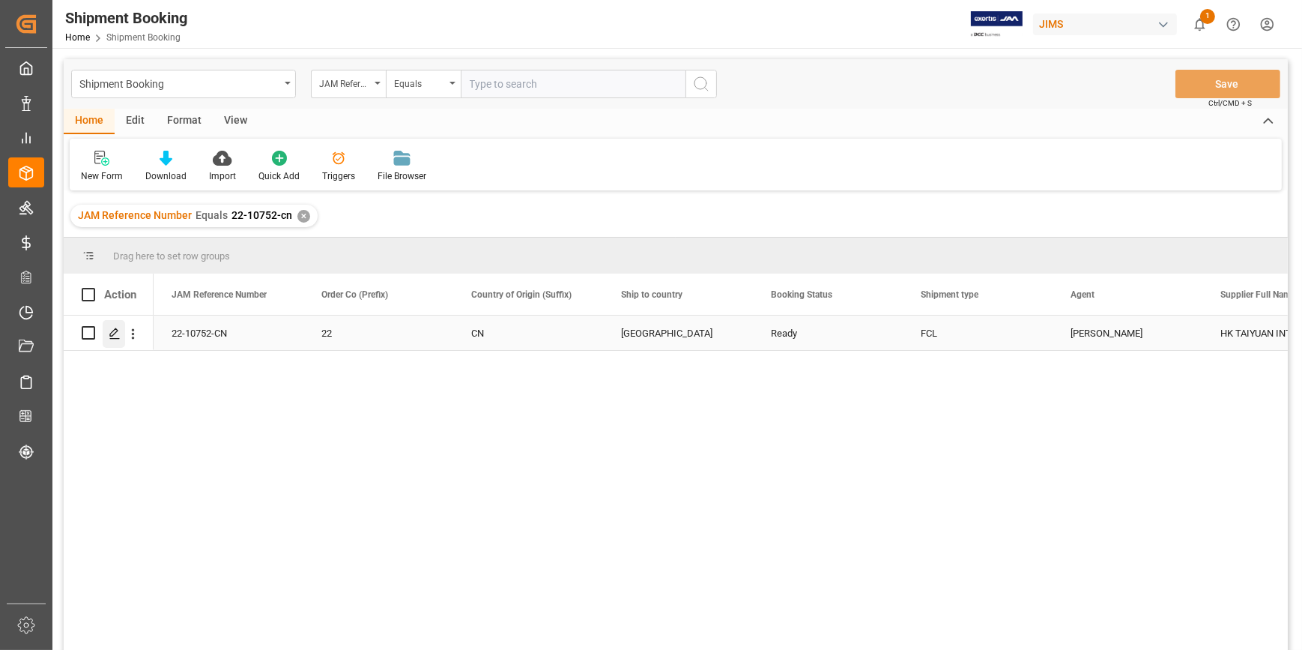
click at [112, 336] on polygon "Press SPACE to select this row." at bounding box center [113, 331] width 7 height 7
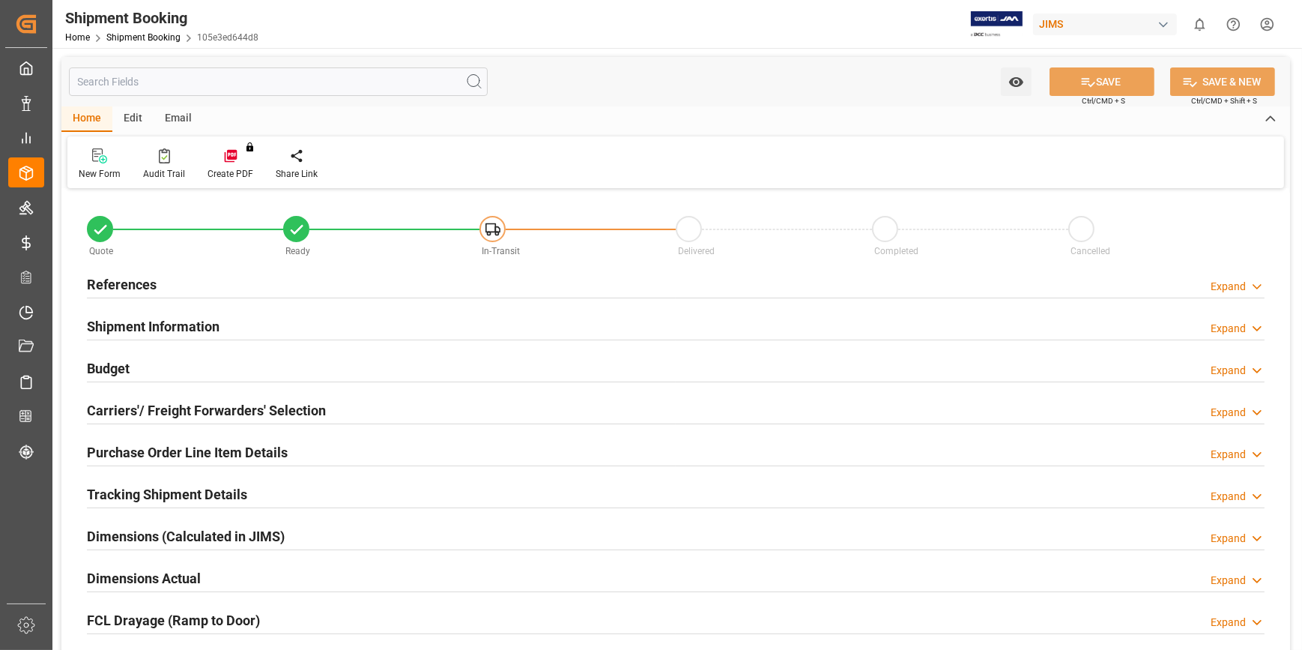
type input "1"
type input "28-08-2025"
click at [125, 292] on h2 "References" at bounding box center [122, 284] width 70 height 20
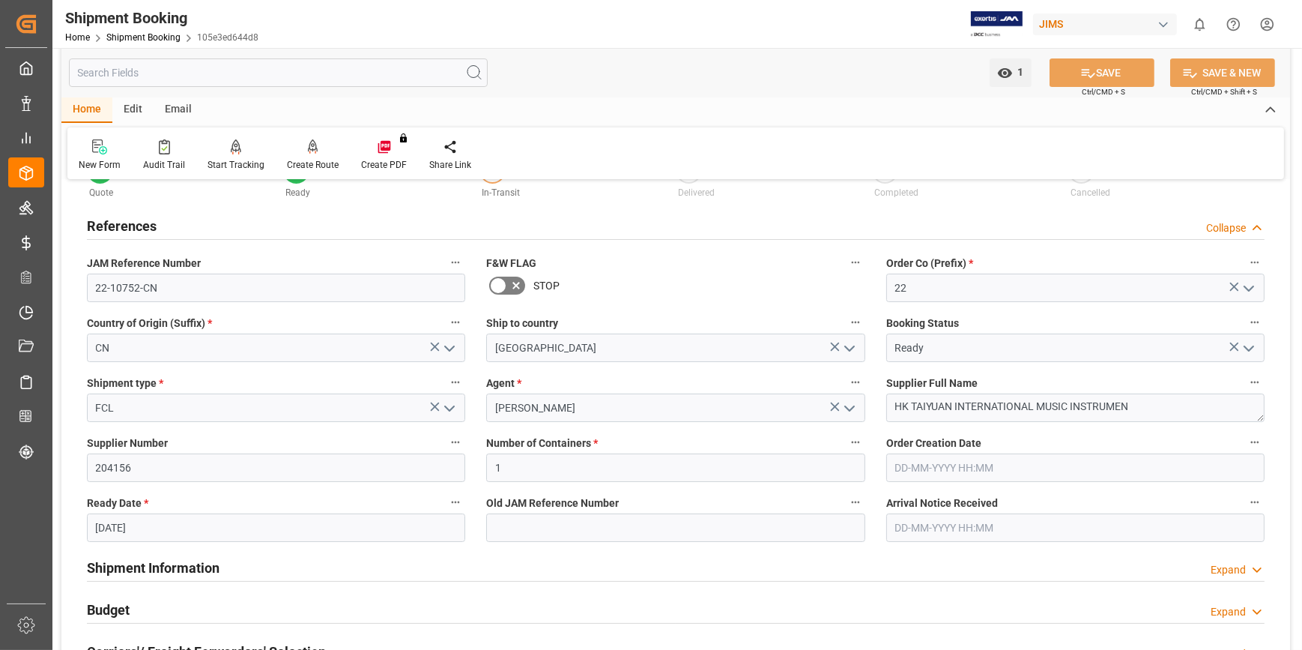
scroll to position [136, 0]
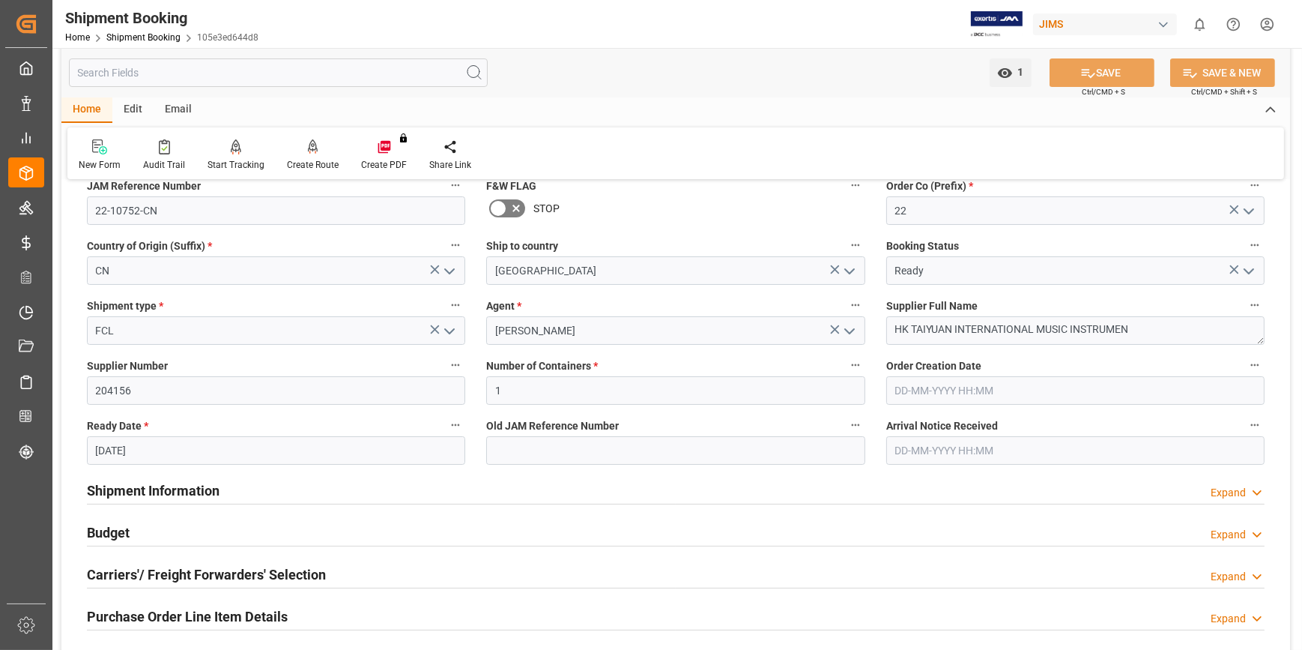
click at [127, 491] on h2 "Shipment Information" at bounding box center [153, 490] width 133 height 20
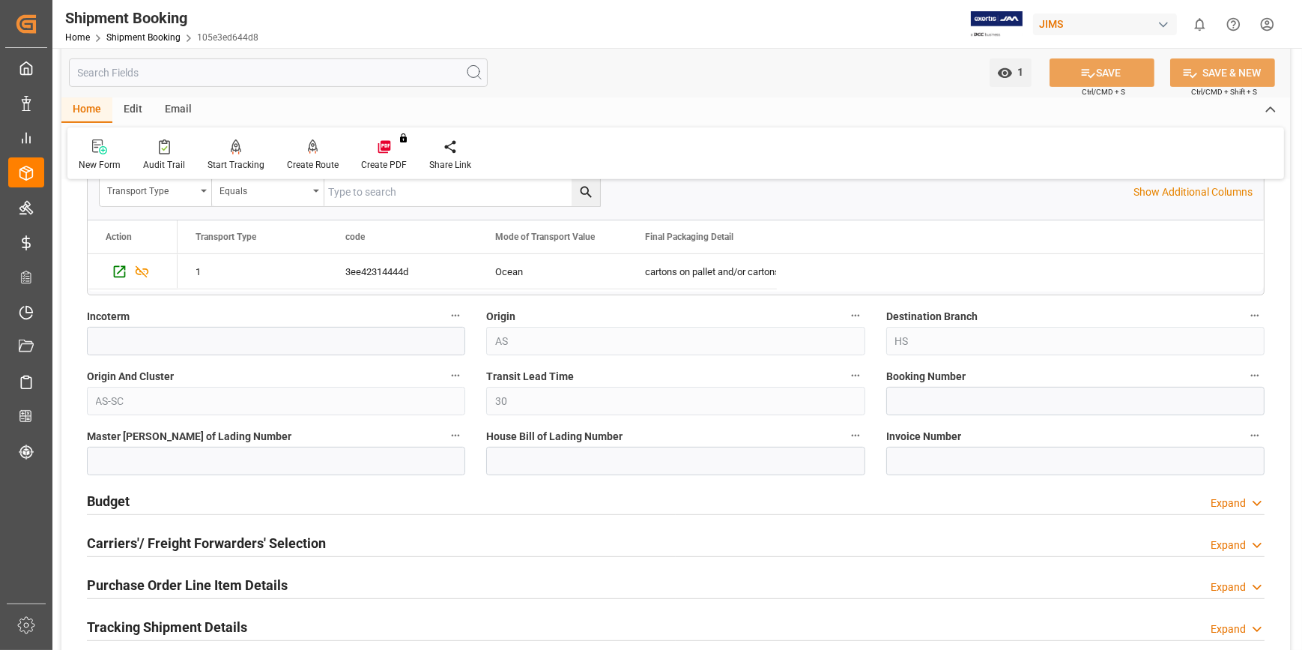
scroll to position [817, 0]
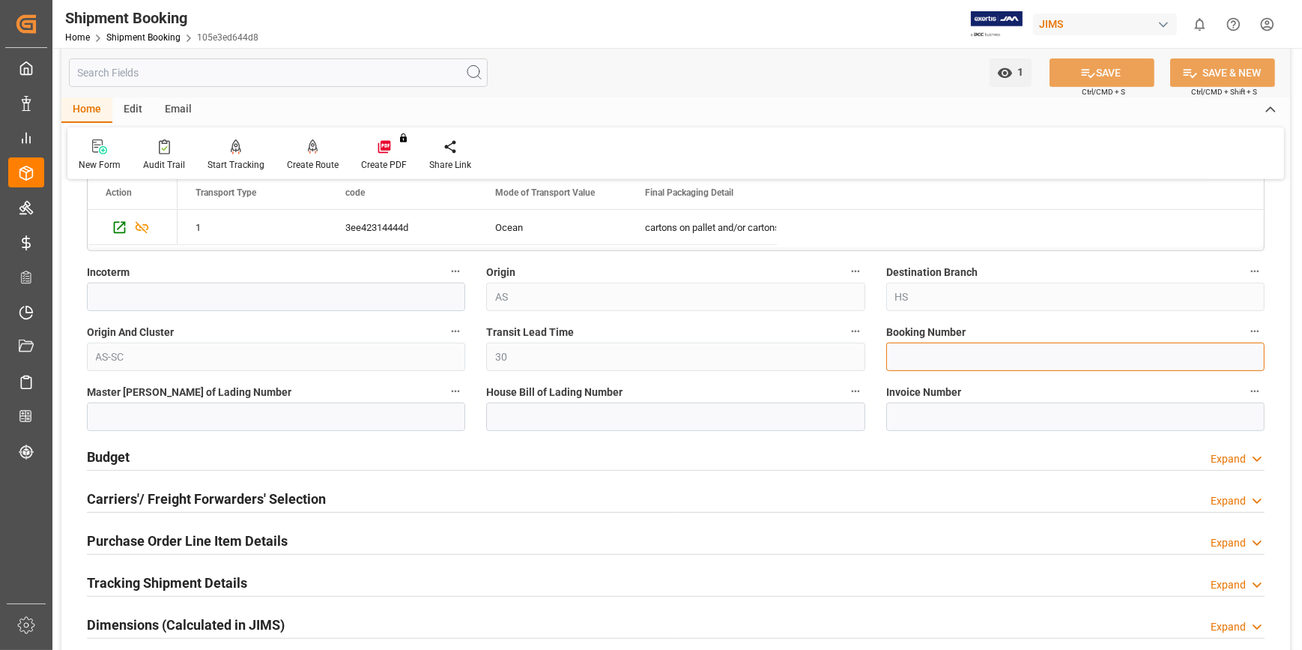
click at [916, 361] on input at bounding box center [1075, 356] width 378 height 28
paste input "147501391154"
type input "147501391154"
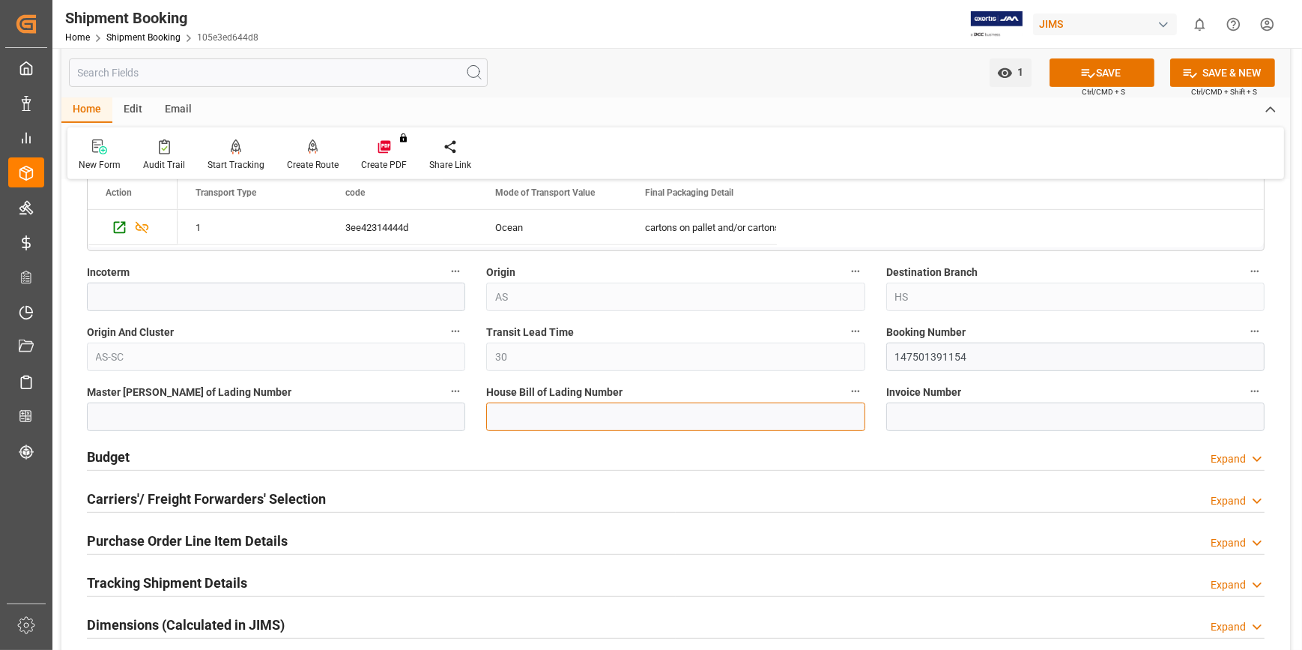
click at [501, 419] on input at bounding box center [675, 416] width 378 height 28
type input "e"
paste input "147501391154"
type input "EGLV147501391154"
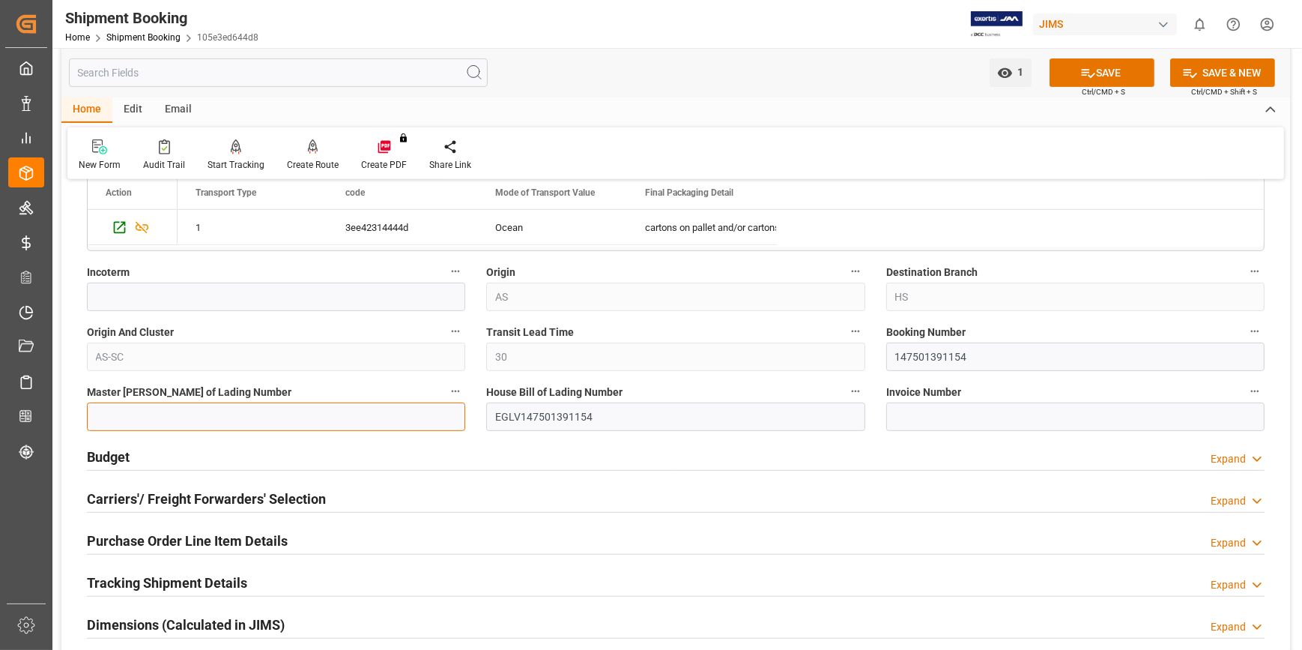
click at [297, 421] on input at bounding box center [276, 416] width 378 height 28
paste input "147501391154"
type input "147501391154"
click at [1090, 72] on icon at bounding box center [1088, 73] width 16 height 16
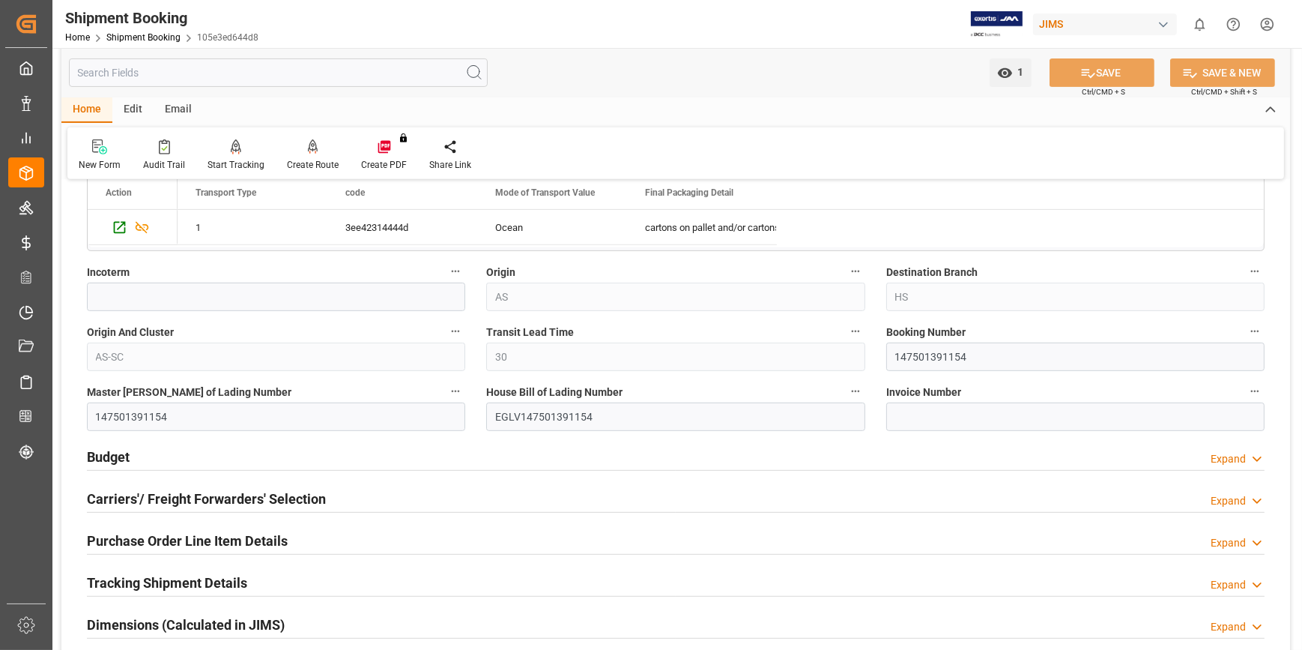
click at [109, 460] on h2 "Budget" at bounding box center [108, 457] width 43 height 20
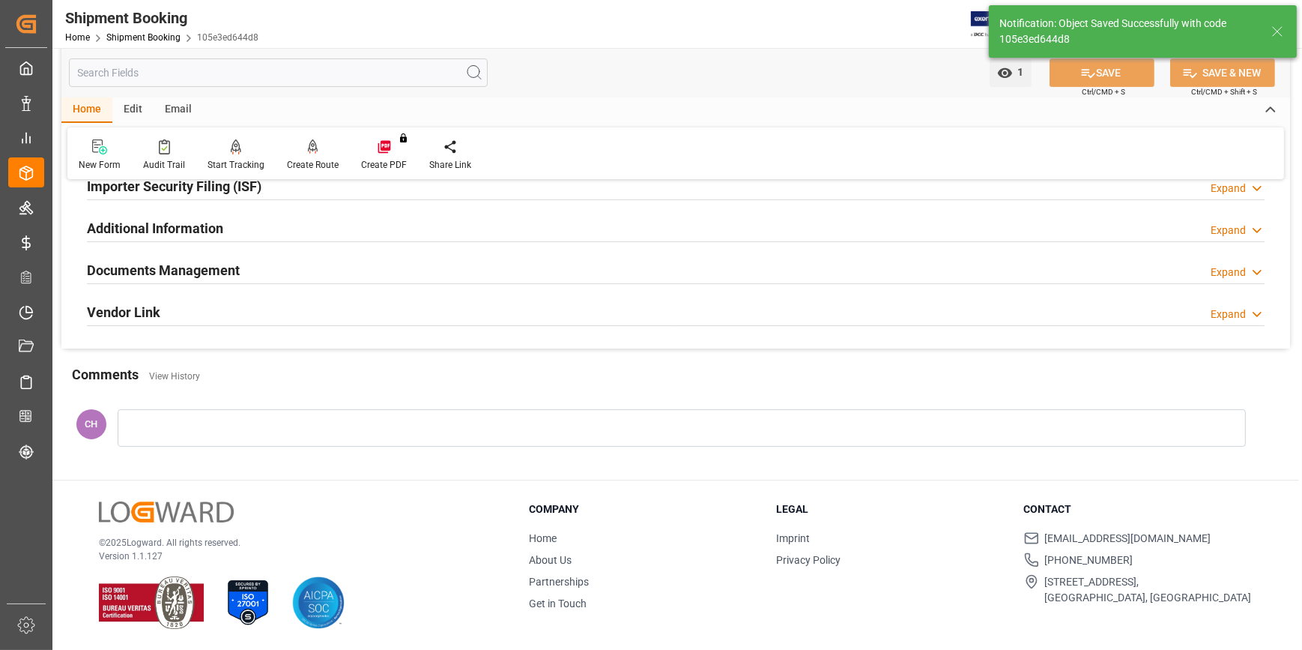
scroll to position [117, 0]
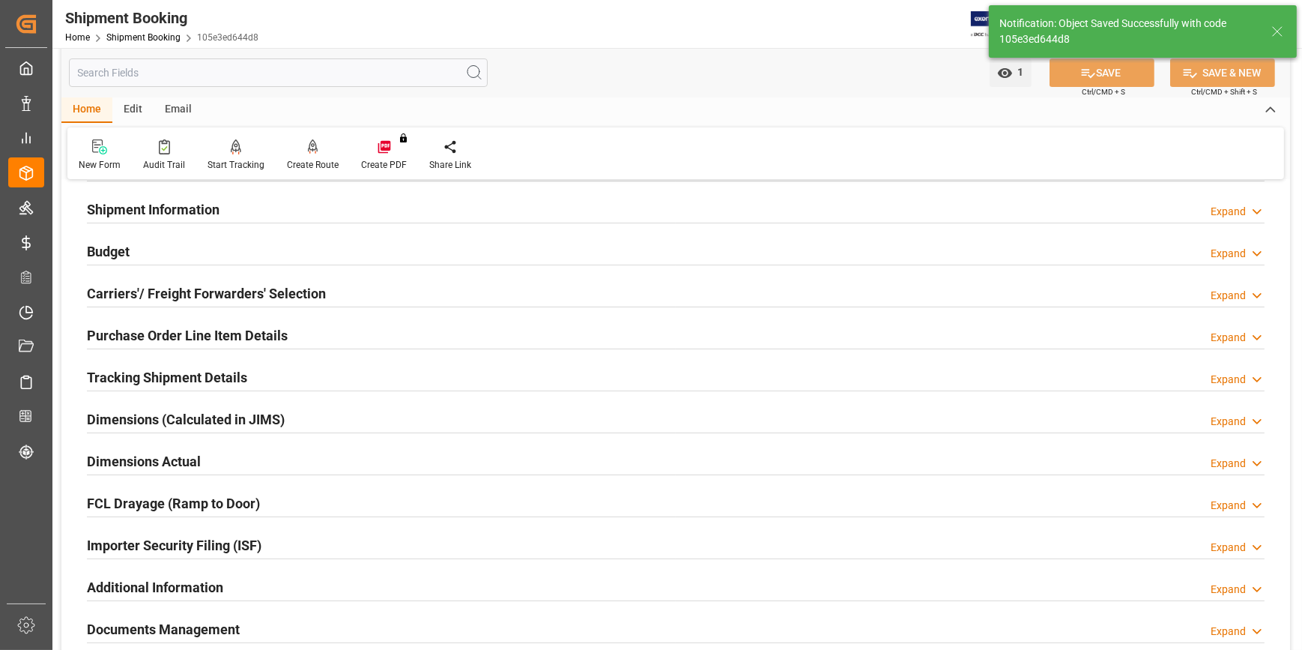
click at [97, 254] on h2 "Budget" at bounding box center [108, 251] width 43 height 20
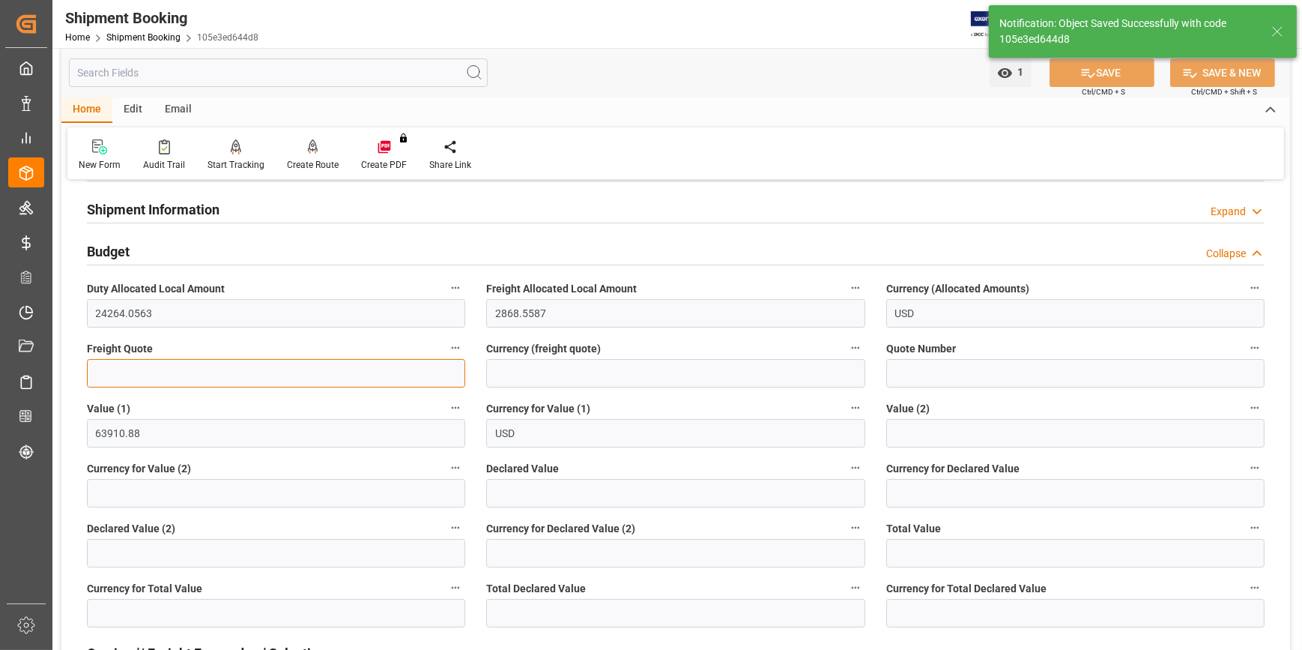
click at [102, 375] on input "text" at bounding box center [276, 373] width 378 height 28
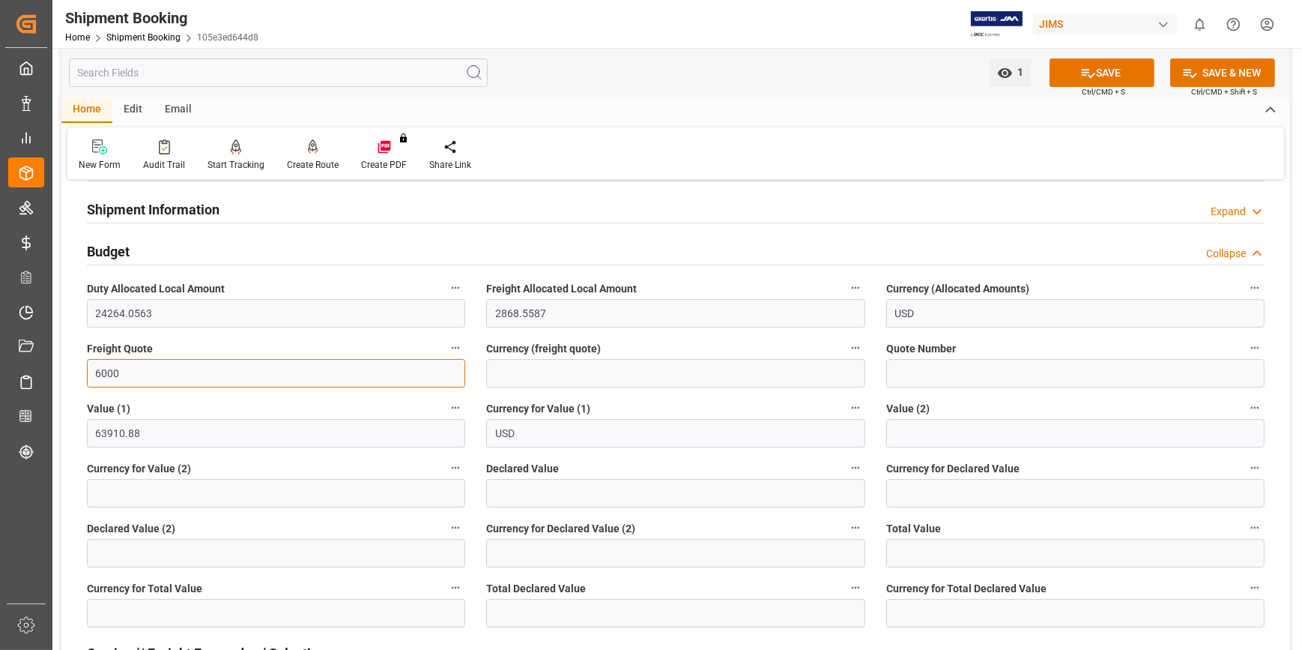
type input "6000"
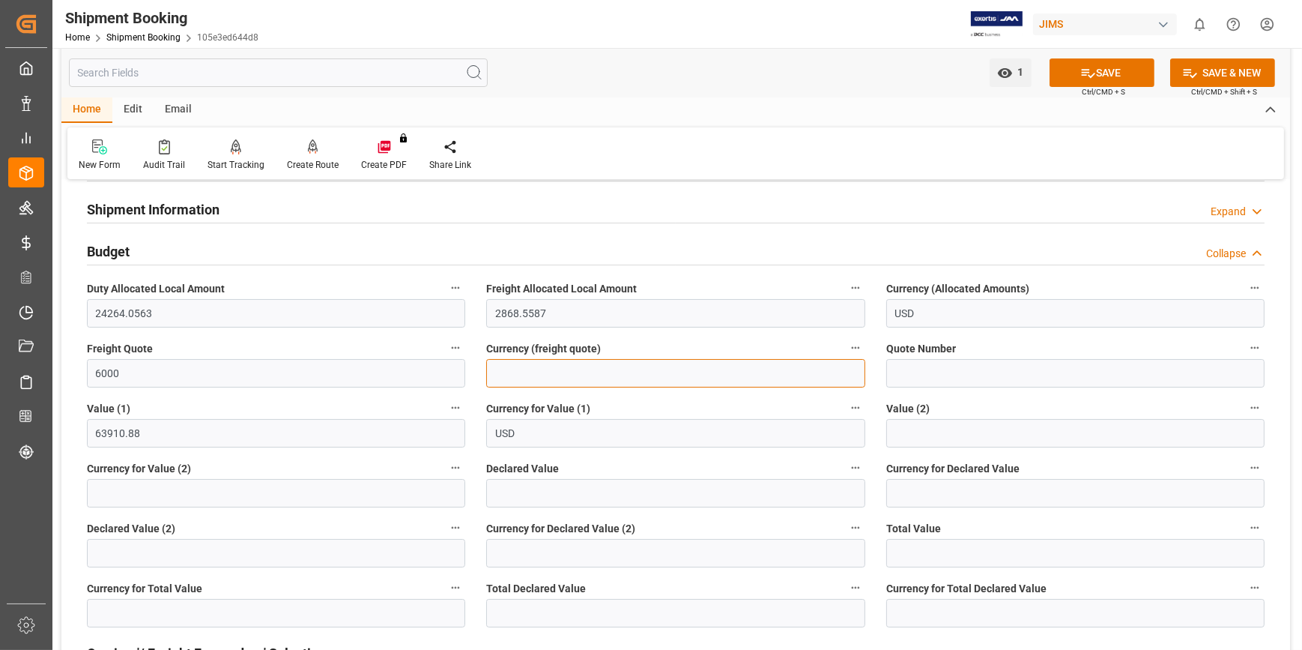
click at [509, 375] on input at bounding box center [675, 373] width 378 height 28
type input "USD"
click at [1082, 74] on icon at bounding box center [1088, 73] width 13 height 9
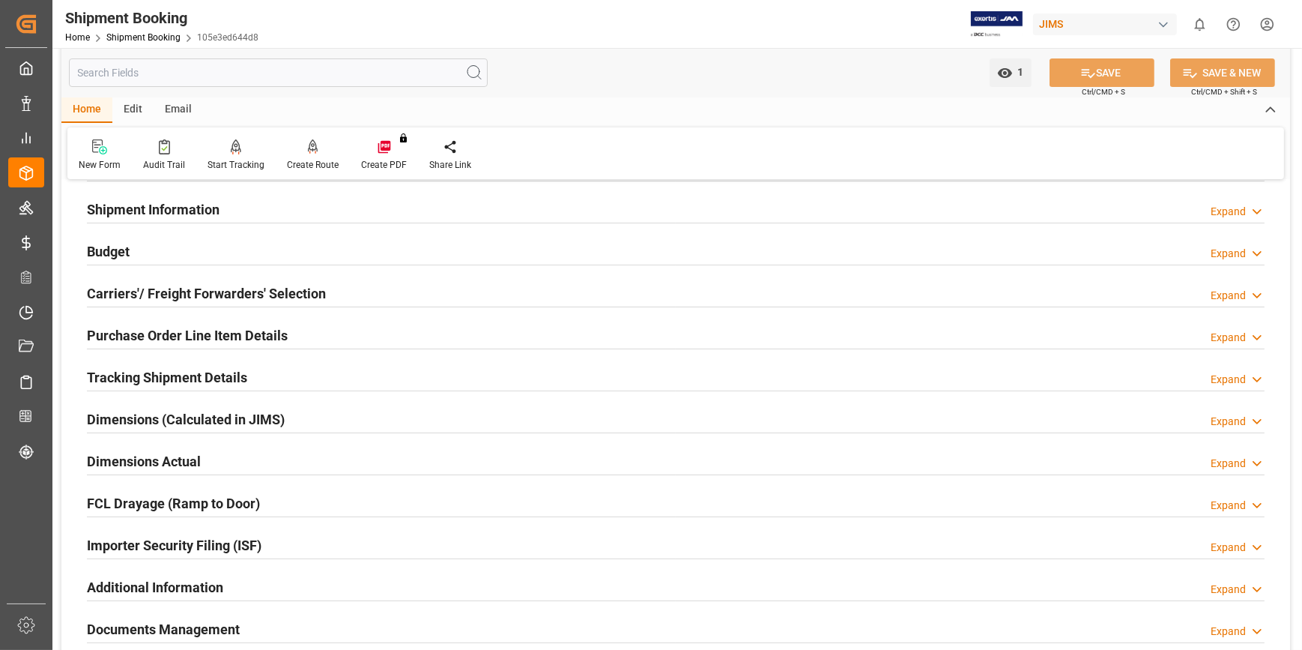
click at [189, 334] on h2 "Purchase Order Line Item Details" at bounding box center [187, 335] width 201 height 20
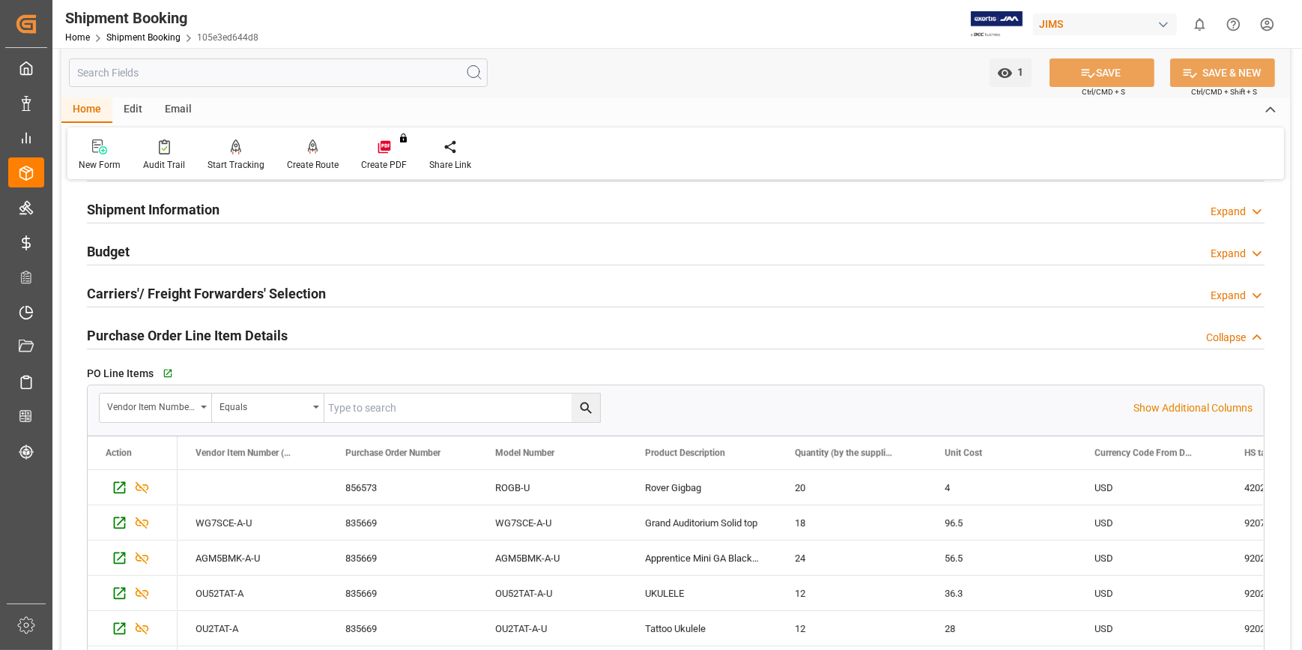
click at [189, 334] on h2 "Purchase Order Line Item Details" at bounding box center [187, 335] width 201 height 20
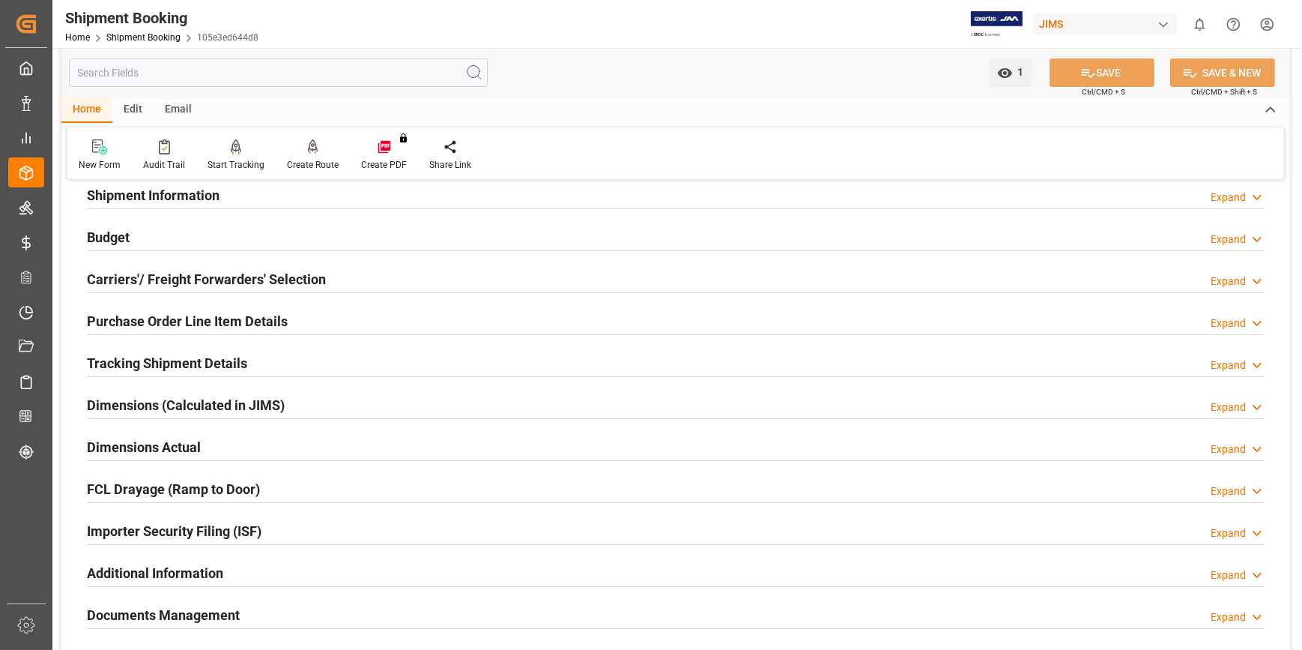
scroll to position [49, 0]
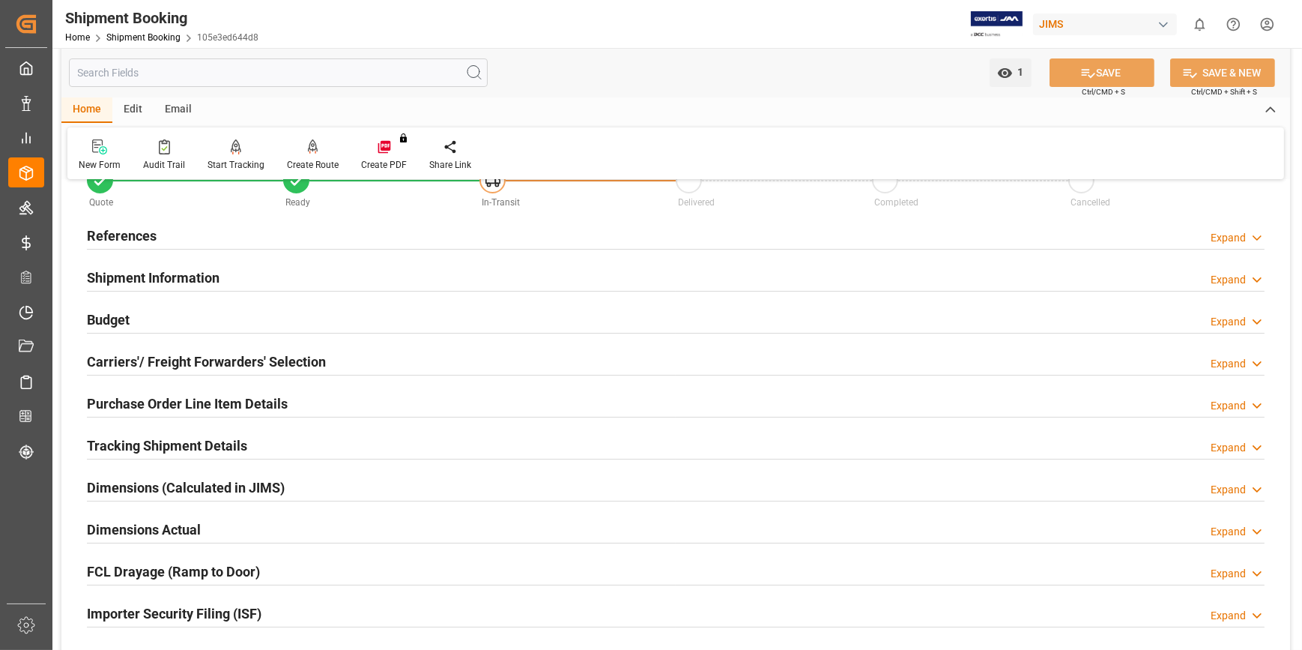
click at [163, 440] on h2 "Tracking Shipment Details" at bounding box center [167, 445] width 160 height 20
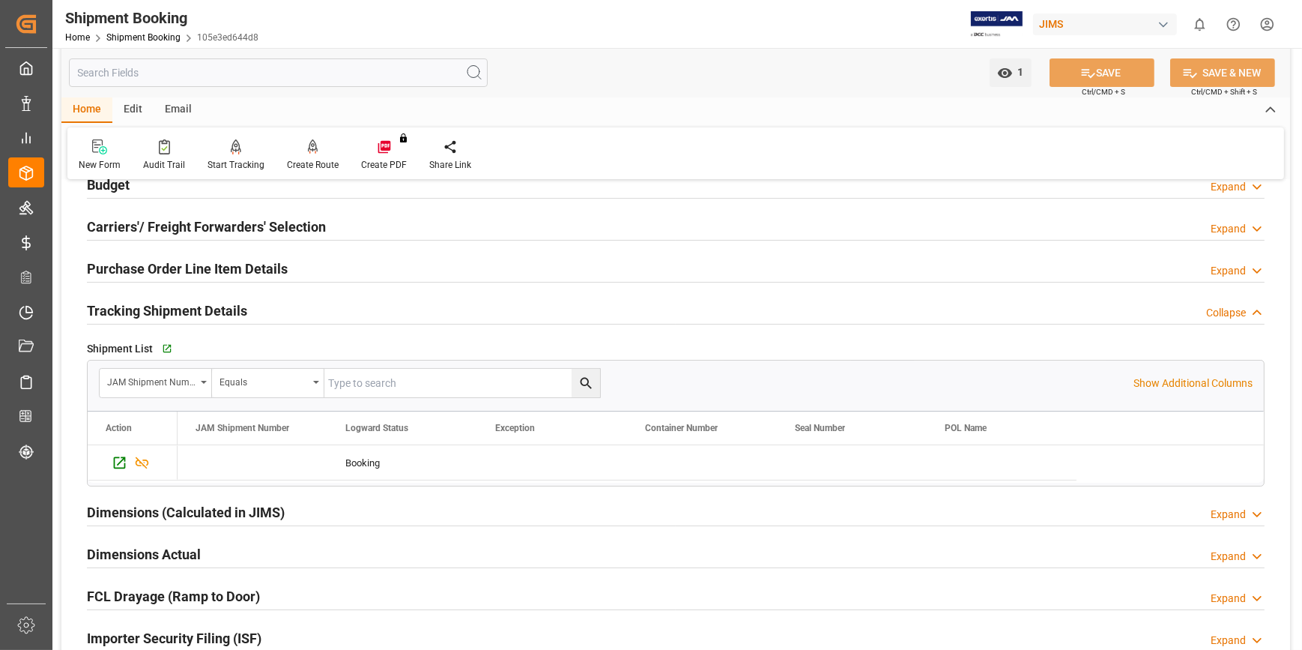
scroll to position [185, 0]
click at [163, 346] on icon "button" at bounding box center [166, 347] width 13 height 13
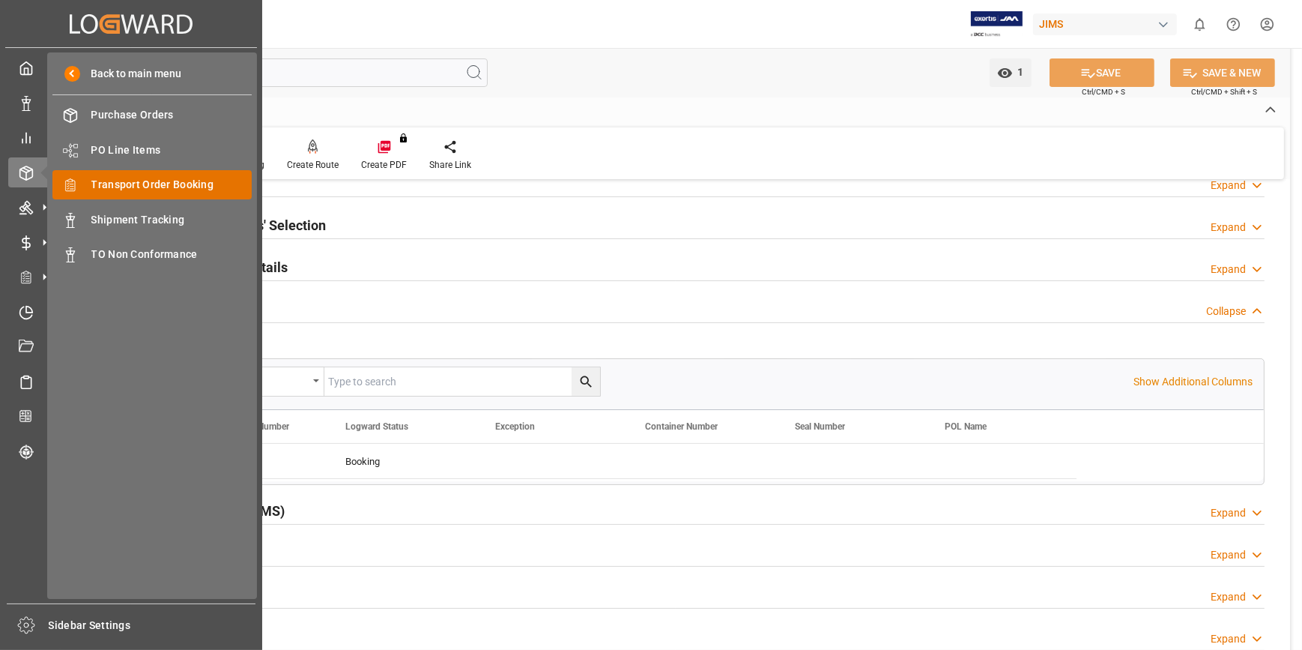
click at [117, 187] on span "Transport Order Booking" at bounding box center [171, 185] width 161 height 16
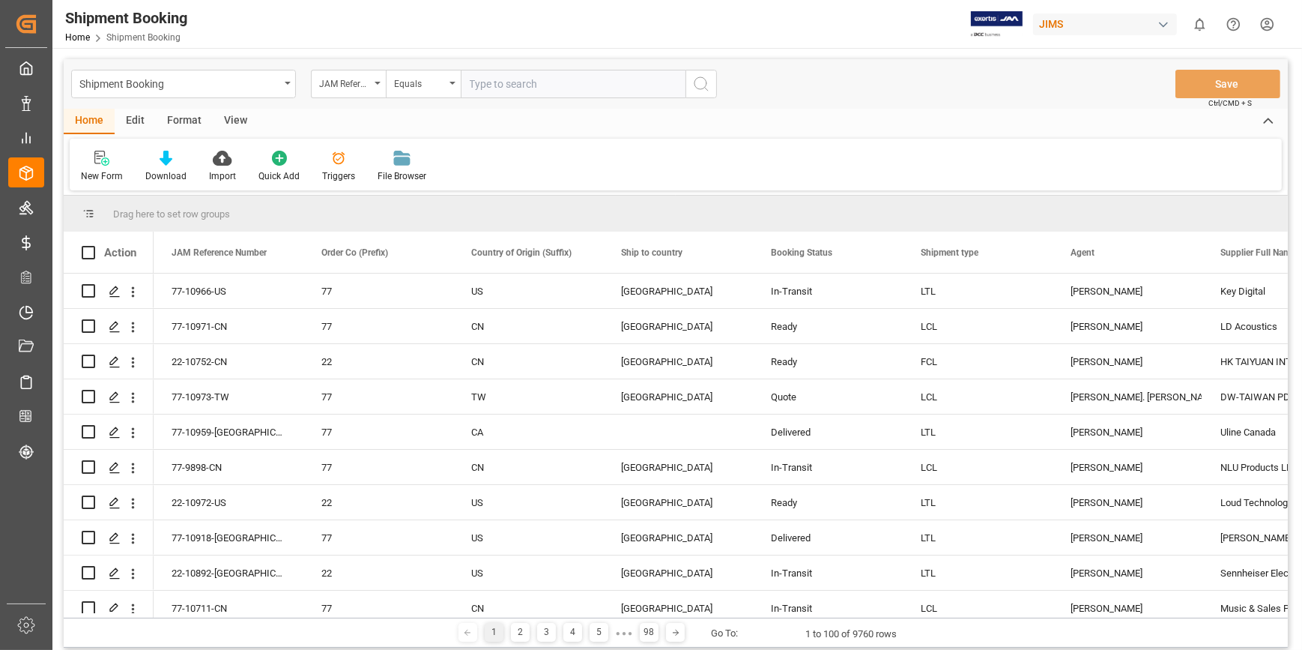
click at [486, 89] on input "text" at bounding box center [573, 84] width 225 height 28
type input "22-10789-CN"
click at [704, 89] on icon "search button" at bounding box center [701, 84] width 18 height 18
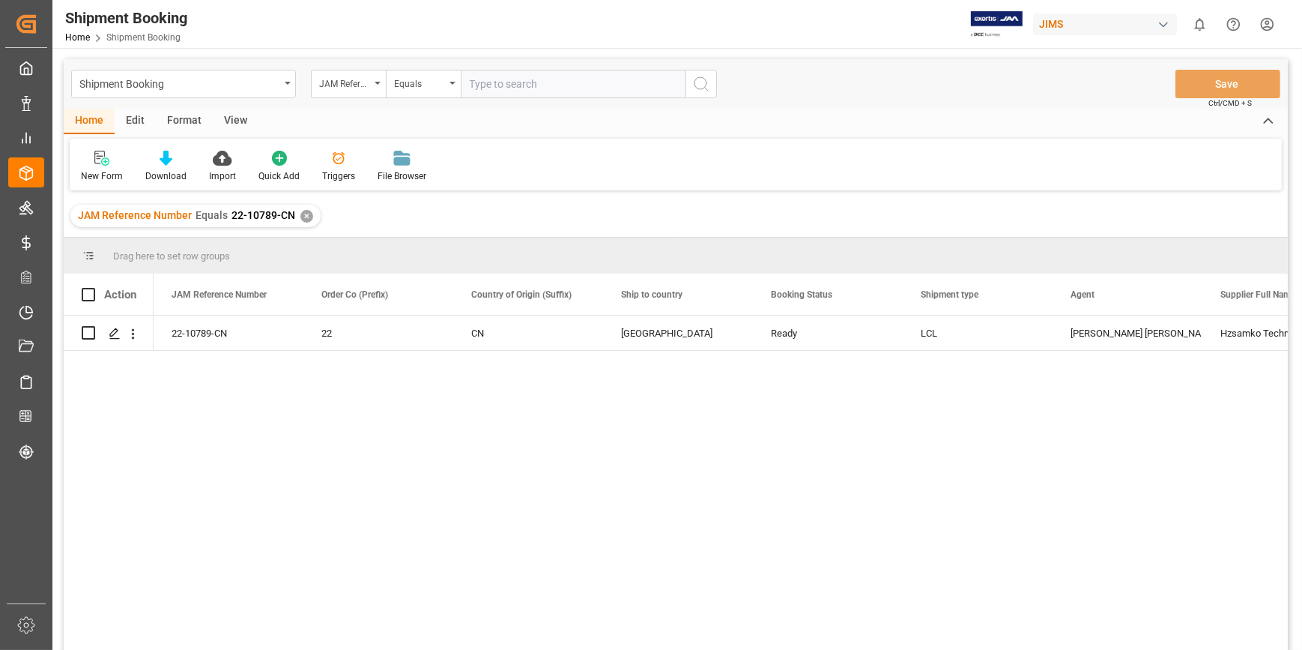
click at [592, 546] on div "22-10789-CN 22 CN United States Ready LCL Amitkumar Shanubhai Prajapati Hzsamko…" at bounding box center [721, 487] width 1134 height 344
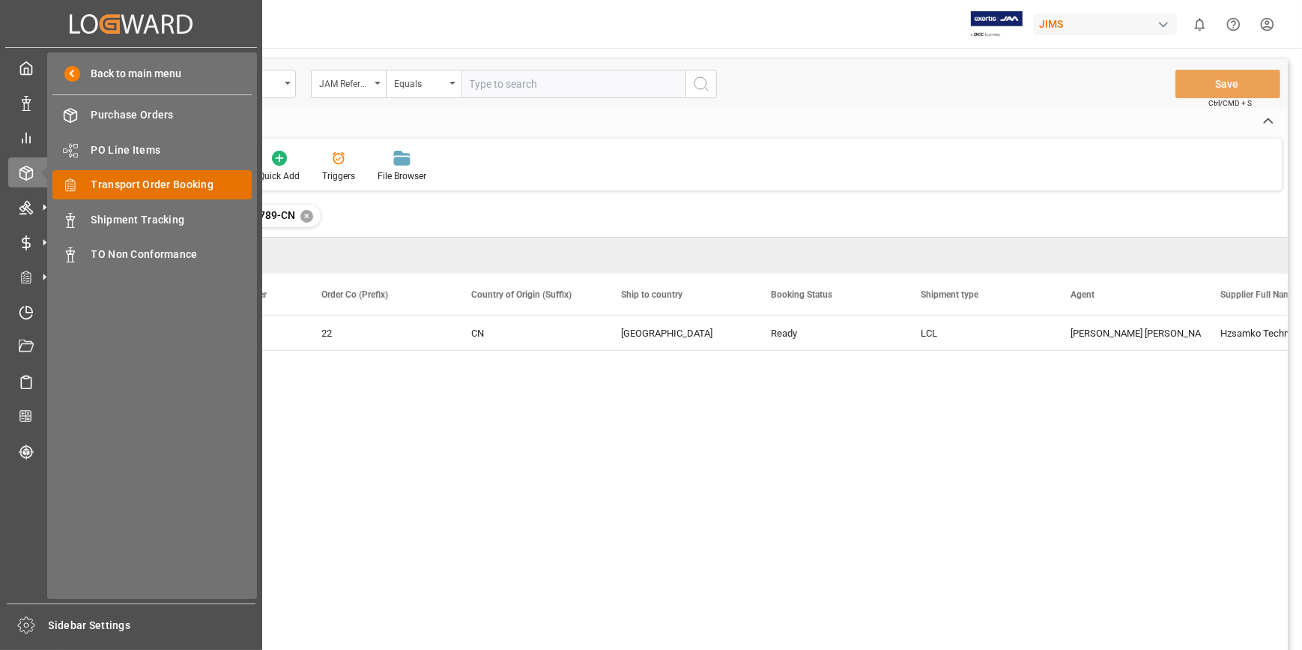
drag, startPoint x: 126, startPoint y: 186, endPoint x: 157, endPoint y: 195, distance: 32.7
click at [127, 186] on span "Transport Order Booking" at bounding box center [171, 185] width 161 height 16
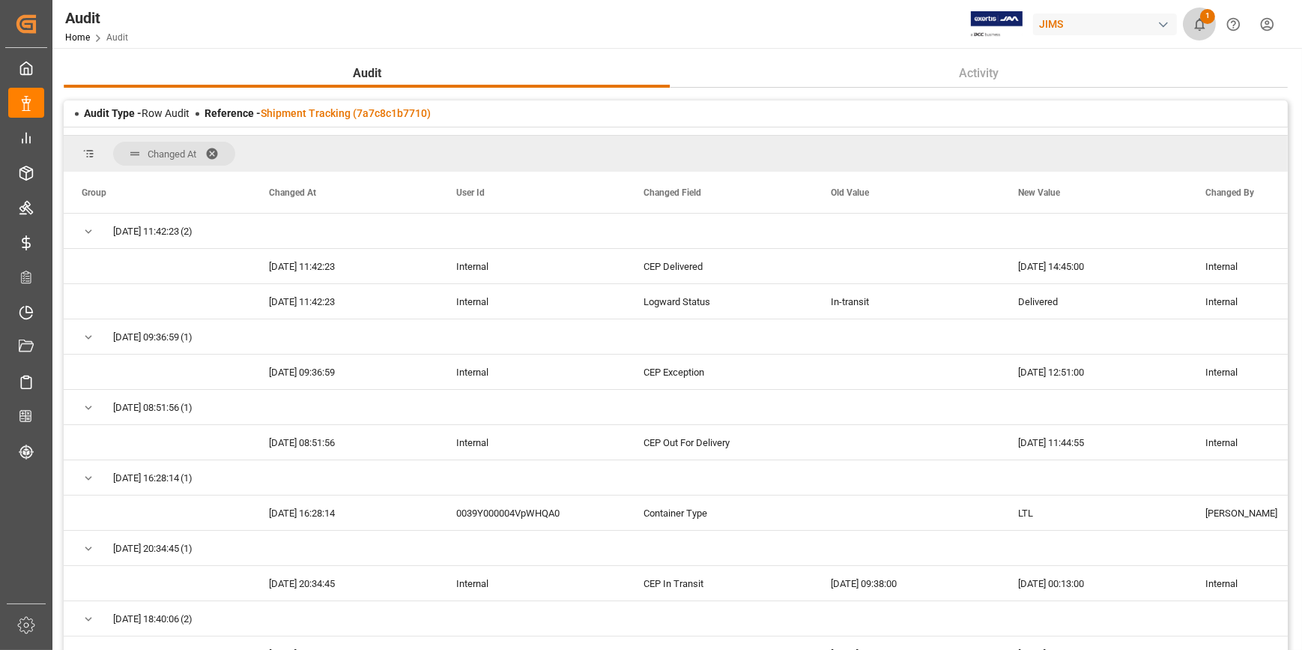
click at [1199, 19] on icon "show 1 new notifications" at bounding box center [1200, 24] width 10 height 13
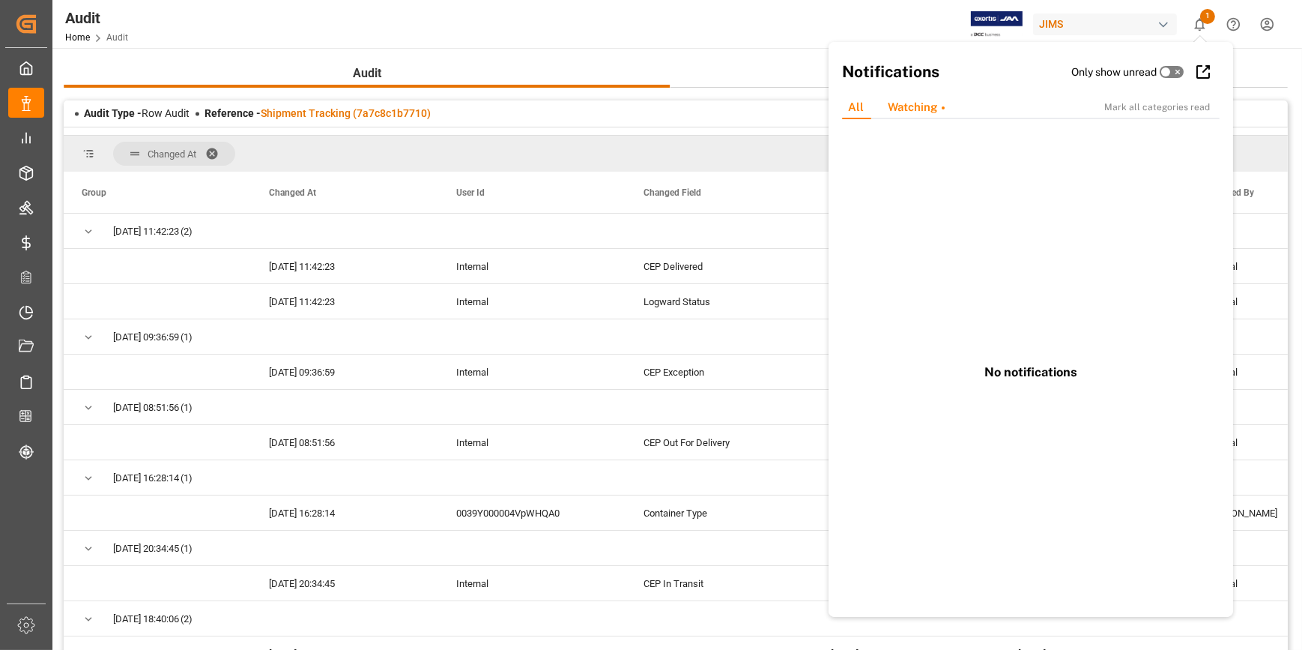
click at [919, 108] on div "Watching" at bounding box center [916, 107] width 81 height 23
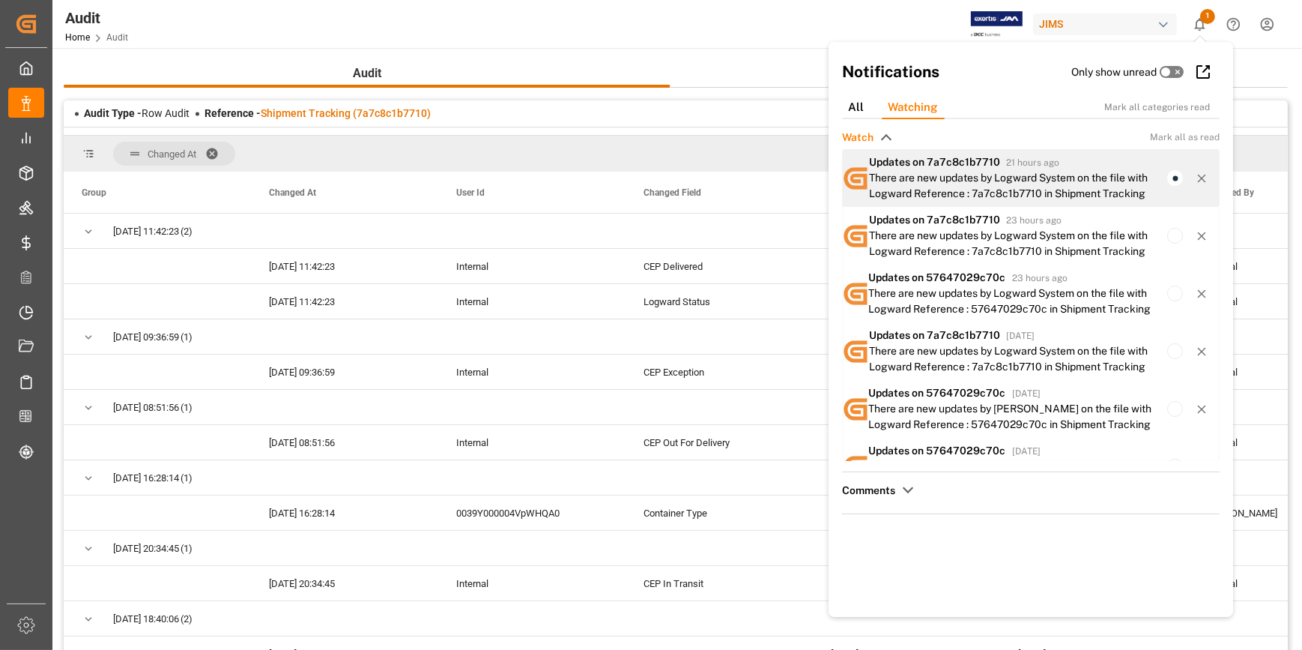
click at [1040, 189] on div "There are new updates by Logward System on the file with Logward Reference : 7a…" at bounding box center [1018, 185] width 298 height 31
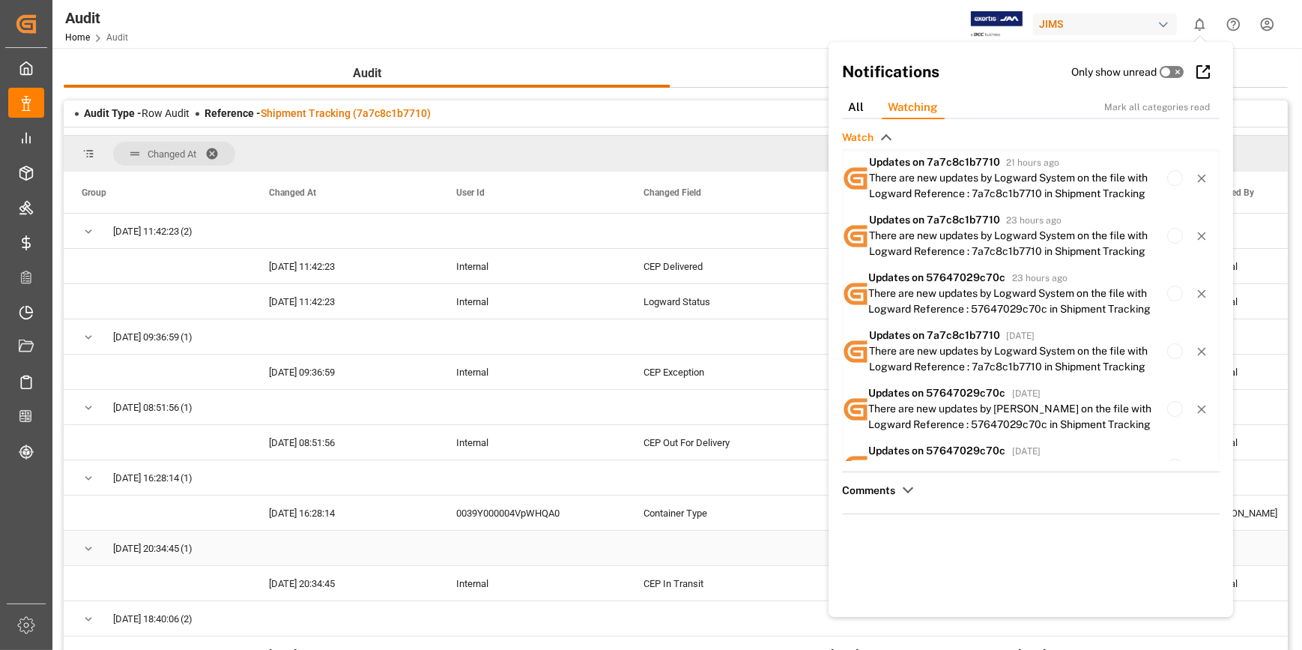
click at [760, 554] on div "Press SPACE to select this row." at bounding box center [719, 547] width 187 height 34
click at [868, 28] on div "Audit Home Audit JIMS 0 Notifications Only show unread All Watching Mark all ca…" at bounding box center [672, 24] width 1260 height 48
click at [860, 105] on div "All" at bounding box center [856, 107] width 40 height 23
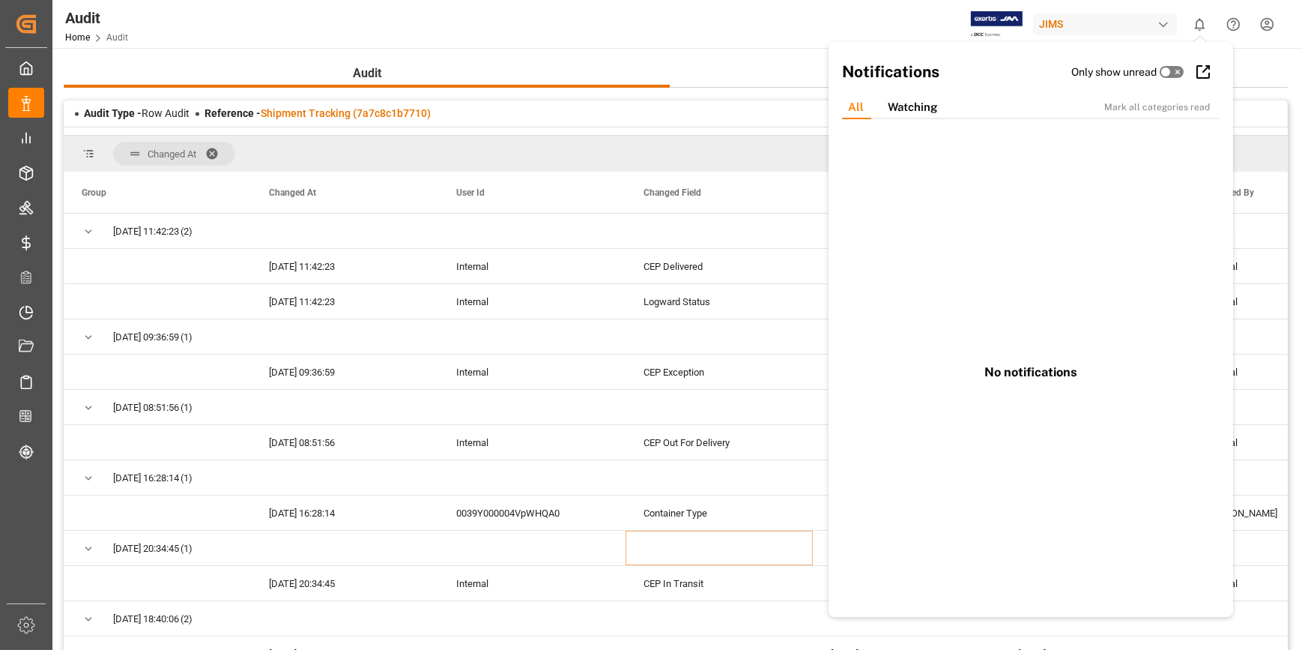
click at [881, 22] on div "Audit Home Audit JIMS 0 Notifications Only show unread All Watching Mark all ca…" at bounding box center [672, 24] width 1260 height 48
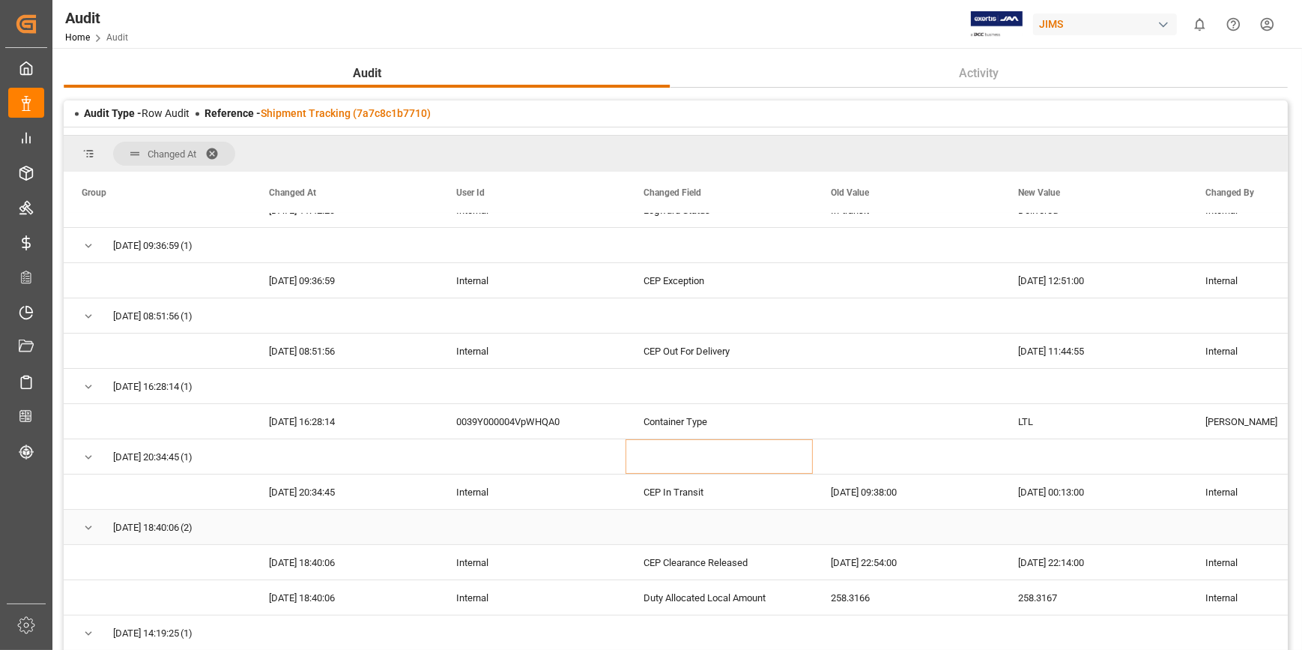
scroll to position [67, 0]
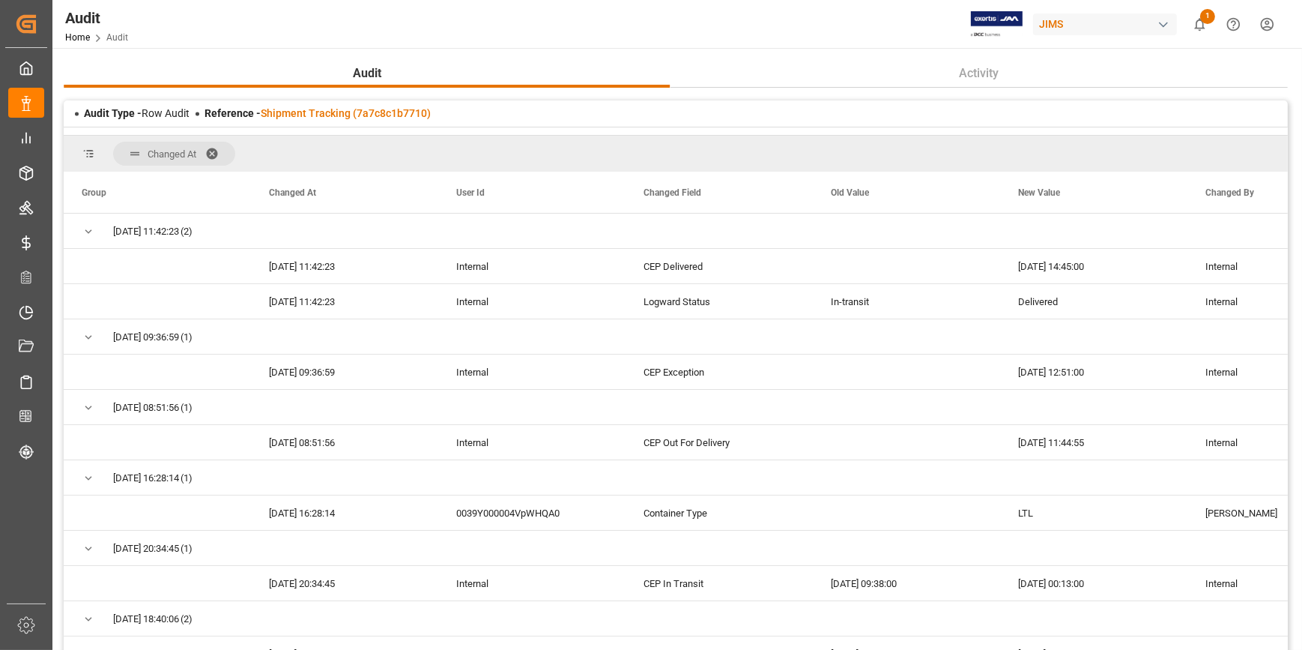
click at [1205, 24] on icon "show 1 new notifications" at bounding box center [1200, 24] width 16 height 16
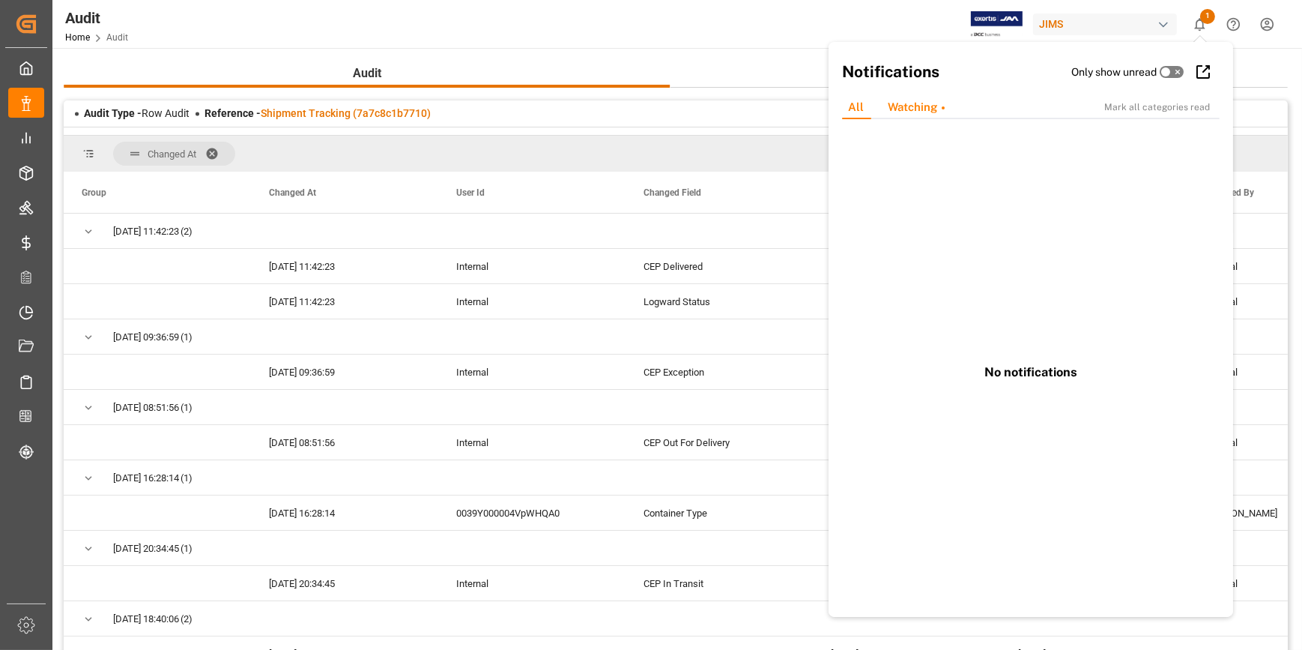
click at [919, 112] on div "Watching" at bounding box center [916, 107] width 81 height 23
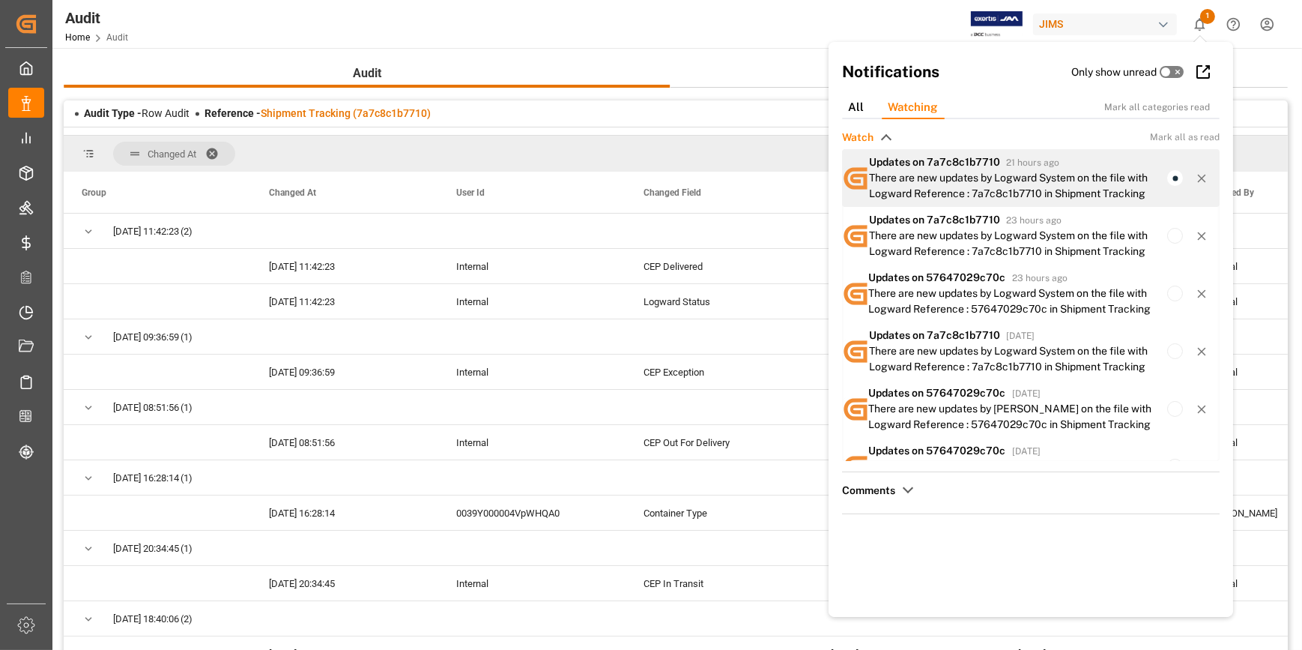
click at [931, 176] on div "There are new updates by Logward System on the file with Logward Reference : 7a…" at bounding box center [1018, 185] width 298 height 31
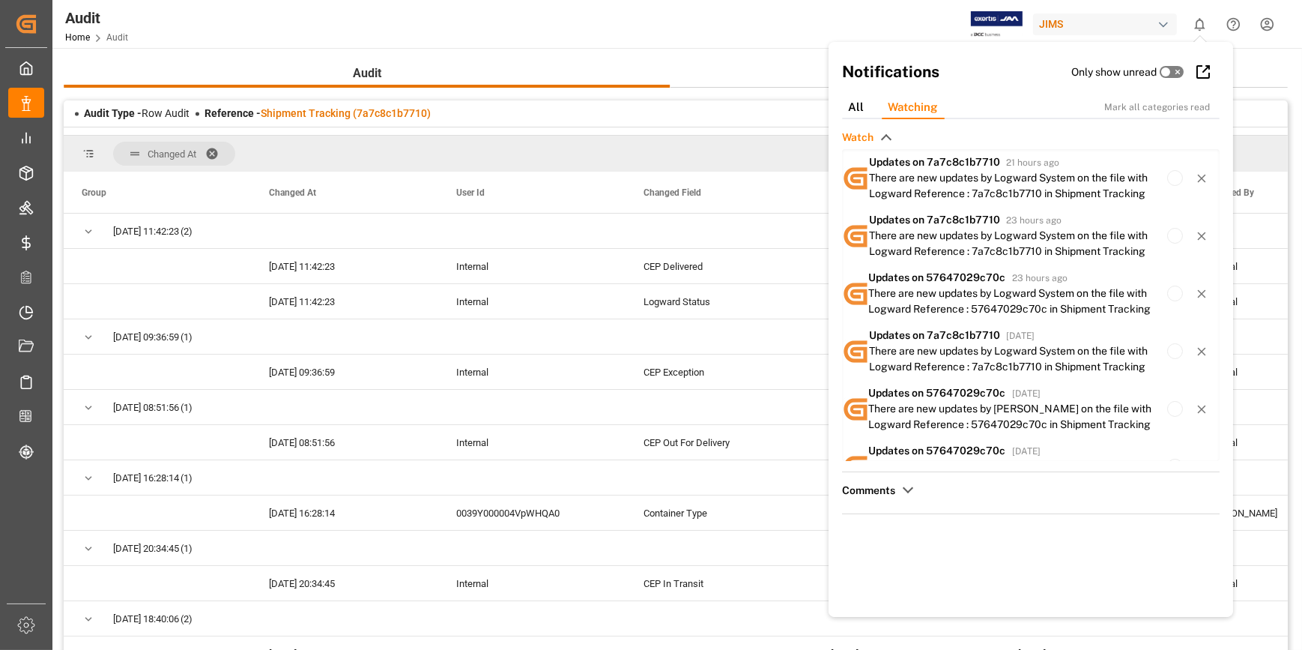
click at [748, 121] on div "Audit Type - Row Audit Reference - Shipment Tracking (7a7c8c1b7710)" at bounding box center [676, 113] width 1224 height 26
click at [1253, 550] on div "Press SPACE to select this row." at bounding box center [1281, 547] width 187 height 34
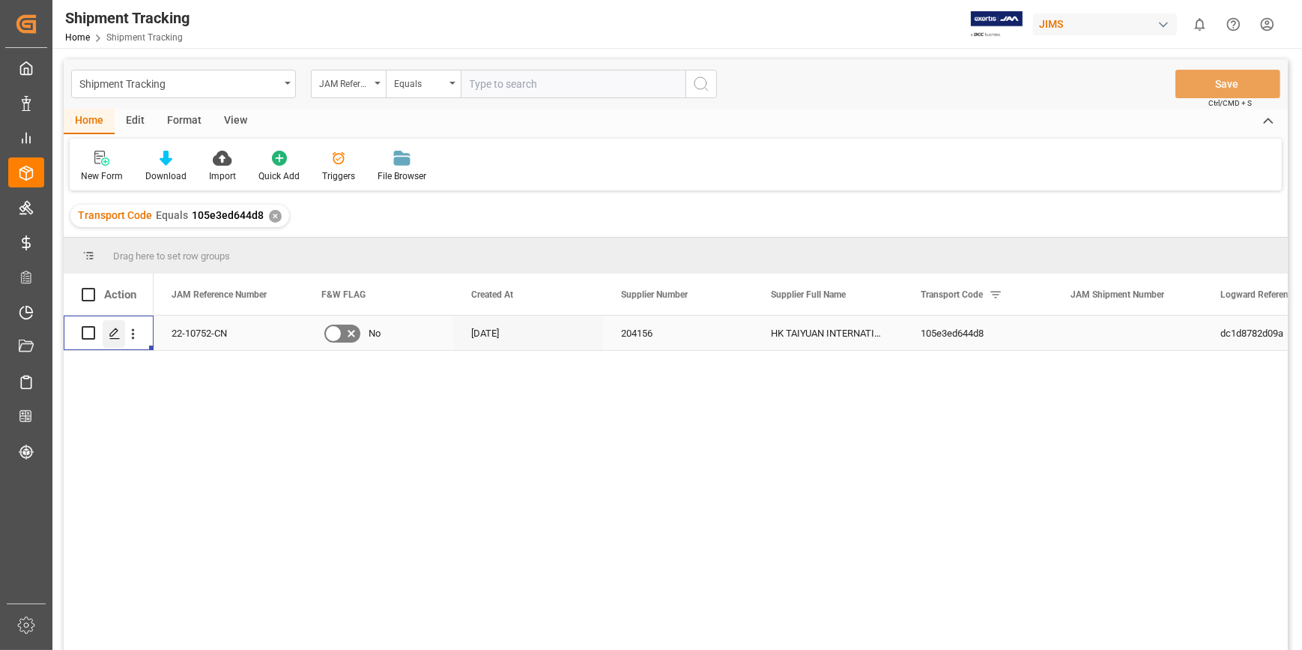
click at [114, 337] on icon "Press SPACE to select this row." at bounding box center [115, 333] width 12 height 12
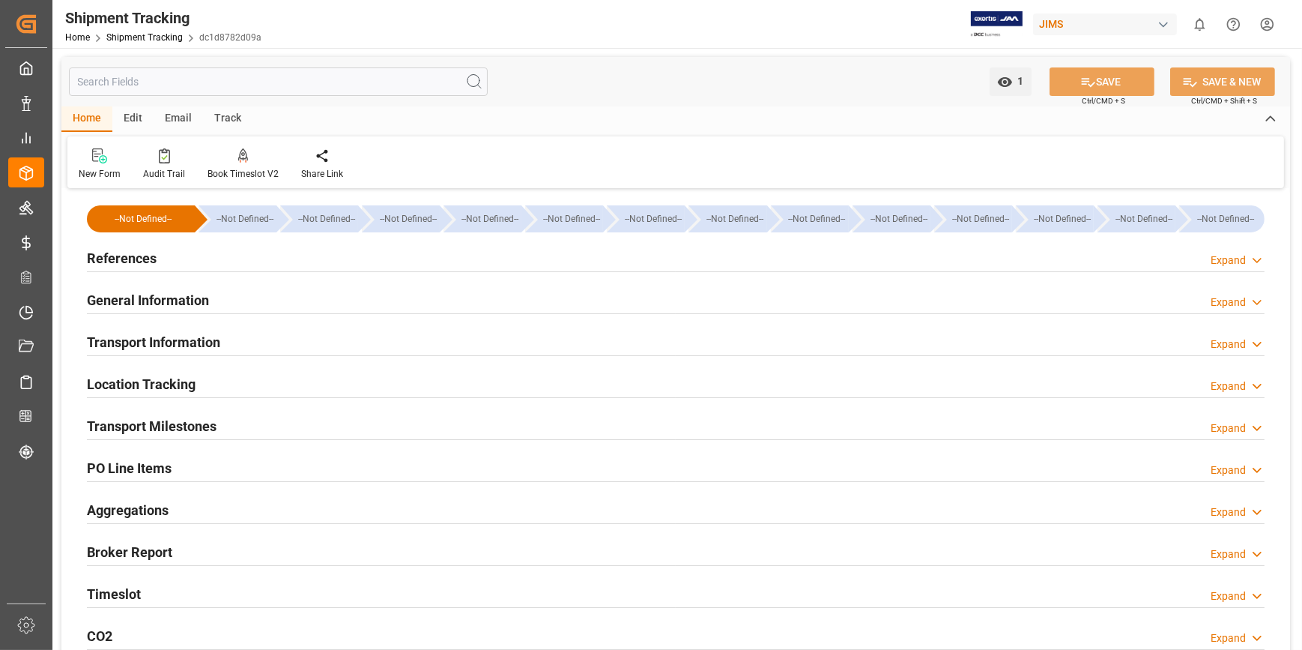
click at [180, 427] on h2 "Transport Milestones" at bounding box center [152, 426] width 130 height 20
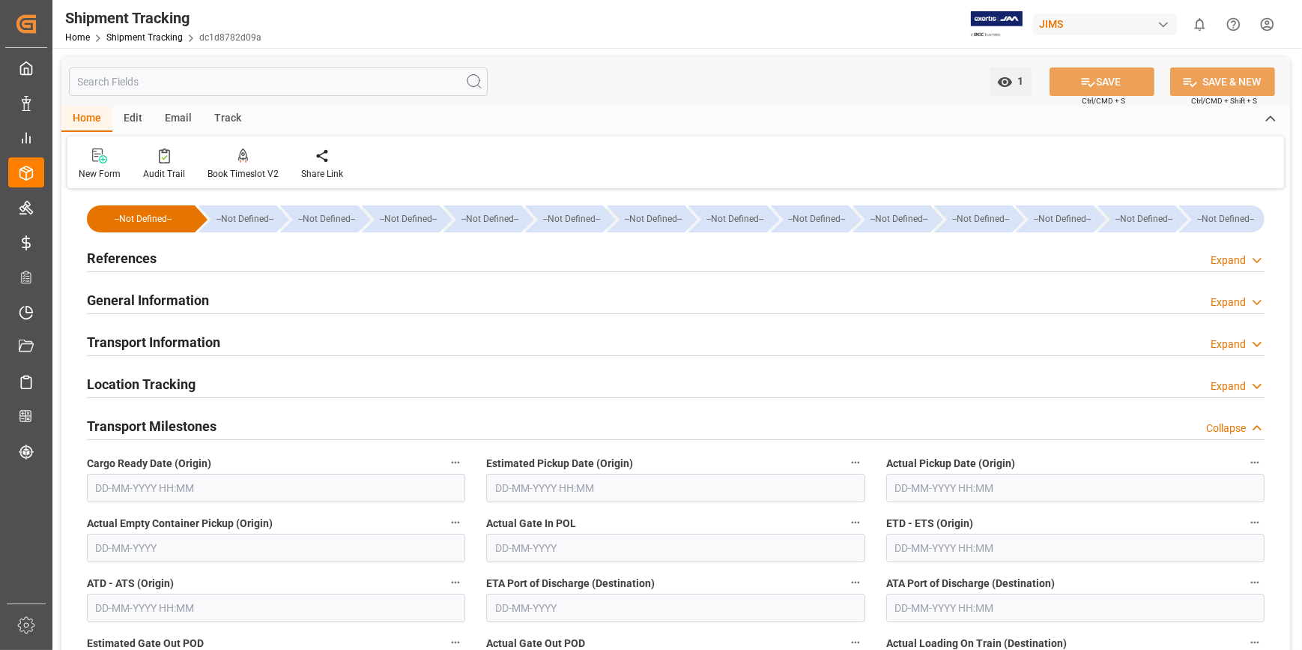
click at [562, 494] on input "text" at bounding box center [675, 488] width 378 height 28
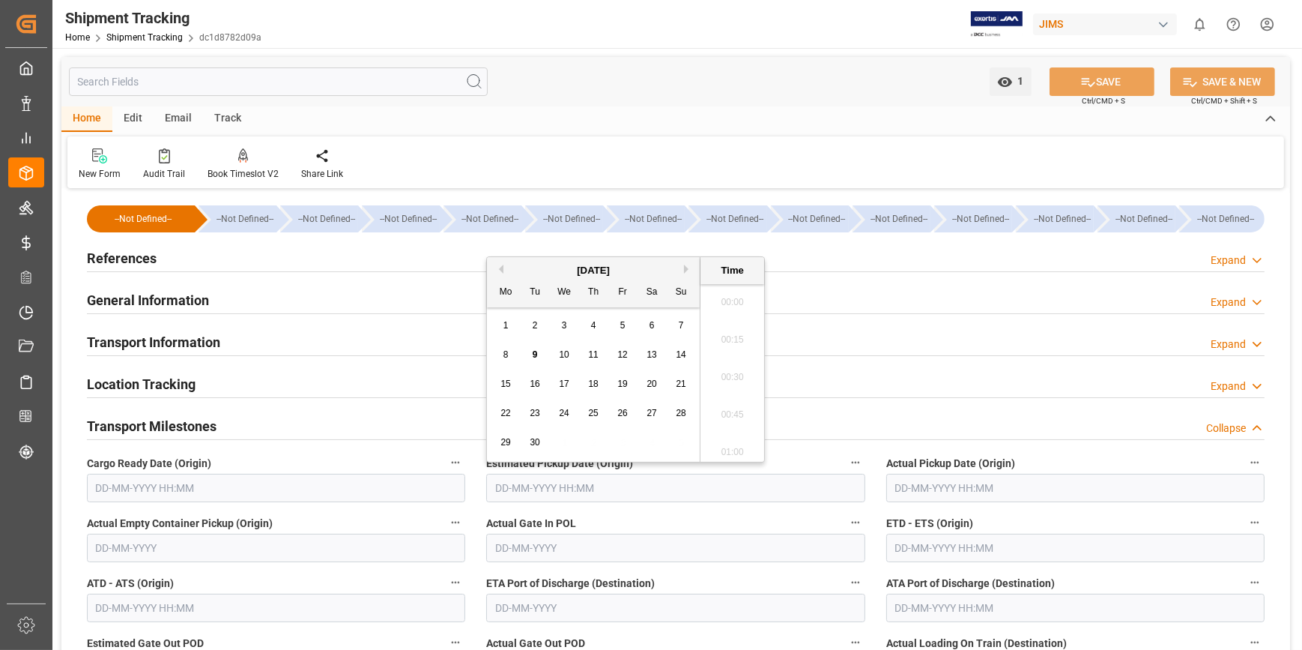
scroll to position [1391, 0]
click at [507, 386] on span "15" at bounding box center [505, 383] width 10 height 10
type input "[DATE] 00:00"
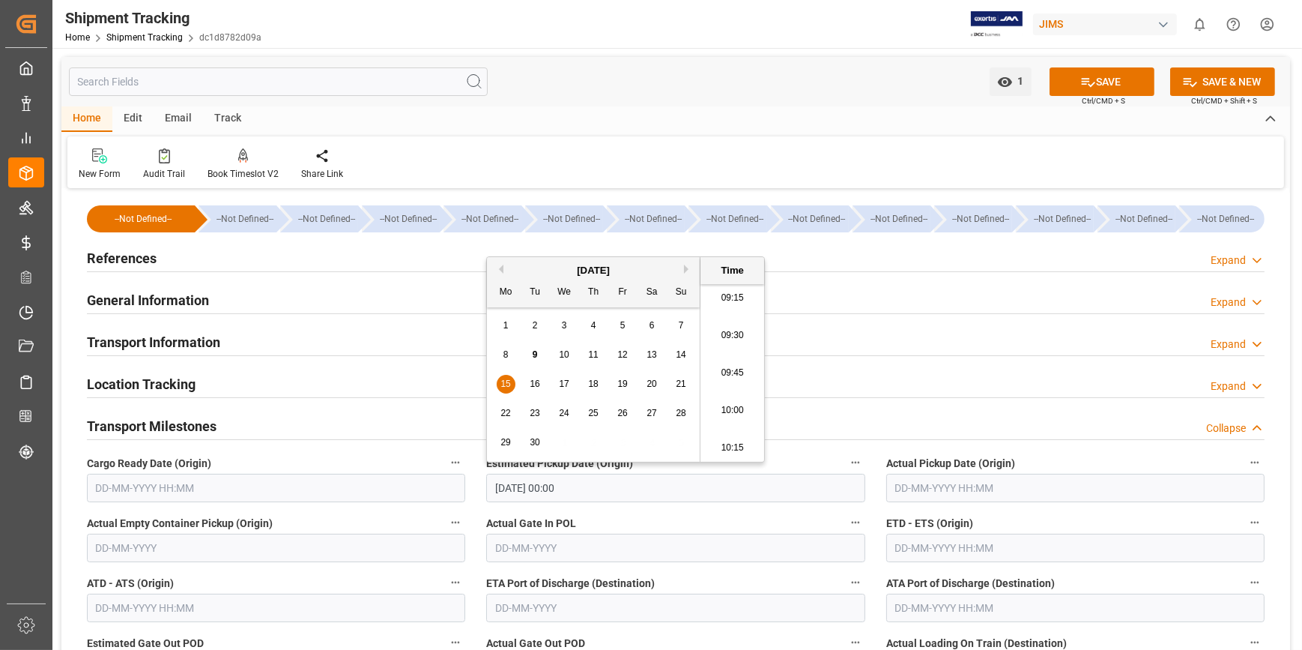
click at [934, 548] on input "text" at bounding box center [1075, 547] width 378 height 28
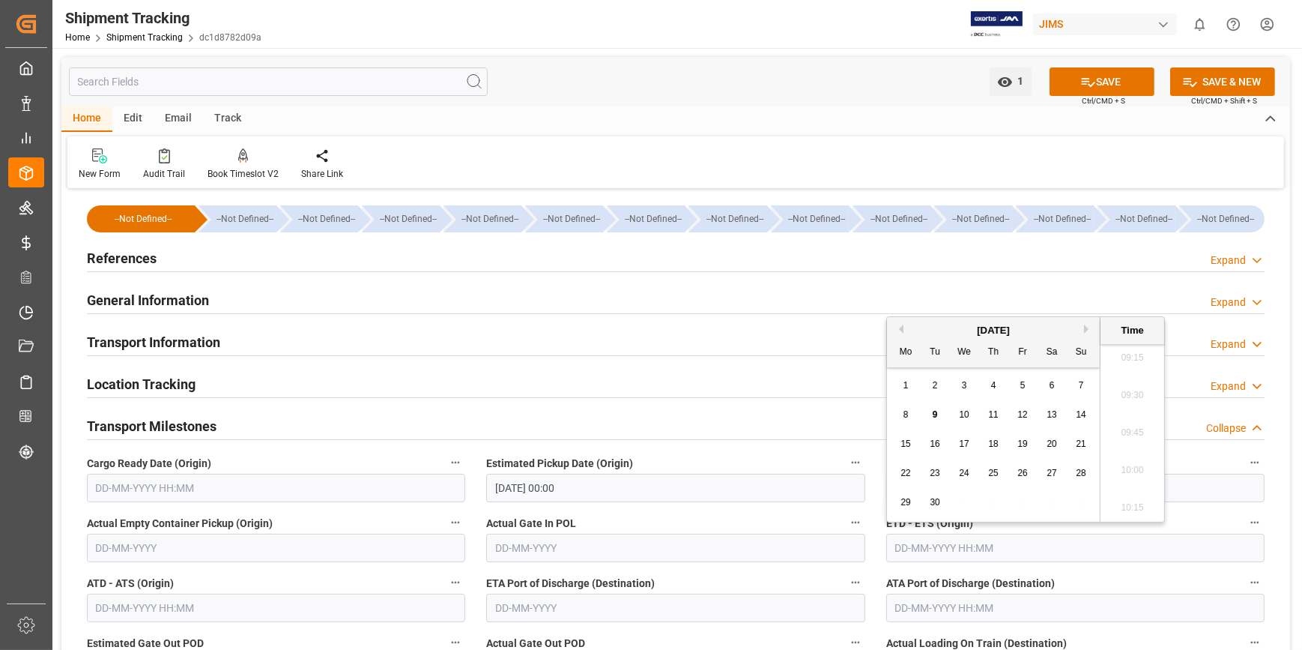
click at [907, 449] on span "15" at bounding box center [906, 443] width 10 height 10
type input "[DATE] 00:00"
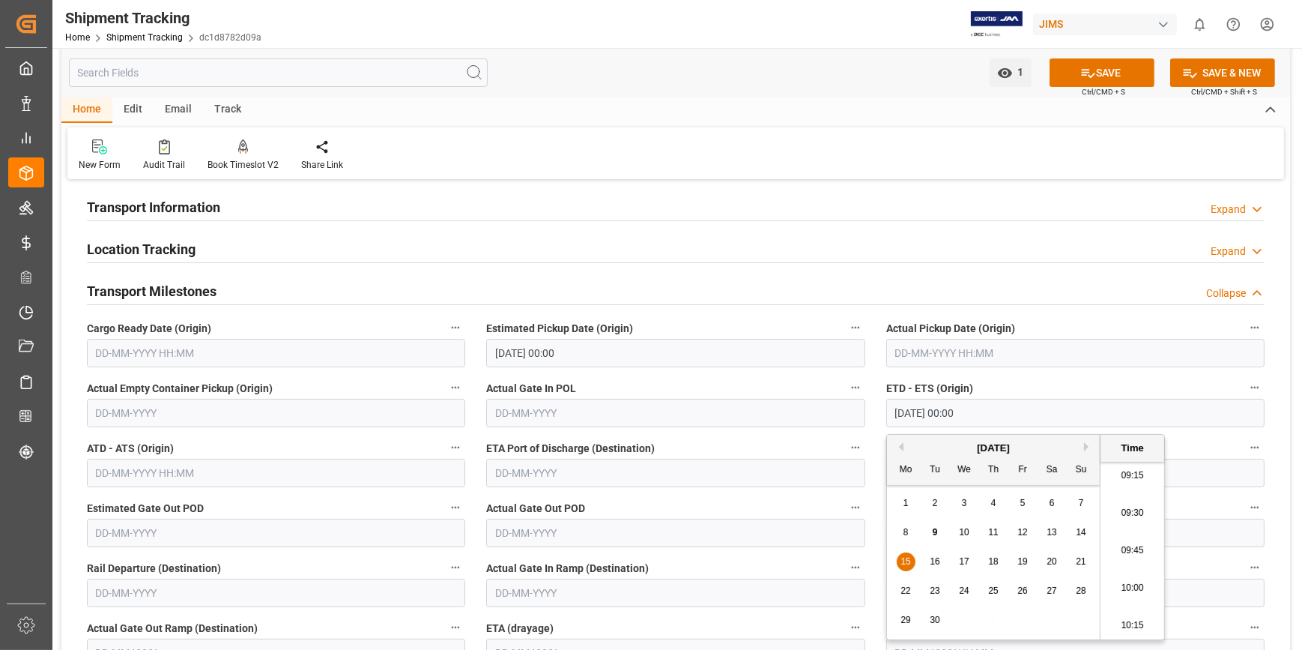
scroll to position [136, 0]
click at [120, 351] on input "text" at bounding box center [276, 352] width 378 height 28
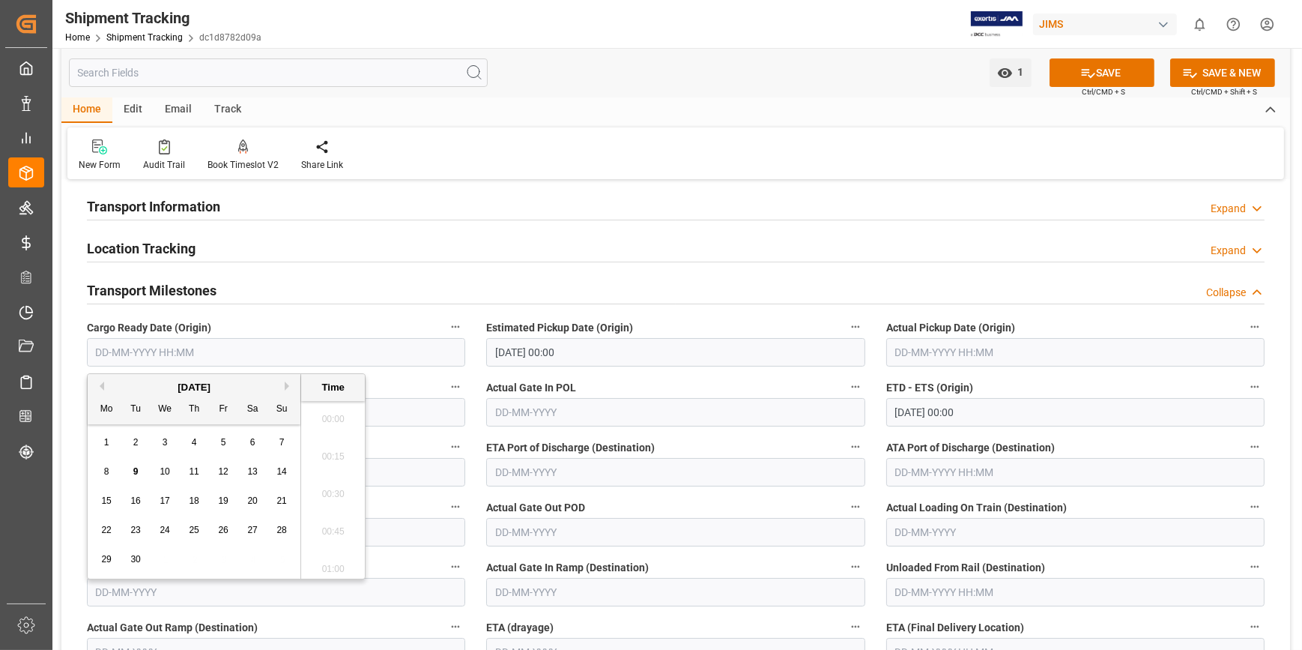
scroll to position [1391, 0]
click at [98, 441] on div "1" at bounding box center [106, 443] width 19 height 18
type input "[DATE] 00:00"
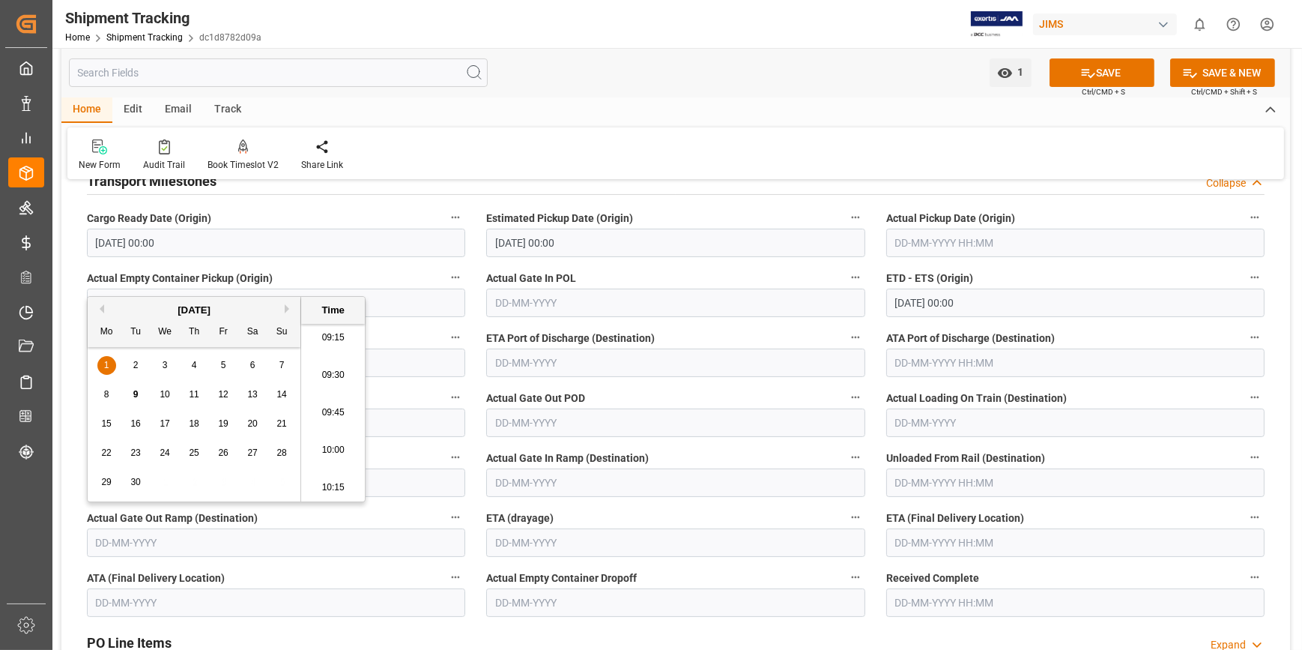
scroll to position [340, 0]
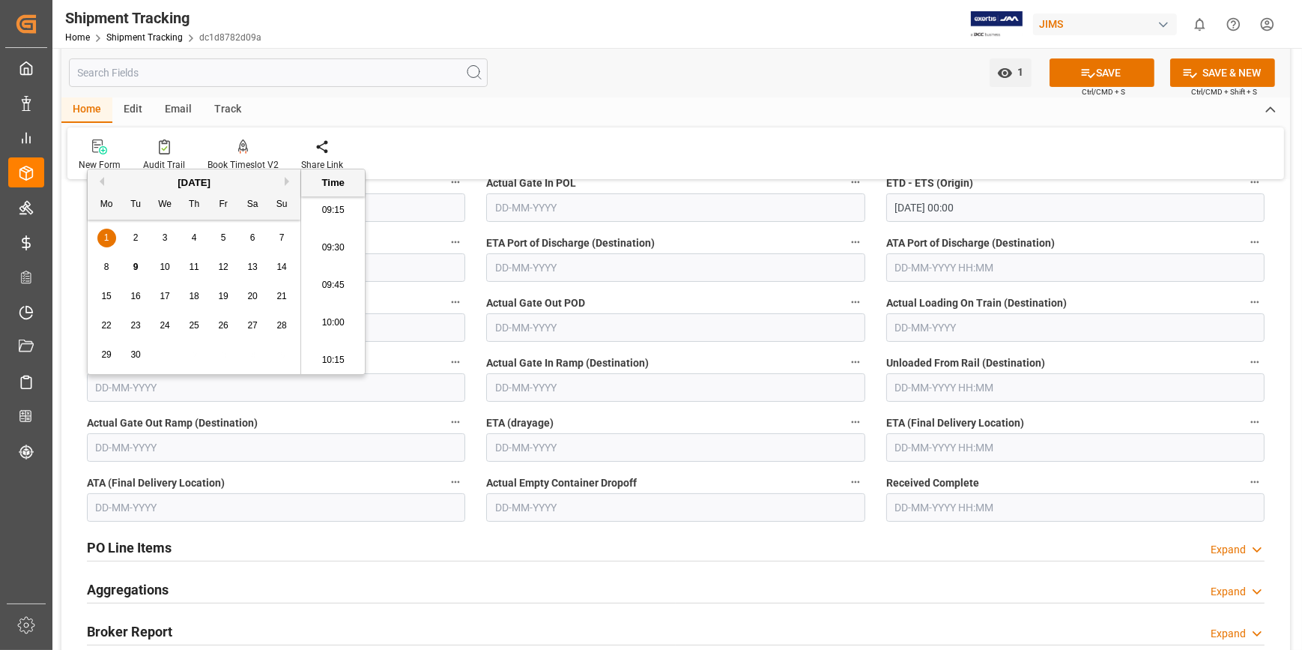
click at [906, 450] on input "text" at bounding box center [1075, 447] width 378 height 28
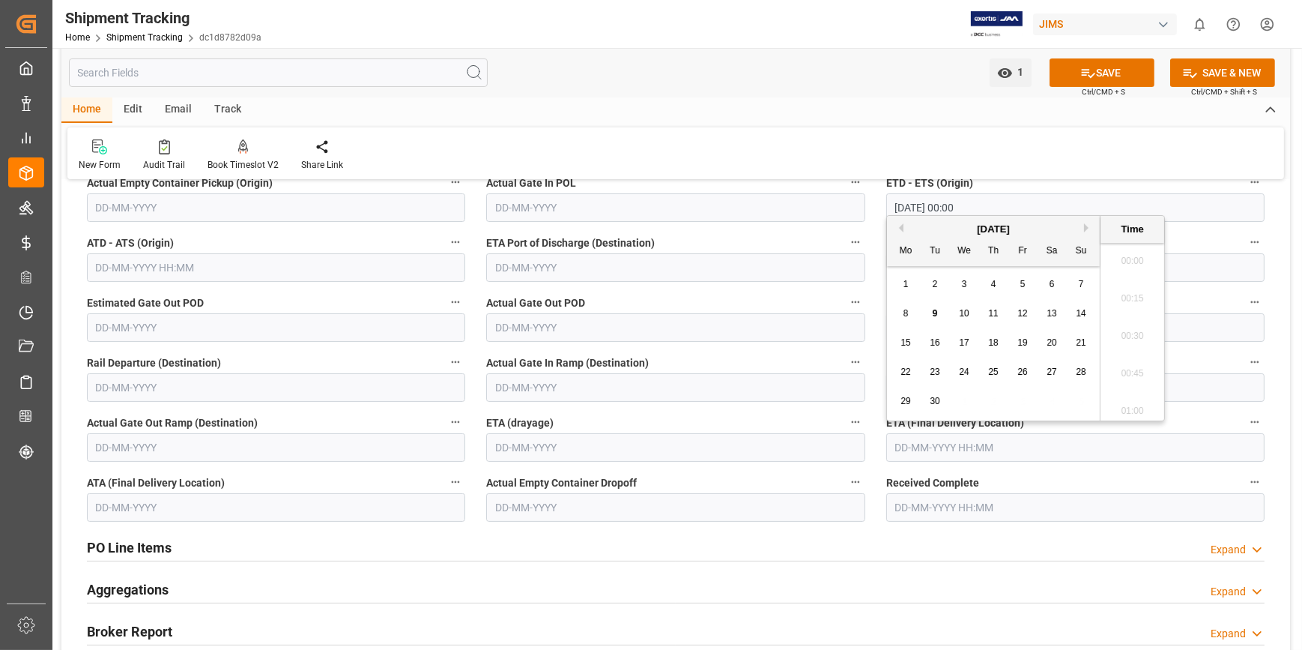
scroll to position [1391, 0]
click at [1086, 226] on button "Next Month" at bounding box center [1088, 227] width 9 height 9
click at [930, 400] on span "28" at bounding box center [935, 401] width 10 height 10
type input "28-10-2025 00:00"
click at [1104, 78] on button "SAVE" at bounding box center [1102, 72] width 105 height 28
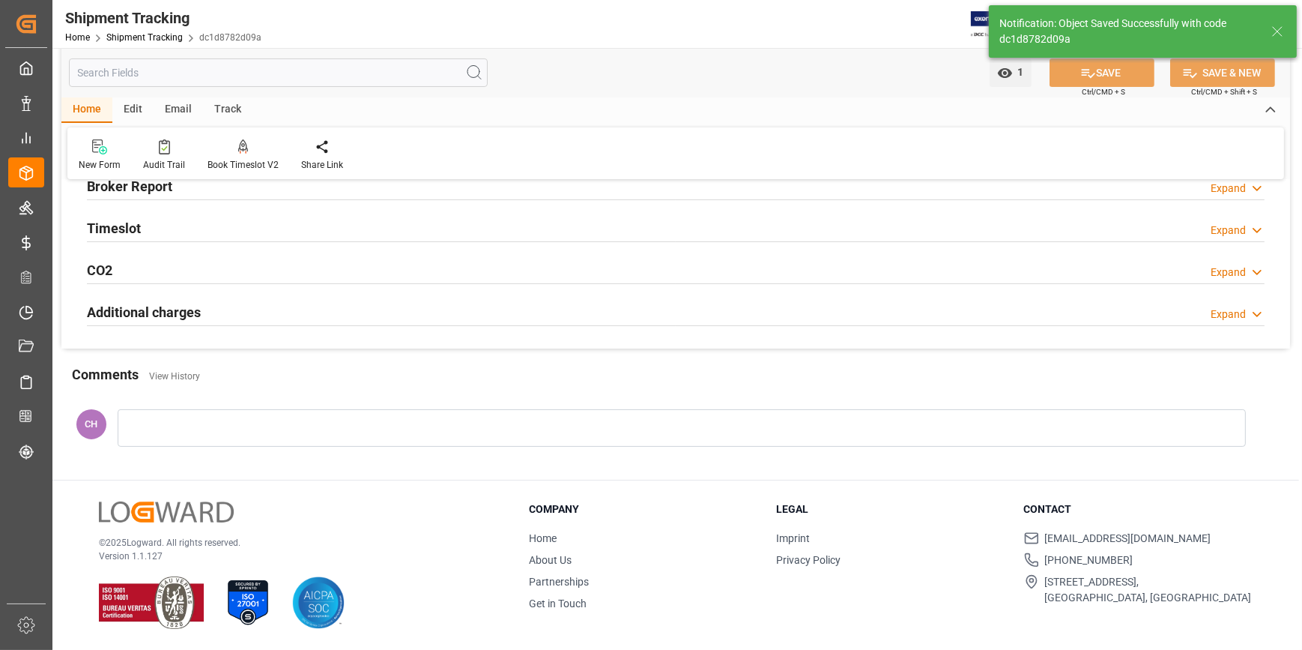
scroll to position [57, 0]
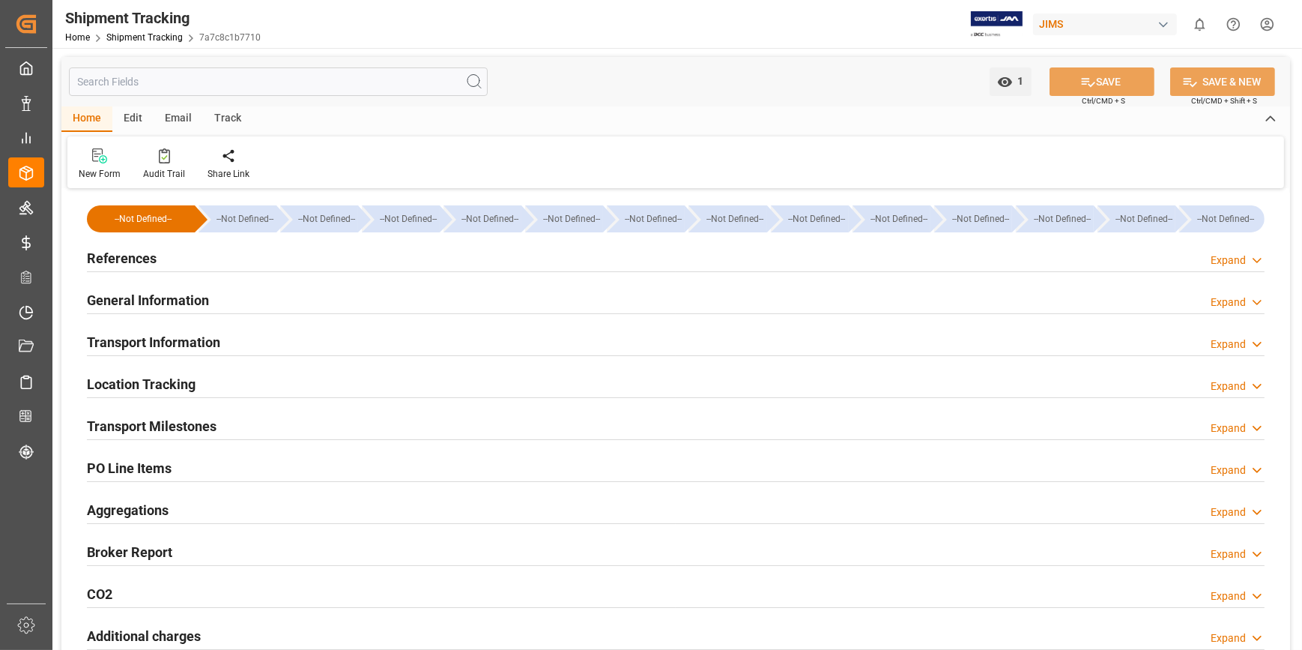
type input "[DATE]"
click at [124, 261] on h2 "References" at bounding box center [122, 258] width 70 height 20
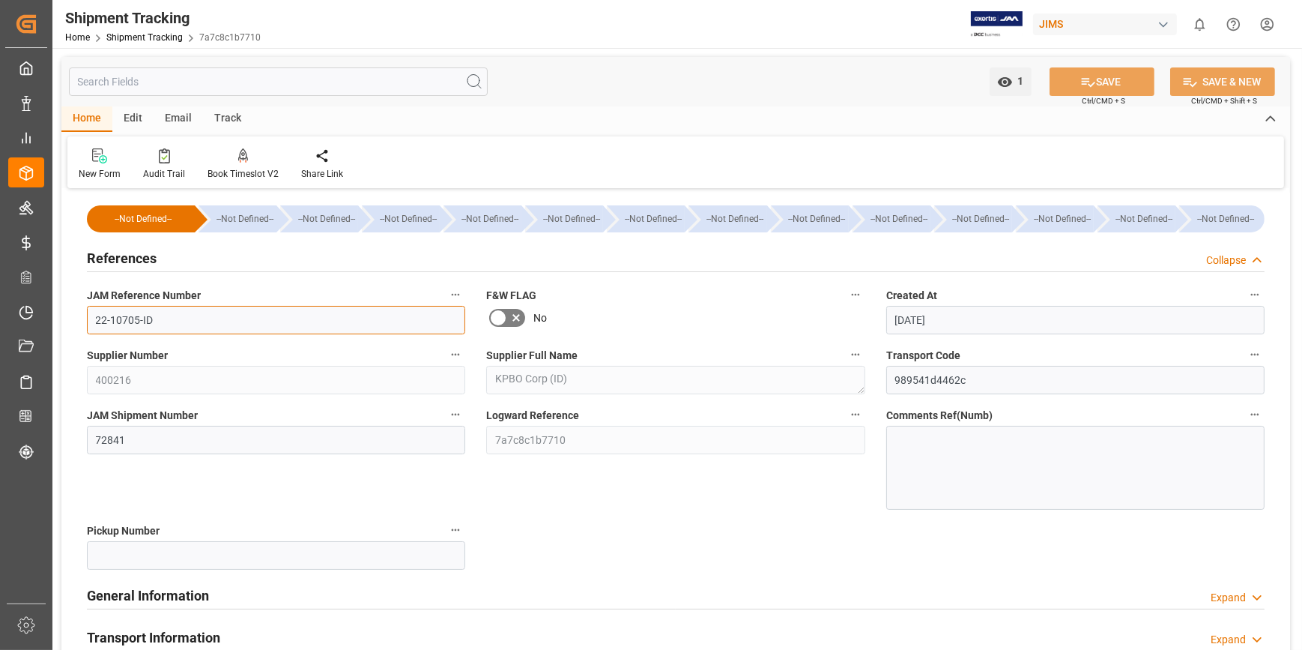
drag, startPoint x: 157, startPoint y: 325, endPoint x: 83, endPoint y: 327, distance: 74.2
click at [82, 327] on div "JAM Reference Number 22-10705-ID" at bounding box center [275, 309] width 399 height 60
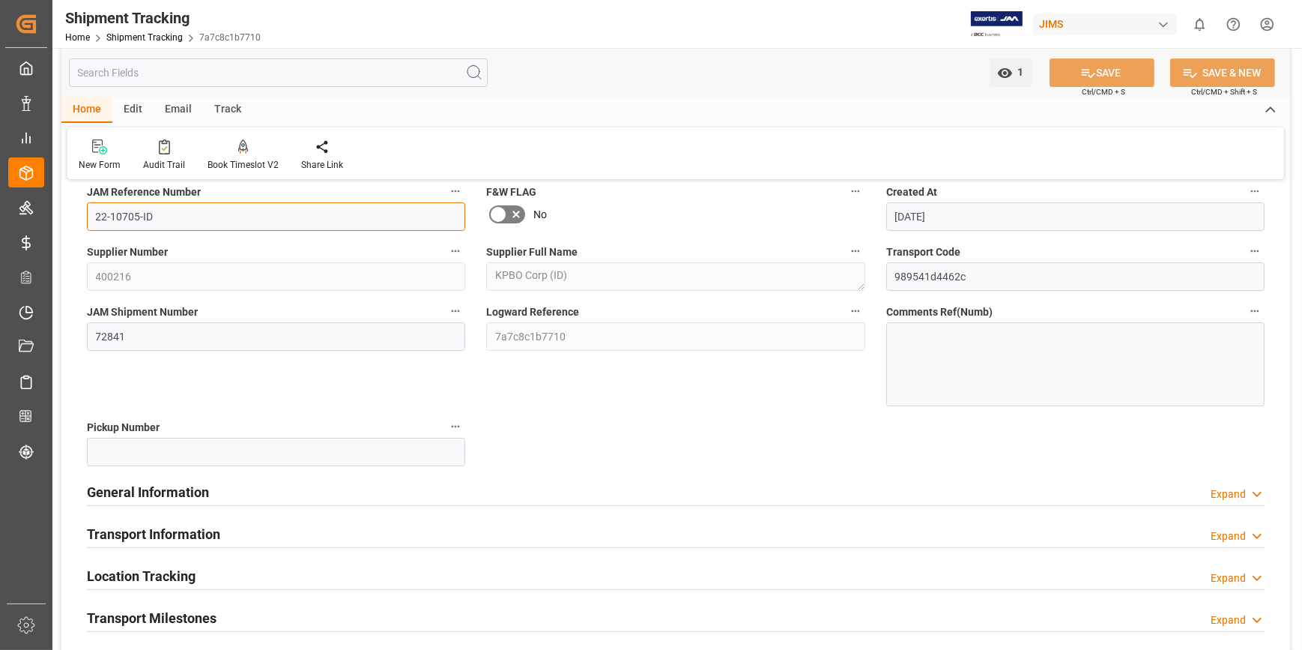
scroll to position [136, 0]
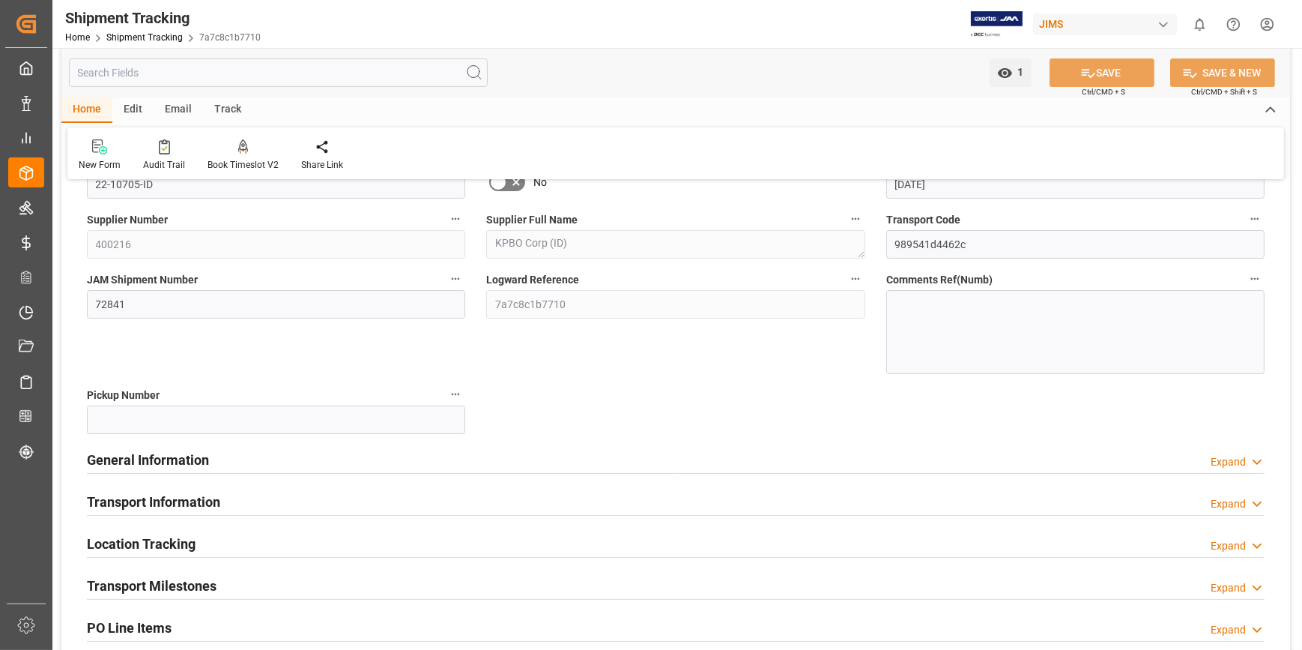
click at [193, 583] on h2 "Transport Milestones" at bounding box center [152, 585] width 130 height 20
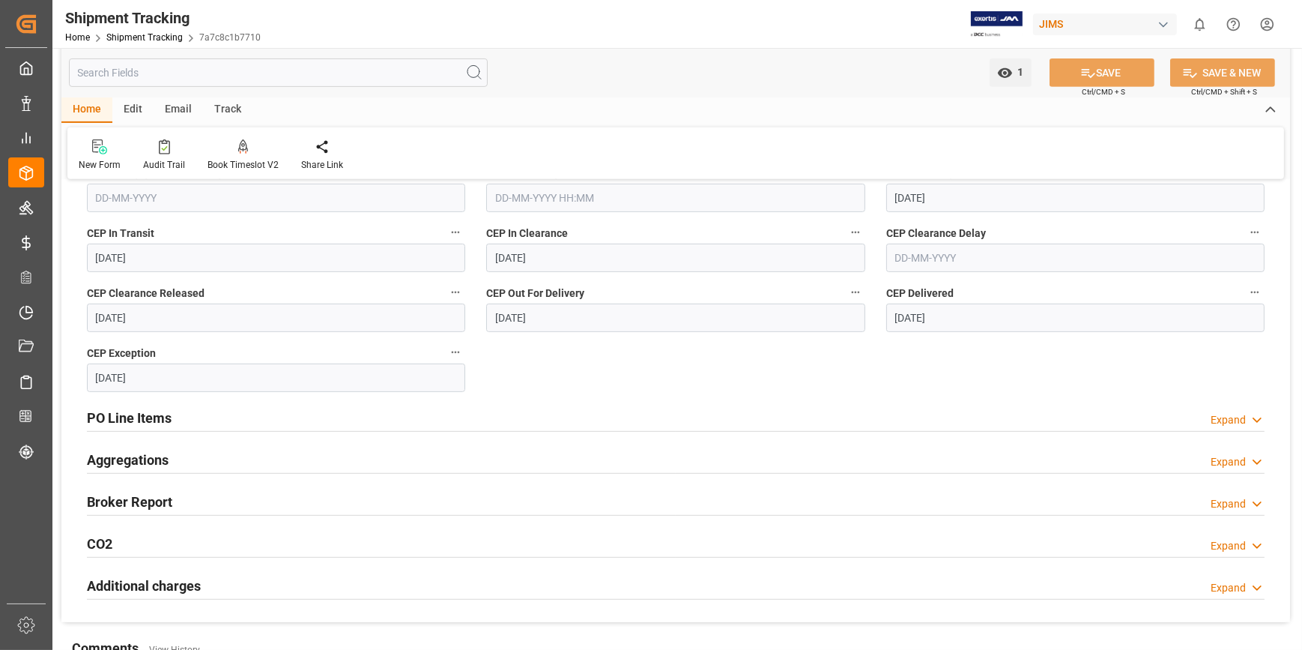
scroll to position [885, 0]
